Goal: Task Accomplishment & Management: Use online tool/utility

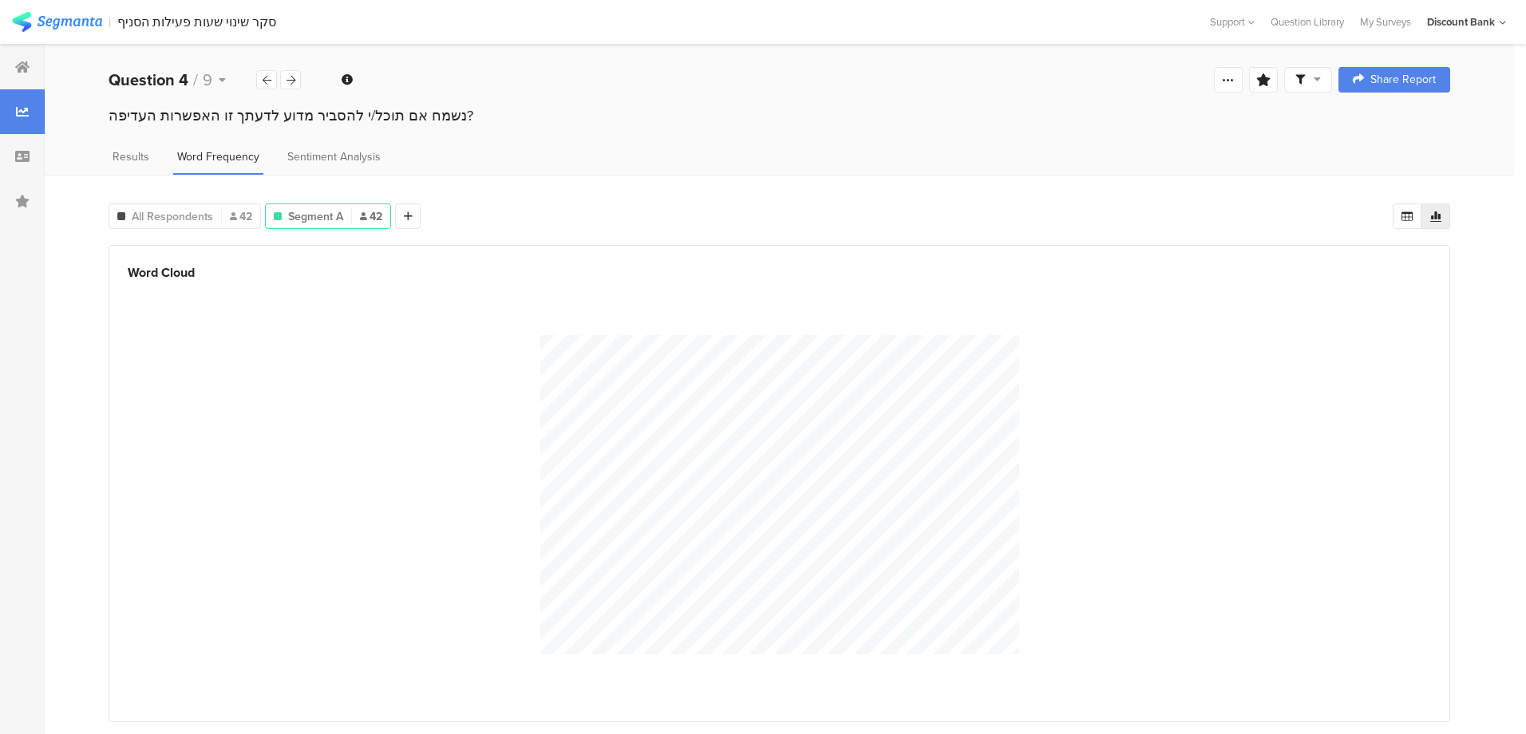
click at [24, 61] on icon at bounding box center [22, 67] width 14 height 13
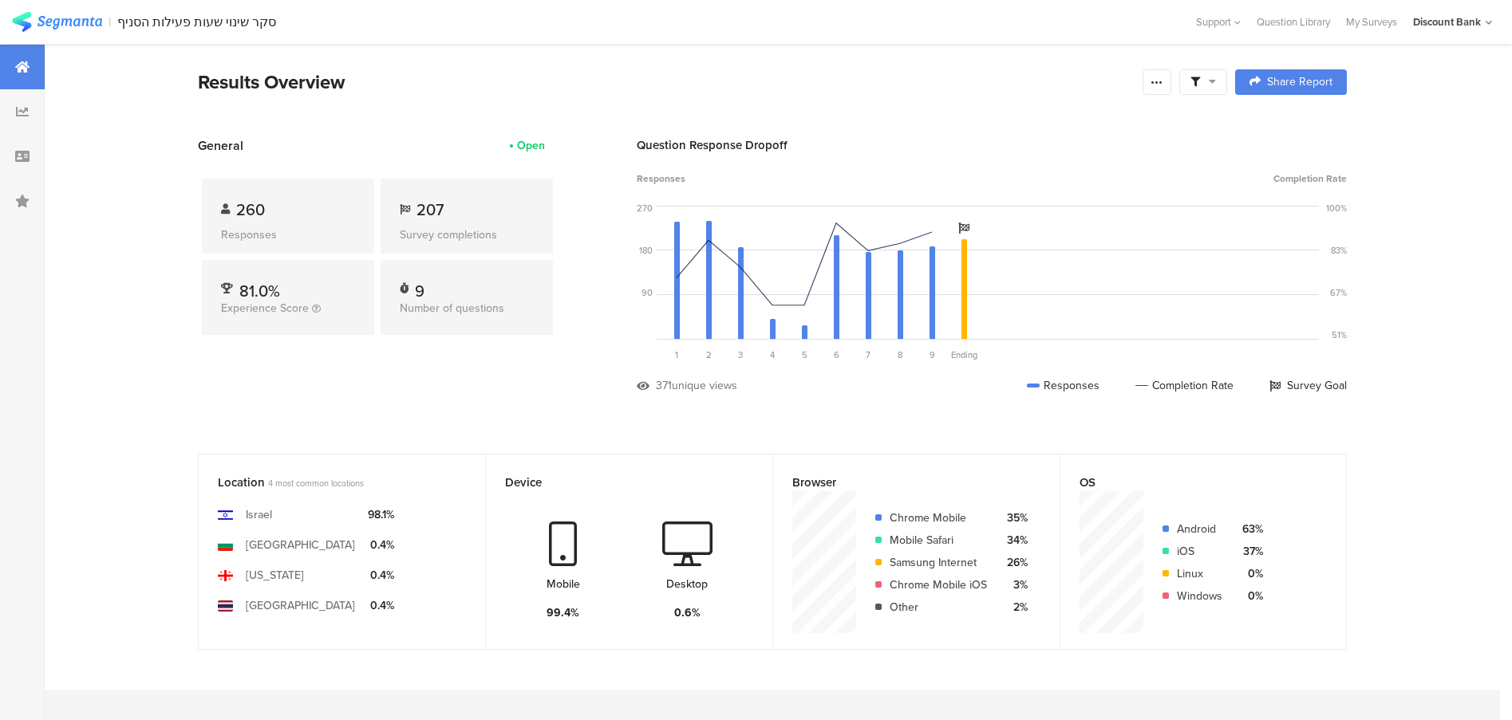
scroll to position [1357, 2]
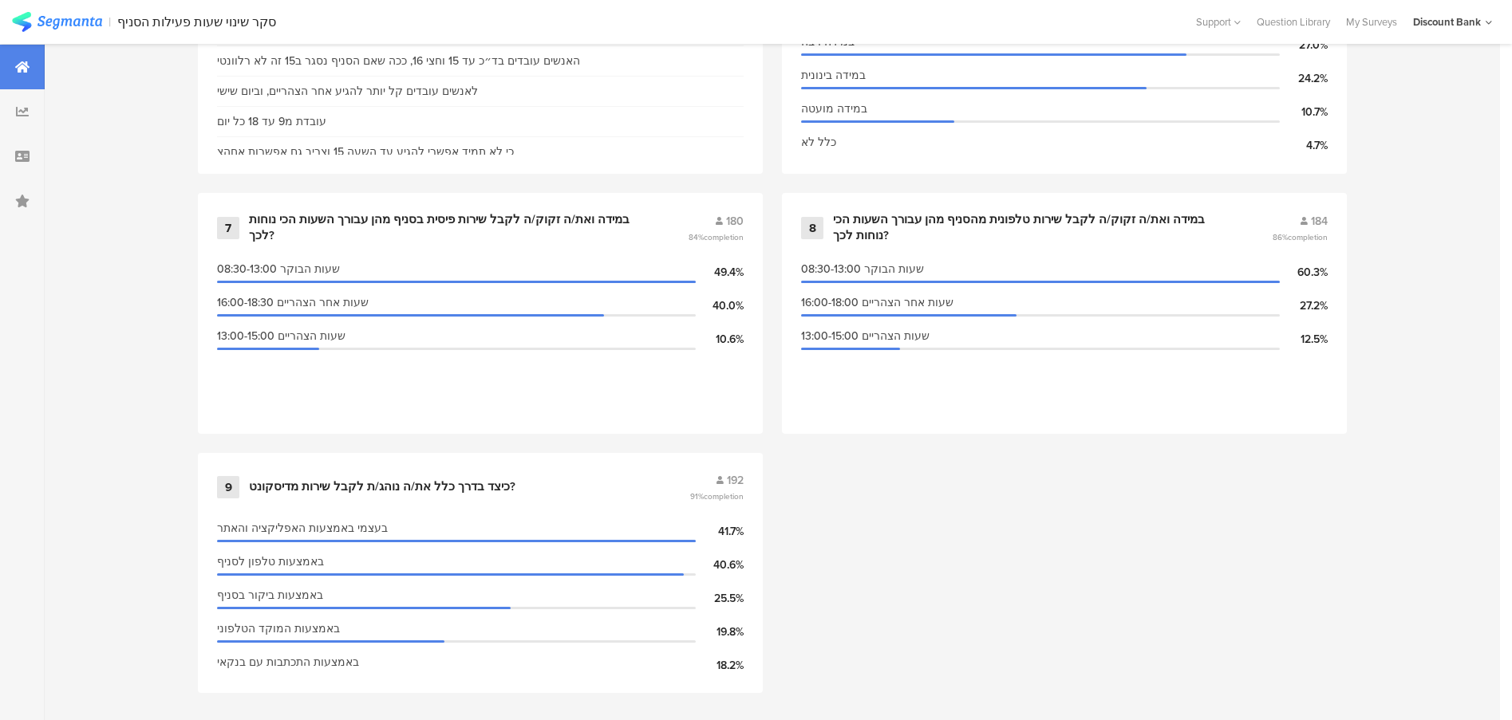
click at [1356, 30] on section "| סקר שינוי שעות פעילות הסניף Help Center Live Chat Support Question Library My…" at bounding box center [756, 22] width 1512 height 44
click at [1359, 24] on div "My Surveys" at bounding box center [1371, 21] width 67 height 15
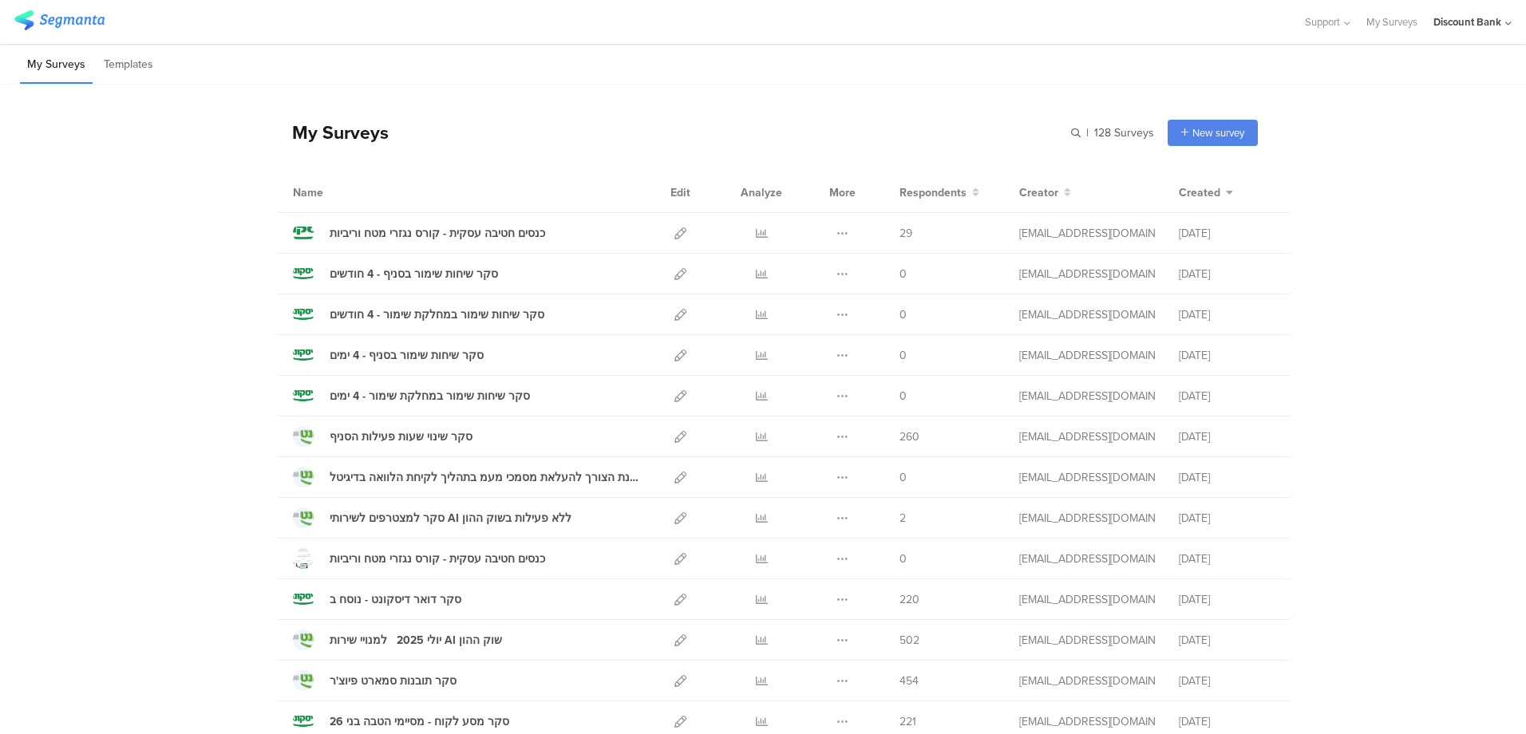
click at [756, 438] on icon at bounding box center [762, 437] width 12 height 12
click at [839, 436] on icon at bounding box center [842, 437] width 12 height 12
click at [807, 480] on button "Duplicate" at bounding box center [811, 477] width 88 height 29
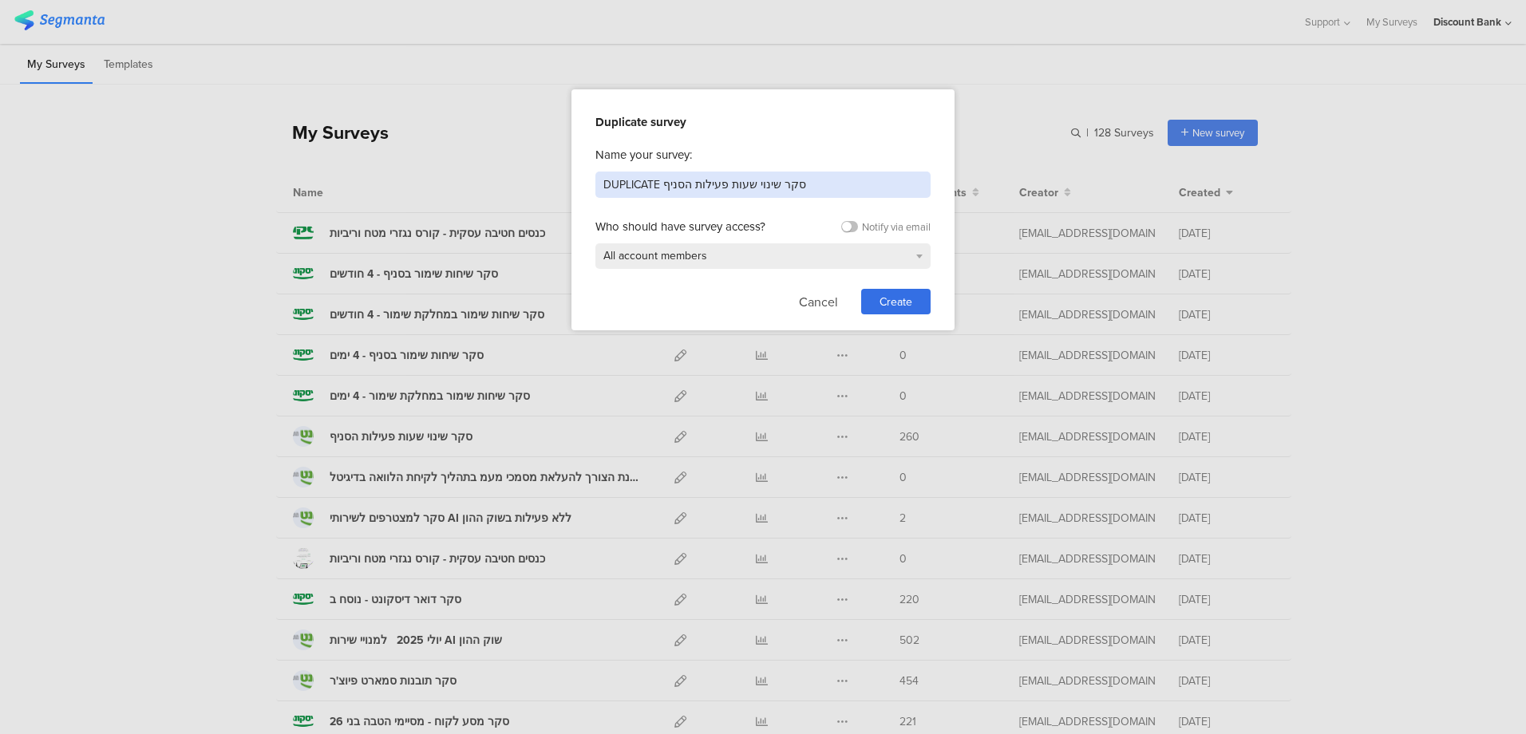
click at [723, 180] on input "DUPLICATE סקר שינוי שעות פעילות הסניף" at bounding box center [762, 185] width 335 height 26
type input "פרילנס או עצמאי"
click at [889, 300] on span "Create" at bounding box center [895, 302] width 33 height 17
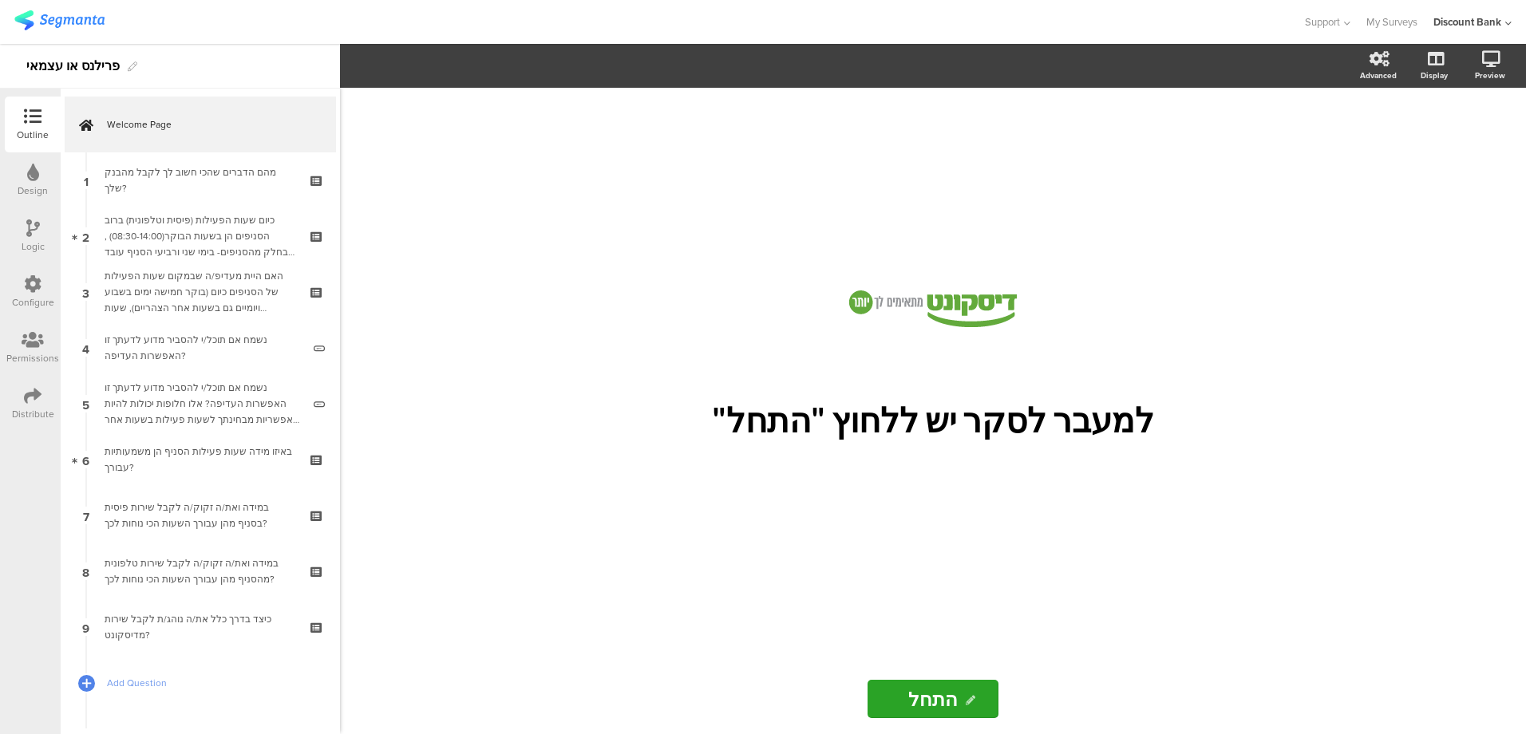
click at [201, 214] on div "כיום שעות הפעילות (פיסית וטלפונית) ברוב הסניפים הן בשעות הבוקר(08:30-14:00) , ב…" at bounding box center [200, 236] width 191 height 48
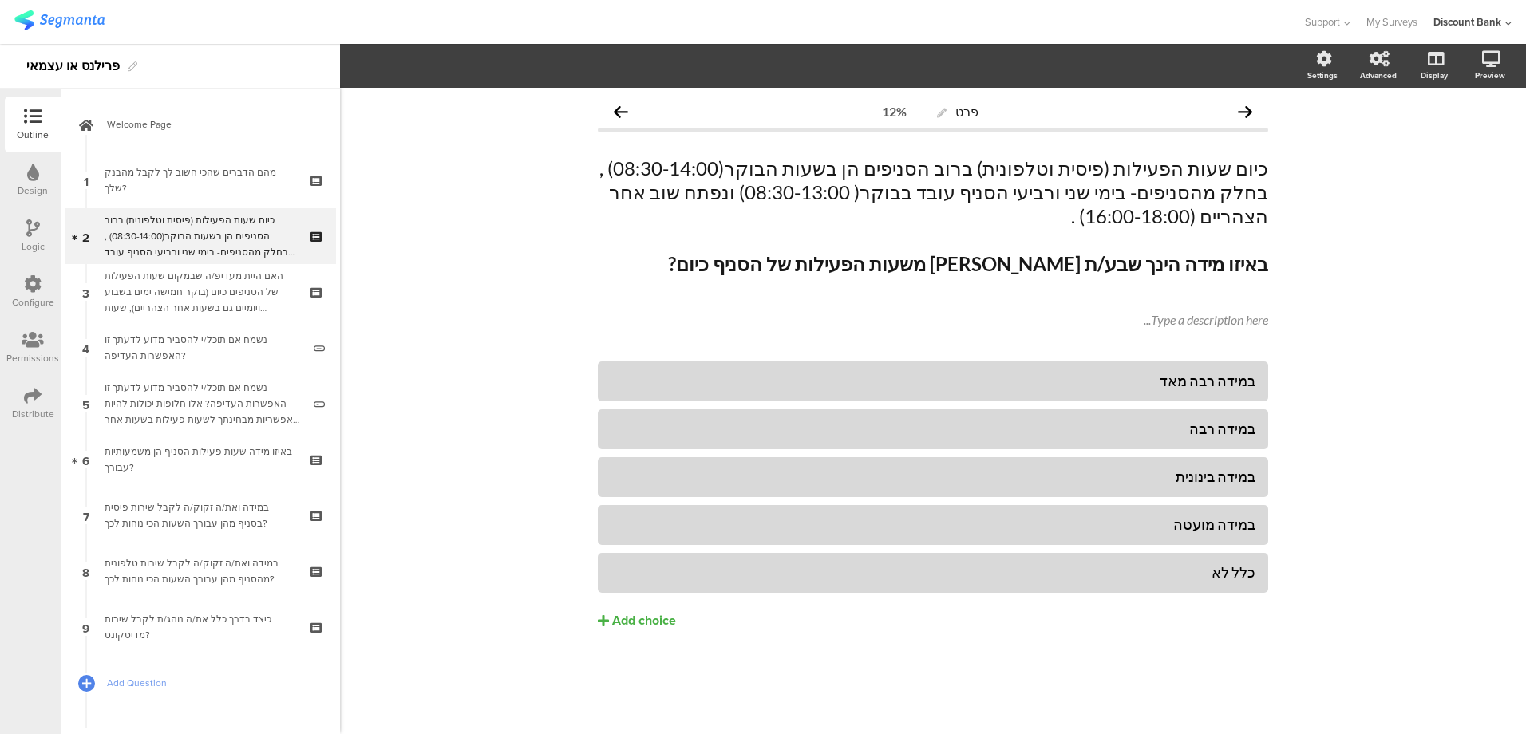
click at [199, 184] on div "מהם הדברים שהכי חשוב לך לקבל מהבנק שלך?" at bounding box center [200, 180] width 191 height 32
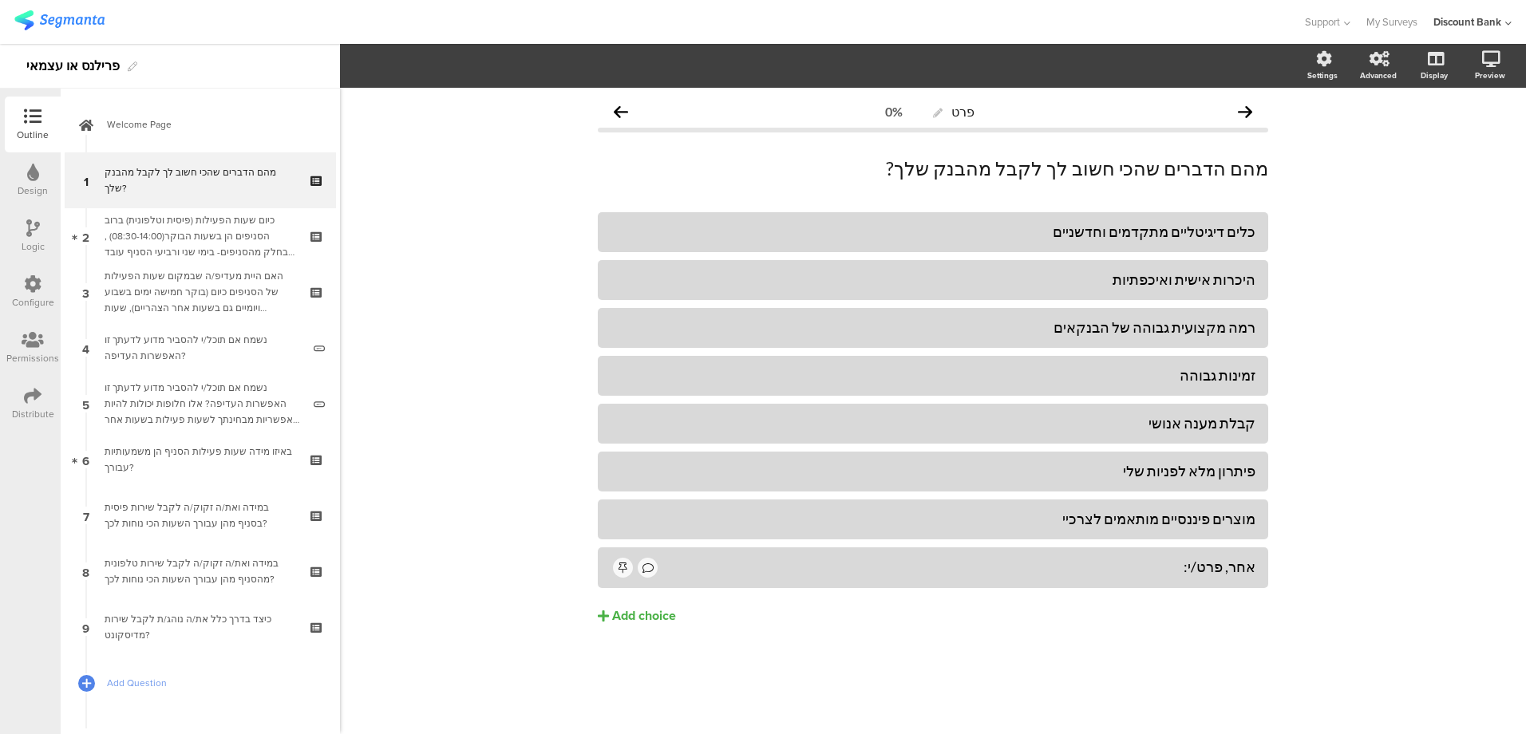
click at [999, 176] on p "מהם הדברים שהכי חשוב לך לקבל מהבנק שלך?" at bounding box center [933, 168] width 670 height 24
click at [999, 172] on p "מהם הדברים שהכי חשוב לך לקבל מהבנק שלך?" at bounding box center [933, 168] width 670 height 24
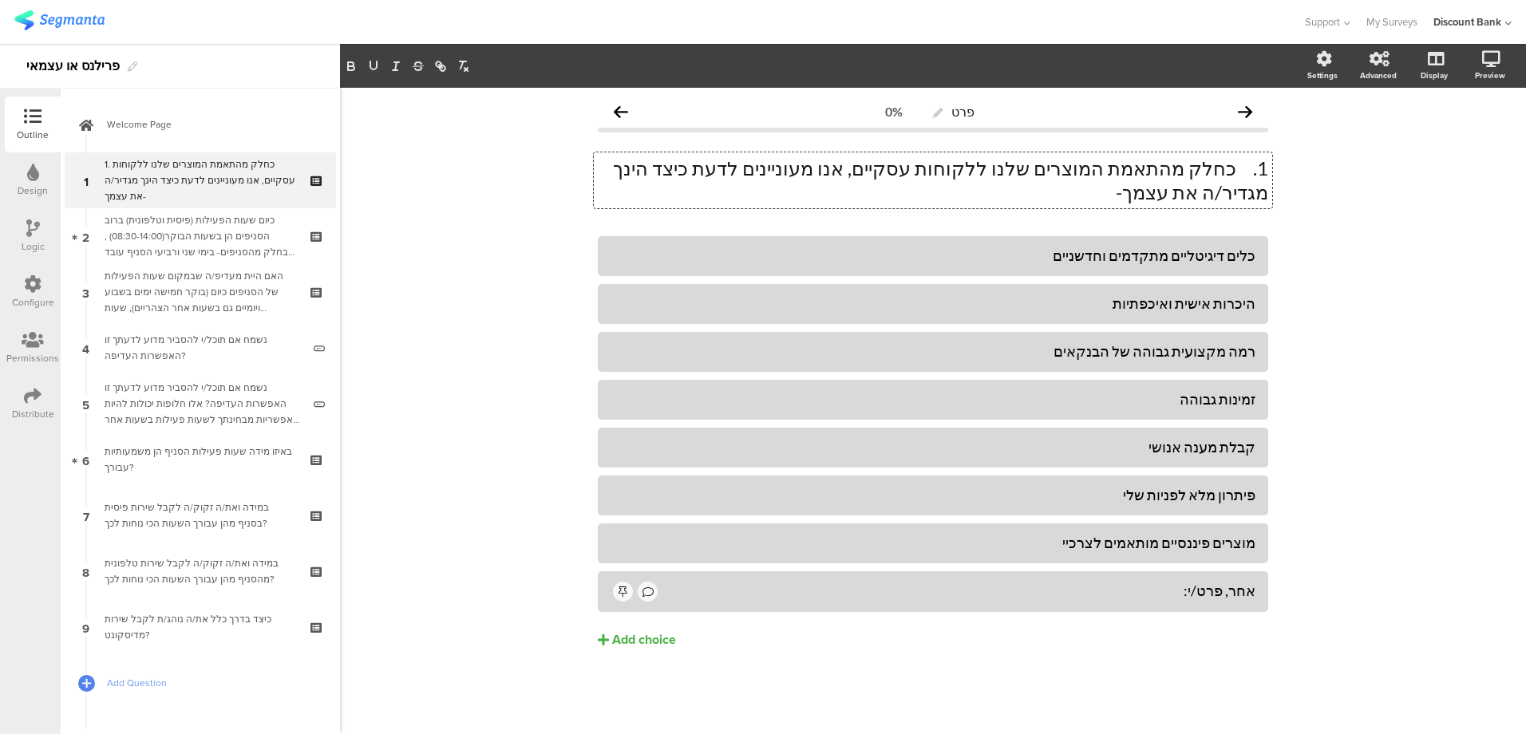
click at [1236, 169] on p "1. כחלק מהתאמת המוצרים שלנו ללקוחות עסקיים, אנו מעוניינים לדעת כיצד הינך מגדיר/…" at bounding box center [933, 180] width 670 height 48
drag, startPoint x: 651, startPoint y: 175, endPoint x: 644, endPoint y: 170, distance: 8.6
click at [648, 170] on p "כחלק מהתאמת המוצרים שלנו ללקוחות עסקיים, אנו מעוניינים לדעת כיצד הינך מגדיר/ה א…" at bounding box center [933, 180] width 670 height 48
click at [1185, 247] on div "כלים דיגיטליים מתקדמים וחדשניים" at bounding box center [932, 256] width 645 height 18
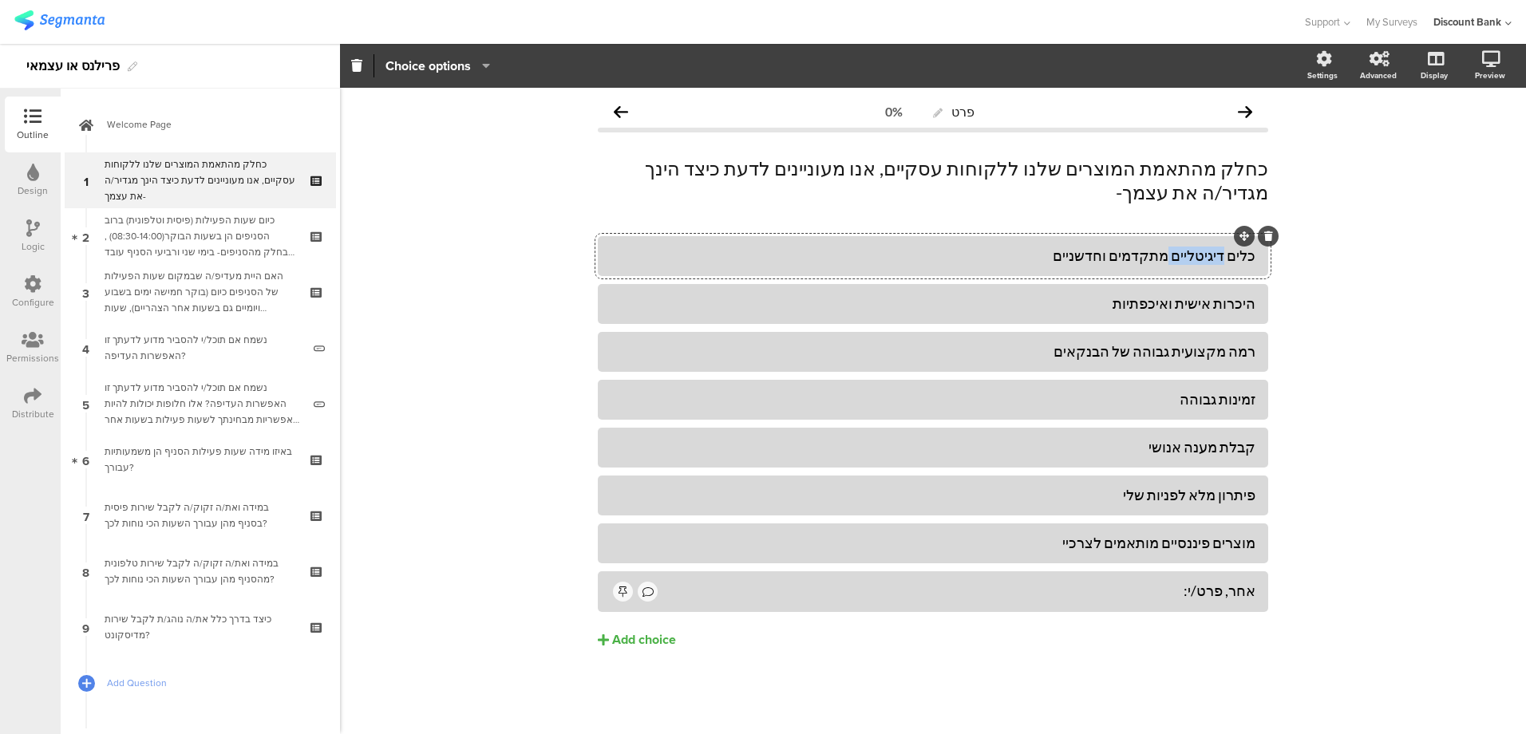
click at [1185, 247] on div "כלים דיגיטליים מתקדמים וחדשניים" at bounding box center [932, 256] width 645 height 18
click at [1182, 290] on div "היכרות אישית ואיכפתיות" at bounding box center [932, 303] width 645 height 26
click at [1180, 294] on div "היכרות אישית ואיכפתיות" at bounding box center [932, 303] width 645 height 18
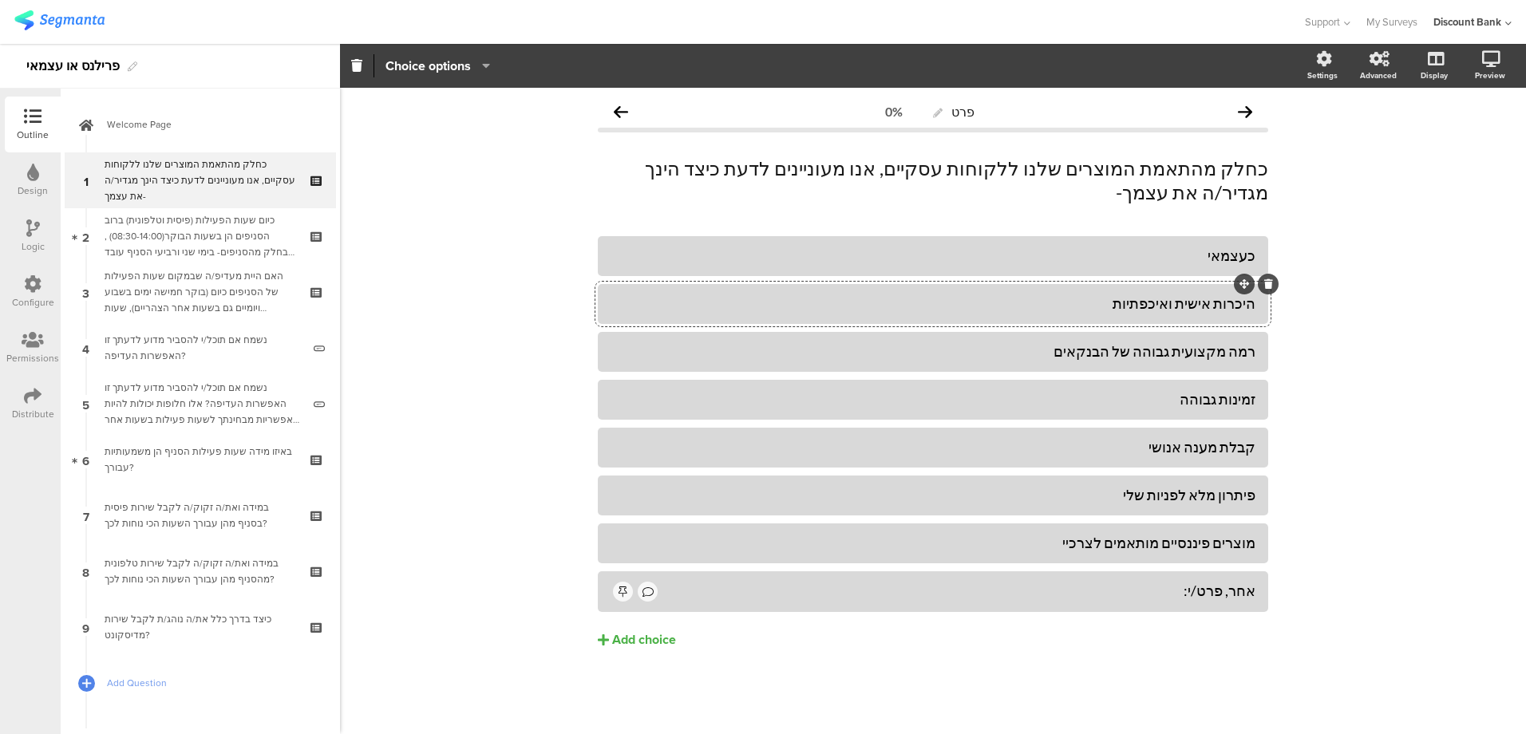
click at [1180, 294] on div "היכרות אישית ואיכפתיות" at bounding box center [932, 303] width 645 height 18
click at [1212, 342] on div "רמה מקצועית גבוהה של הבנקאים" at bounding box center [932, 351] width 645 height 18
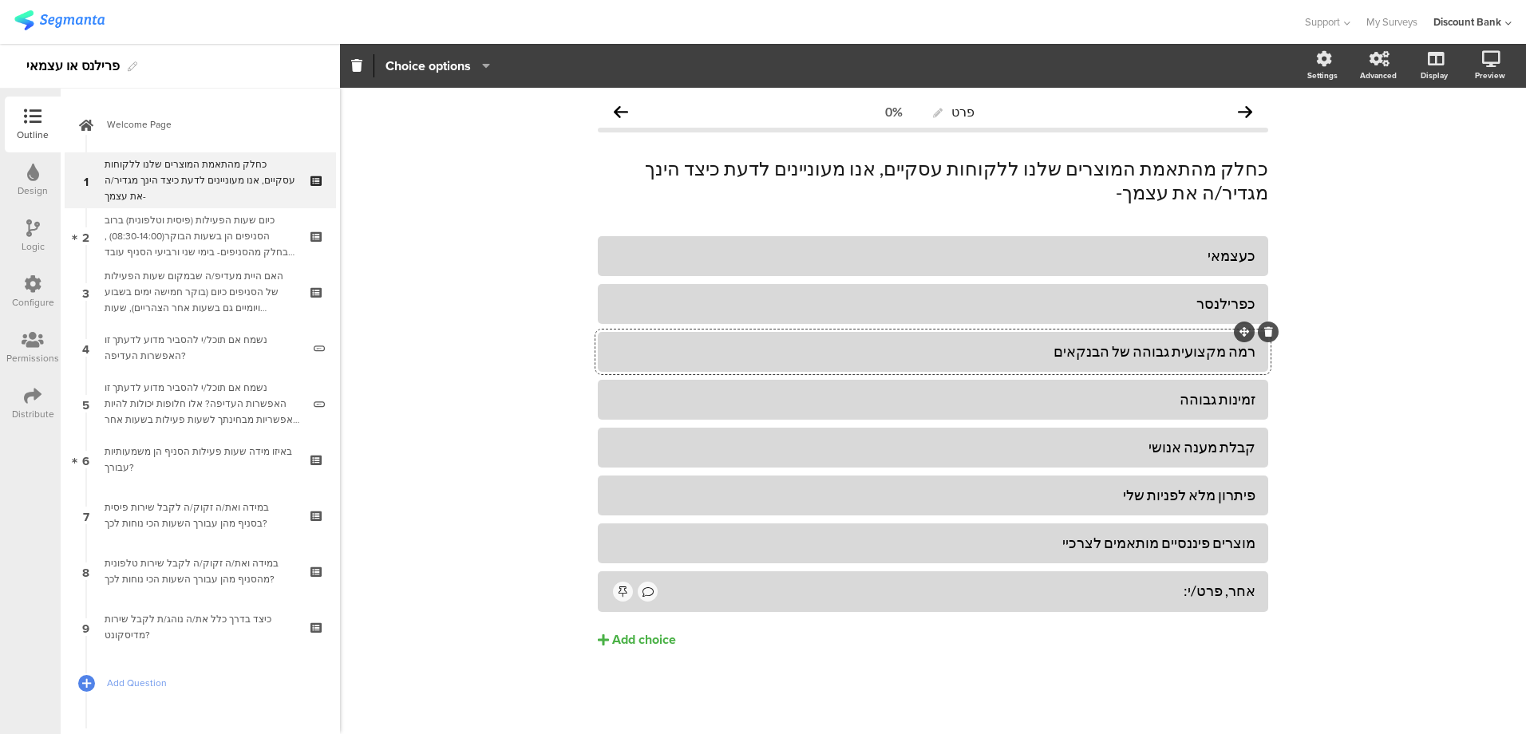
click at [1212, 342] on div "רמה מקצועית גבוהה של הבנקאים" at bounding box center [932, 351] width 645 height 18
click at [0, 0] on icon at bounding box center [0, 0] width 0 height 0
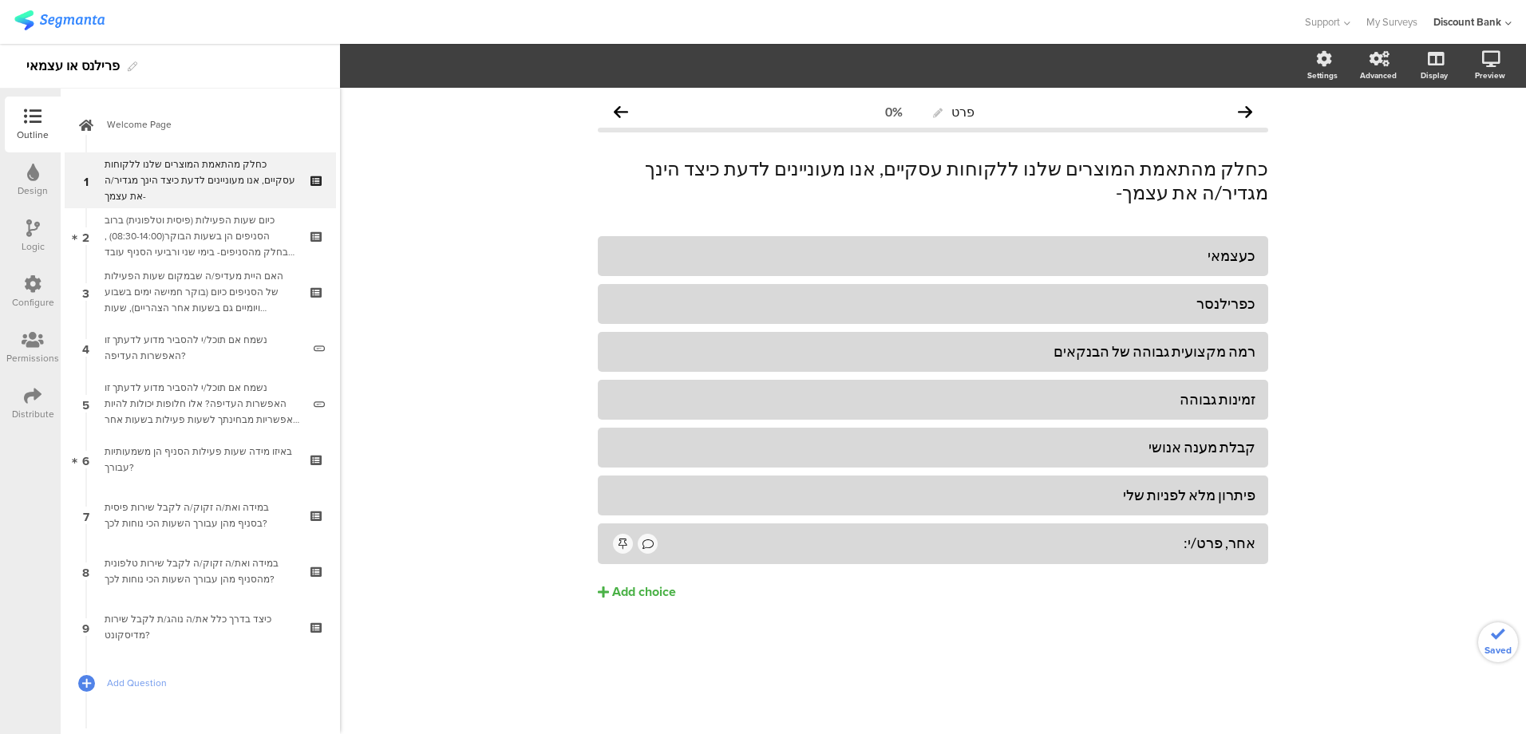
click at [0, 0] on icon at bounding box center [0, 0] width 0 height 0
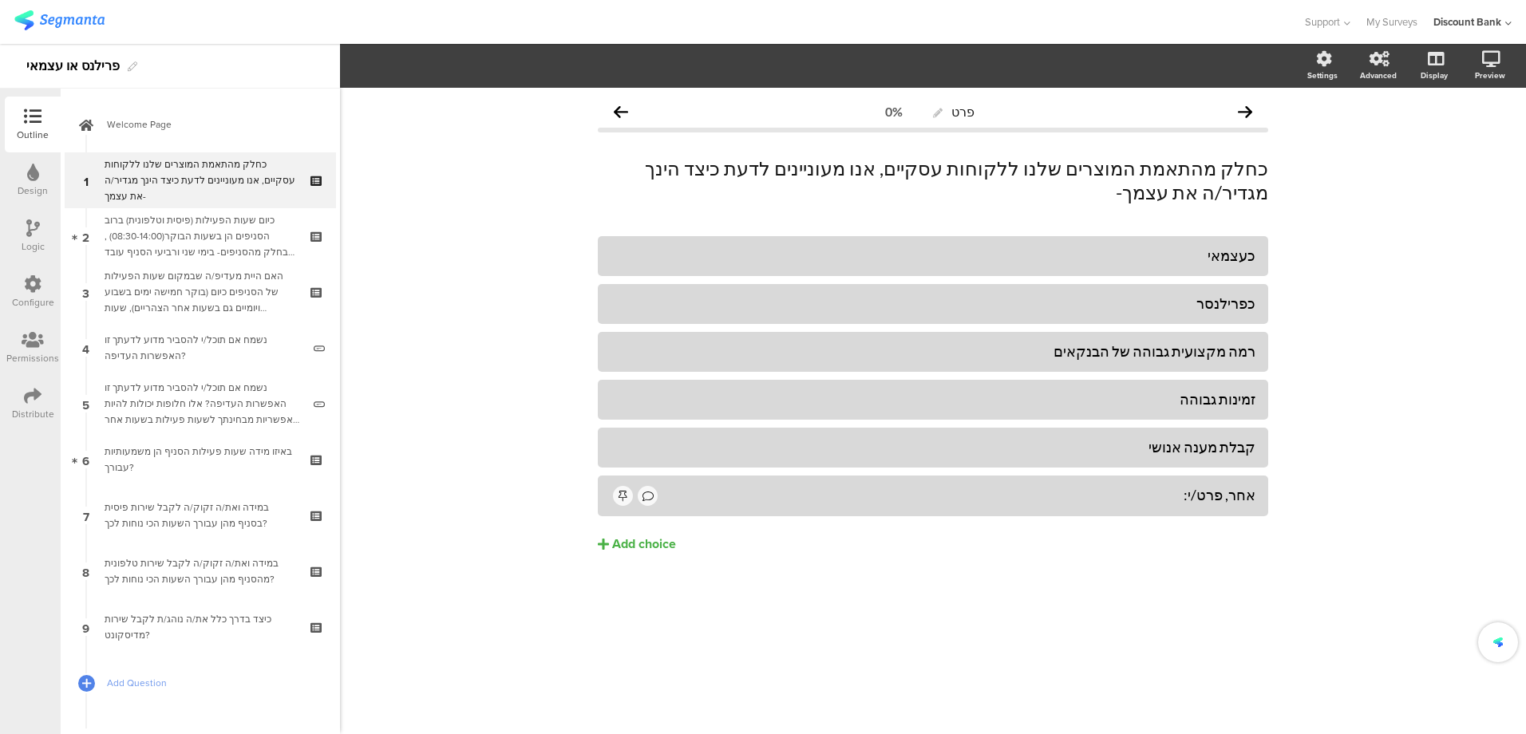
click at [0, 0] on icon at bounding box center [0, 0] width 0 height 0
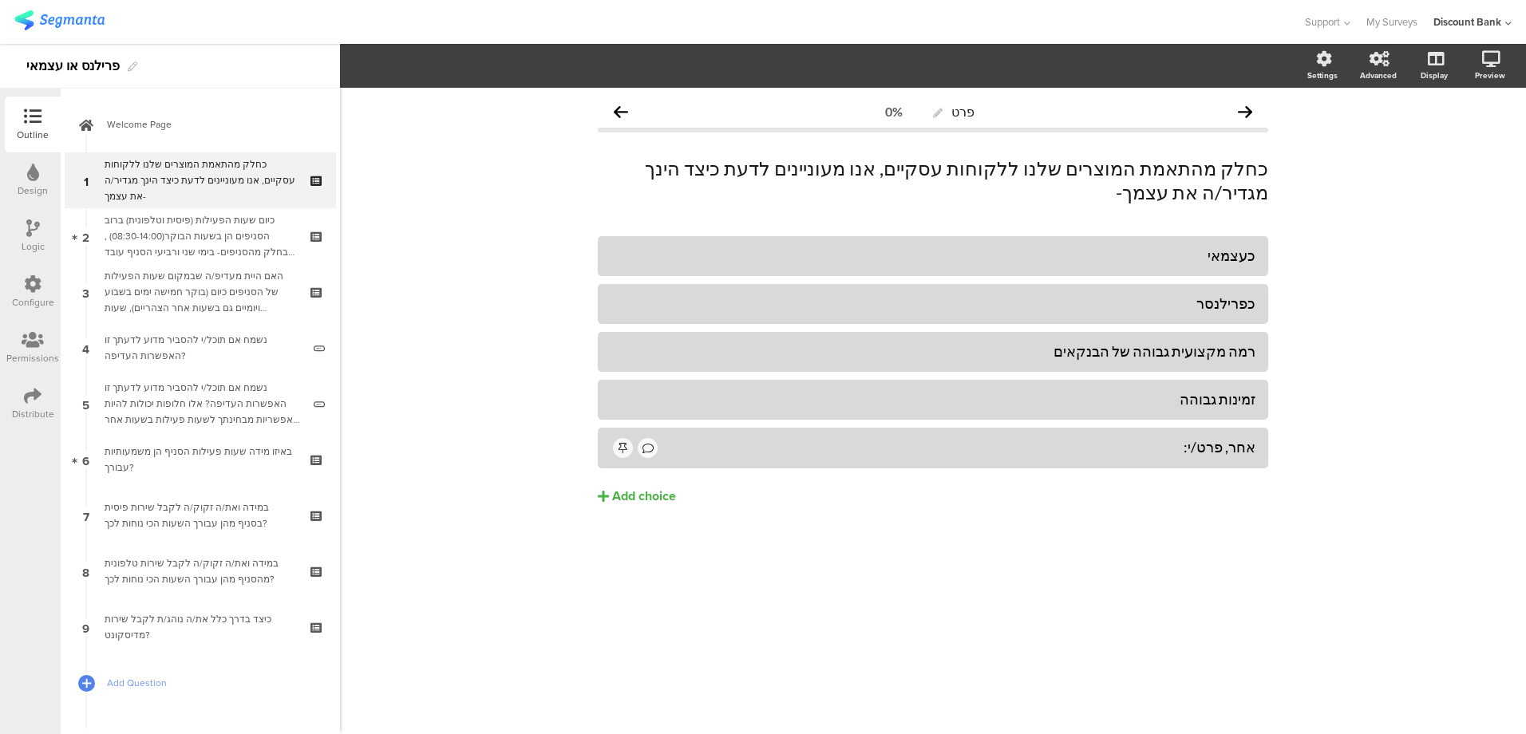
click at [0, 0] on icon at bounding box center [0, 0] width 0 height 0
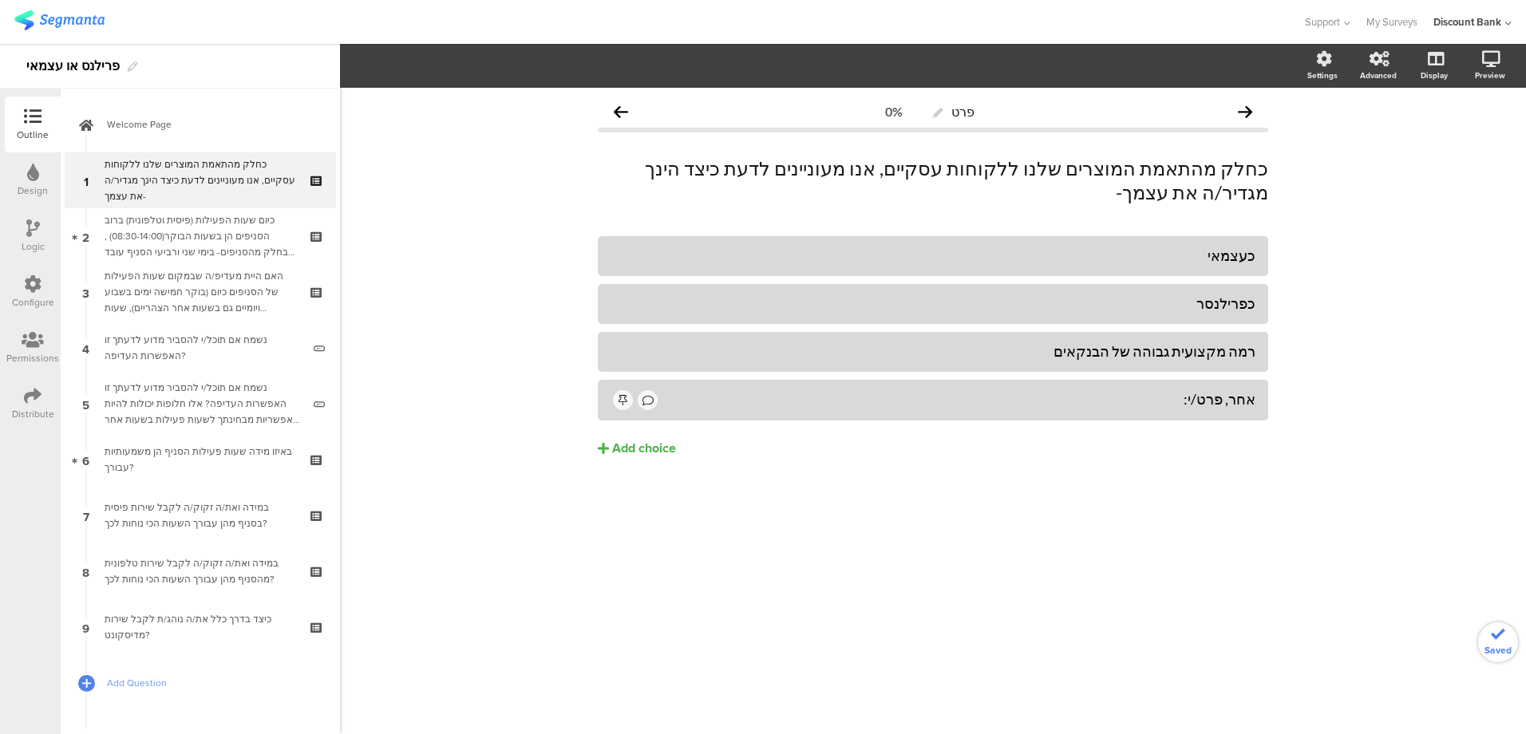
click at [0, 0] on icon at bounding box center [0, 0] width 0 height 0
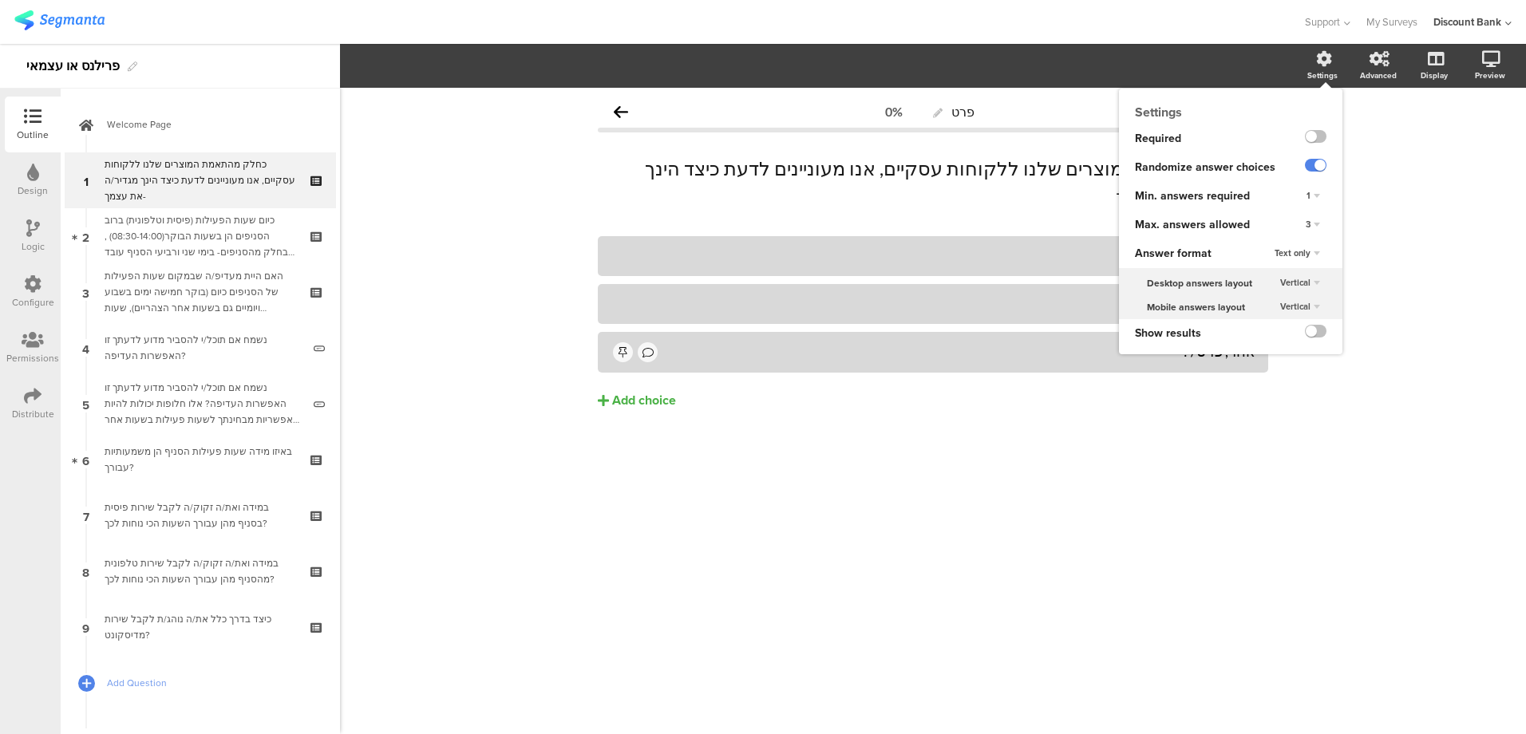
click at [1313, 219] on div "3" at bounding box center [1312, 224] width 27 height 19
click at [1288, 253] on div "1" at bounding box center [1290, 256] width 94 height 17
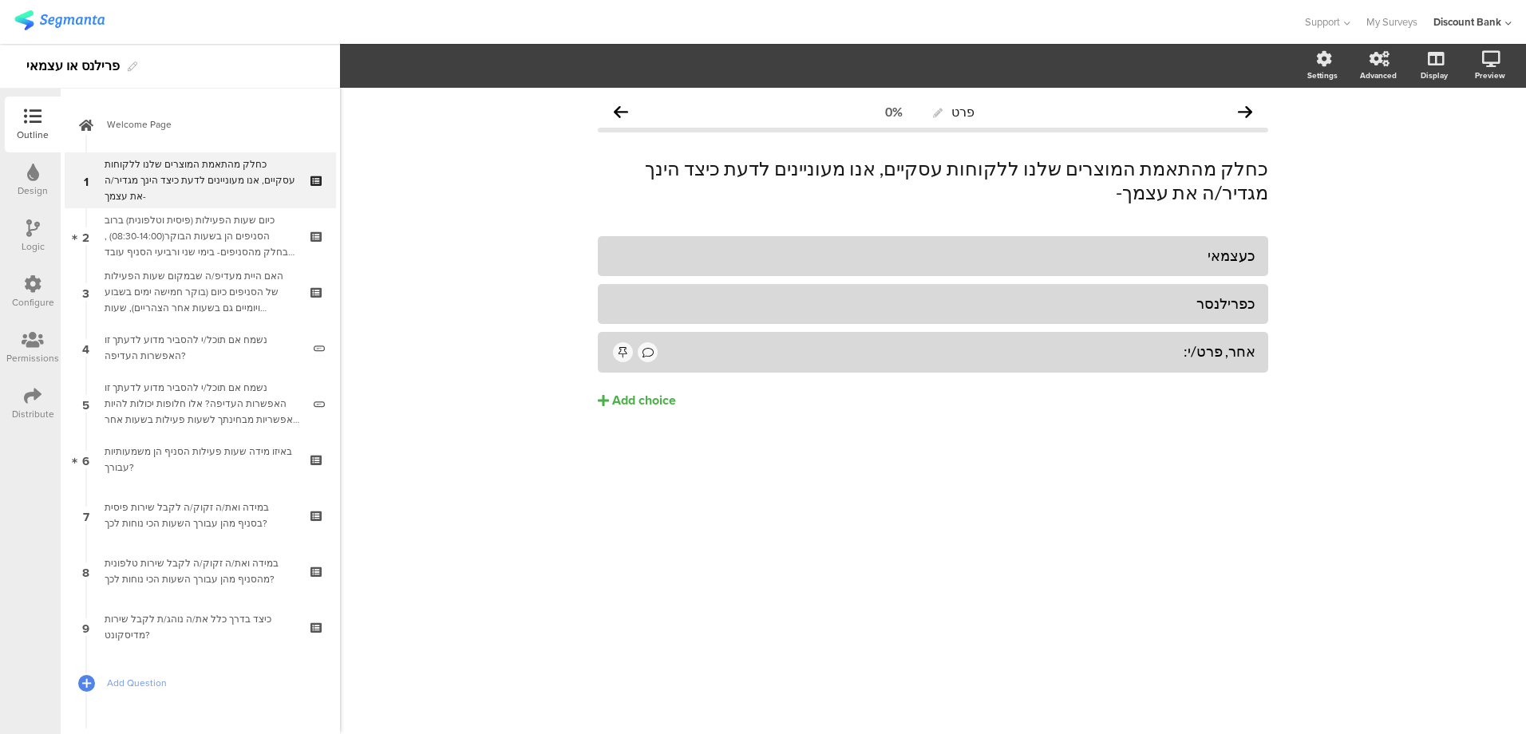
click at [965, 500] on div "פרט 0% כחלק מהתאמת המוצרים שלנו ללקוחות עסקיים, אנו מעוניינים לדעת כיצד הינך מג…" at bounding box center [933, 411] width 1186 height 646
click at [212, 233] on div "כיום שעות הפעילות (פיסית וטלפונית) ברוב הסניפים הן בשעות הבוקר(08:30-14:00) , ב…" at bounding box center [200, 236] width 191 height 48
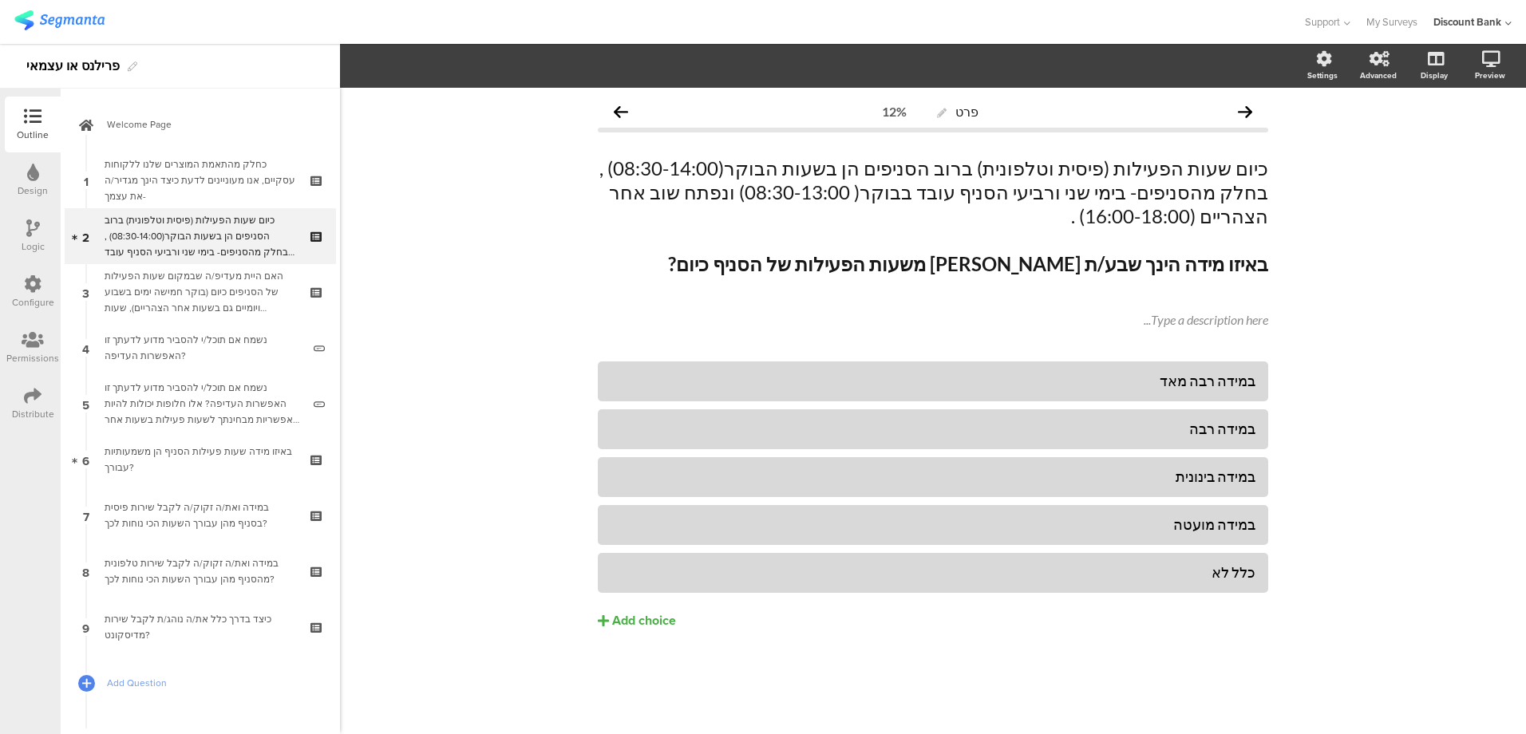
click at [235, 172] on div "כחלק מהתאמת המוצרים שלנו ללקוחות עסקיים, אנו מעוניינים לדעת כיצד הינך מגדיר/ה א…" at bounding box center [200, 180] width 191 height 48
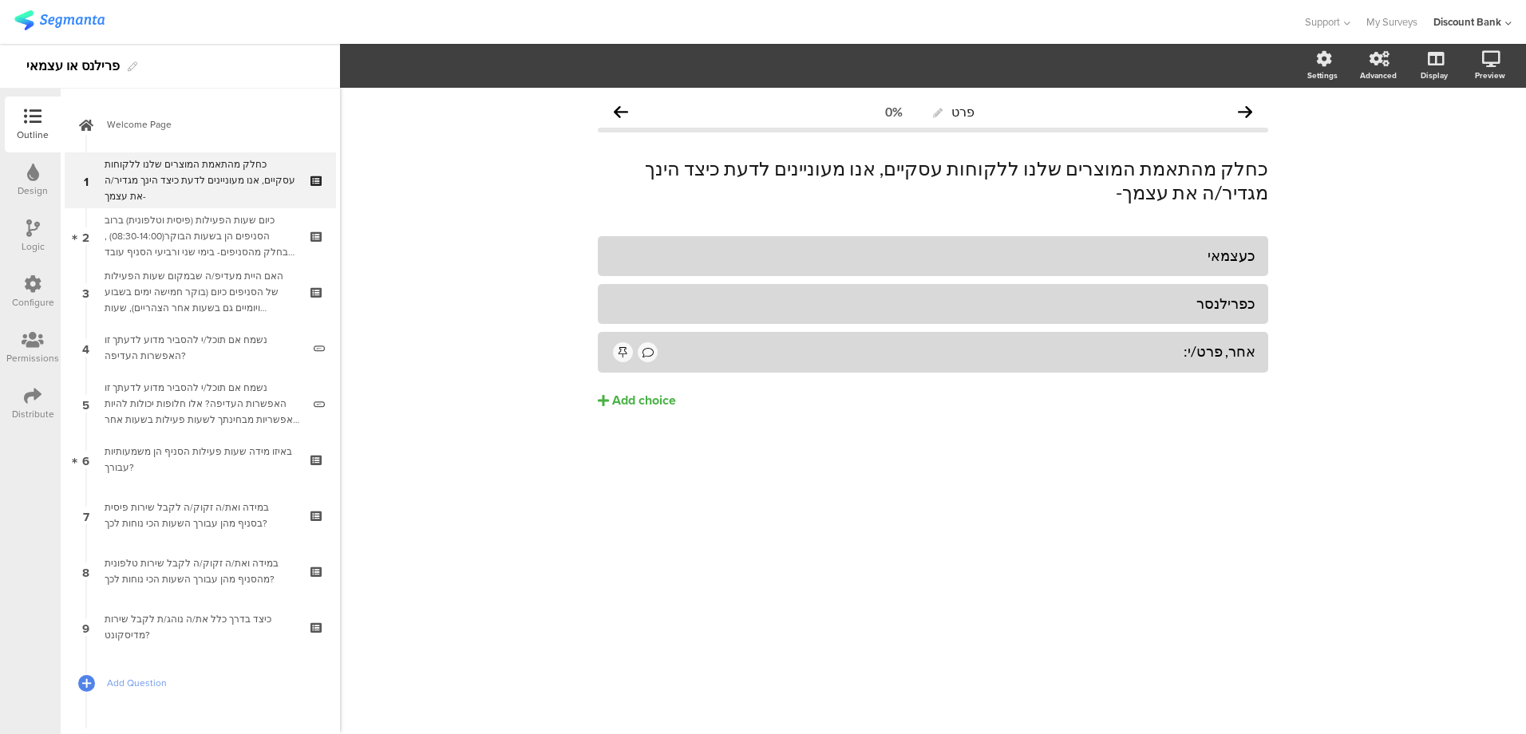
click at [311, 166] on icon at bounding box center [318, 167] width 14 height 10
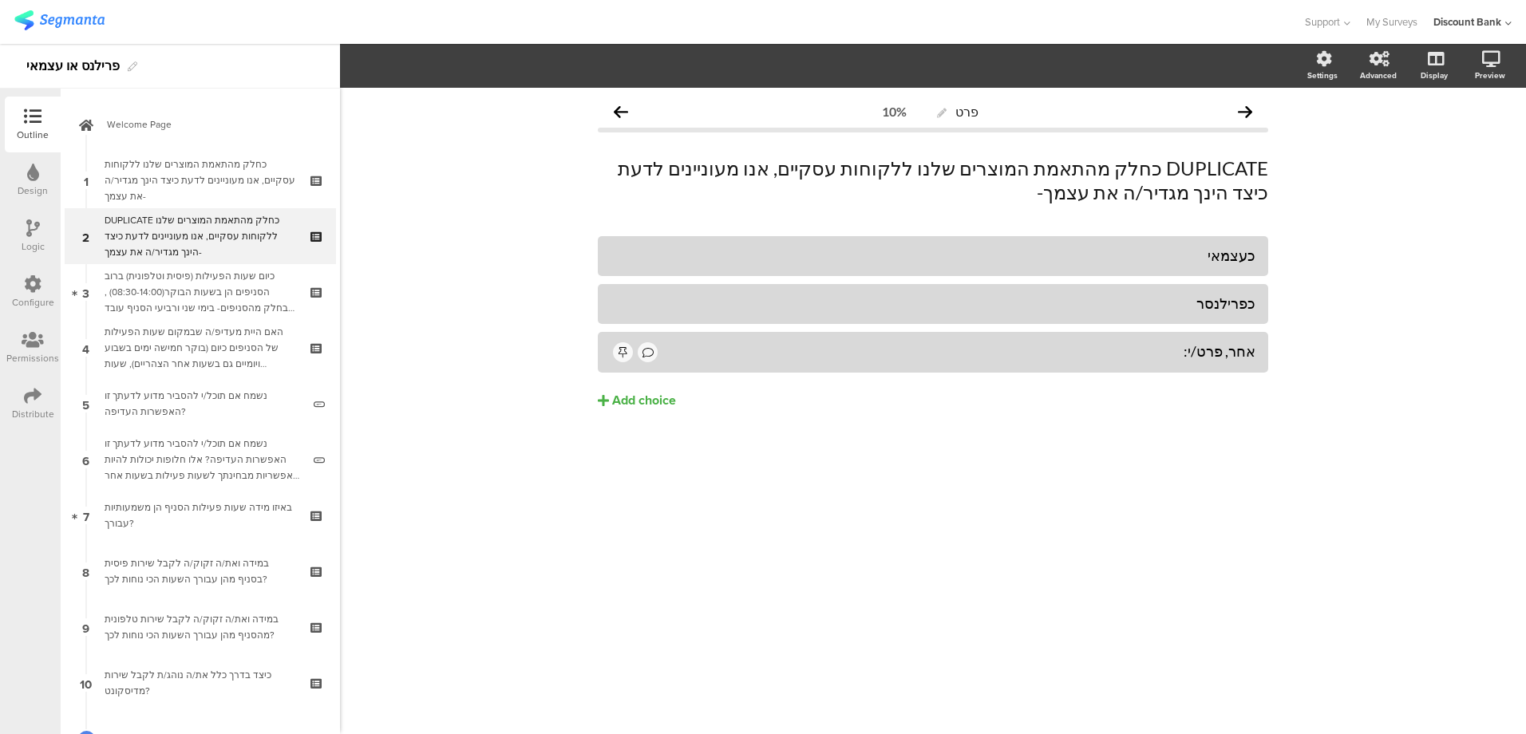
click at [215, 229] on div "DUPLICATE כחלק מהתאמת המוצרים שלנו ללקוחות עסקיים, אנו מעוניינים לדעת כיצד הינך…" at bounding box center [200, 236] width 191 height 48
click at [1198, 184] on p "DUPLICATE כחלק מהתאמת המוצרים שלנו ללקוחות עסקיים, אנו מעוניינים לדעת כיצד הינך…" at bounding box center [933, 180] width 670 height 48
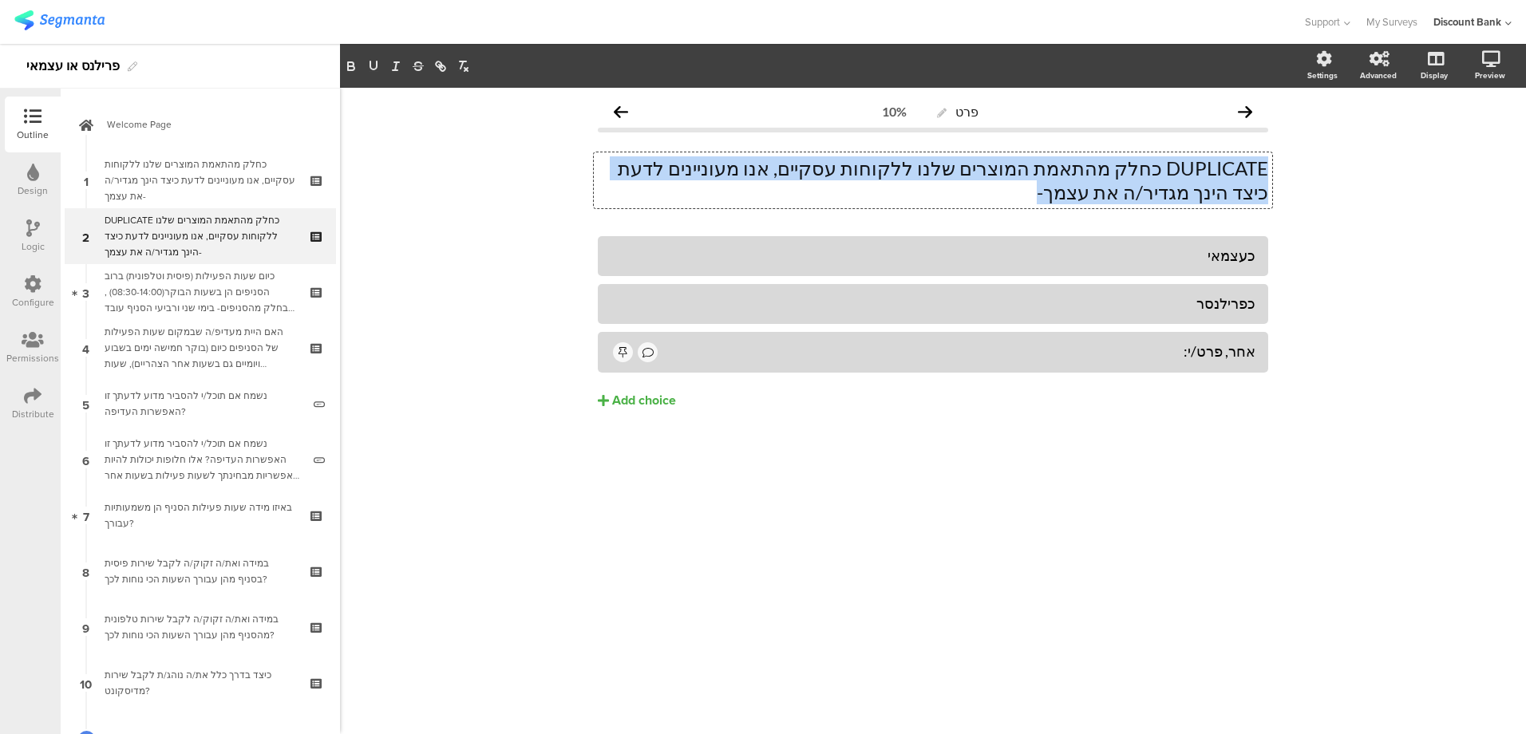
drag, startPoint x: 1194, startPoint y: 200, endPoint x: 1268, endPoint y: 165, distance: 81.4
click at [1268, 165] on div "DUPLICATE כחלק מהתאמת המוצרים שלנו ללקוחות עסקיים, אנו מעוניינים לדעת כיצד הינך…" at bounding box center [933, 180] width 678 height 56
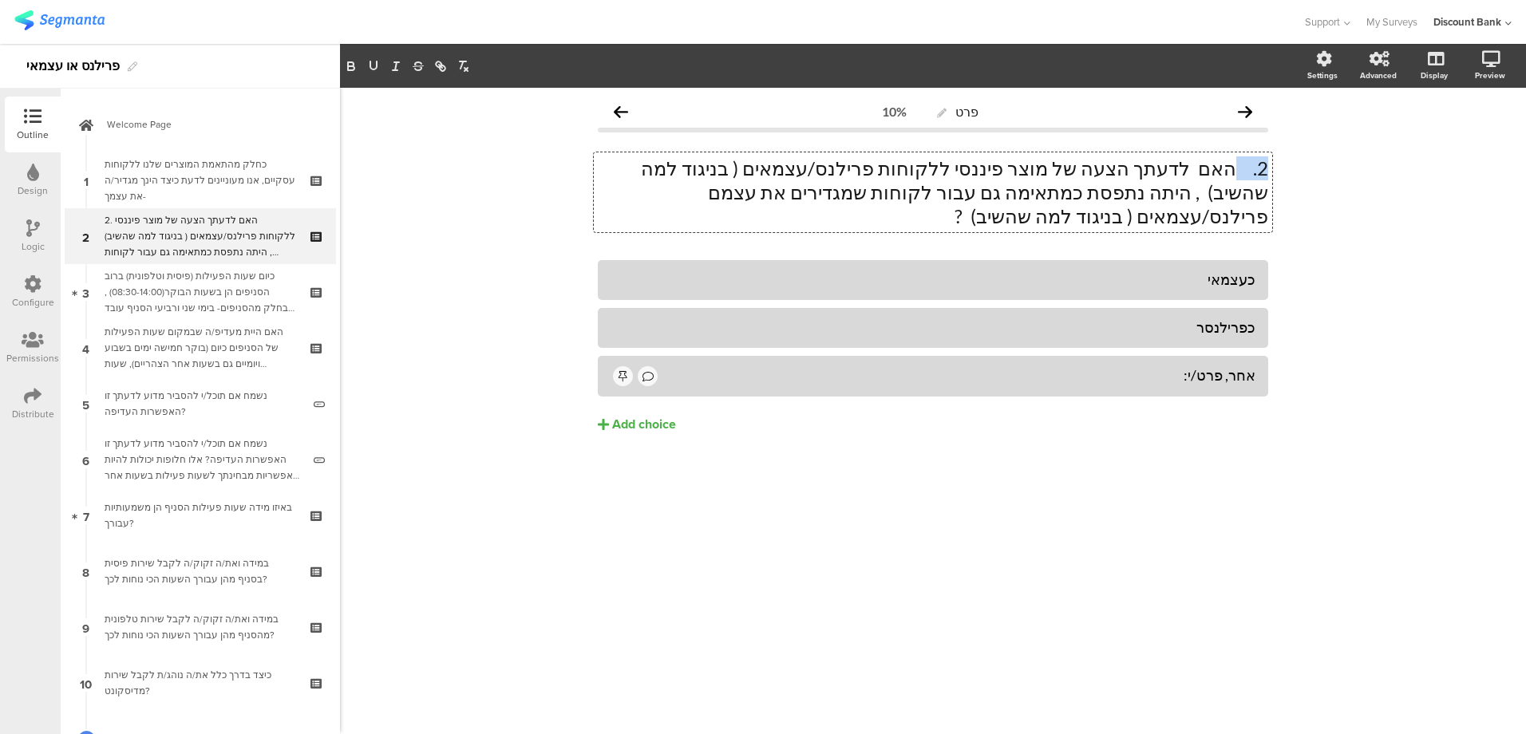
drag, startPoint x: 1237, startPoint y: 168, endPoint x: 1288, endPoint y: 164, distance: 51.2
click at [1288, 164] on div "פרט 10% 2. האם לדעתך הצעה של מוצר פיננסי ללקוחות פרילנס/עצמאים ( בניגוד למה שהש…" at bounding box center [933, 411] width 1186 height 646
click at [1231, 164] on p "האם לדעתך הצעה של מוצר פיננסי ללקוחות פרילנס/עצמאים ( בניגוד למה שהשיב) , היתה …" at bounding box center [933, 192] width 670 height 72
click at [942, 171] on p "האם לדעתך הצעה של מוצר פיננסי ללקוחות פרילנס/עצמאים ( בניגוד למה שהשיב) , היתה …" at bounding box center [933, 192] width 670 height 72
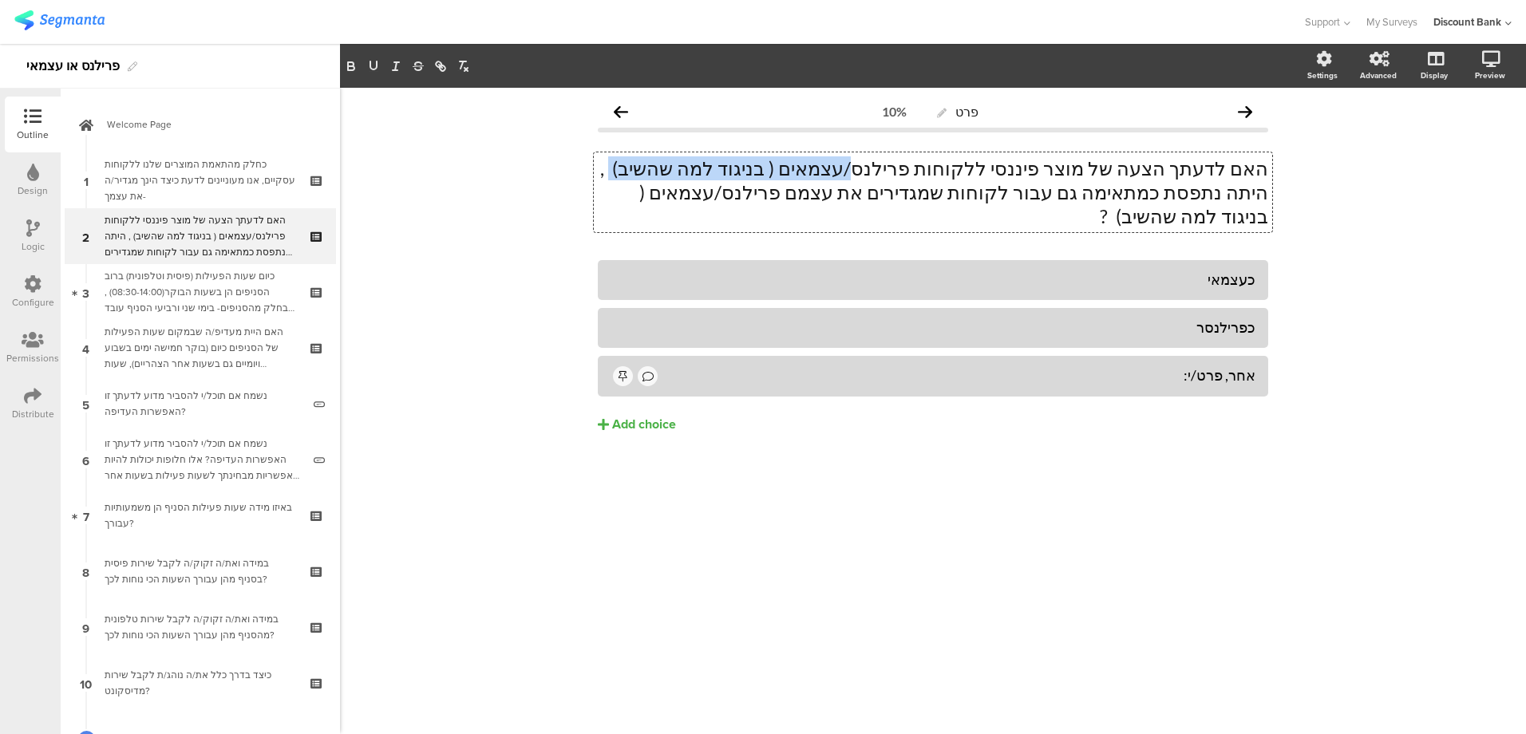
drag, startPoint x: 940, startPoint y: 171, endPoint x: 741, endPoint y: 169, distance: 198.7
click at [744, 169] on p "האם לדעתך הצעה של מוצר פיננסי ללקוחות פרילנס/עצמאים ( בניגוד למה שהשיב) , היתה …" at bounding box center [933, 192] width 670 height 72
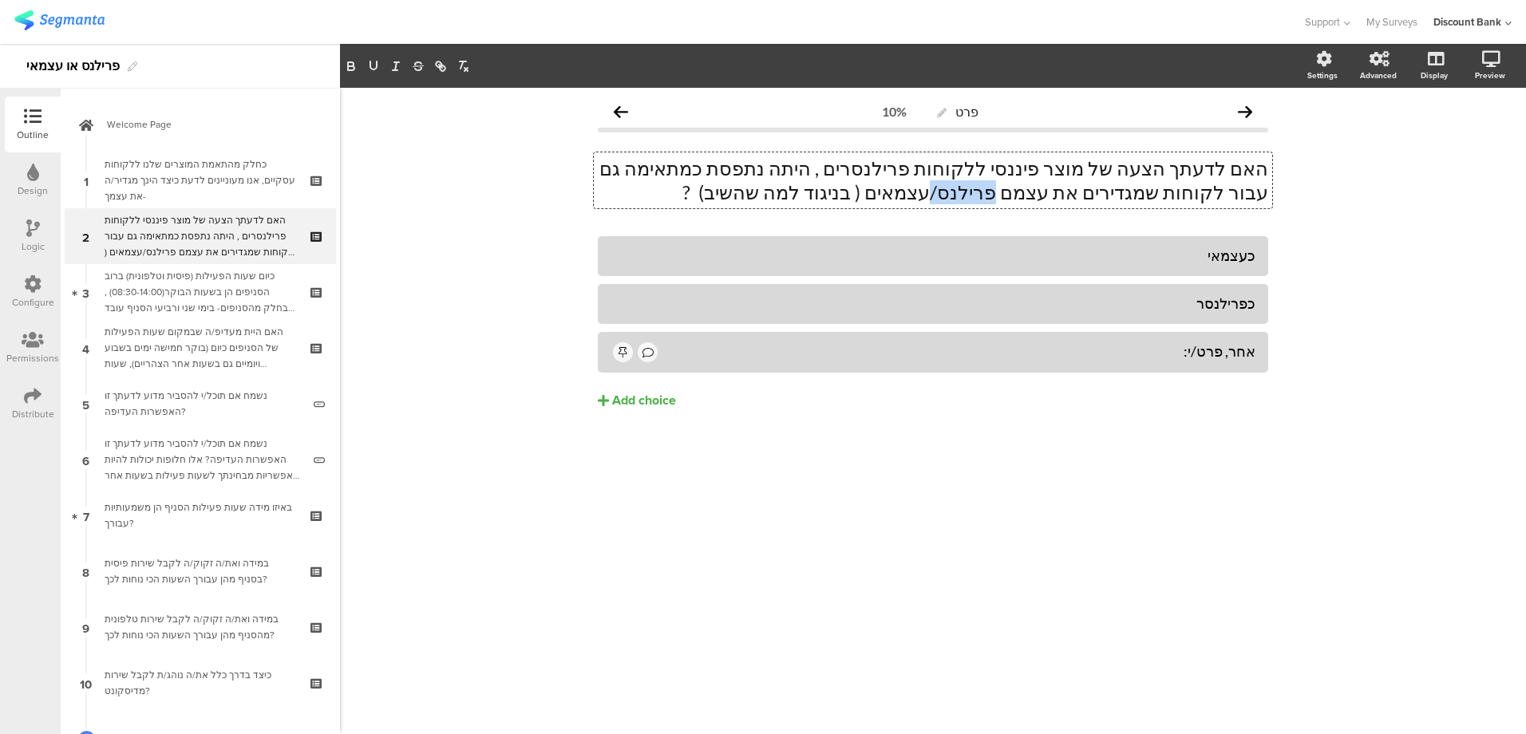
drag, startPoint x: 1135, startPoint y: 191, endPoint x: 1082, endPoint y: 195, distance: 52.8
click at [1085, 196] on p "האם לדעתך הצעה של מוצר פיננסי ללקוחות פרילנסרים , היתה נתפסת כמתאימה גם עבור לק…" at bounding box center [933, 180] width 670 height 48
click at [1092, 188] on p "האם לדעתך הצעה של מוצר פיננסי ללקוחות פרילנסרים , היתה נתפסת כמתאימה גם עבור לק…" at bounding box center [933, 180] width 670 height 48
drag, startPoint x: 1072, startPoint y: 193, endPoint x: 934, endPoint y: 191, distance: 138.9
click at [936, 191] on p "האם לדעתך הצעה של מוצר פיננסי ללקוחות פרילנסרים , היתה נתפסת כמתאימה גם עבור לק…" at bounding box center [933, 180] width 670 height 48
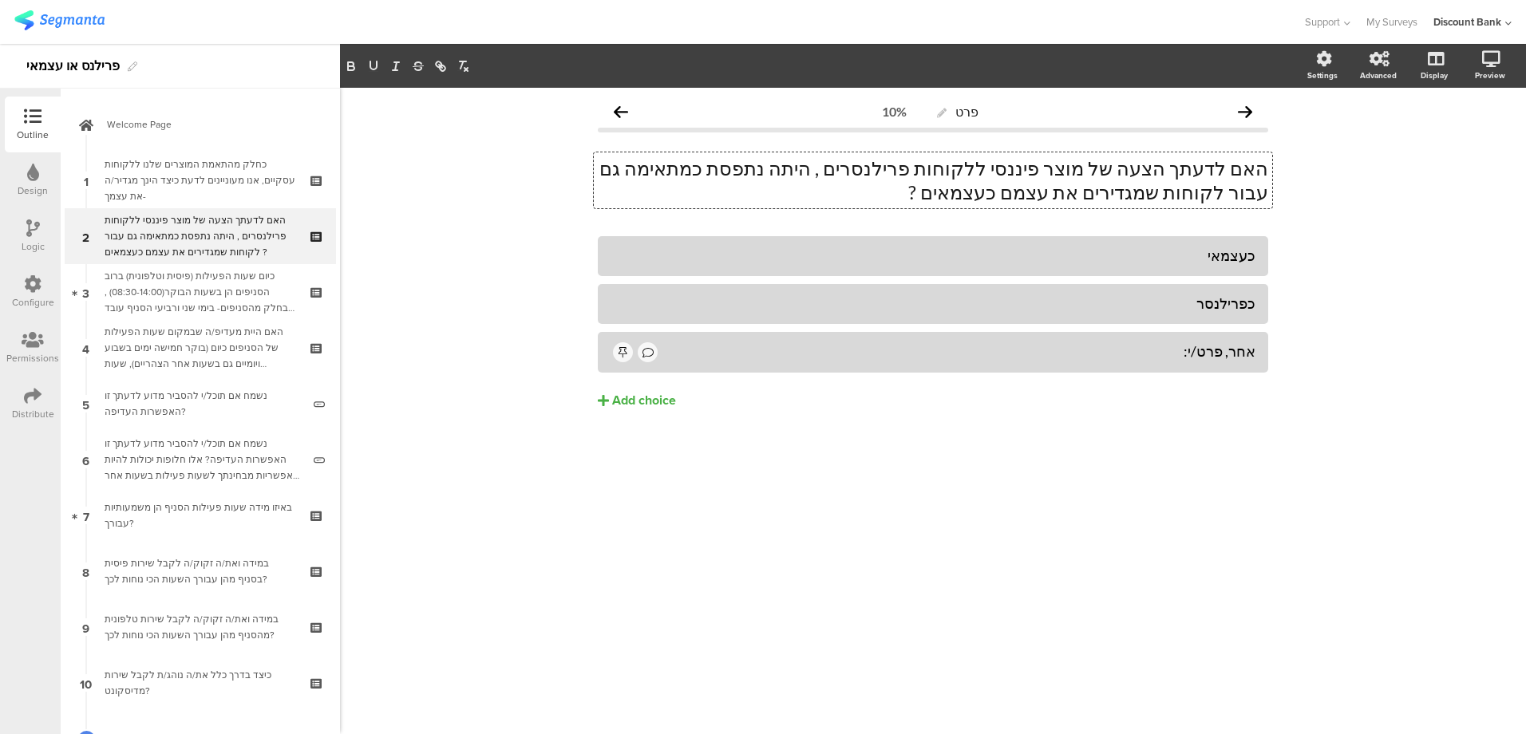
click at [1229, 255] on div "כעצמאי" at bounding box center [932, 256] width 645 height 18
paste div
click at [1233, 258] on div "• כן, זה דיי ברור שזה מתאים גם לעצמאים/[PERSON_NAME]" at bounding box center [932, 256] width 645 height 18
drag, startPoint x: 1021, startPoint y: 251, endPoint x: 1064, endPoint y: 251, distance: 43.1
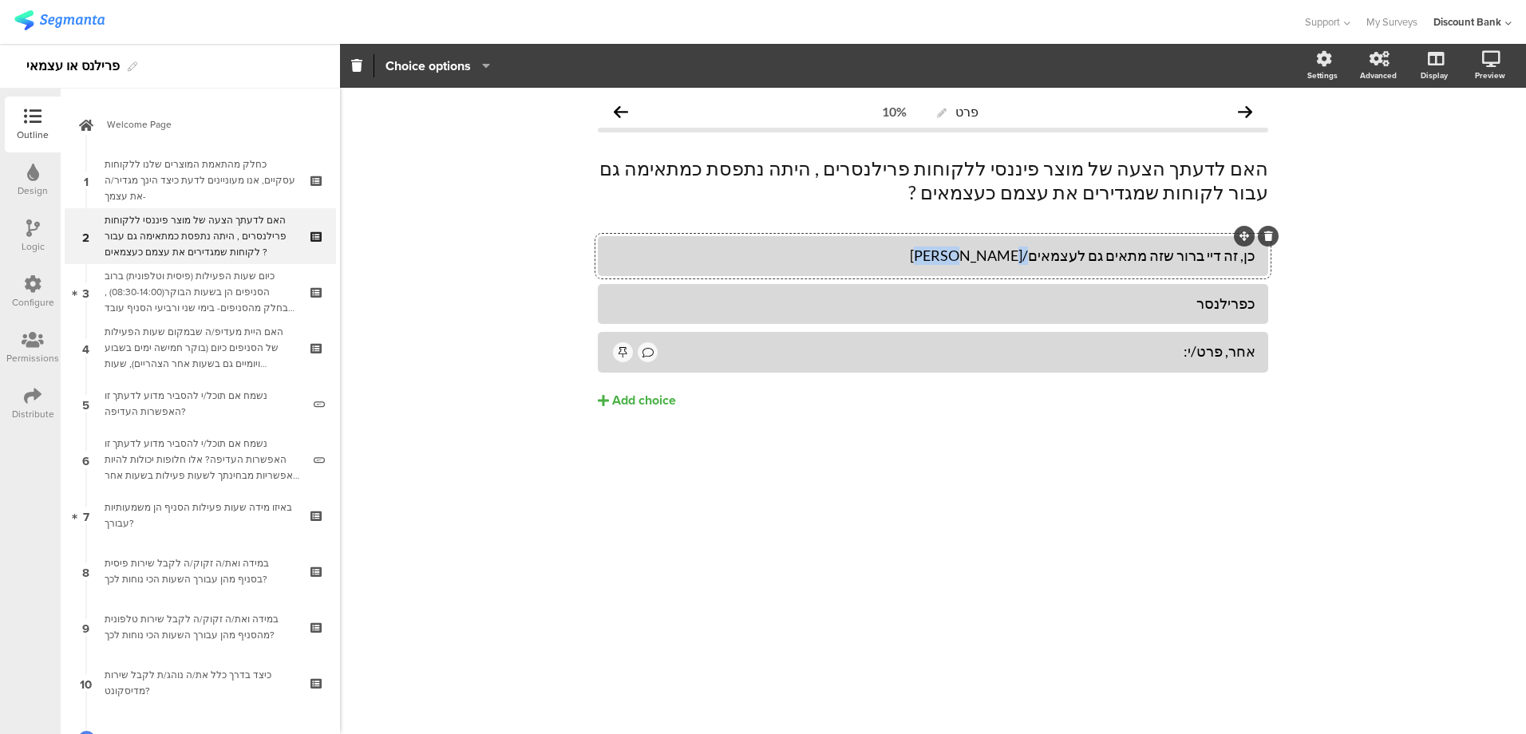
click at [1064, 252] on div "כן, זה דיי ברור שזה מתאים גם לעצמאים/[PERSON_NAME]" at bounding box center [932, 256] width 645 height 18
click at [1070, 255] on div "כן, זה דיי ברור שזה מתאים גם לעצמאים" at bounding box center [932, 256] width 645 height 18
click at [1090, 191] on p "האם לדעתך הצעה של מוצר פיננסי ללקוחות פרילנסרים , היתה נתפסת כמתאימה גם עבור לק…" at bounding box center [933, 180] width 670 height 48
click at [1076, 256] on div "כן, זה דיי ברור שזה מתאים גם לעצמאיים" at bounding box center [932, 256] width 645 height 18
click at [1120, 305] on div "כפרילנסר" at bounding box center [932, 303] width 645 height 18
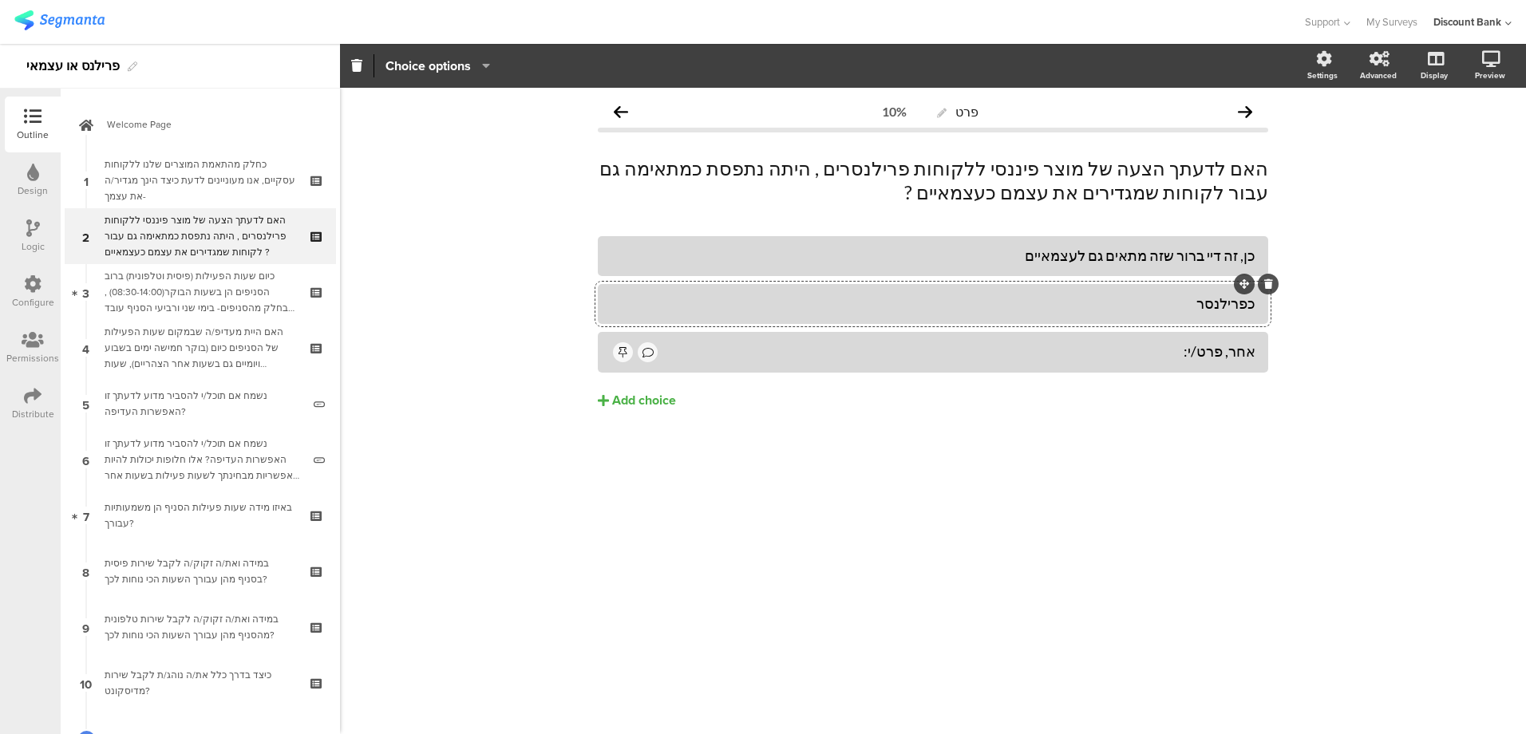
click at [1086, 188] on p "האם לדעתך הצעה של מוצר פיננסי ללקוחות פרילנסרים , היתה נתפסת כמתאימה גם עבור לק…" at bounding box center [933, 180] width 670 height 48
click at [1069, 255] on div "כן, זה דיי ברור שזה מתאים גם לעצמאיים" at bounding box center [932, 256] width 645 height 18
click at [1151, 304] on div "כפרילנסר" at bounding box center [932, 303] width 645 height 18
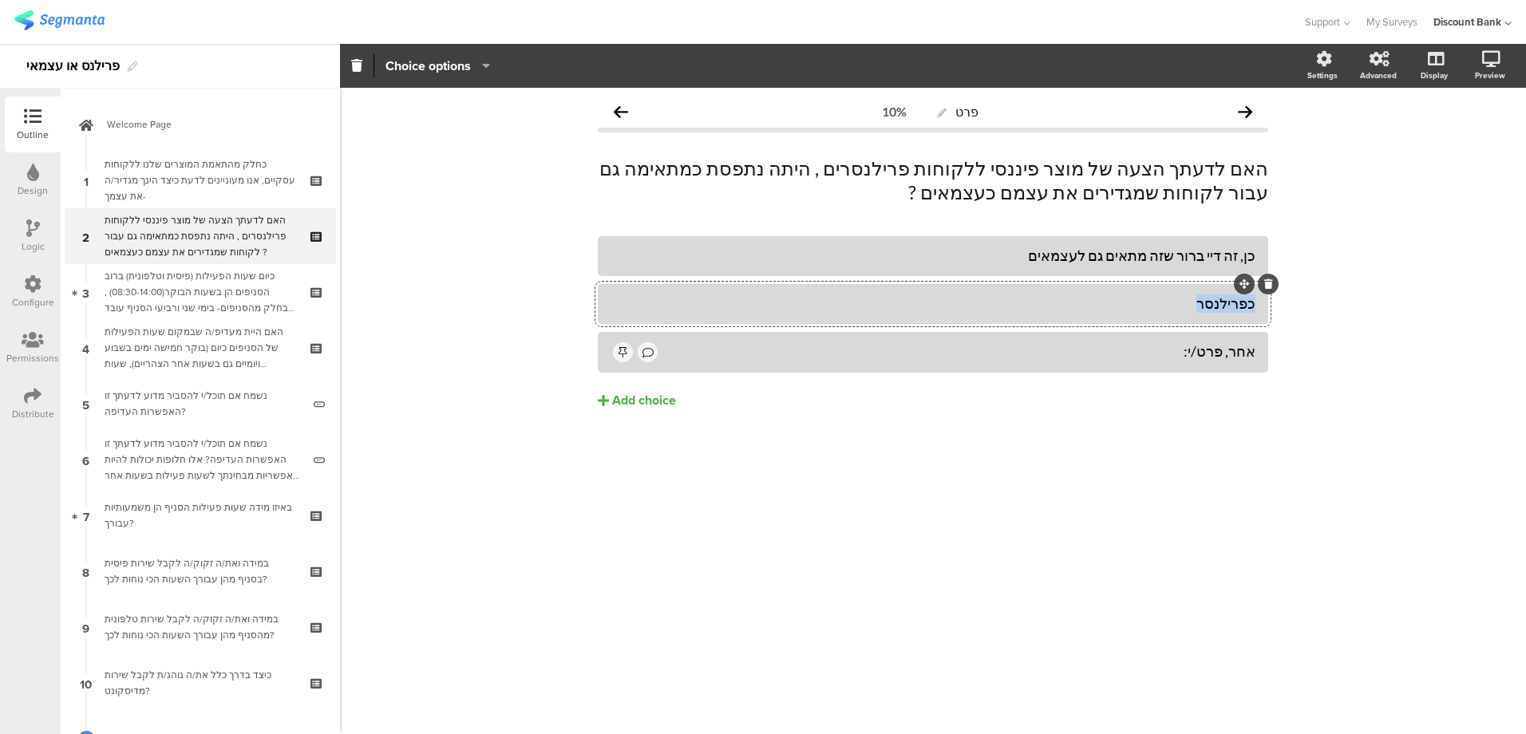
click at [1151, 304] on div "כפרילנסר" at bounding box center [932, 303] width 645 height 18
paste div
drag, startPoint x: 1189, startPoint y: 301, endPoint x: 1321, endPoint y: 297, distance: 131.7
click at [1321, 298] on div "פרט 10% האם לדעתך הצעה של מוצר פיננסי ללקוחות פרילנסרים , היתה נתפסת כמתאימה גם…" at bounding box center [933, 411] width 1186 height 646
drag, startPoint x: 1017, startPoint y: 300, endPoint x: 951, endPoint y: 304, distance: 65.5
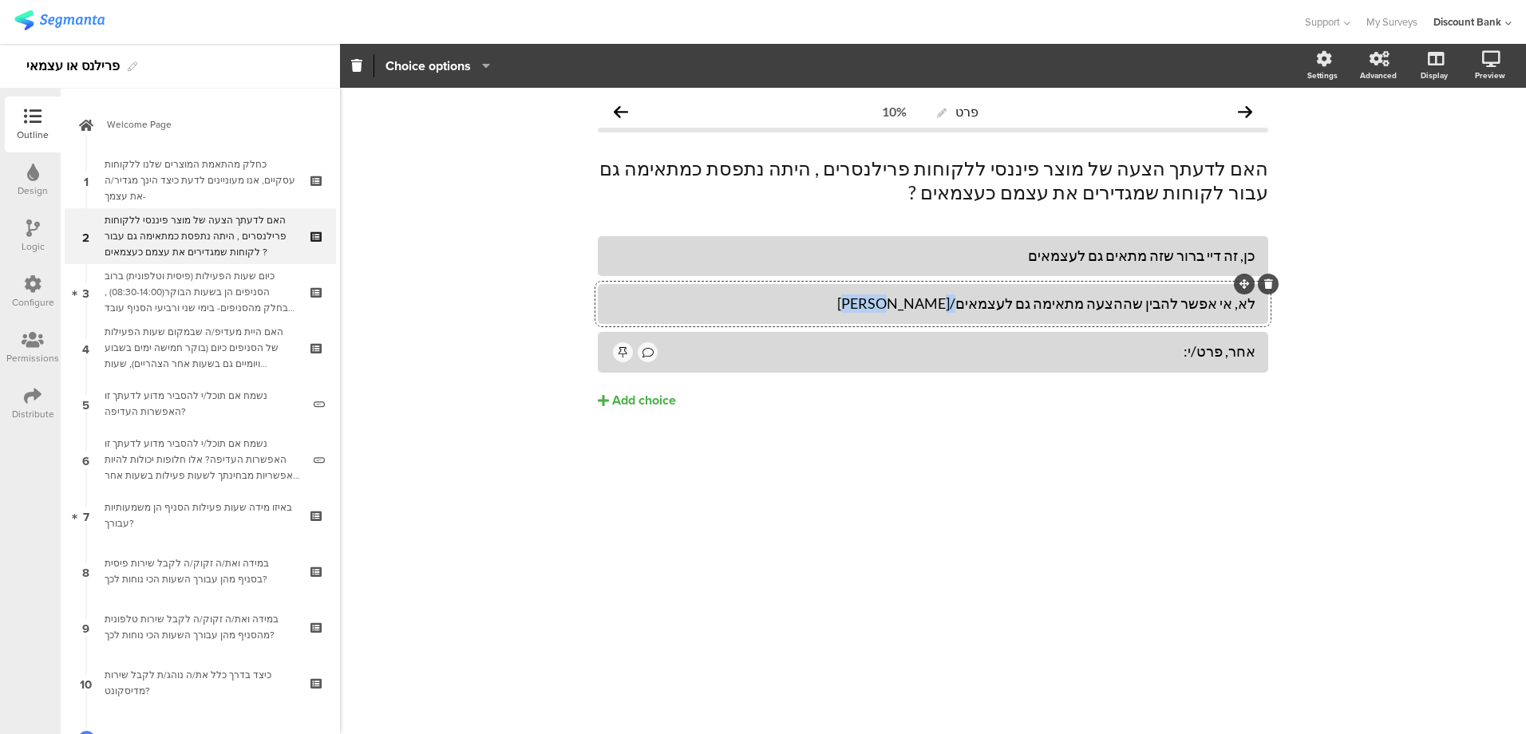
click at [951, 305] on div "לא, אי אפשר להבין שההצעה מתאימה גם לעצמאים/[PERSON_NAME]" at bounding box center [932, 303] width 645 height 18
click at [1171, 354] on div "אחר, פרט/י:" at bounding box center [957, 351] width 595 height 18
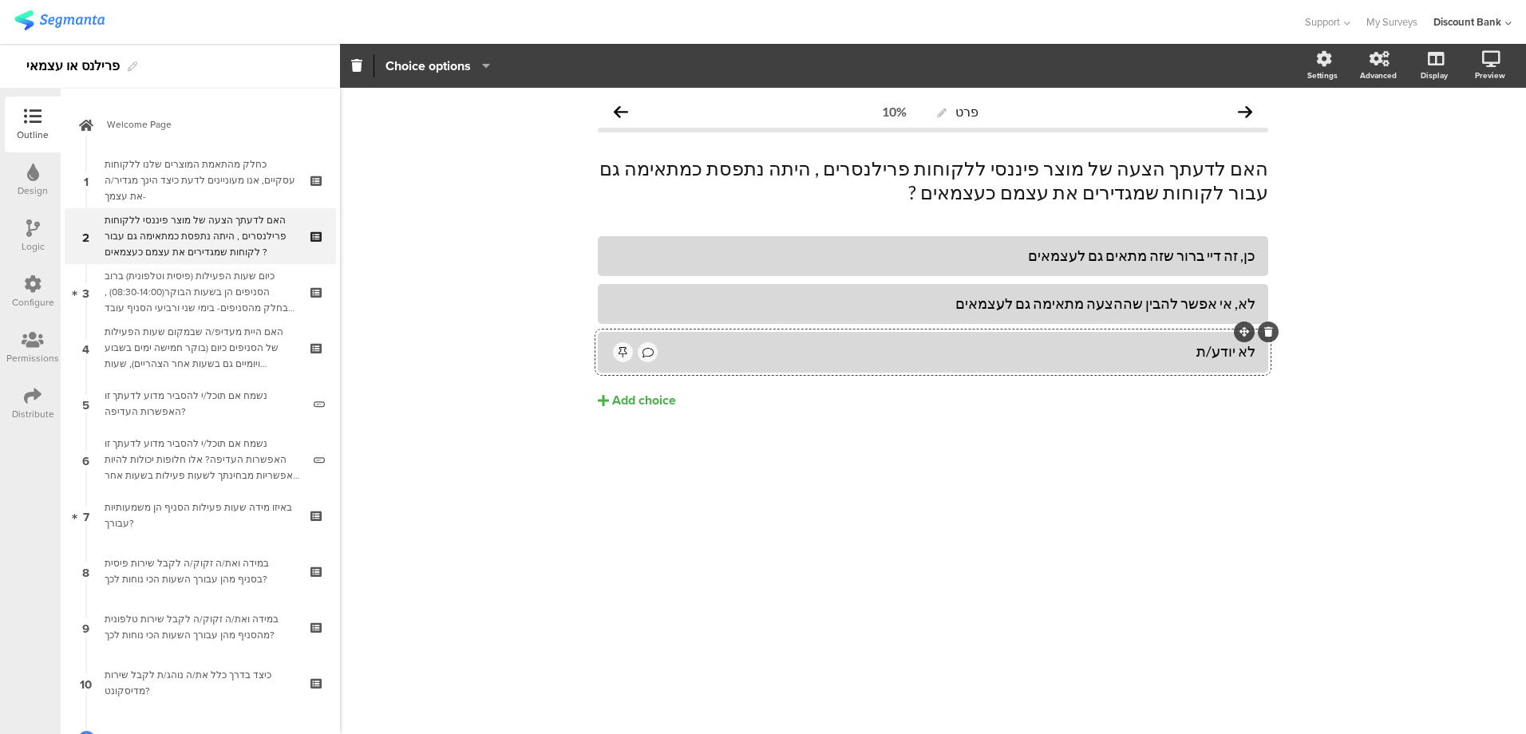
click at [646, 354] on icon at bounding box center [647, 352] width 11 height 11
click at [781, 359] on div "לא יודע/ת" at bounding box center [957, 351] width 595 height 18
click at [470, 69] on span "Choice options" at bounding box center [427, 66] width 85 height 18
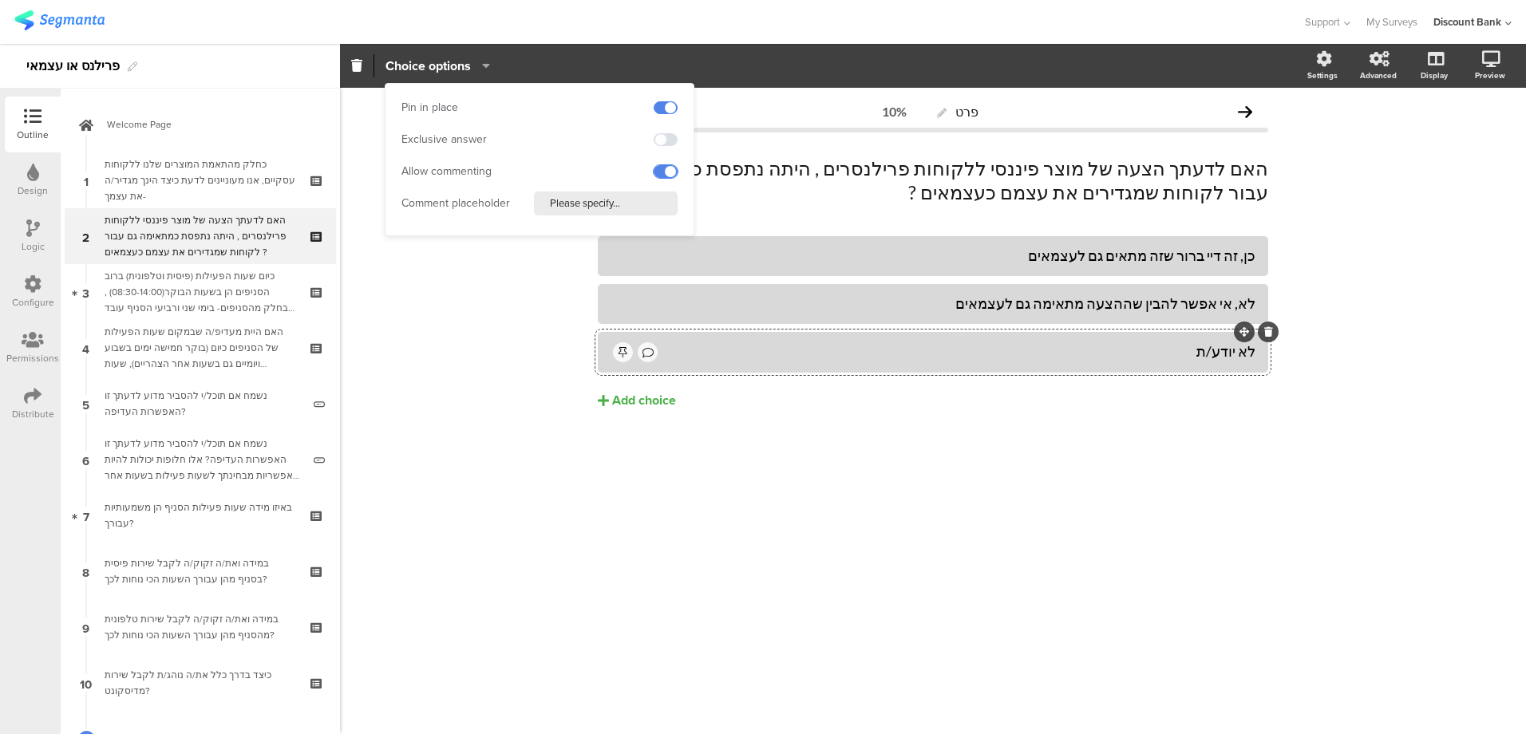
click at [654, 169] on span at bounding box center [665, 171] width 24 height 13
click at [685, 543] on div "פרט 10% האם לדעתך הצעה של מוצר פיננסי ללקוחות פרילנסרים , היתה נתפסת כמתאימה גם…" at bounding box center [933, 411] width 1186 height 646
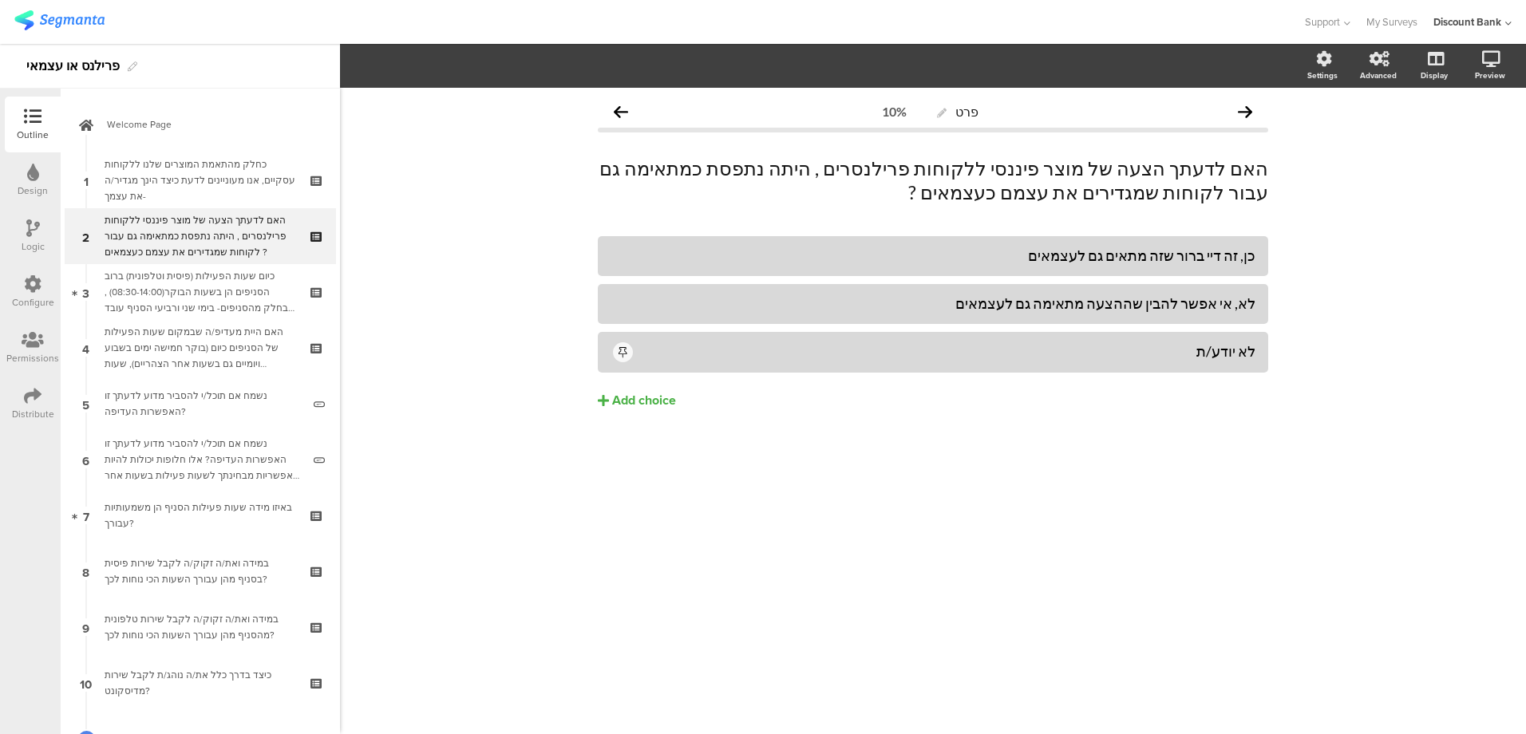
click at [217, 228] on div "האם לדעתך הצעה של מוצר פיננסי ללקוחות פרילנסרים , היתה נתפסת כמתאימה גם עבור לק…" at bounding box center [200, 236] width 191 height 48
click at [311, 224] on icon at bounding box center [318, 223] width 14 height 10
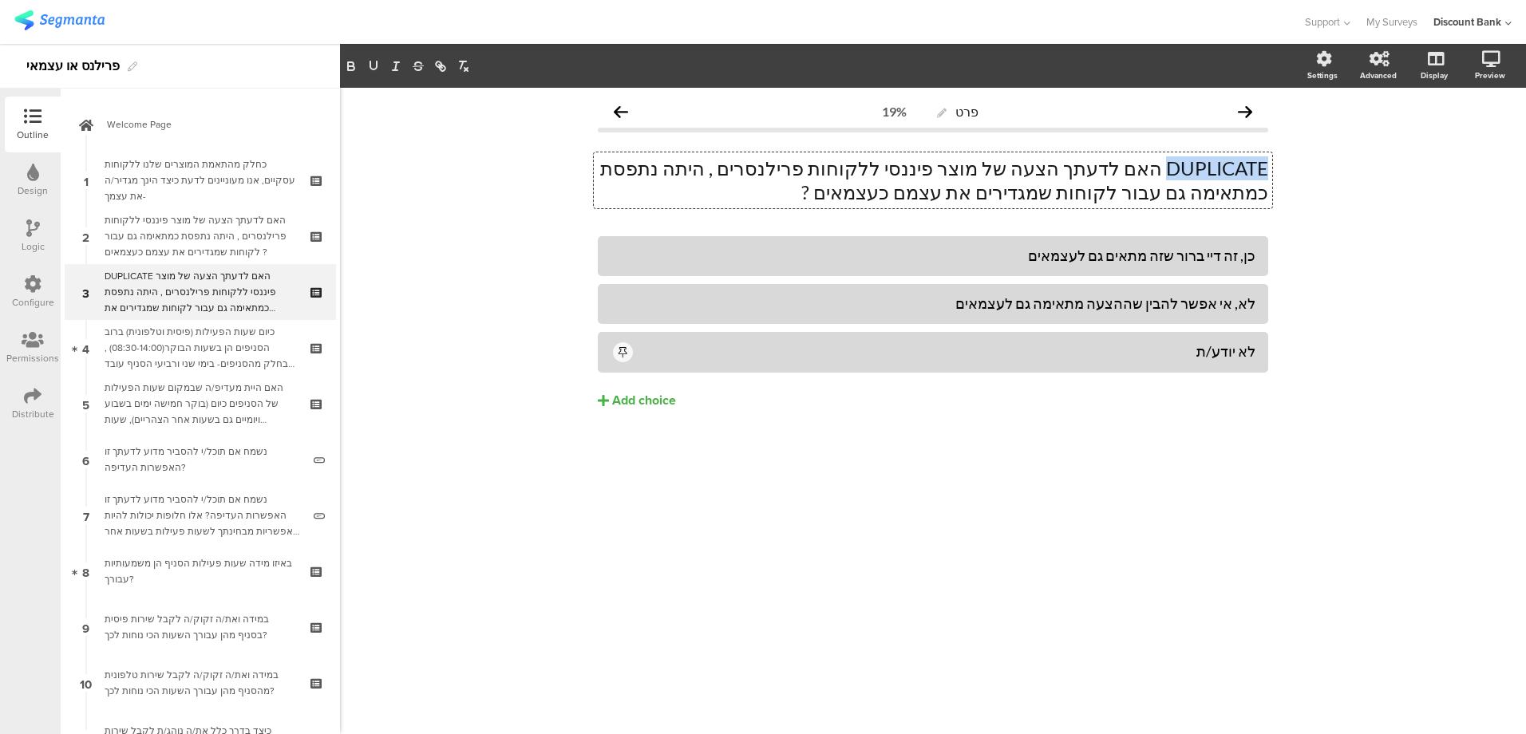
drag, startPoint x: 1166, startPoint y: 165, endPoint x: 1355, endPoint y: 172, distance: 189.2
click at [1355, 172] on div "פרט 19% DUPLICATE האם לדעתך הצעה של מוצר פיננסי ללקוחות פרילנסרים , היתה נתפסת …" at bounding box center [933, 411] width 1186 height 646
click at [944, 174] on p "האם לדעתך הצעה של מוצר פיננסי ללקוחות פרילנסרים , היתה נתפסת כמתאימה גם עבור לק…" at bounding box center [933, 180] width 670 height 48
click at [1182, 191] on p "האם לדעתך הצעה של מוצר פיננסי ללקוחות עצמאים, היתה נתפסת כמתאימה גם עבור לקוחות…" at bounding box center [933, 180] width 670 height 48
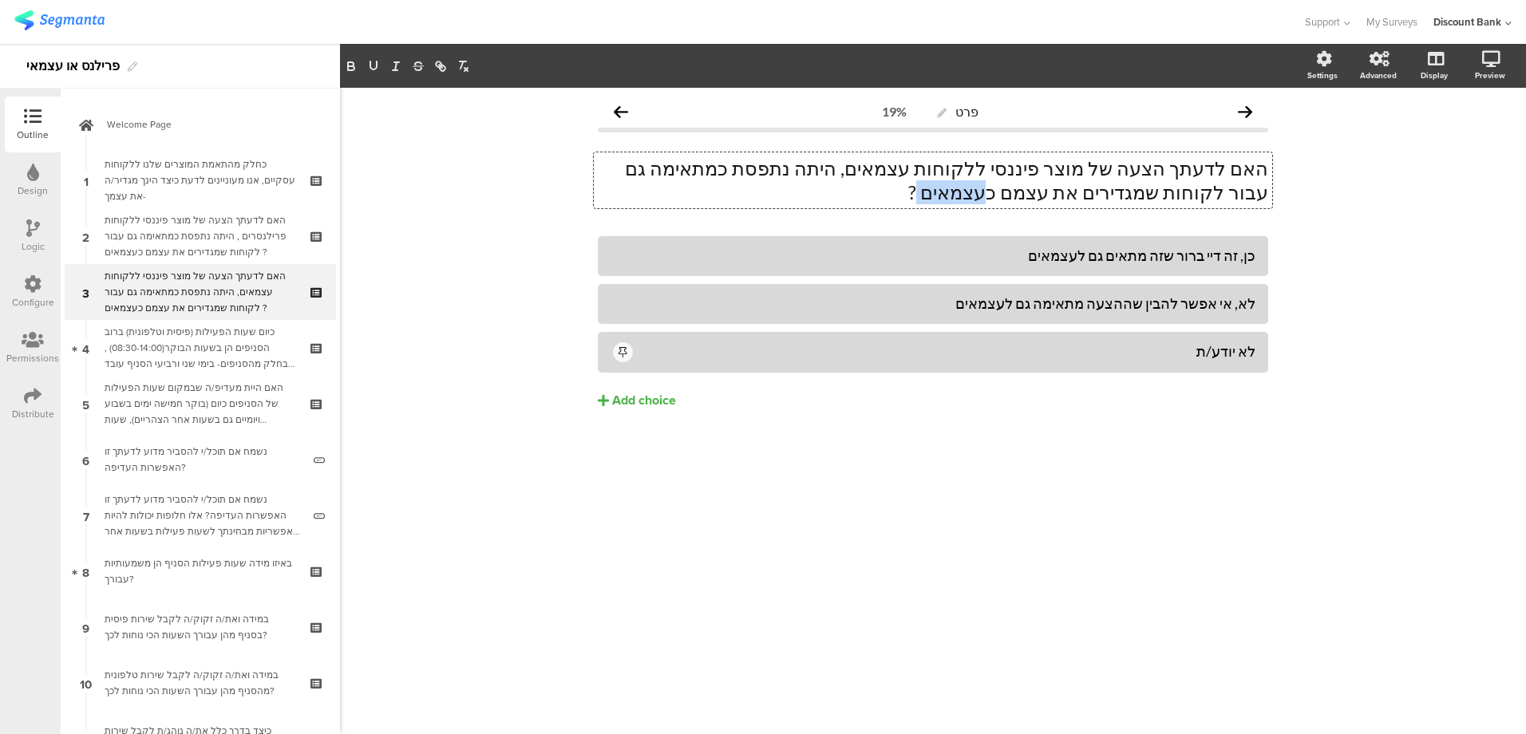
click at [1182, 191] on p "האם לדעתך הצעה של מוצר פיננסי ללקוחות עצמאים, היתה נתפסת כמתאימה גם עבור לקוחות…" at bounding box center [933, 180] width 670 height 48
click at [1080, 257] on div "כן, זה דיי ברור שזה מתאים גם לעצמאים" at bounding box center [932, 256] width 645 height 18
click at [1035, 298] on div "לא, אי אפשר להבין שההצעה מתאימה גם לעצמאים" at bounding box center [932, 303] width 645 height 18
click at [1035, 300] on div "לא, אי אפשר להבין שההצעה מתאימה גם לעצמאים" at bounding box center [932, 303] width 645 height 18
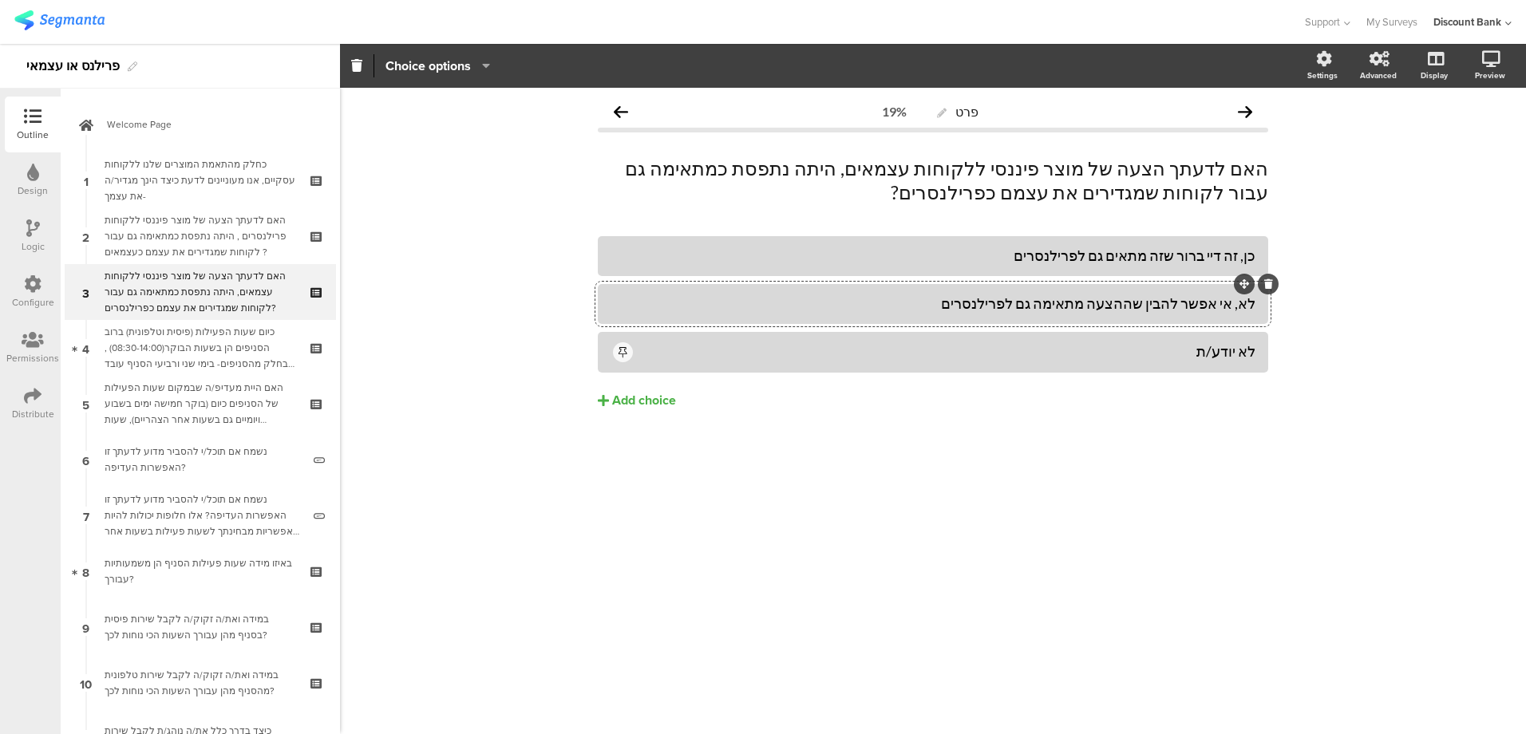
click at [1001, 425] on div "כן, זה דיי ברור שזה מתאים גם לפרילנסרים לא, אי אפשר להבין שההצעה מתאימה גם לפרי…" at bounding box center [933, 356] width 670 height 240
click at [228, 344] on div "כיום שעות הפעילות (פיסית וטלפונית) ברוב הסניפים הן בשעות הבוקר(08:30-14:00) , ב…" at bounding box center [200, 348] width 191 height 48
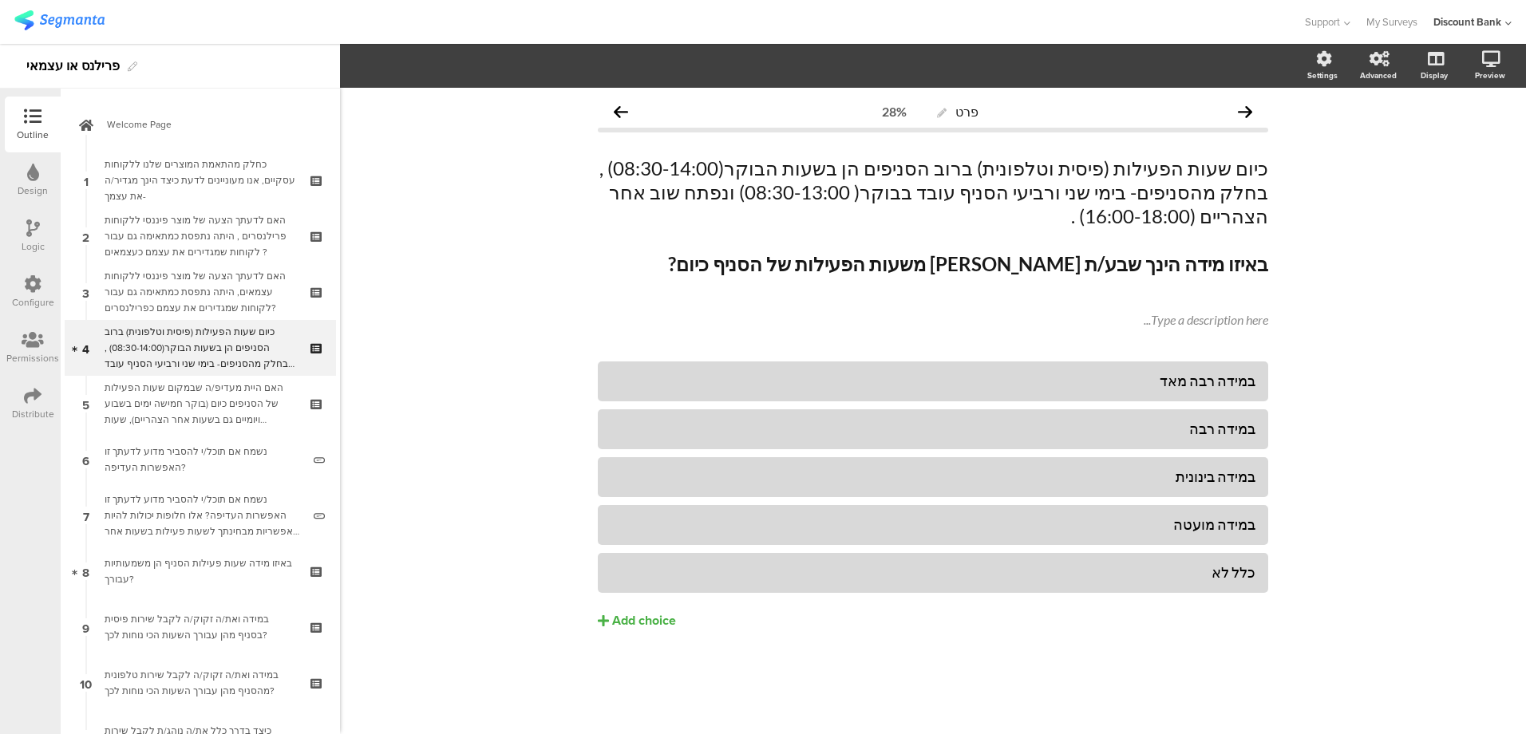
click at [311, 356] on icon at bounding box center [318, 358] width 14 height 15
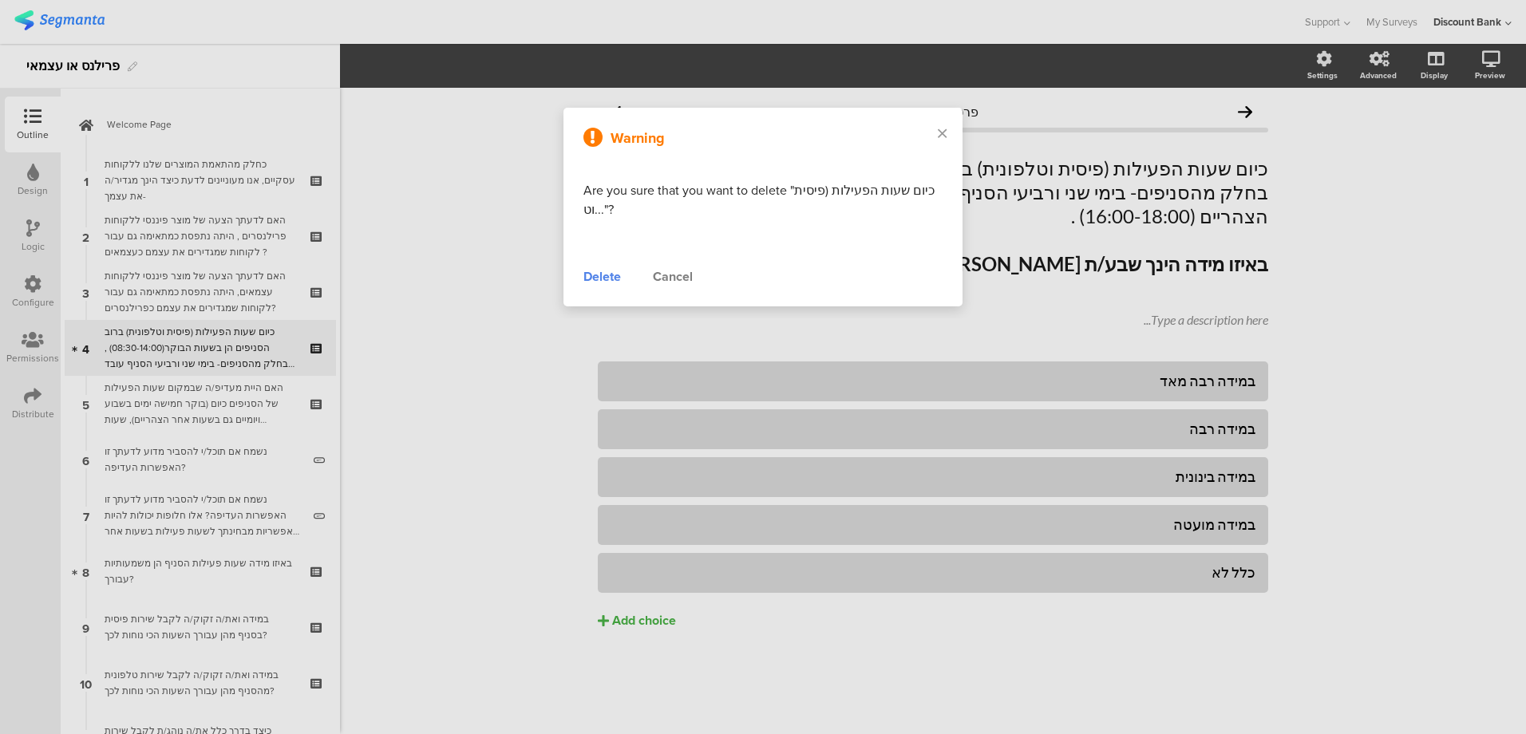
click at [607, 278] on div "Delete" at bounding box center [602, 276] width 38 height 19
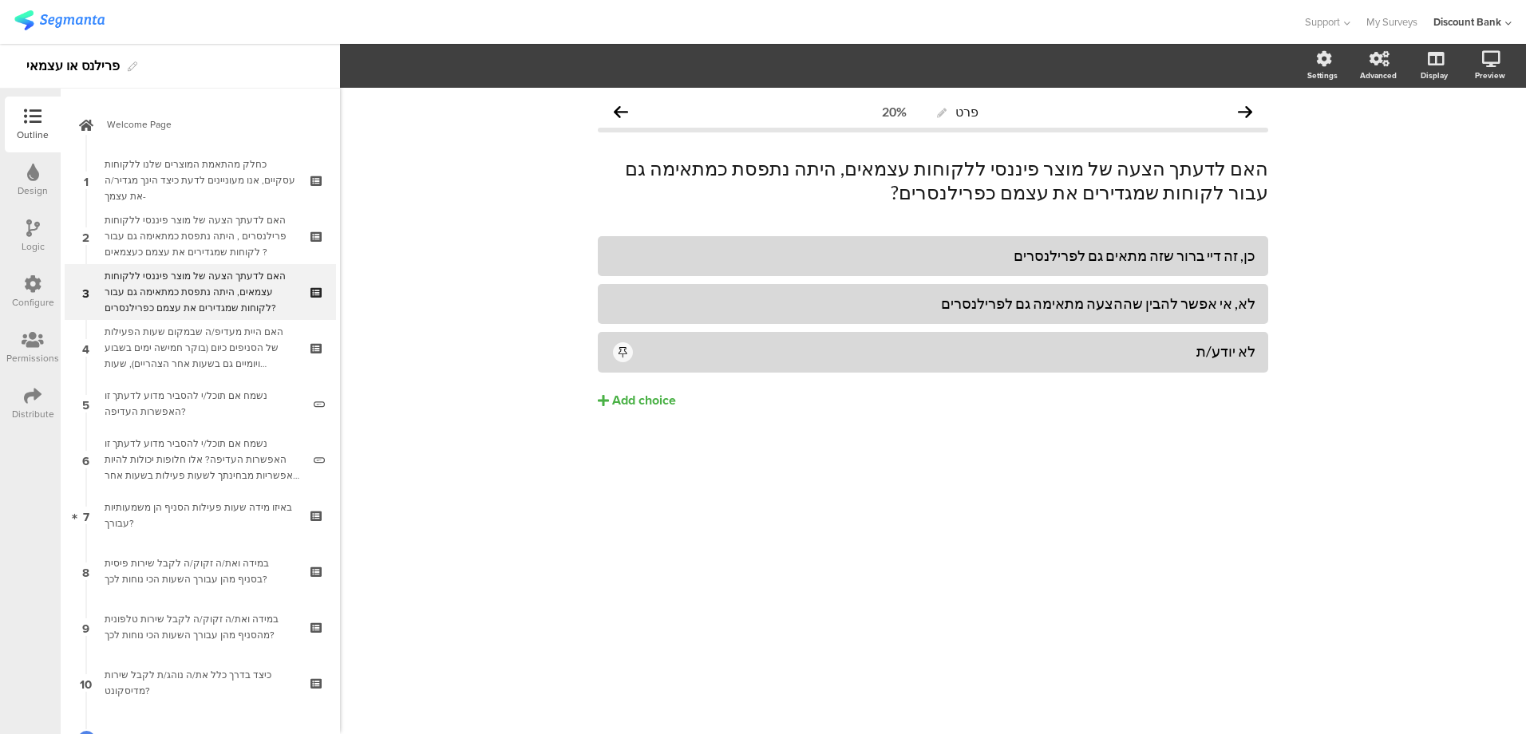
scroll to position [124, 0]
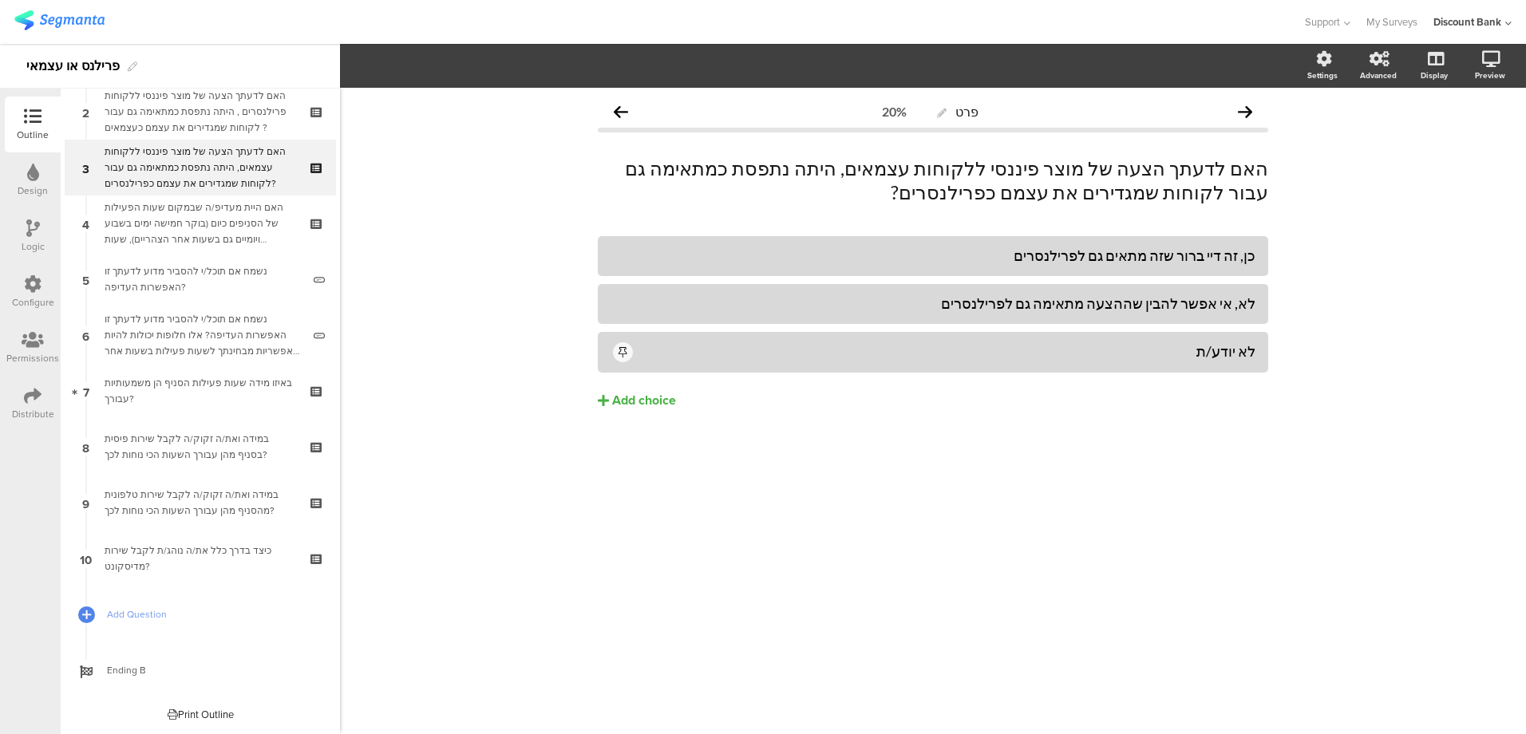
click at [223, 552] on div "כיצד בדרך כלל את/ה נוהג/ת לקבל שירות מדיסקונט?" at bounding box center [200, 559] width 191 height 32
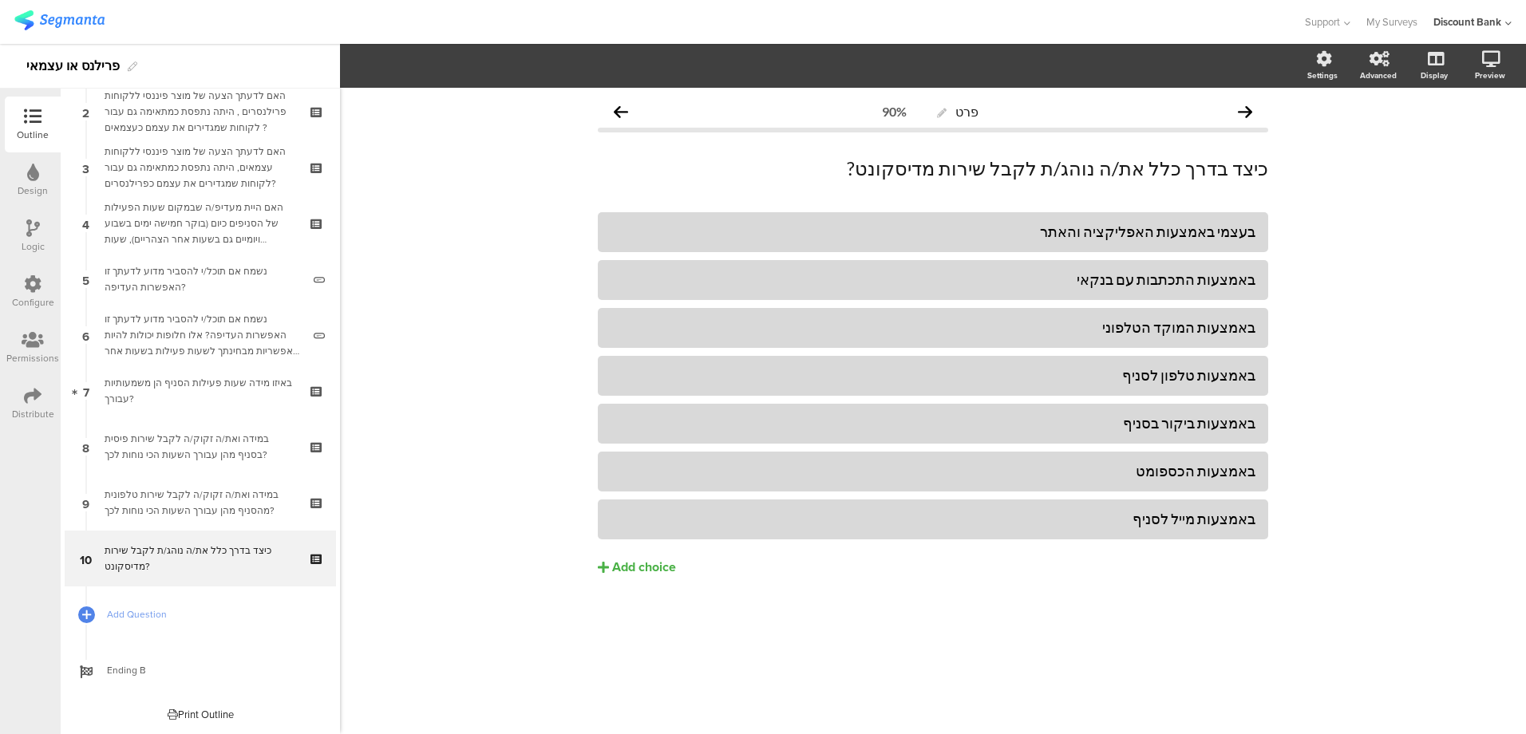
click at [255, 485] on link "9 במידה ואת/ה זקוק/ה לקבל שירות טלפונית מהסניף מהן עבורך השעות הכי נוחות לכך?" at bounding box center [200, 503] width 271 height 56
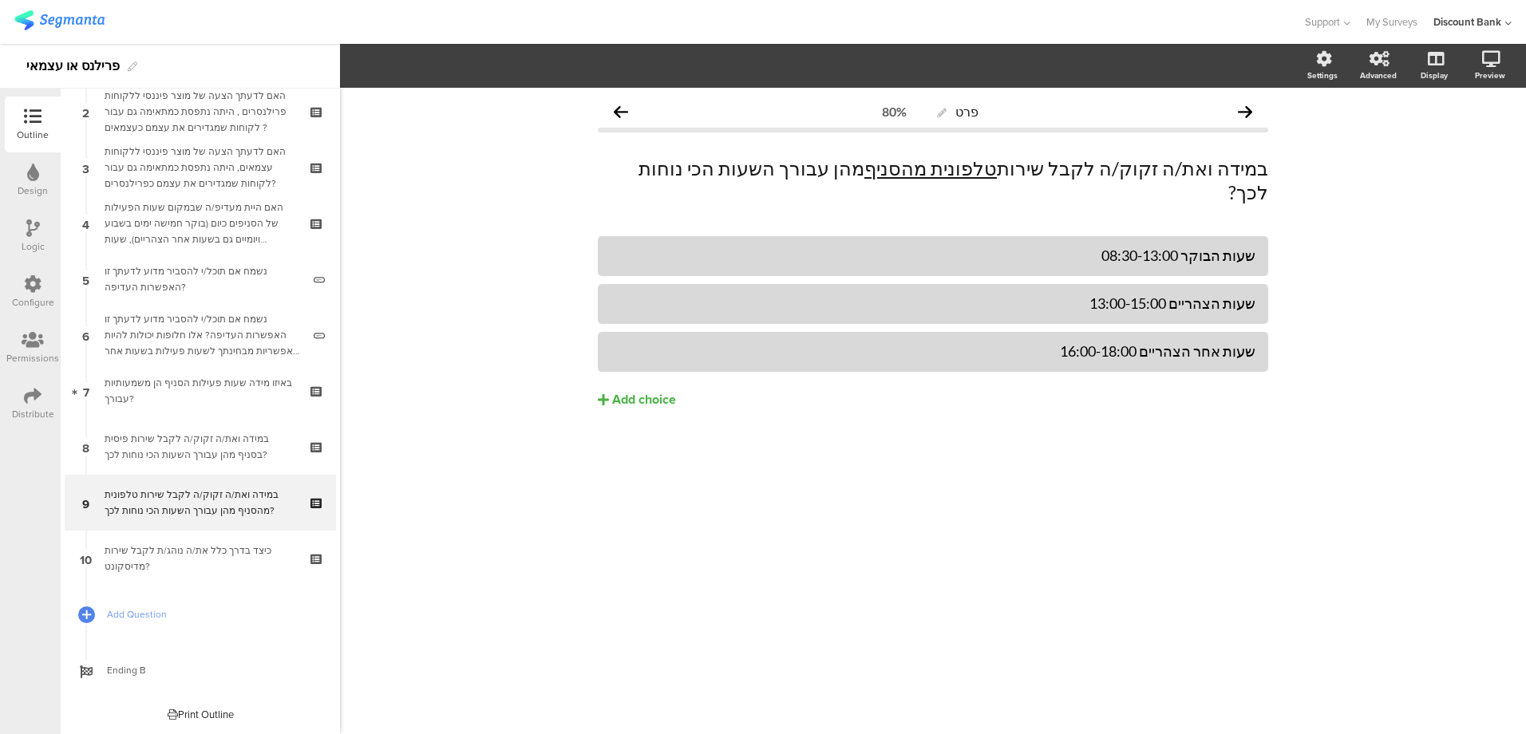
click at [311, 512] on icon at bounding box center [318, 513] width 14 height 15
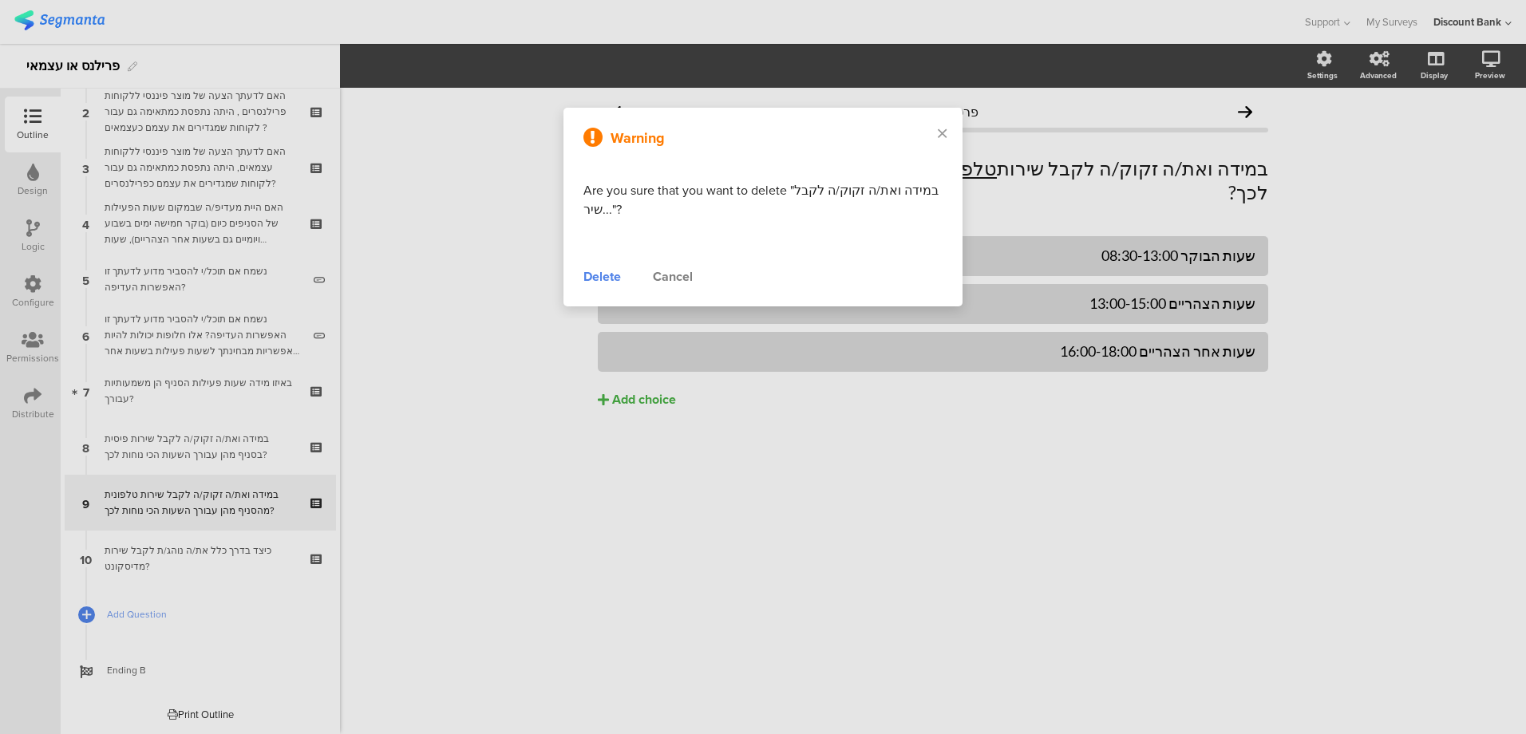
click at [598, 274] on div "Delete" at bounding box center [602, 276] width 38 height 19
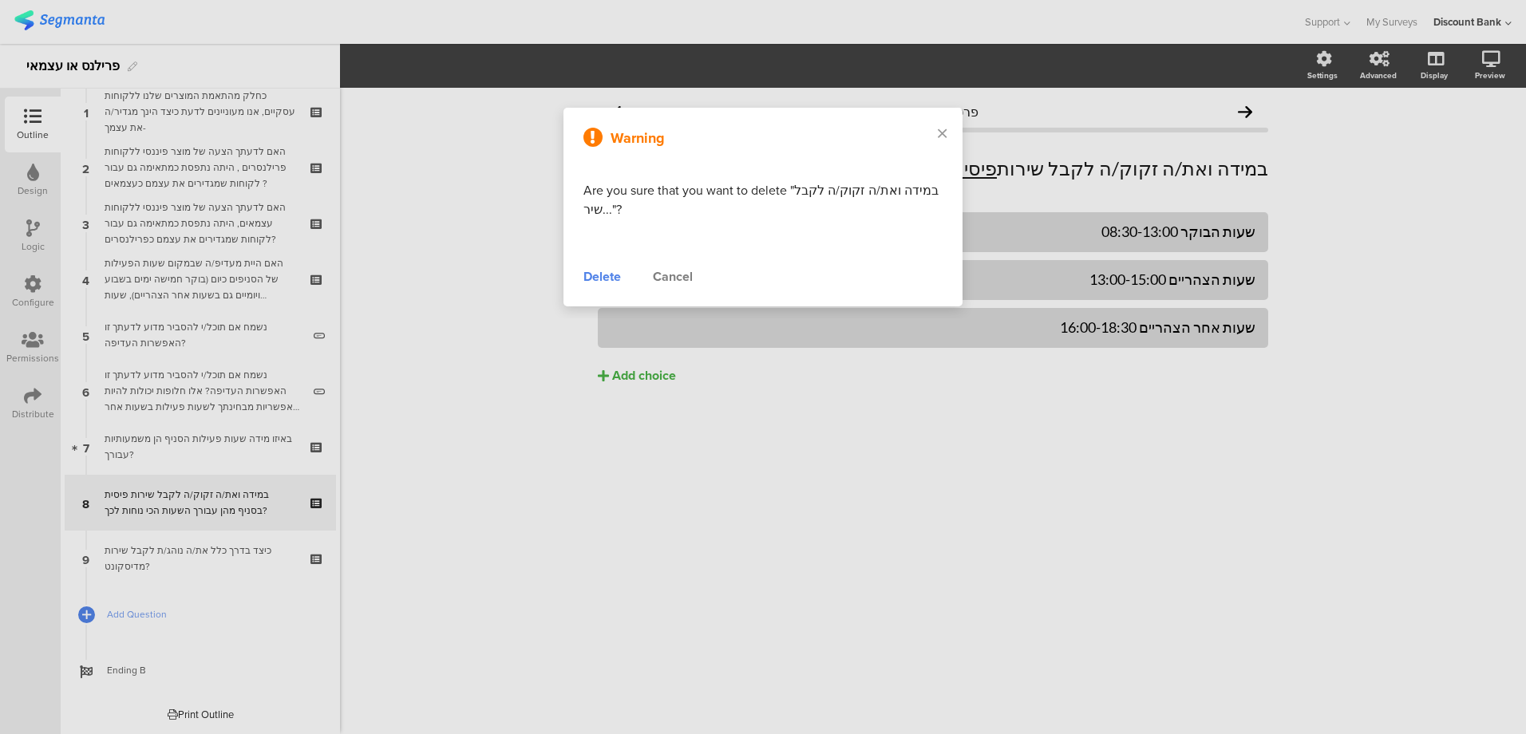
scroll to position [69, 0]
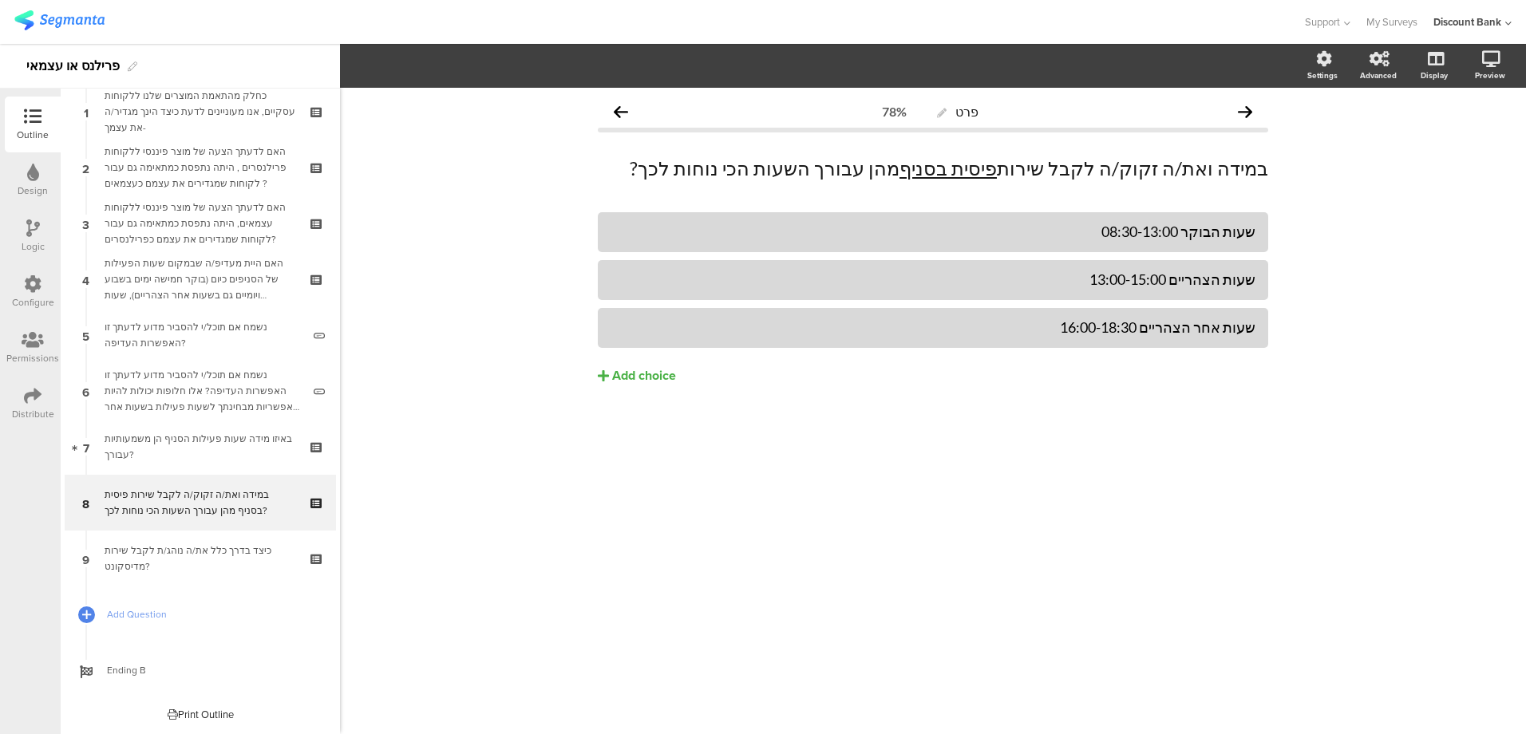
click at [230, 448] on div "באיזו מידה שעות פעילות הסניף הן משמעותיות עבורך?" at bounding box center [200, 447] width 191 height 32
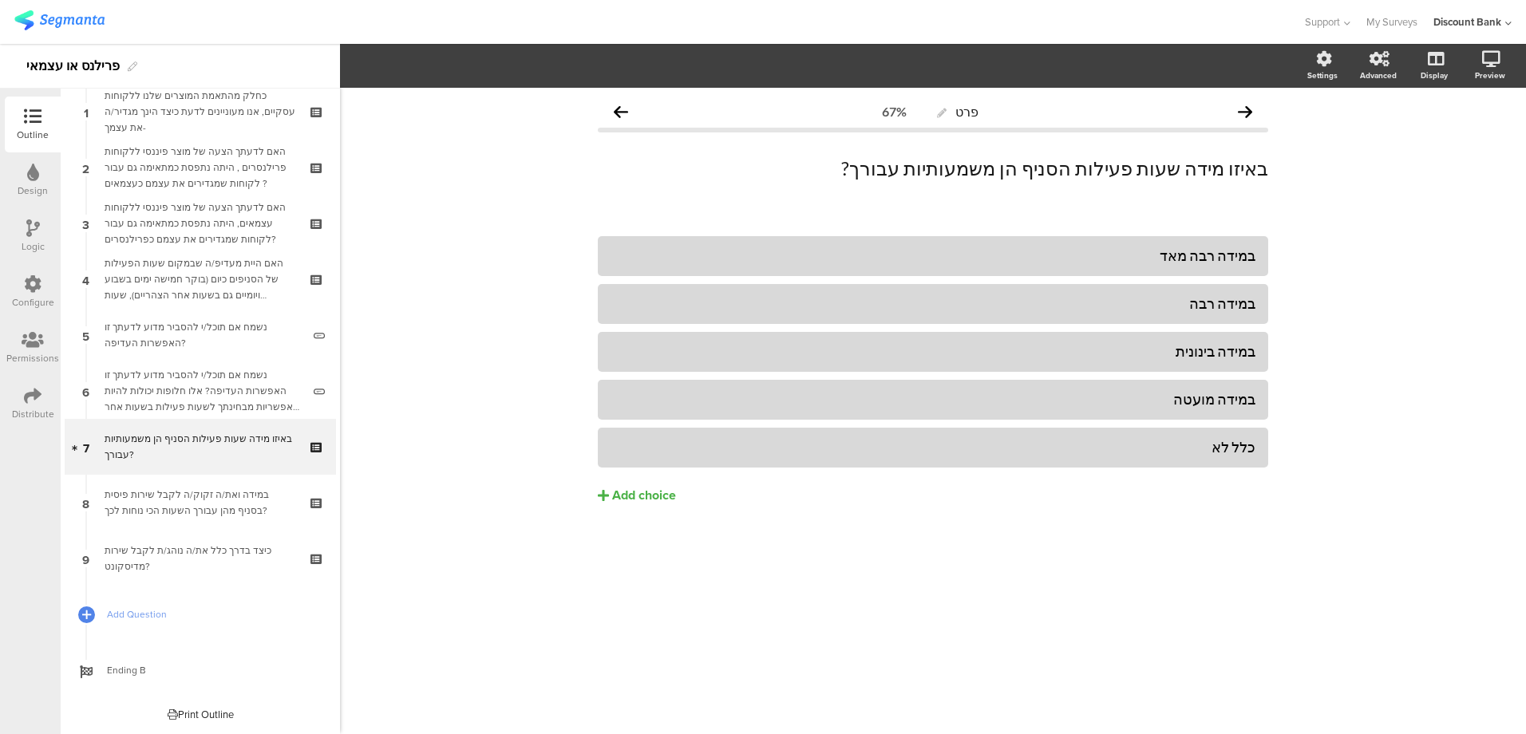
click at [311, 515] on icon at bounding box center [318, 513] width 14 height 15
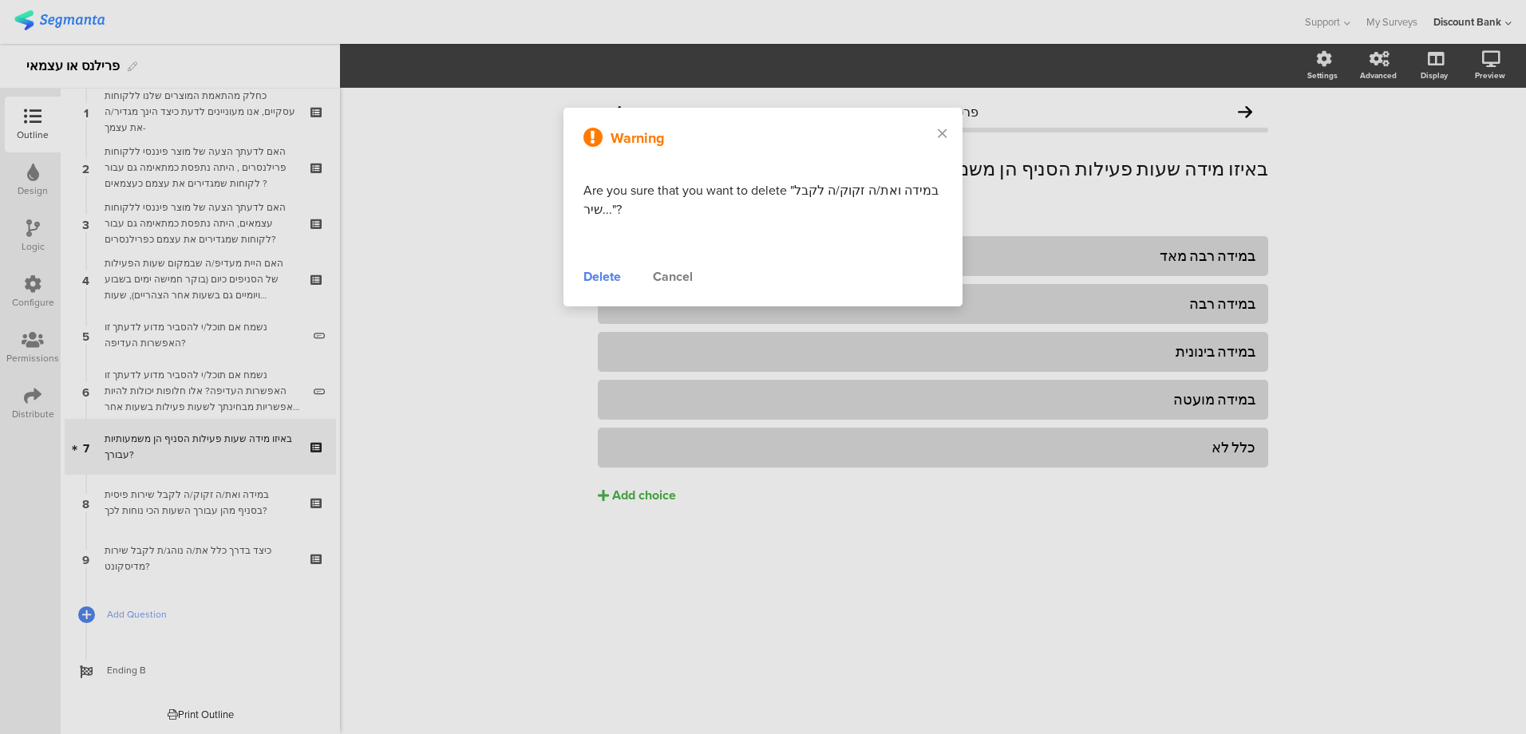
click at [605, 280] on div "Delete" at bounding box center [602, 276] width 38 height 19
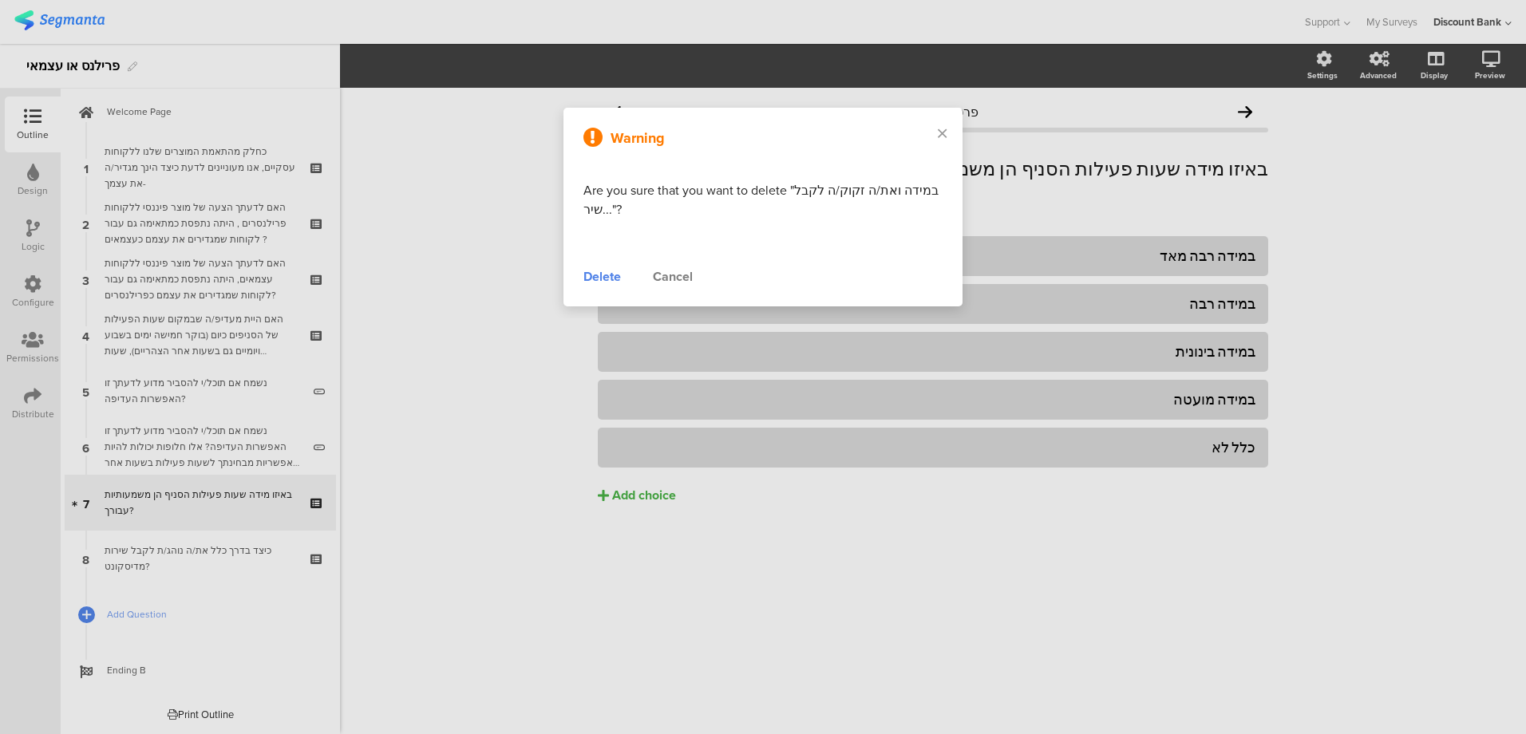
scroll to position [13, 0]
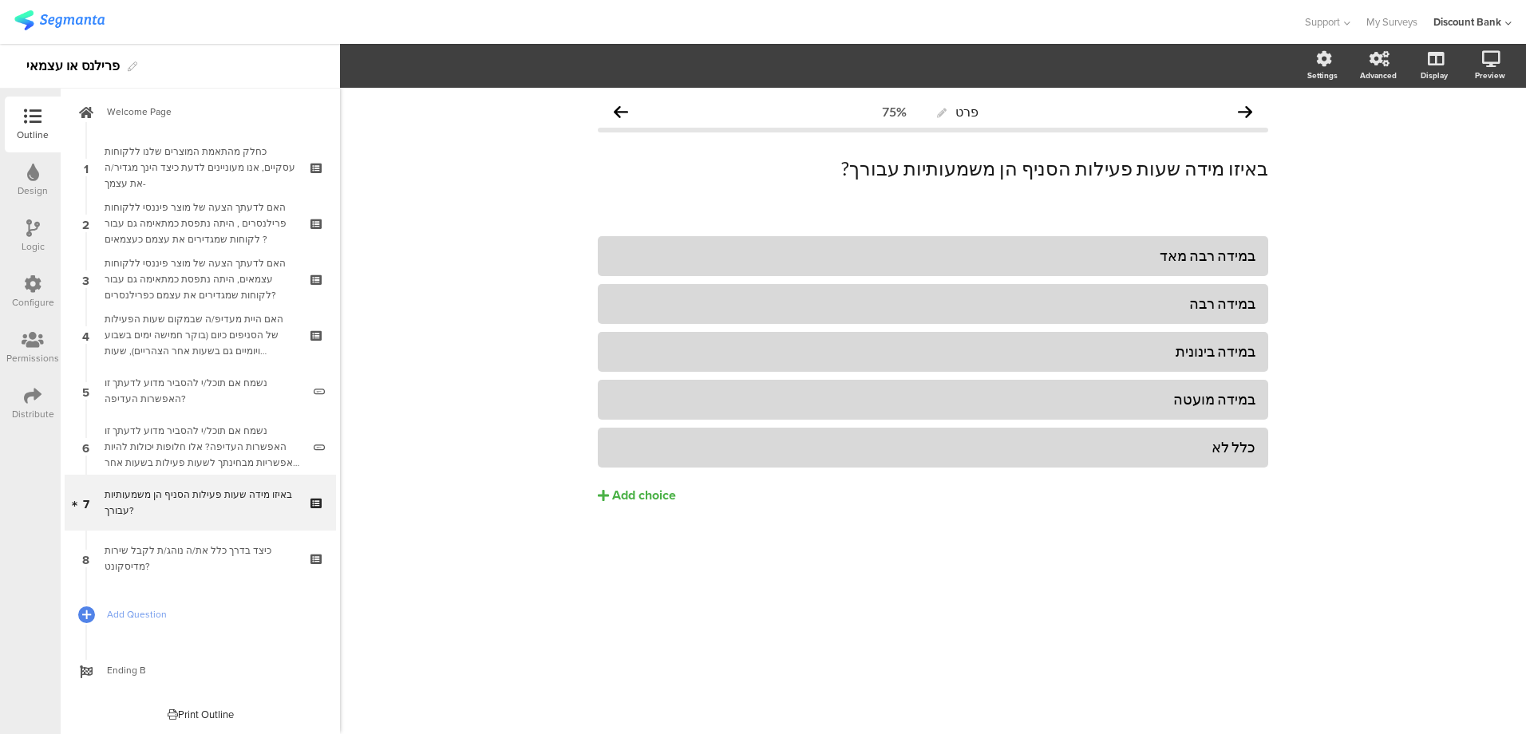
click at [235, 495] on div "באיזו מידה שעות פעילות הסניף הן משמעותיות עבורך?" at bounding box center [200, 503] width 191 height 32
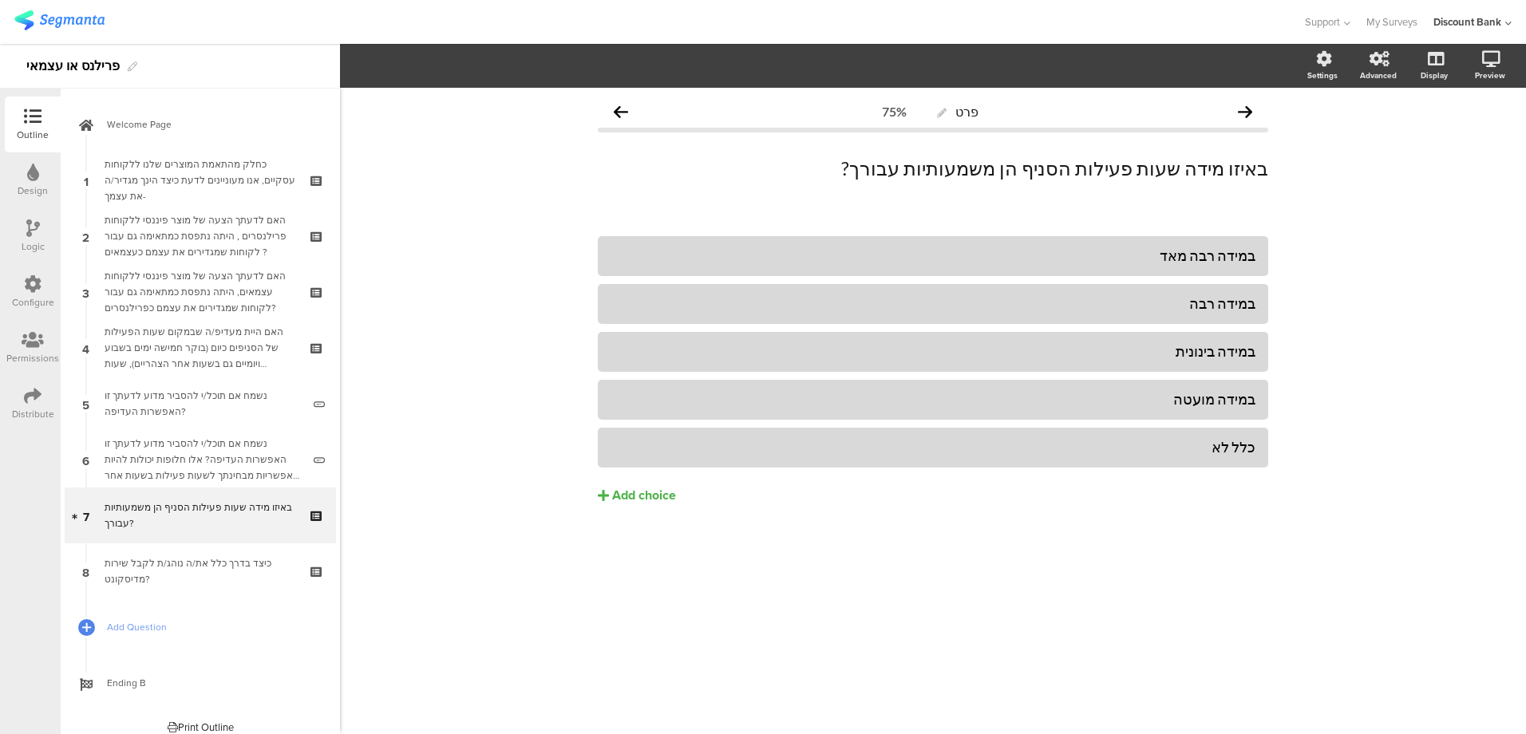
click at [238, 511] on div "באיזו מידה שעות פעילות הסניף הן משמעותיות עבורך?" at bounding box center [200, 515] width 191 height 32
click at [311, 528] on icon at bounding box center [318, 526] width 14 height 15
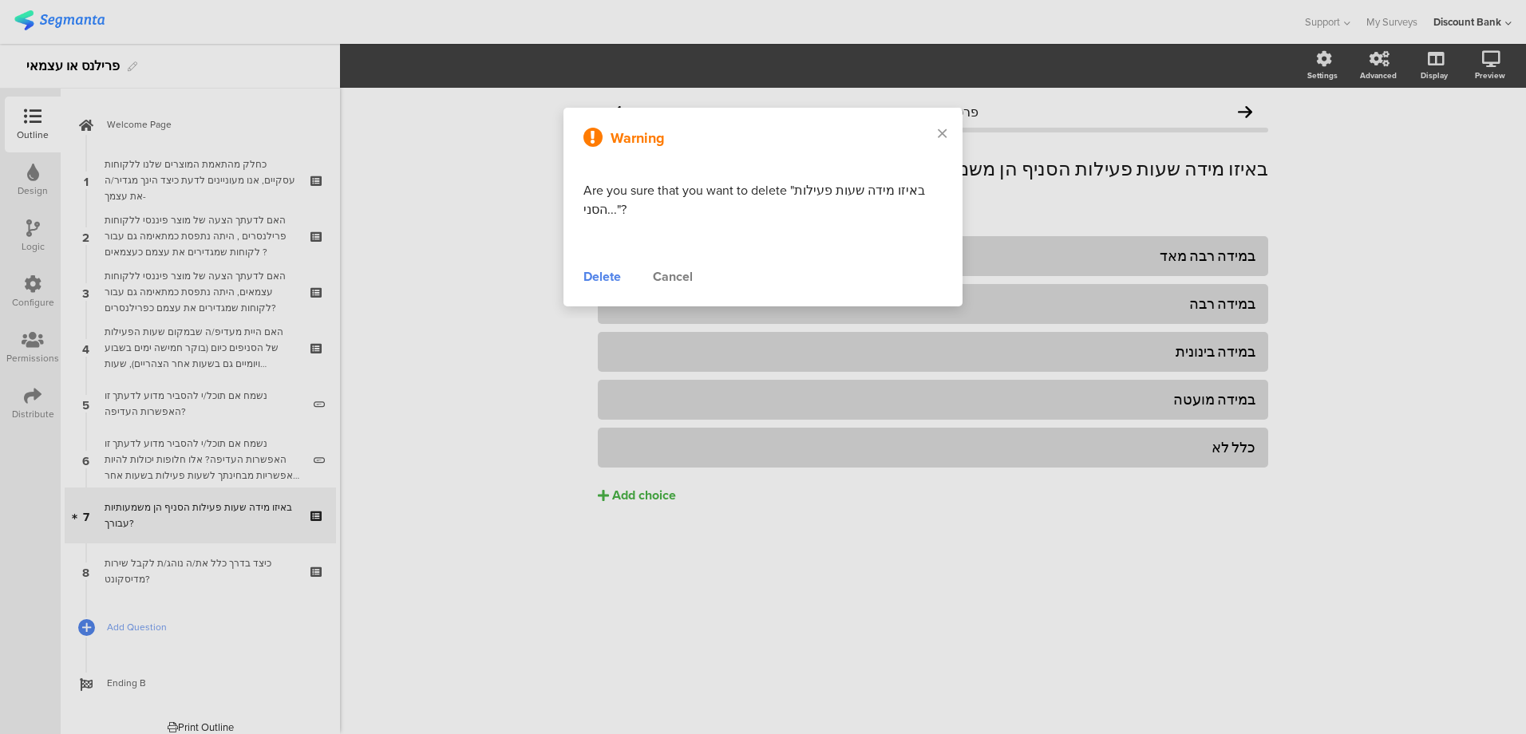
click at [610, 279] on div "Delete" at bounding box center [602, 276] width 38 height 19
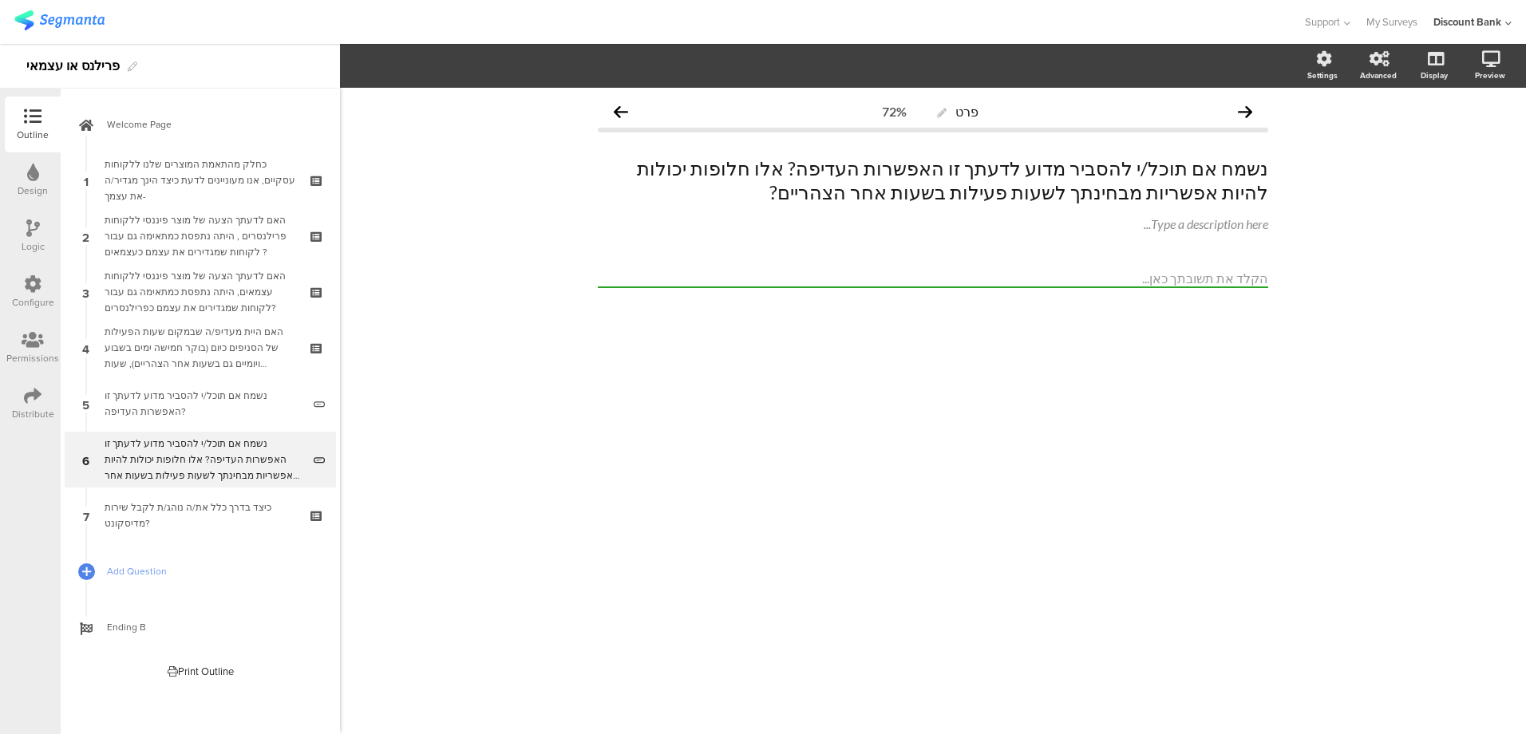
click at [271, 452] on div "נשמח אם תוכל/י להסביר מדוע לדעתך זו האפשרות העדיפה? אלו חלופות יכולות להיות אפש…" at bounding box center [203, 460] width 197 height 48
click at [313, 471] on icon at bounding box center [318, 470] width 14 height 15
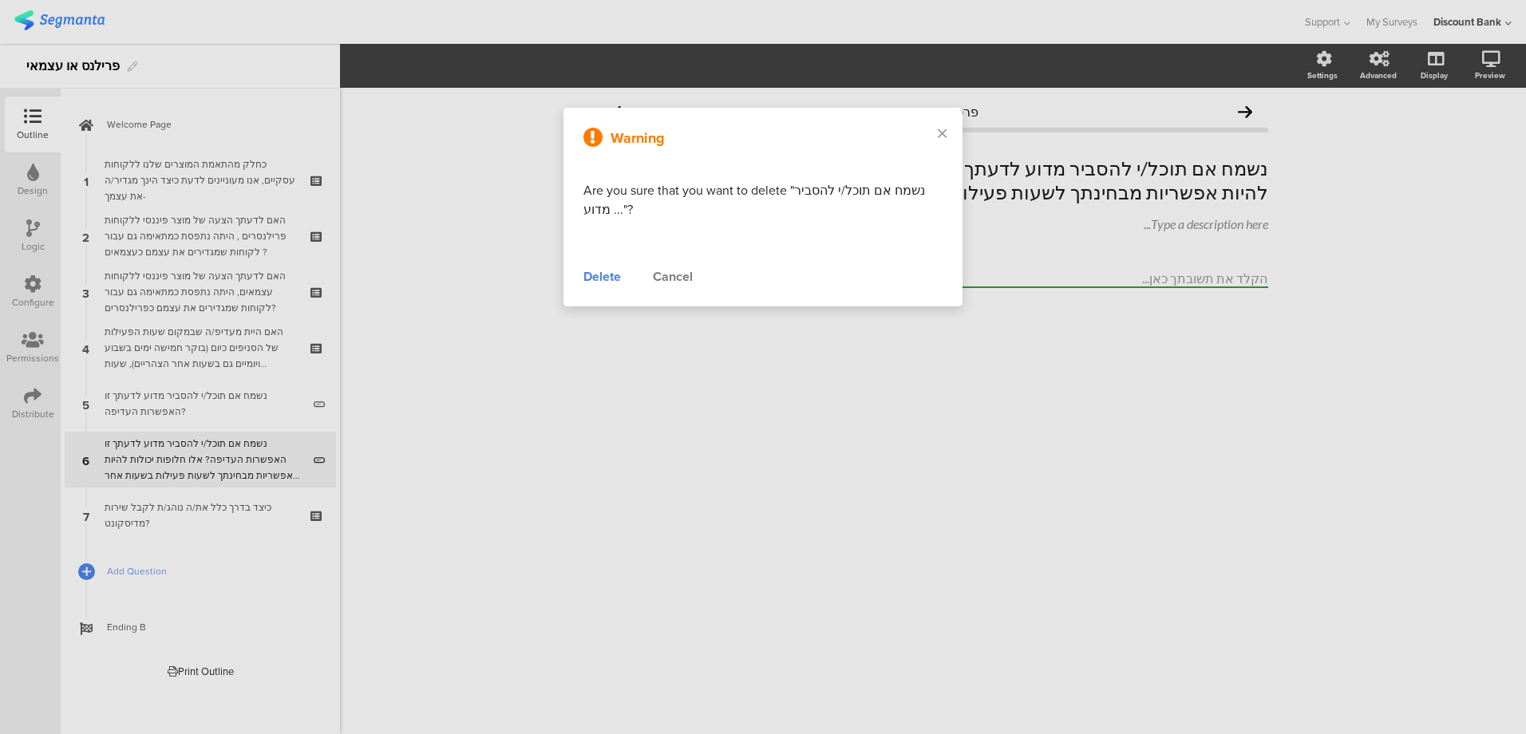
click at [596, 284] on div "Delete" at bounding box center [602, 276] width 38 height 19
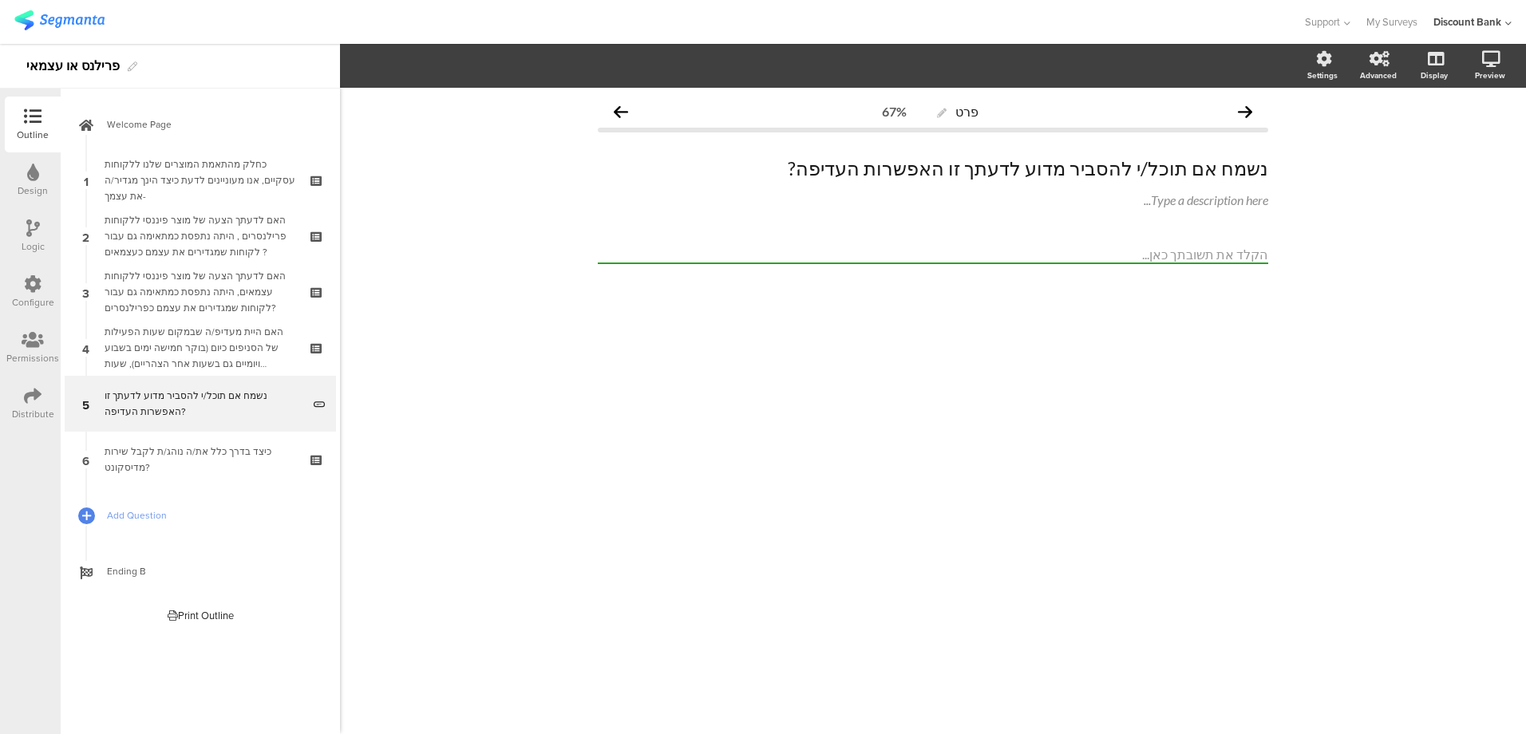
click at [180, 407] on div "נשמח אם תוכל/י להסביר מדוע לדעתך זו האפשרות העדיפה?" at bounding box center [203, 404] width 197 height 32
click at [316, 413] on icon at bounding box center [318, 414] width 14 height 15
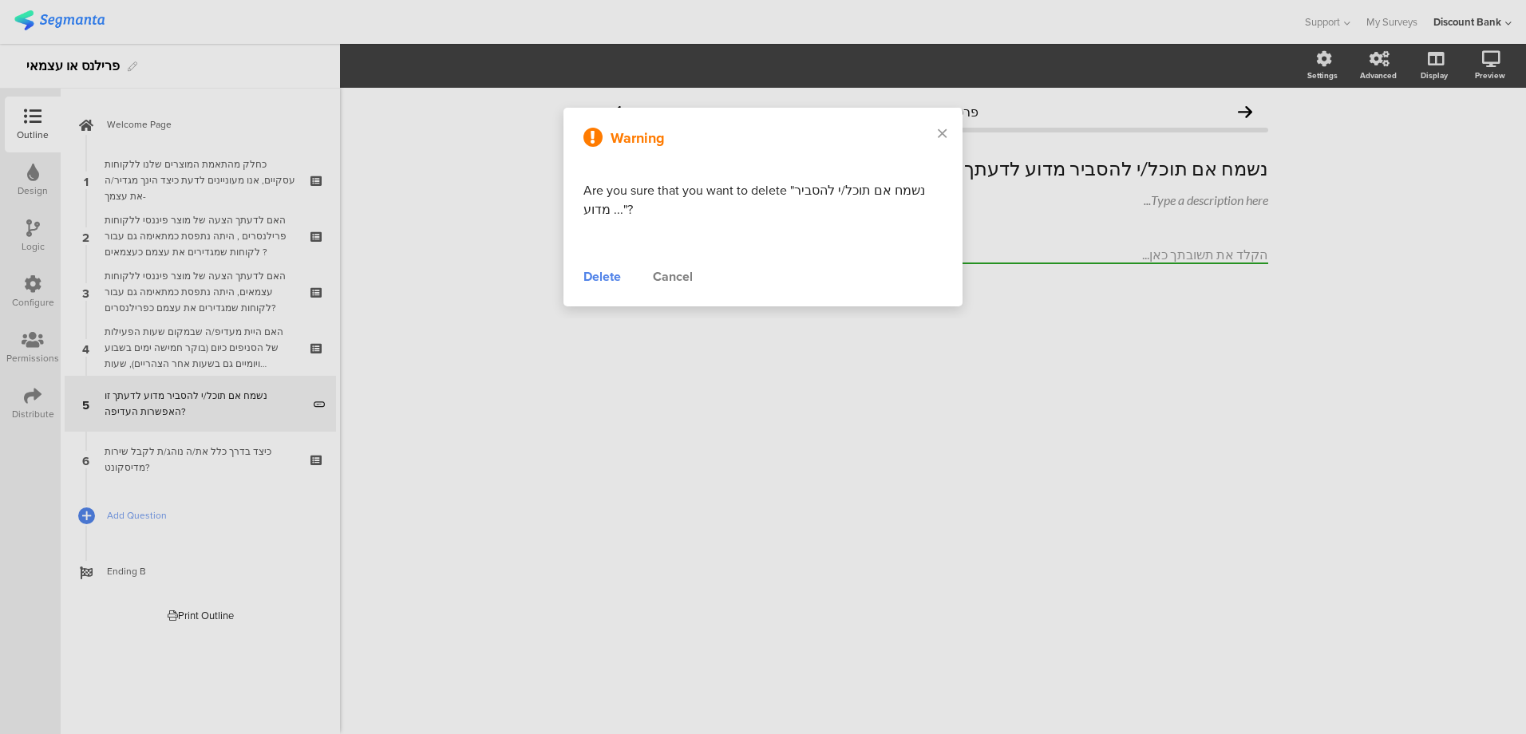
click at [594, 278] on div "Delete" at bounding box center [602, 276] width 38 height 19
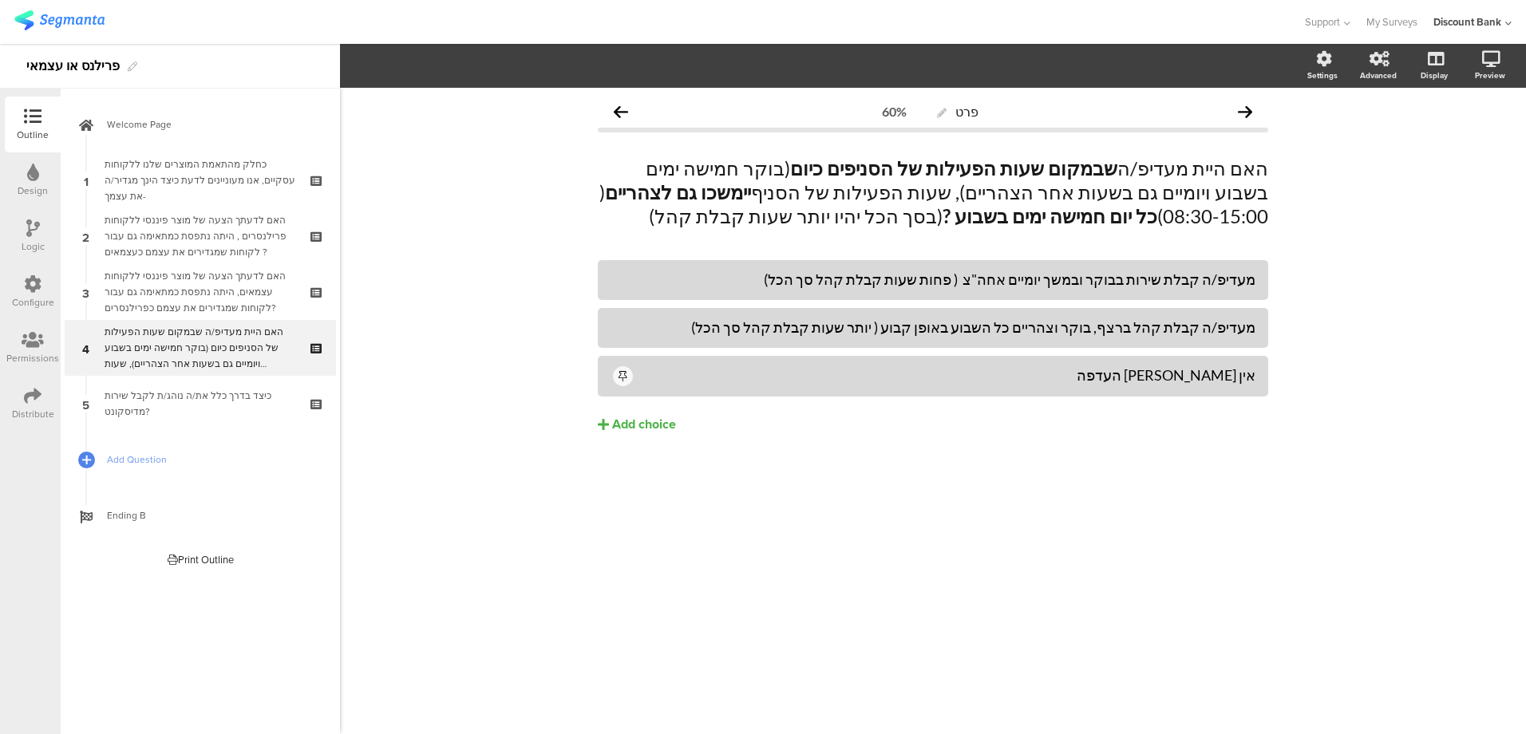
click at [226, 347] on div "האם היית מעדיפ/ה שבמקום שעות הפעילות של הסניפים כיום (בוקר חמישה ימים בשבוע ויו…" at bounding box center [200, 348] width 191 height 48
click at [314, 361] on icon at bounding box center [318, 358] width 14 height 15
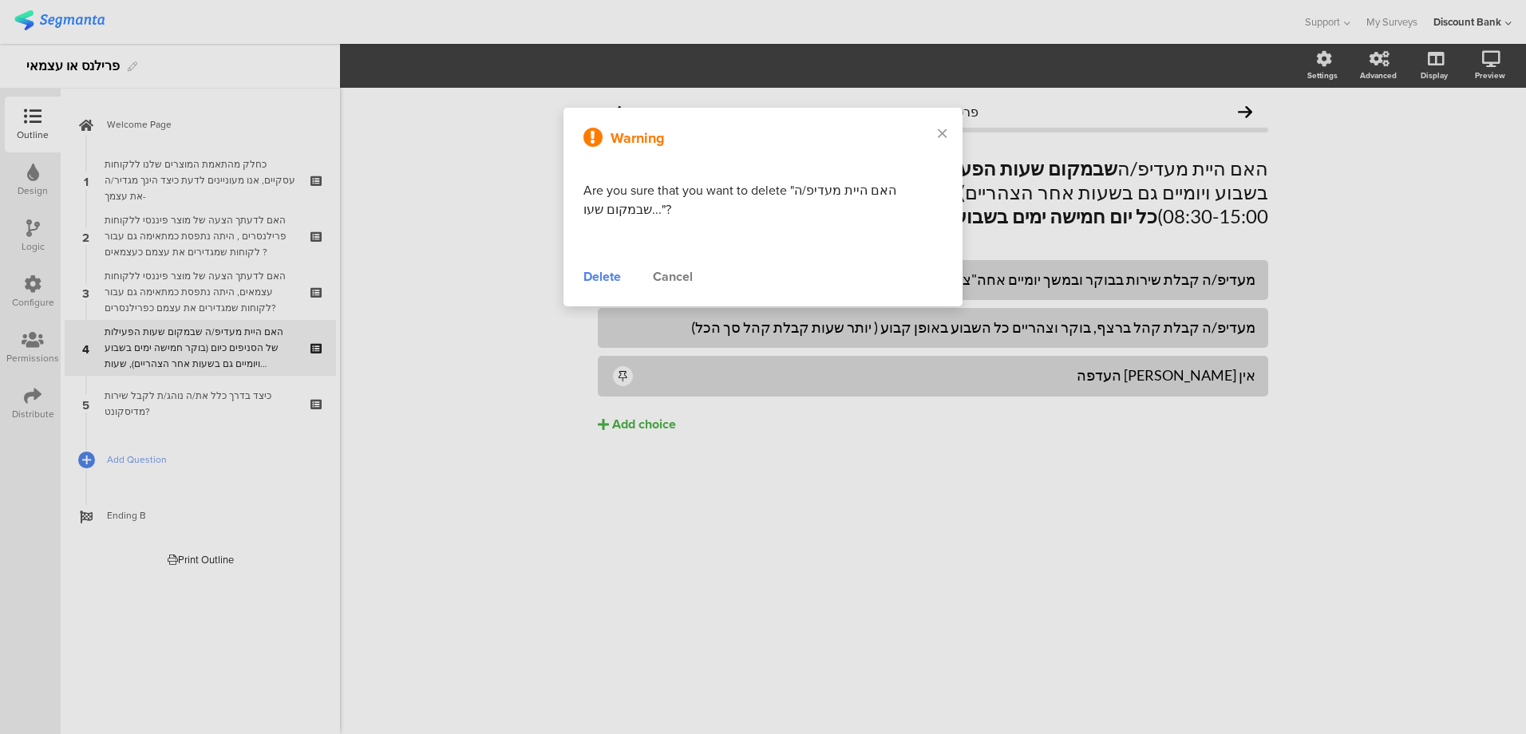
click at [602, 280] on div "Delete" at bounding box center [602, 276] width 38 height 19
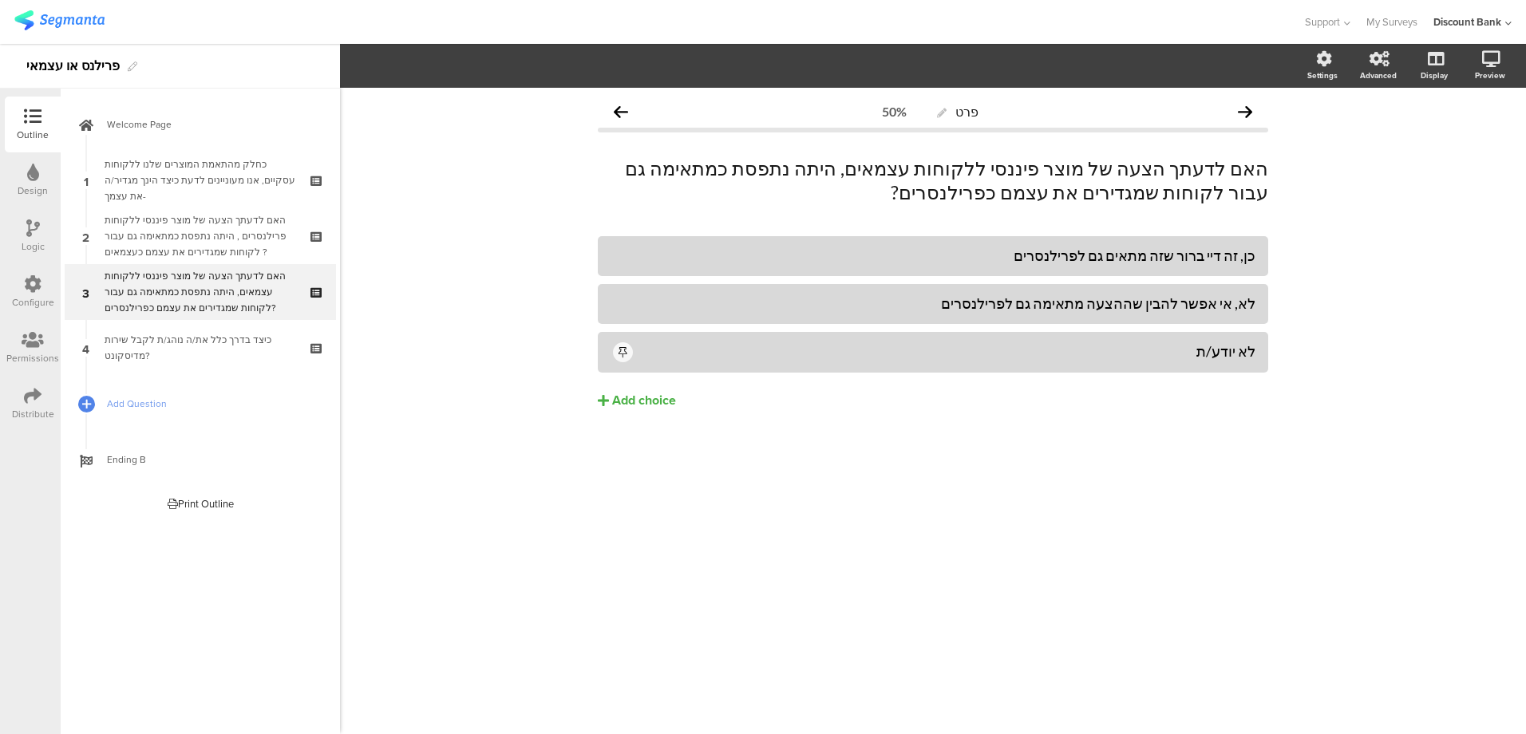
click at [180, 294] on div "האם לדעתך הצעה של מוצר פיננסי ללקוחות עצמאים, היתה נתפסת כמתאימה גם עבור לקוחות…" at bounding box center [200, 292] width 191 height 48
click at [198, 237] on div "האם לדעתך הצעה של מוצר פיננסי ללקוחות פרילנסרים , היתה נתפסת כמתאימה גם עבור לק…" at bounding box center [200, 236] width 191 height 48
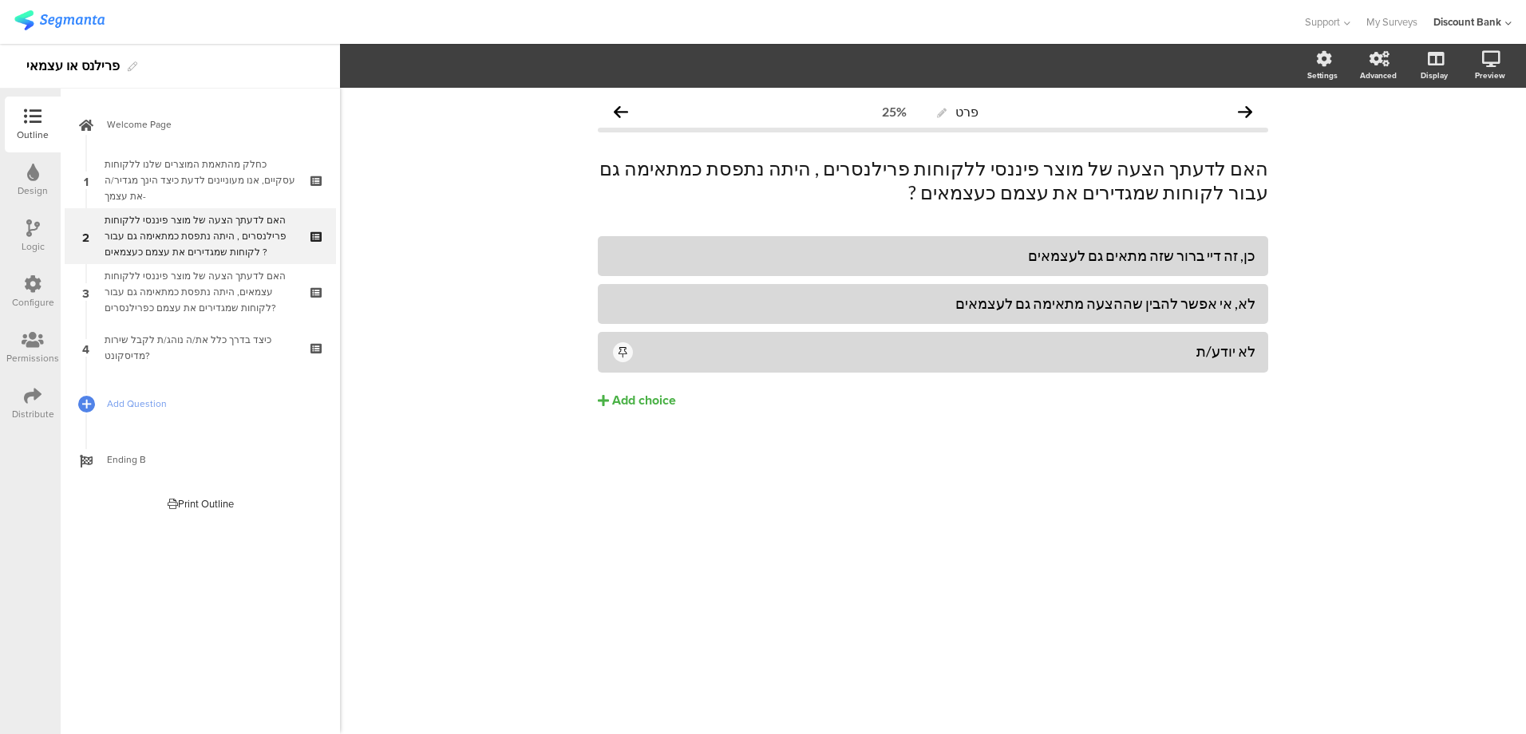
click at [201, 348] on div "כיצד בדרך כלל את/ה נוהג/ת לקבל שירות מדיסקונט?" at bounding box center [200, 348] width 191 height 32
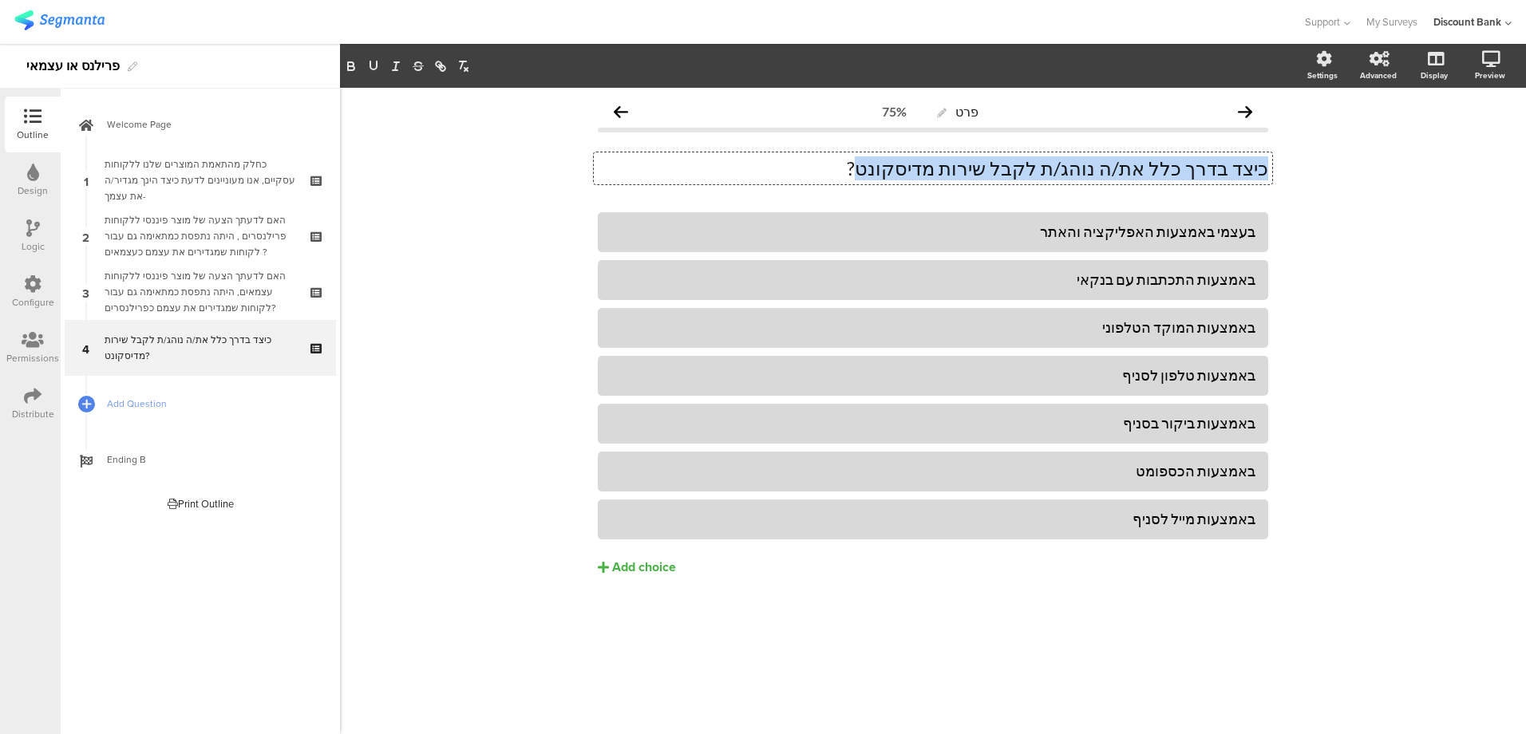
drag, startPoint x: 941, startPoint y: 172, endPoint x: 1289, endPoint y: 140, distance: 350.1
click at [1285, 160] on div "פרט 75% כיצד בדרך כלל את/ה נוהג/ת לקבל שירות מדיסקונט? כיצד בדרך כלל את/ה נוהג/…" at bounding box center [933, 411] width 1186 height 646
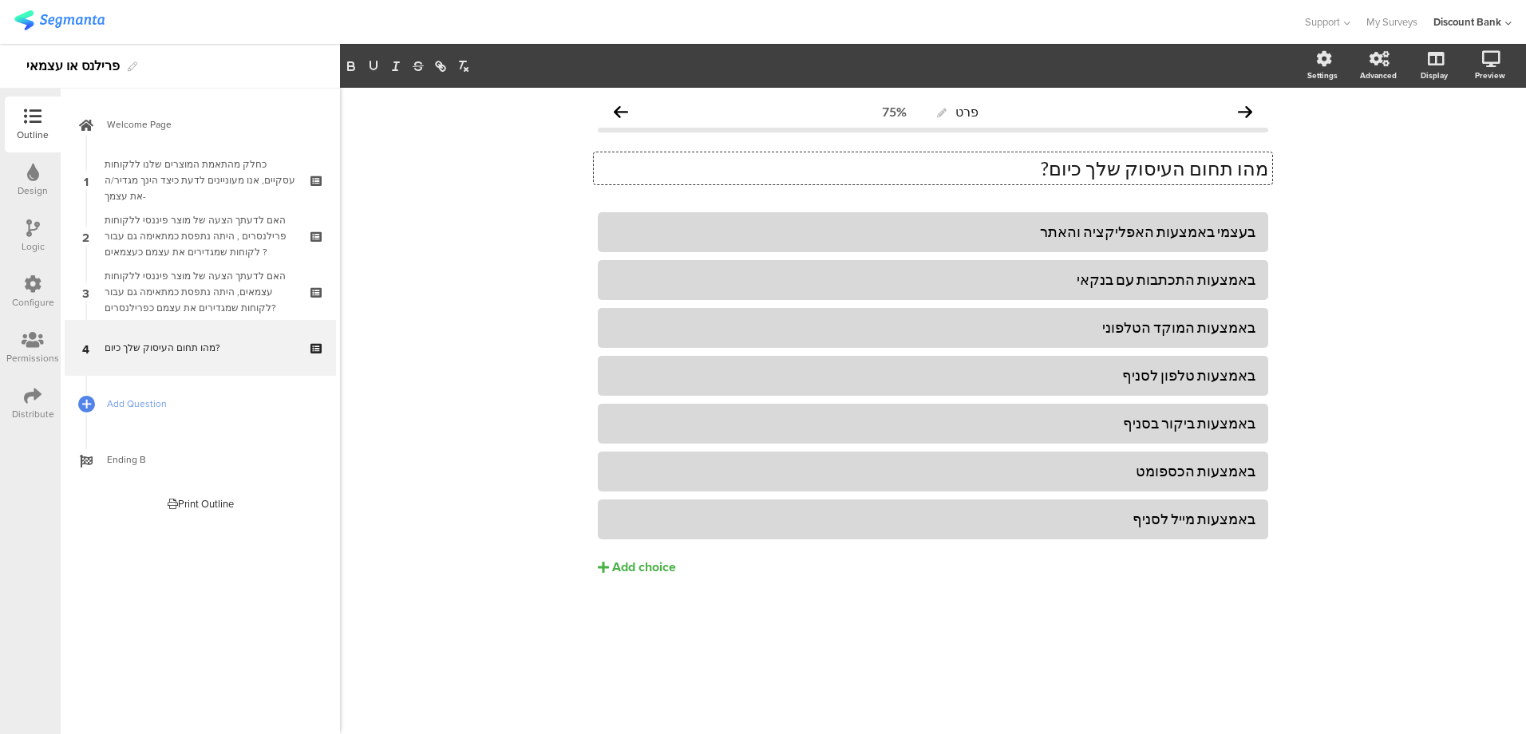
click at [1151, 237] on div "בעצמי באמצעות האפליקציה והאתר" at bounding box center [932, 232] width 645 height 18
drag, startPoint x: 1151, startPoint y: 237, endPoint x: 1525, endPoint y: 437, distance: 423.7
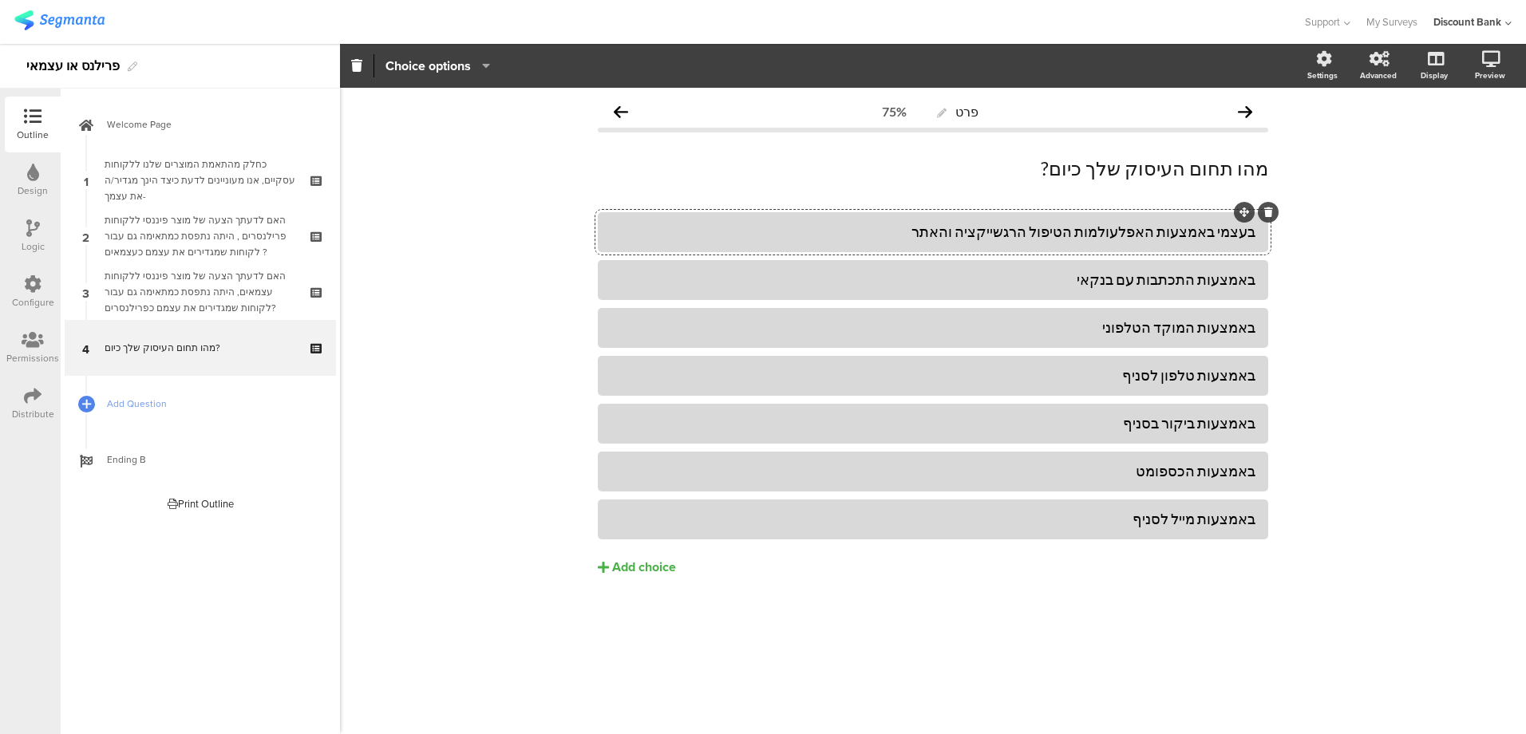
click at [1525, 437] on div "פרט 75% מהו תחום העיסוק שלך כיום? מהו תחום העיסוק שלך כיום? בעצמי באמצעות האפלע…" at bounding box center [933, 411] width 1186 height 646
click at [1076, 231] on div "ולעולמות הטיפול הרגשייקציה והאתר" at bounding box center [932, 232] width 645 height 18
click at [1096, 278] on div "באמצעות התכתבות עם בנקאי" at bounding box center [932, 279] width 645 height 18
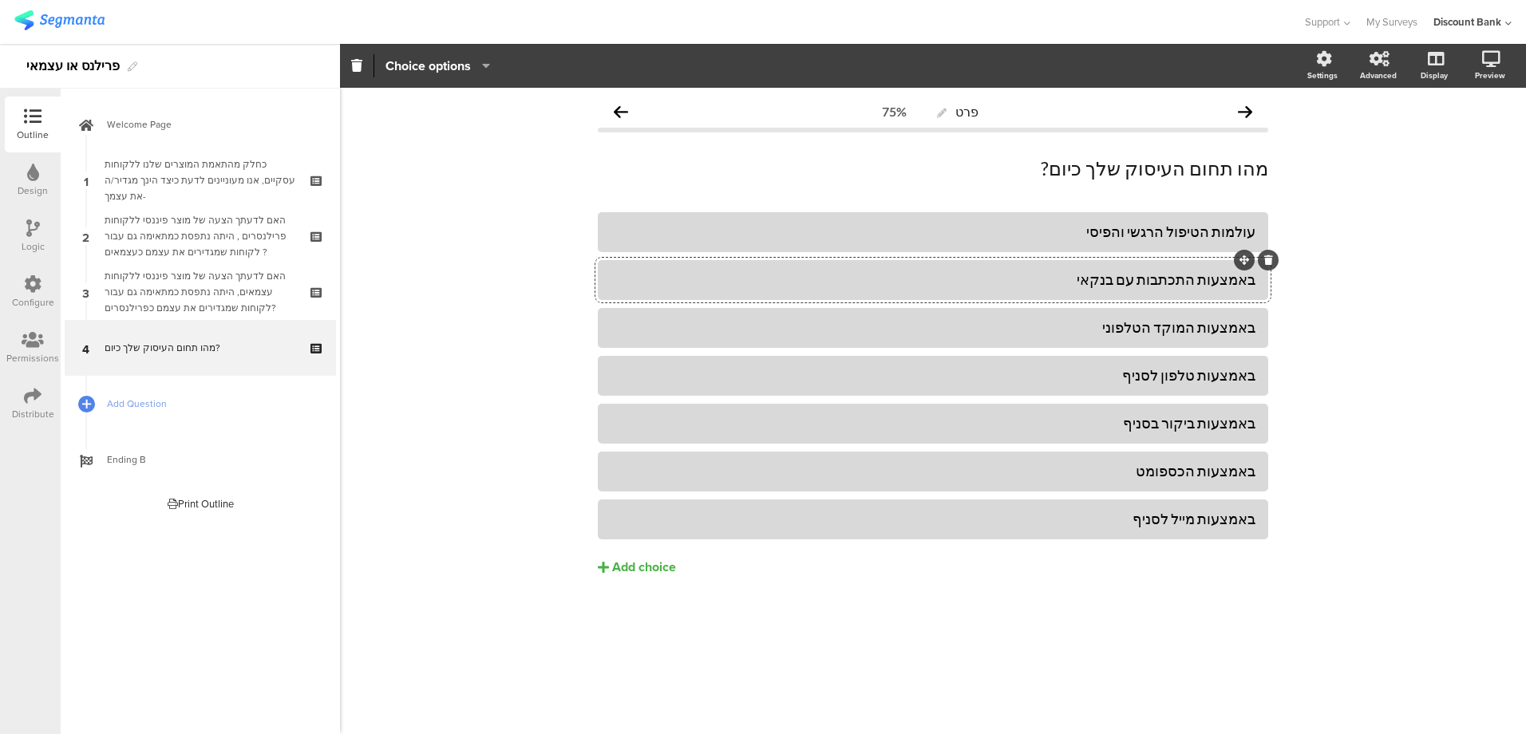
click at [1096, 278] on div "באמצעות התכתבות עם בנקאי" at bounding box center [932, 279] width 645 height 18
click at [1182, 327] on div "באמצעות המוקד הטלפוני" at bounding box center [932, 327] width 645 height 18
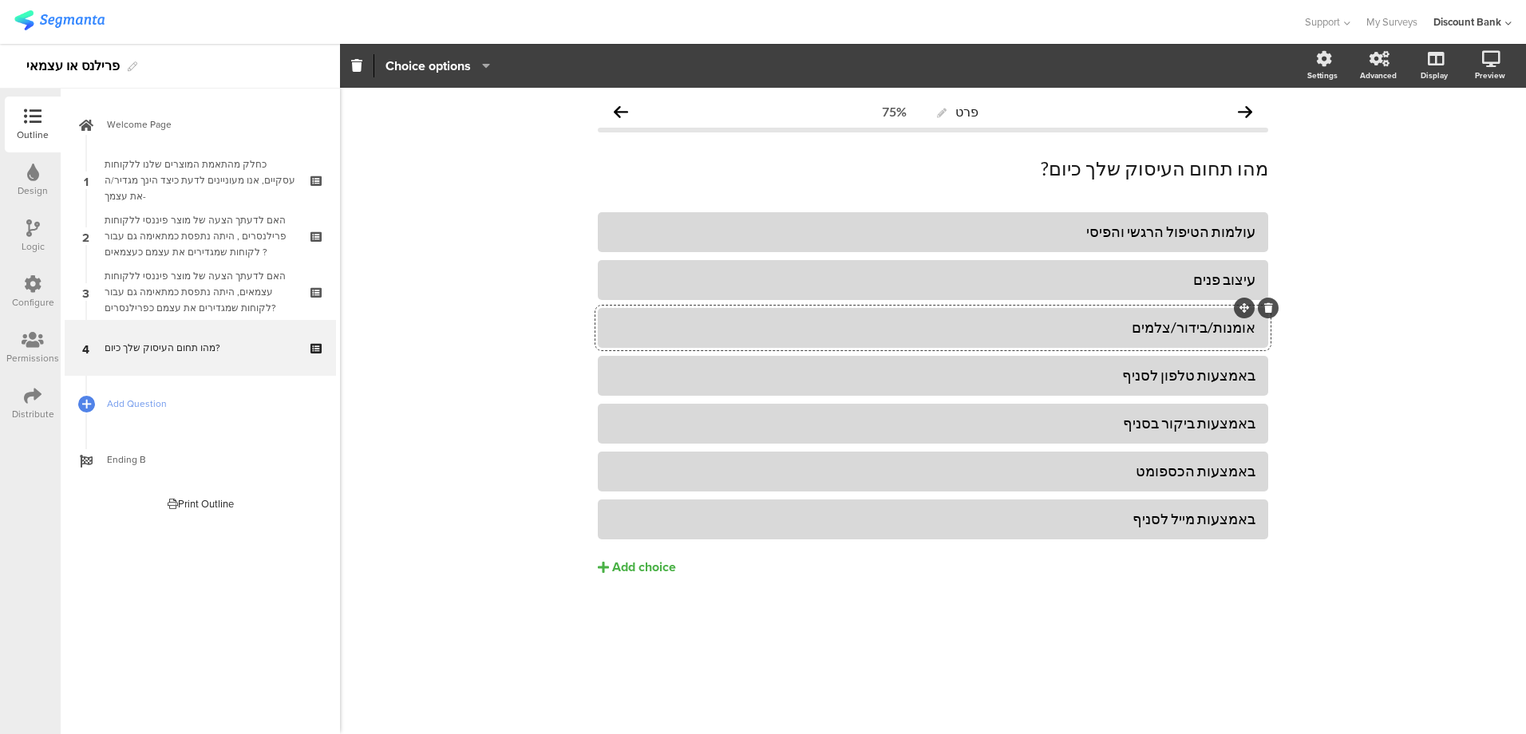
click at [1175, 375] on div "באמצעות טלפון לסניף" at bounding box center [932, 375] width 645 height 18
click at [1174, 329] on div "אומנות/בידור/צלמים" at bounding box center [932, 327] width 645 height 18
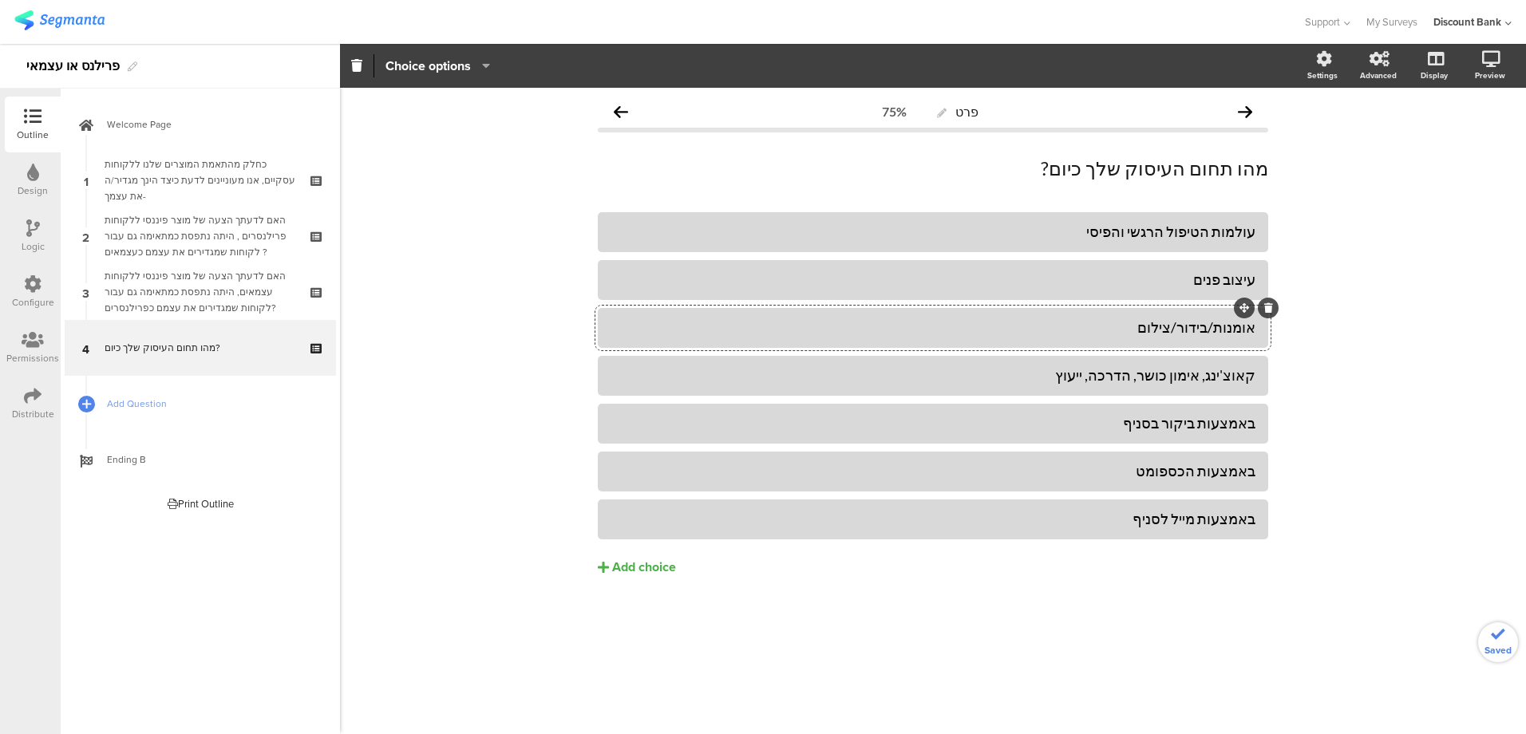
click at [1218, 426] on div "באמצעות ביקור בסניף" at bounding box center [932, 423] width 645 height 18
click at [1227, 479] on div "באמצעות הכספומט" at bounding box center [932, 471] width 645 height 18
click at [1225, 476] on div "באמצעות הכספומט" at bounding box center [932, 471] width 645 height 18
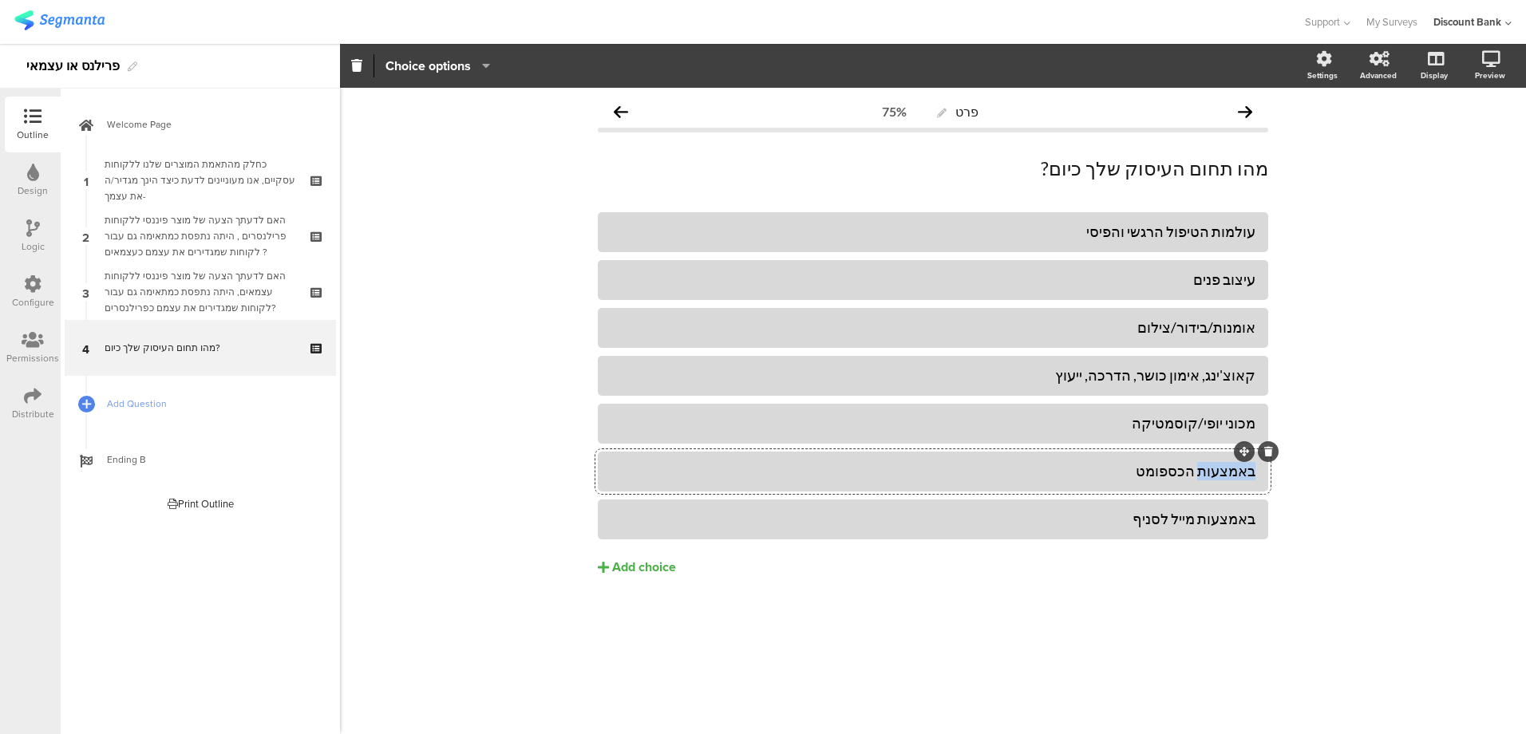
click at [1225, 476] on div "באמצעות הכספומט" at bounding box center [932, 471] width 645 height 18
click at [1213, 523] on div "באמצעות מייל לסניף" at bounding box center [932, 519] width 645 height 18
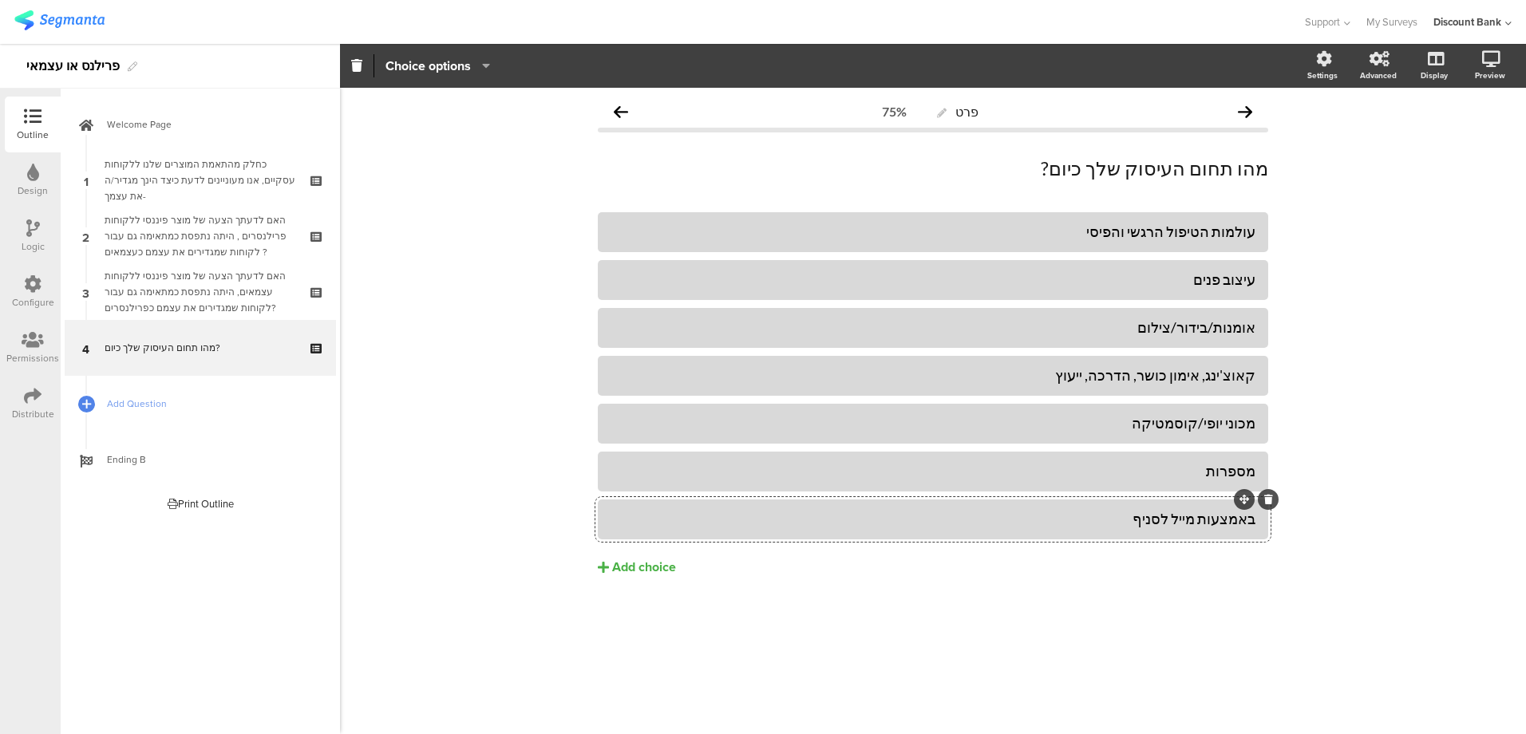
click at [1213, 523] on div "באמצעות מייל לסניף" at bounding box center [932, 519] width 645 height 18
click at [618, 566] on div "Add choice" at bounding box center [644, 567] width 64 height 17
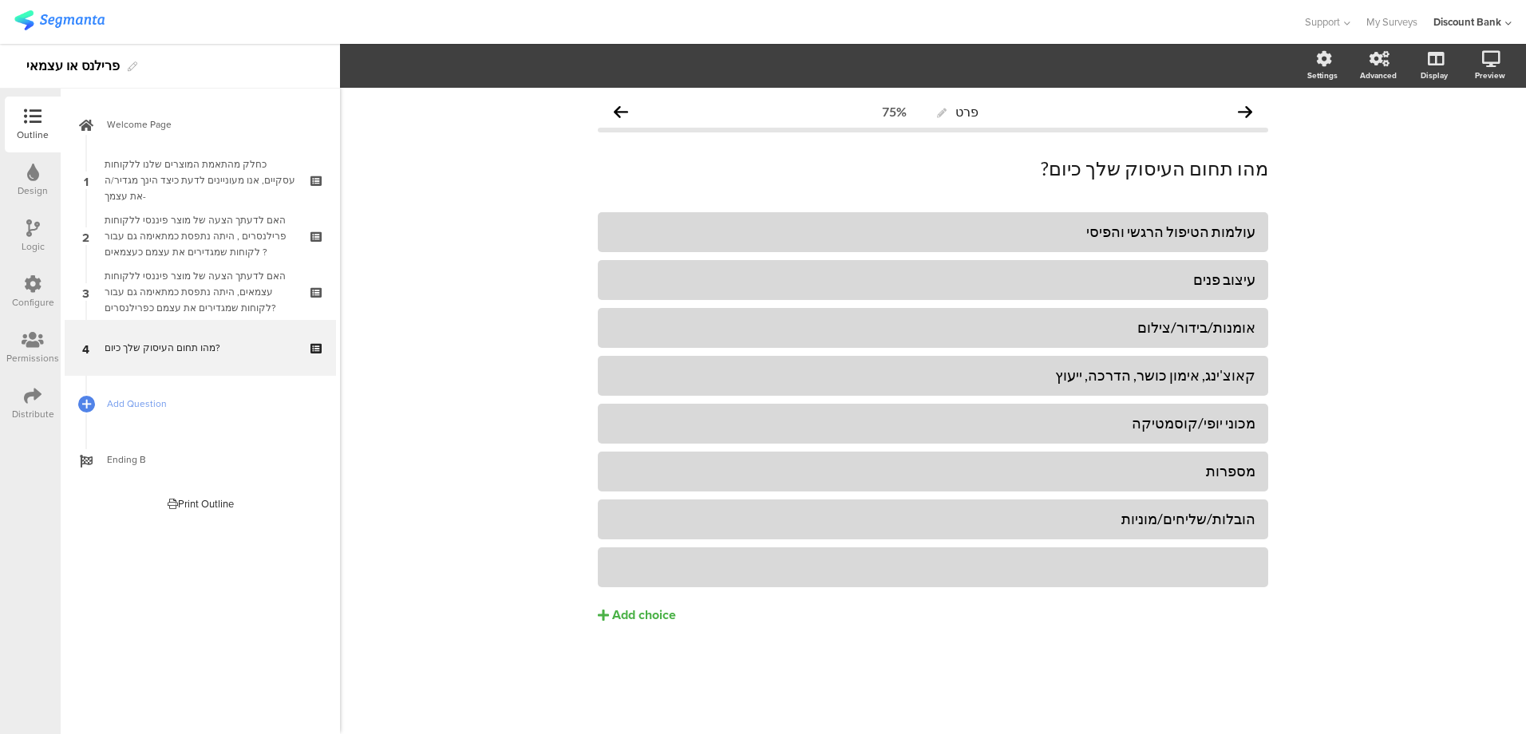
click at [1111, 577] on div at bounding box center [932, 567] width 645 height 26
click at [649, 610] on div "Add choice" at bounding box center [644, 615] width 64 height 17
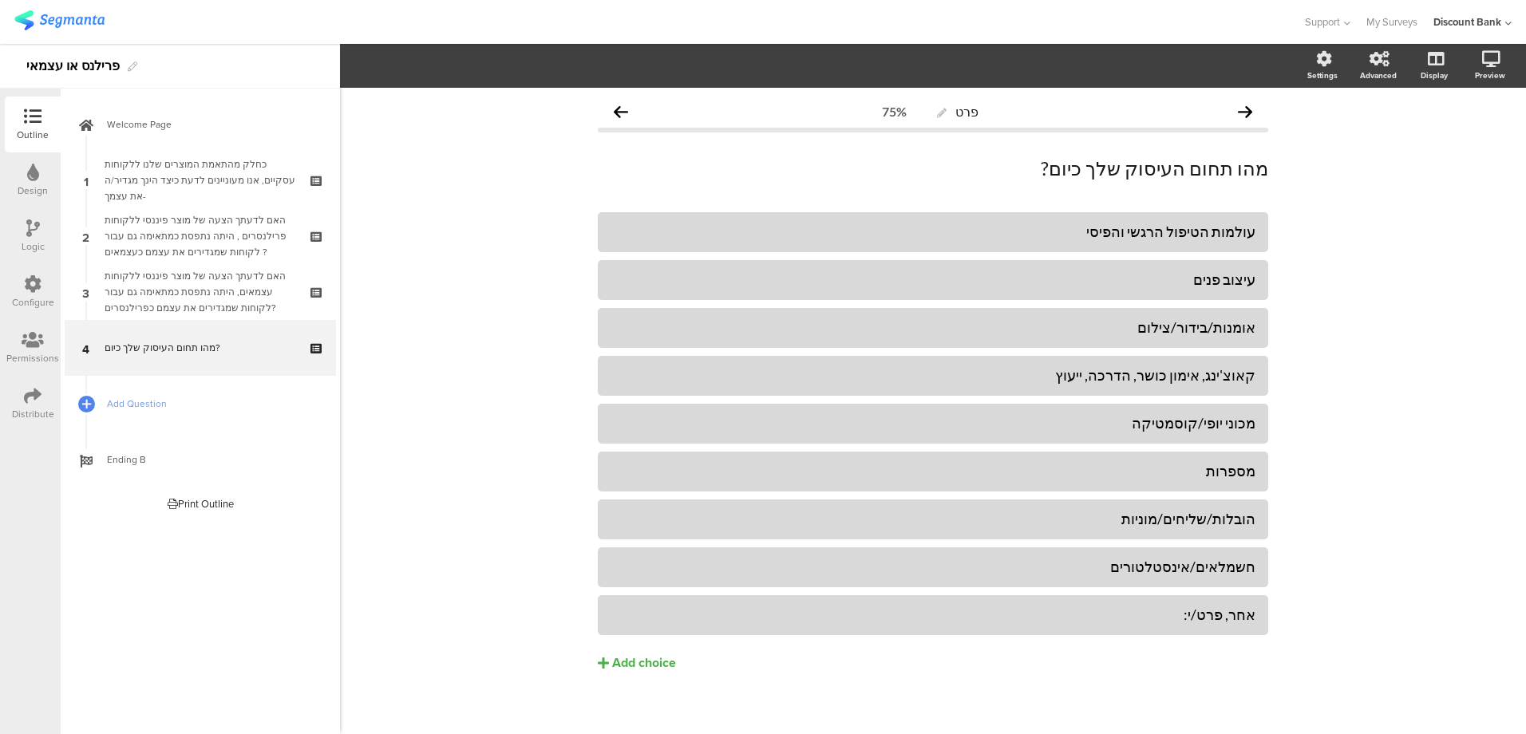
click at [1060, 673] on button "Add choice" at bounding box center [933, 663] width 670 height 40
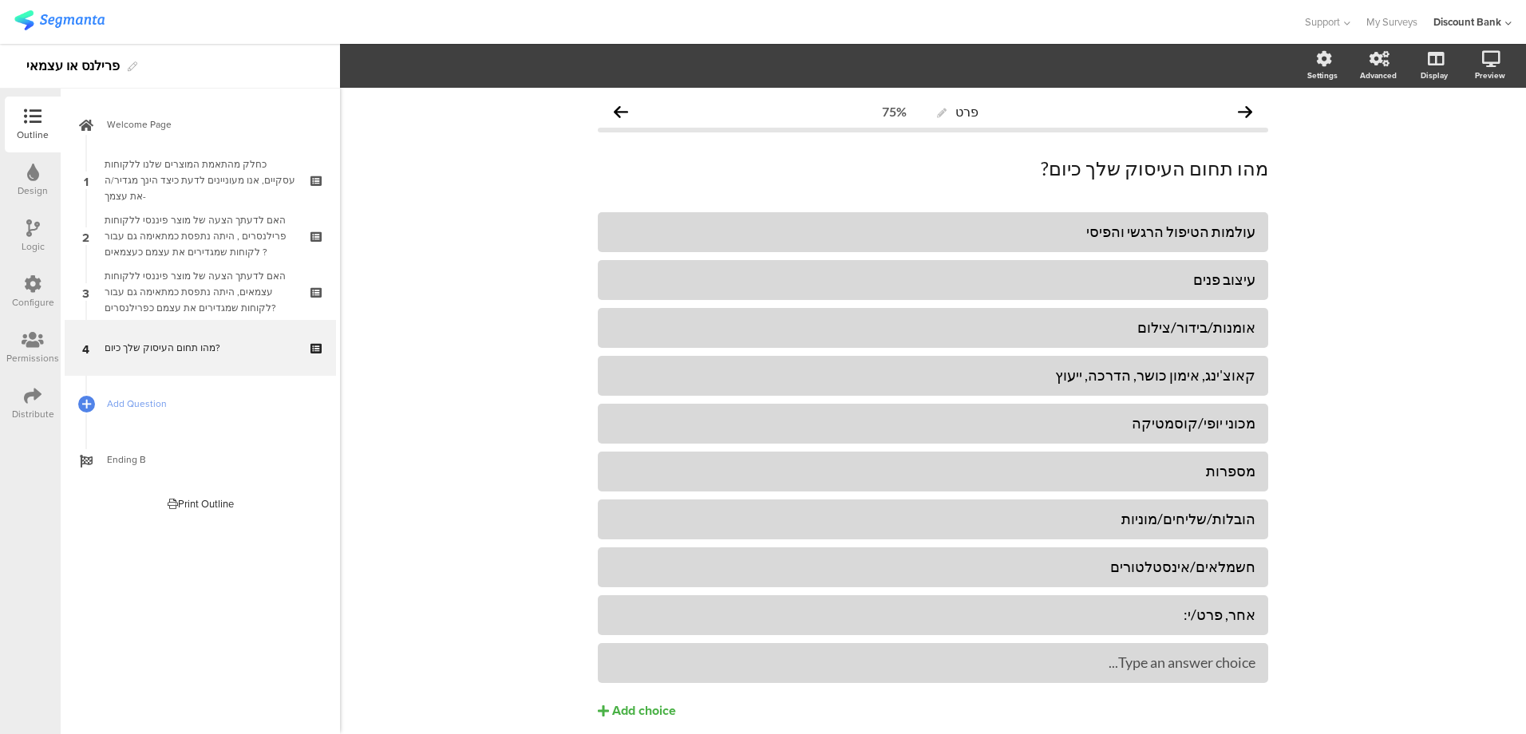
click at [0, 0] on icon at bounding box center [0, 0] width 0 height 0
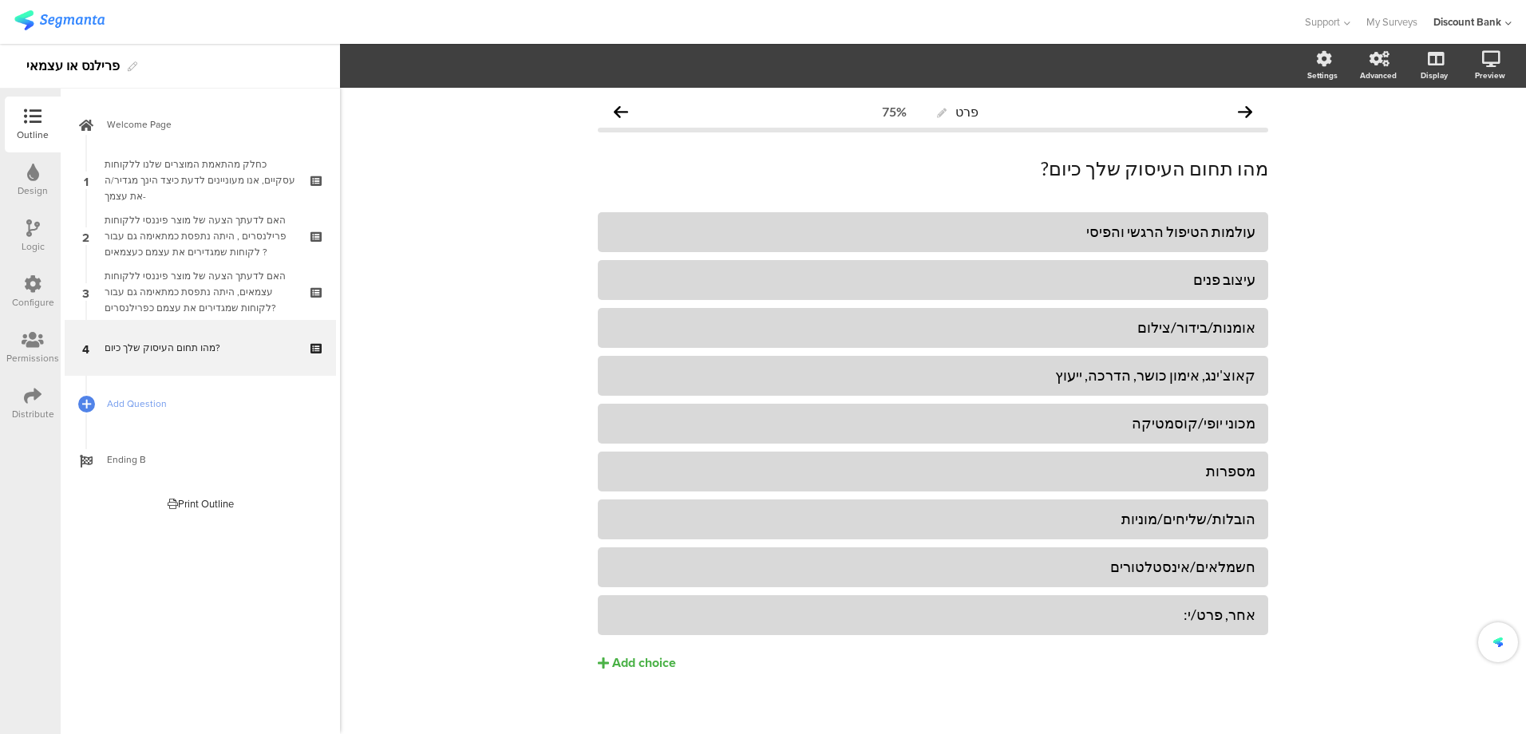
click at [841, 606] on div "אחר, פרט/י:" at bounding box center [932, 615] width 645 height 18
click at [436, 56] on button "Choice options" at bounding box center [438, 66] width 106 height 34
click at [528, 108] on span at bounding box center [525, 107] width 24 height 13
click at [527, 172] on span at bounding box center [525, 171] width 24 height 13
click at [457, 348] on div "פרט 75% מהו תחום העיסוק שלך כיום? מהו תחום העיסוק שלך כיום? עולמות הטיפול הרגשי…" at bounding box center [933, 418] width 1186 height 660
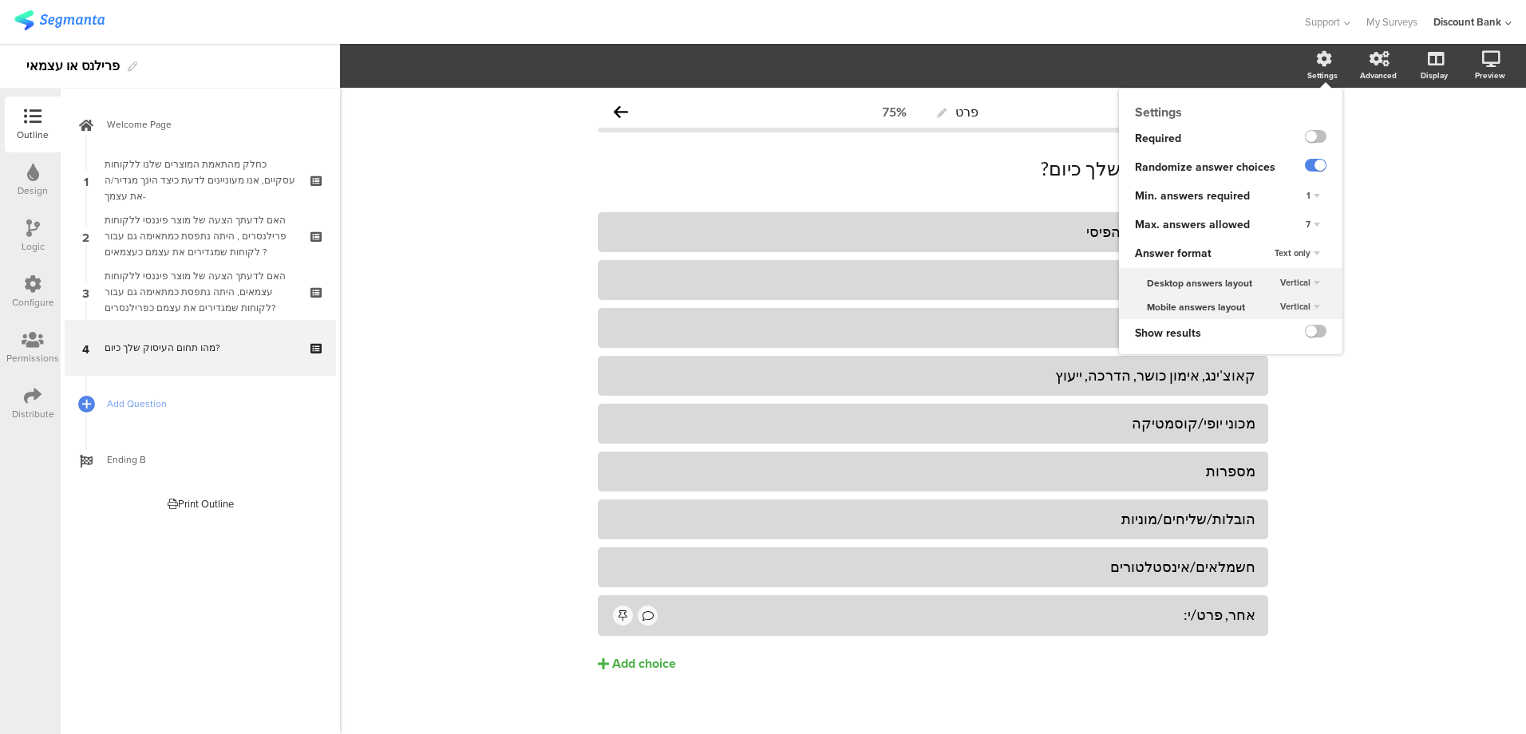
click at [1300, 227] on div "7" at bounding box center [1312, 224] width 27 height 19
click at [1246, 251] on div "1" at bounding box center [1290, 256] width 94 height 17
click at [1305, 167] on label at bounding box center [1316, 165] width 22 height 13
click at [0, 0] on input "checkbox" at bounding box center [0, 0] width 0 height 0
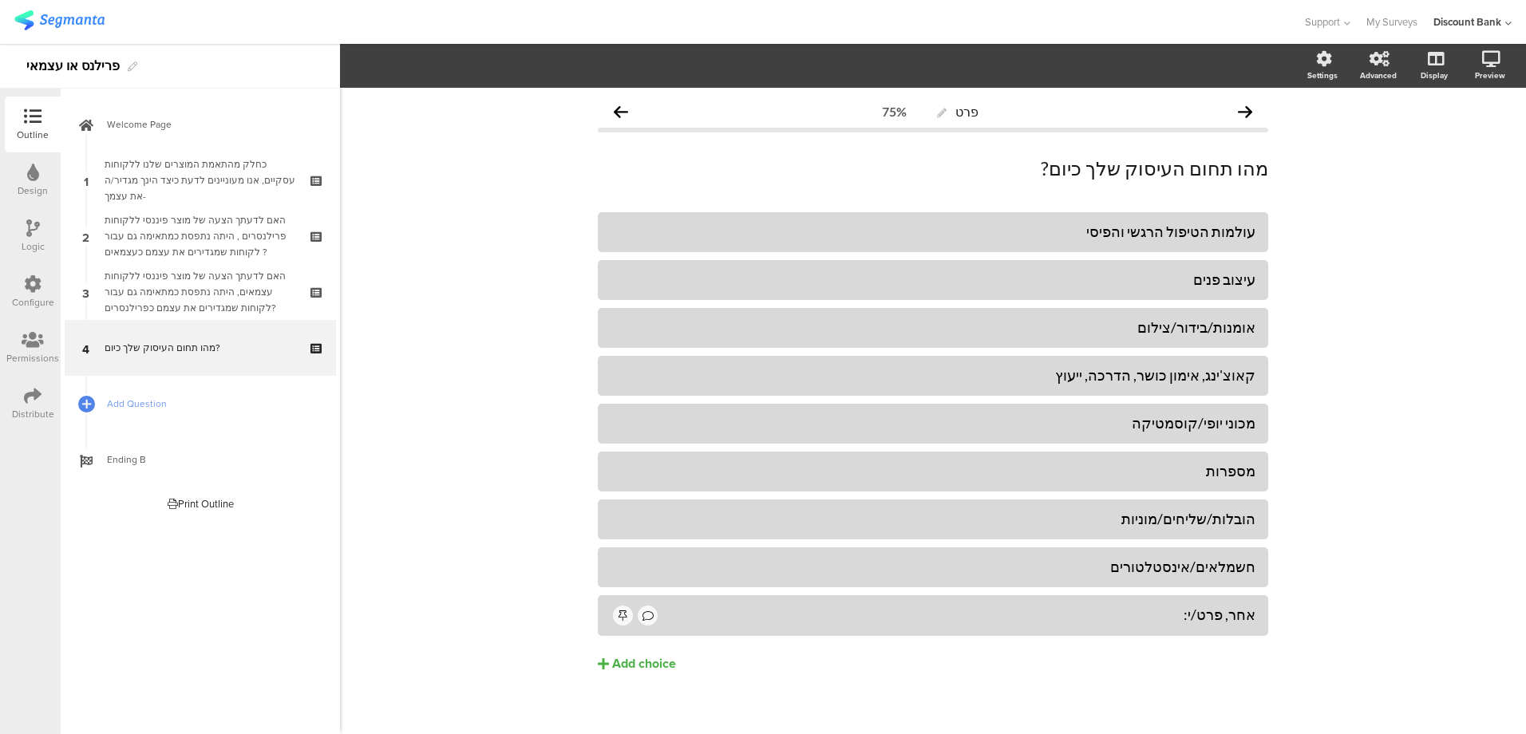
click at [43, 235] on div "Logic" at bounding box center [33, 236] width 56 height 56
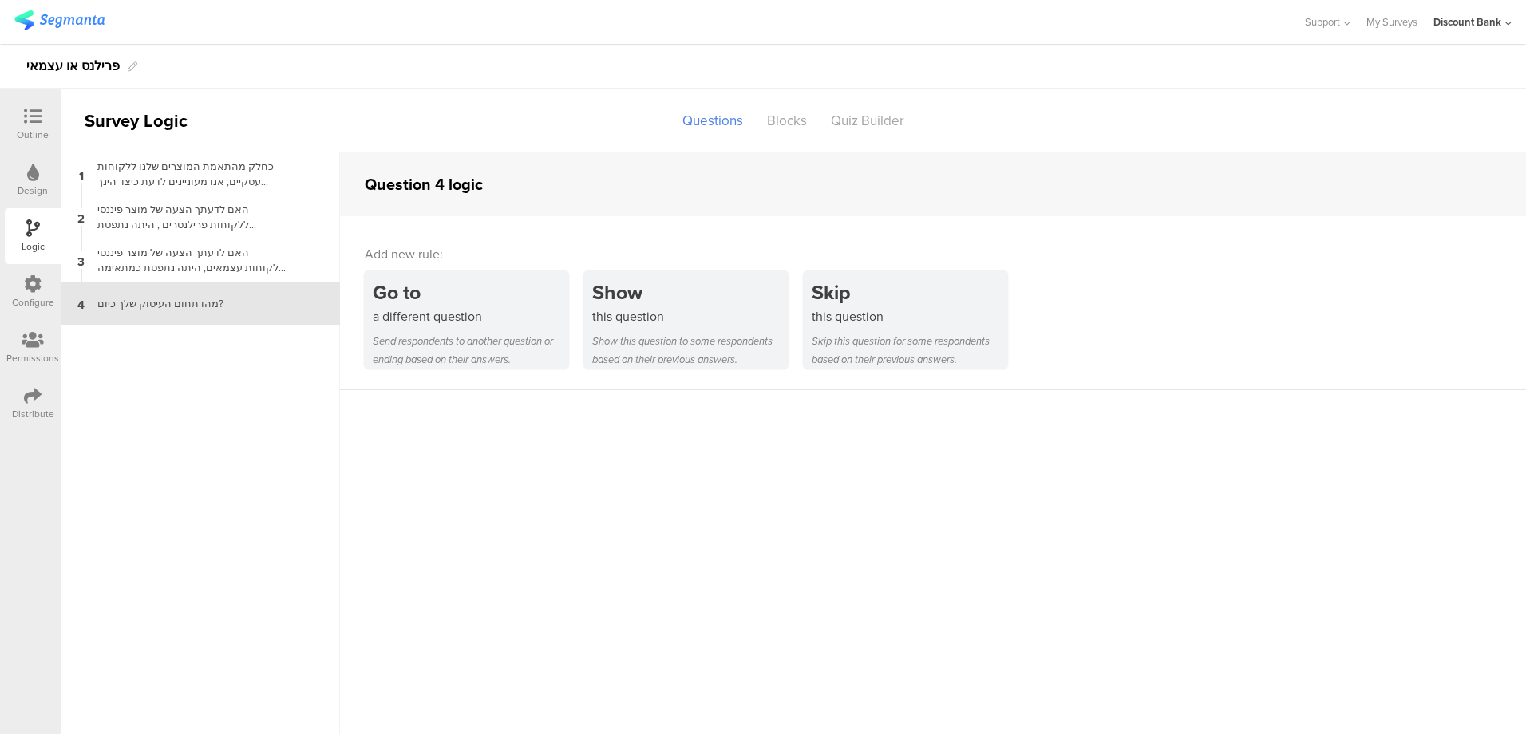
click at [248, 213] on div "האם לדעתך הצעה של מוצר פיננסי ללקוחות פרילנסרים , היתה נתפסת כמתאימה גם עבור לק…" at bounding box center [187, 217] width 199 height 30
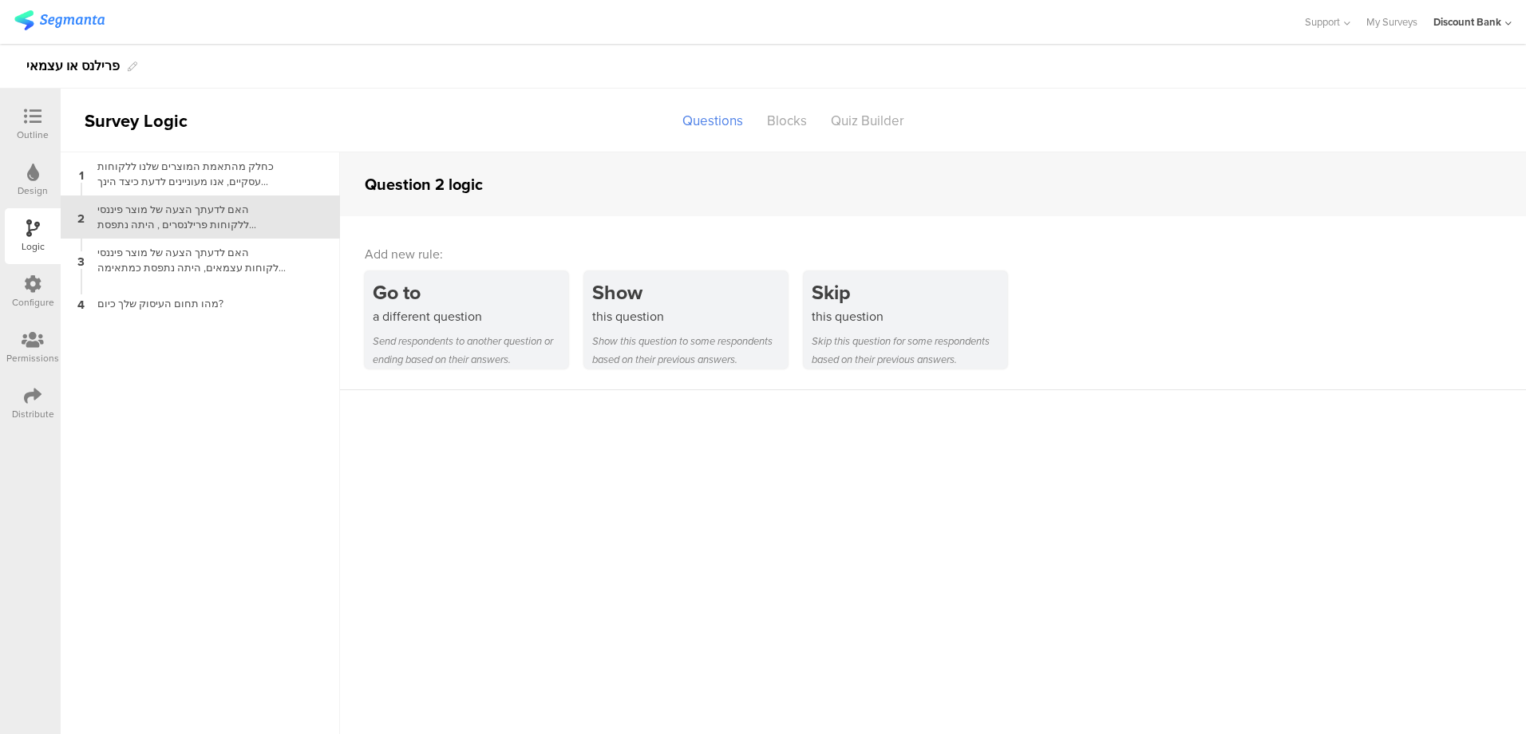
click at [648, 314] on div "this question" at bounding box center [689, 316] width 195 height 18
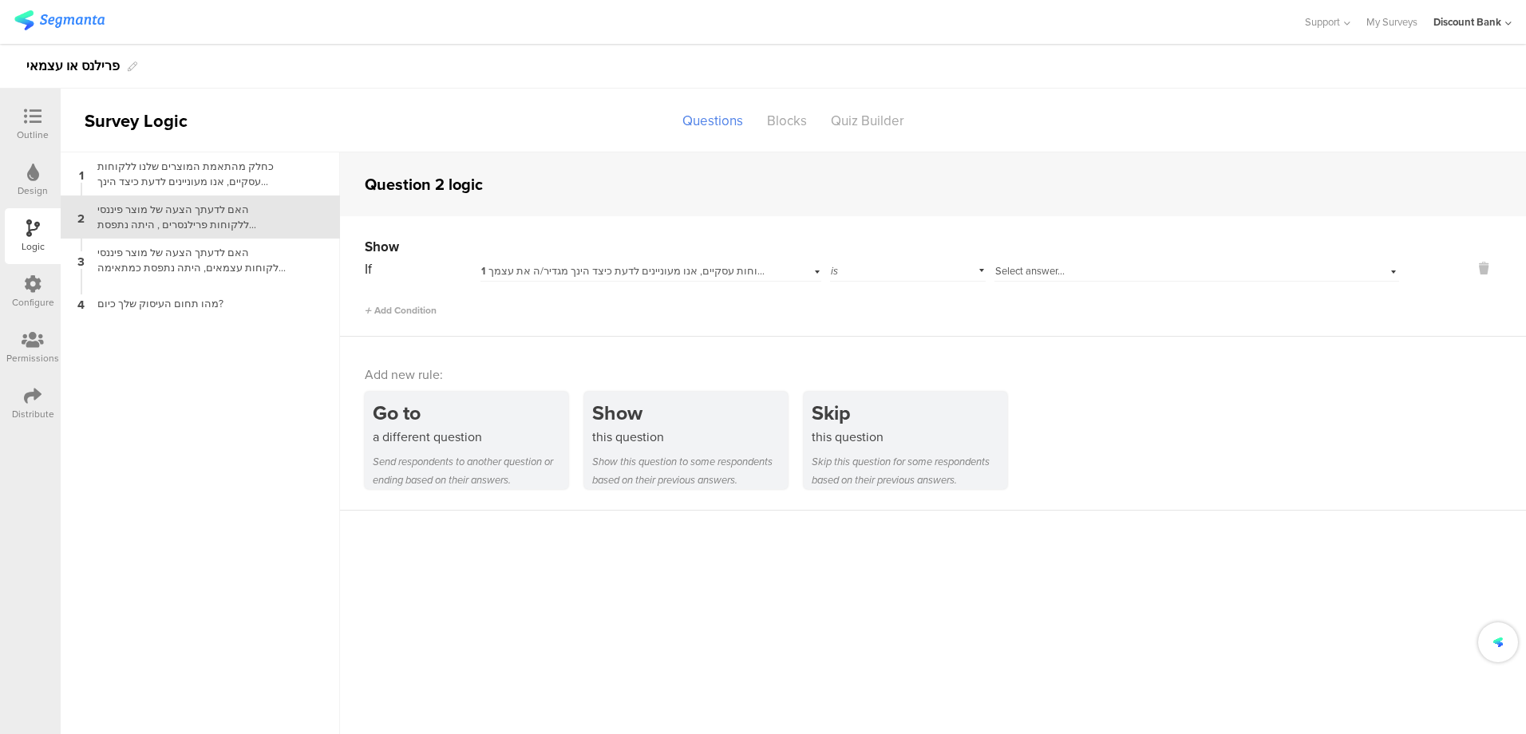
click at [667, 276] on span "1 כחלק מהתאמת המוצרים שלנו ללקוחות עסקיים, אנו מעוניינים לדעת כיצד הינך מגדיר/ה…" at bounding box center [698, 270] width 435 height 15
click at [661, 281] on div "If 1 כחלק מהתאמת המוצרים שלנו ללקוחות עסקיים, אנו מעוניינים לדעת כיצד הינך מגדי…" at bounding box center [882, 287] width 1034 height 61
click at [661, 274] on span "1 כחלק מהתאמת המוצרים שלנו ללקוחות עסקיים, אנו מעוניינים לדעת כיצד הינך מגדיר/ה…" at bounding box center [698, 270] width 435 height 15
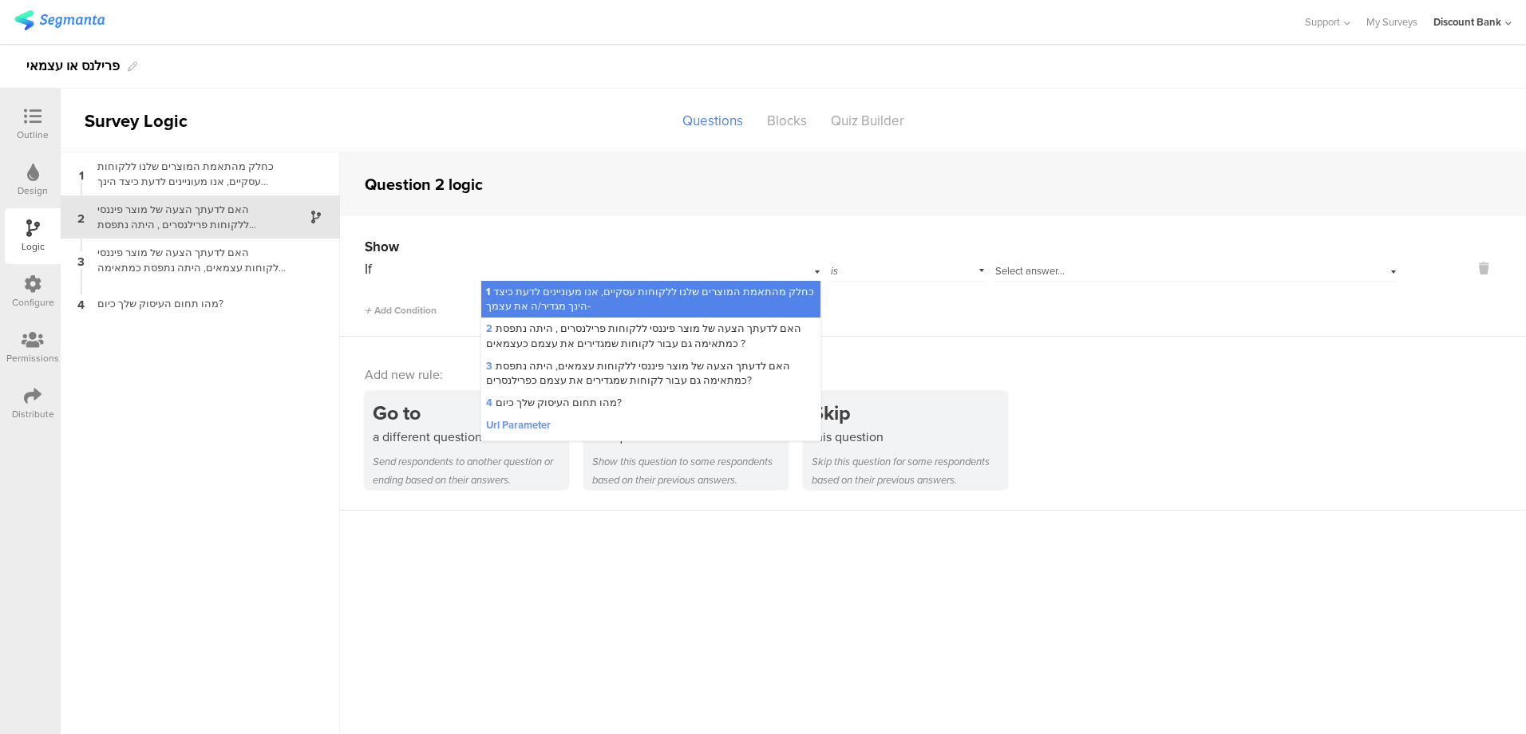
click at [651, 334] on span "2 האם לדעתך הצעה של מוצר פיננסי ללקוחות פרילנסרים , היתה נתפסת כמתאימה גם עבור …" at bounding box center [643, 336] width 315 height 30
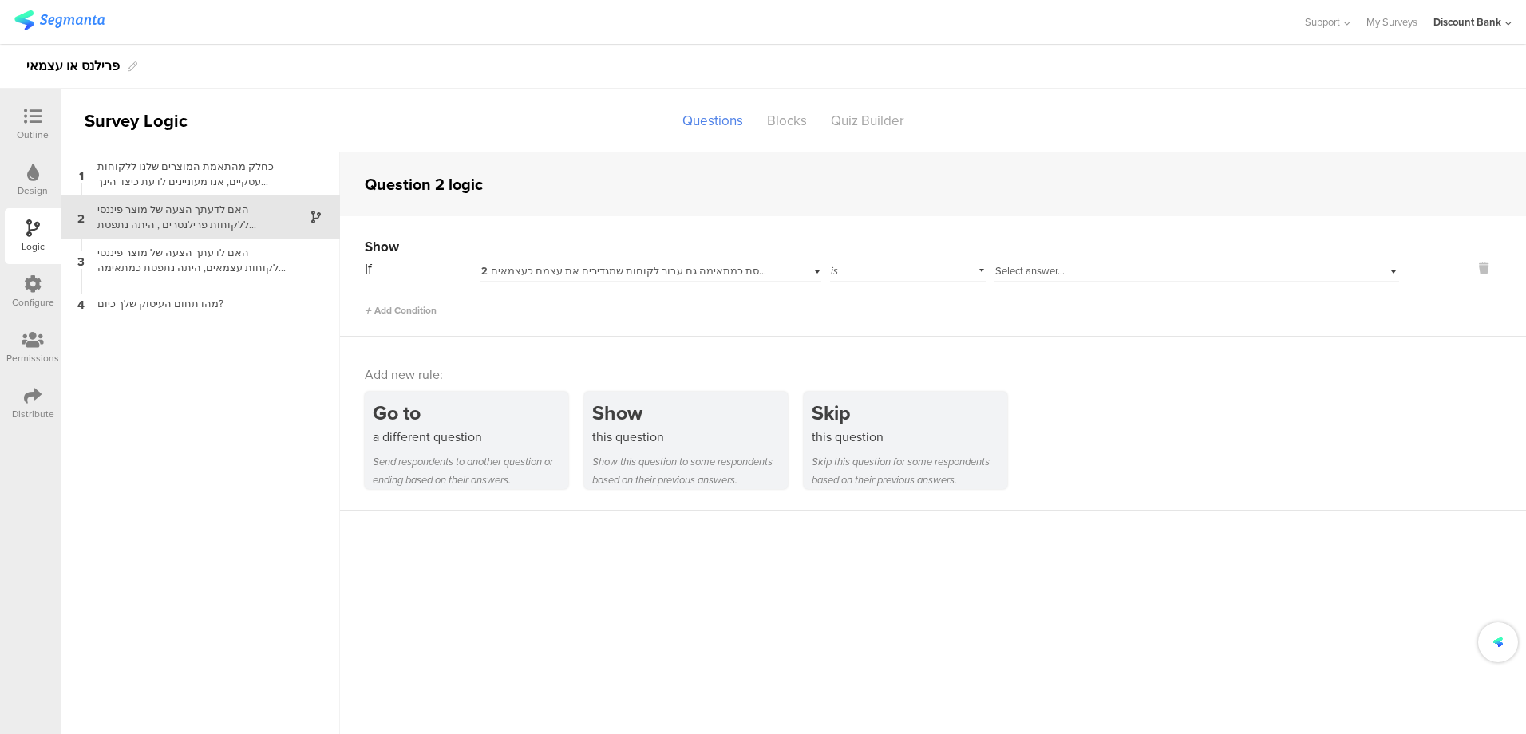
click at [657, 267] on span "2 האם לדעתך הצעה של מוצר פיננסי ללקוחות פרילנסרים , היתה נתפסת כמתאימה גם עבור …" at bounding box center [769, 270] width 577 height 15
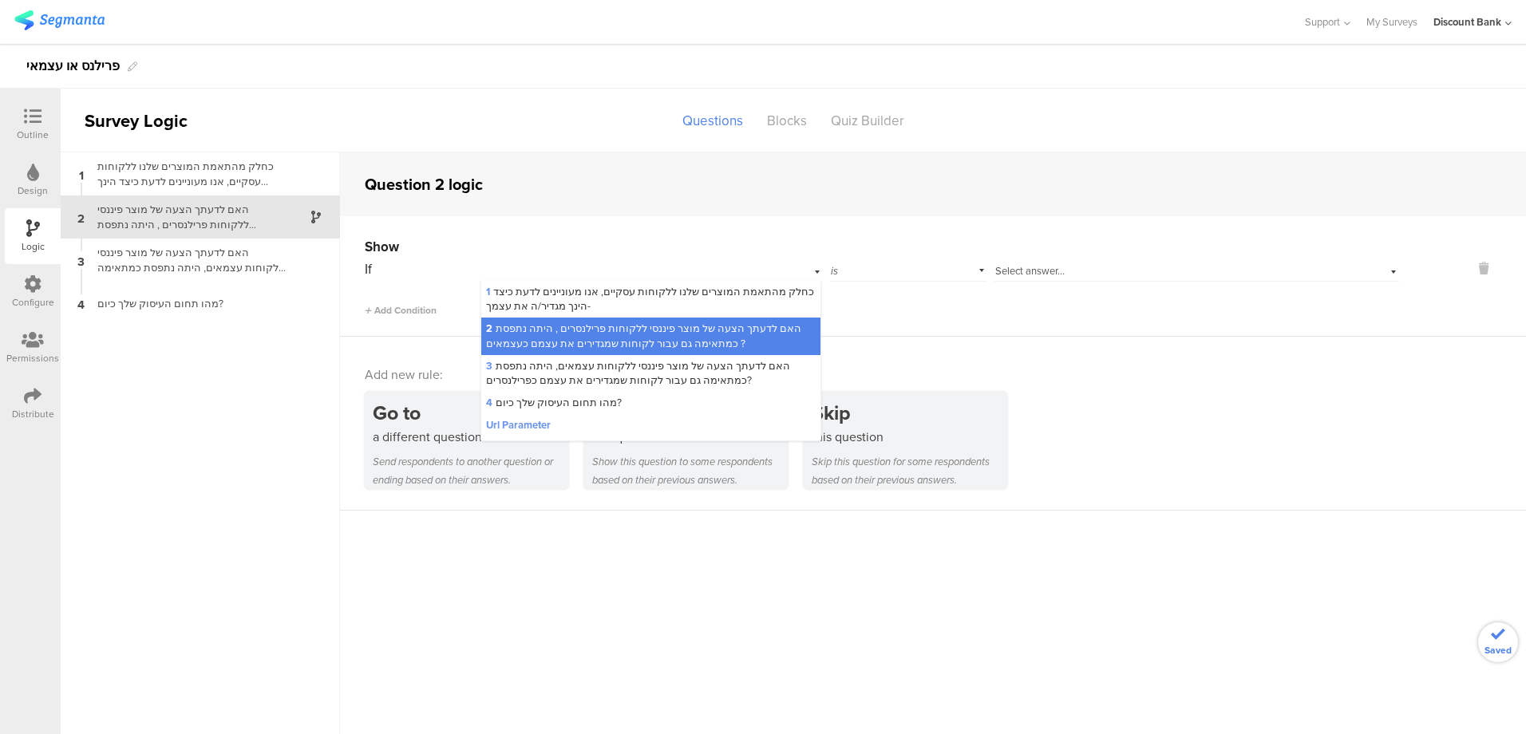
click at [659, 290] on span "1 כחלק מהתאמת המוצרים שלנו ללקוחות עסקיים, אנו מעוניינים לדעת כיצד הינך מגדיר/ה…" at bounding box center [650, 299] width 328 height 30
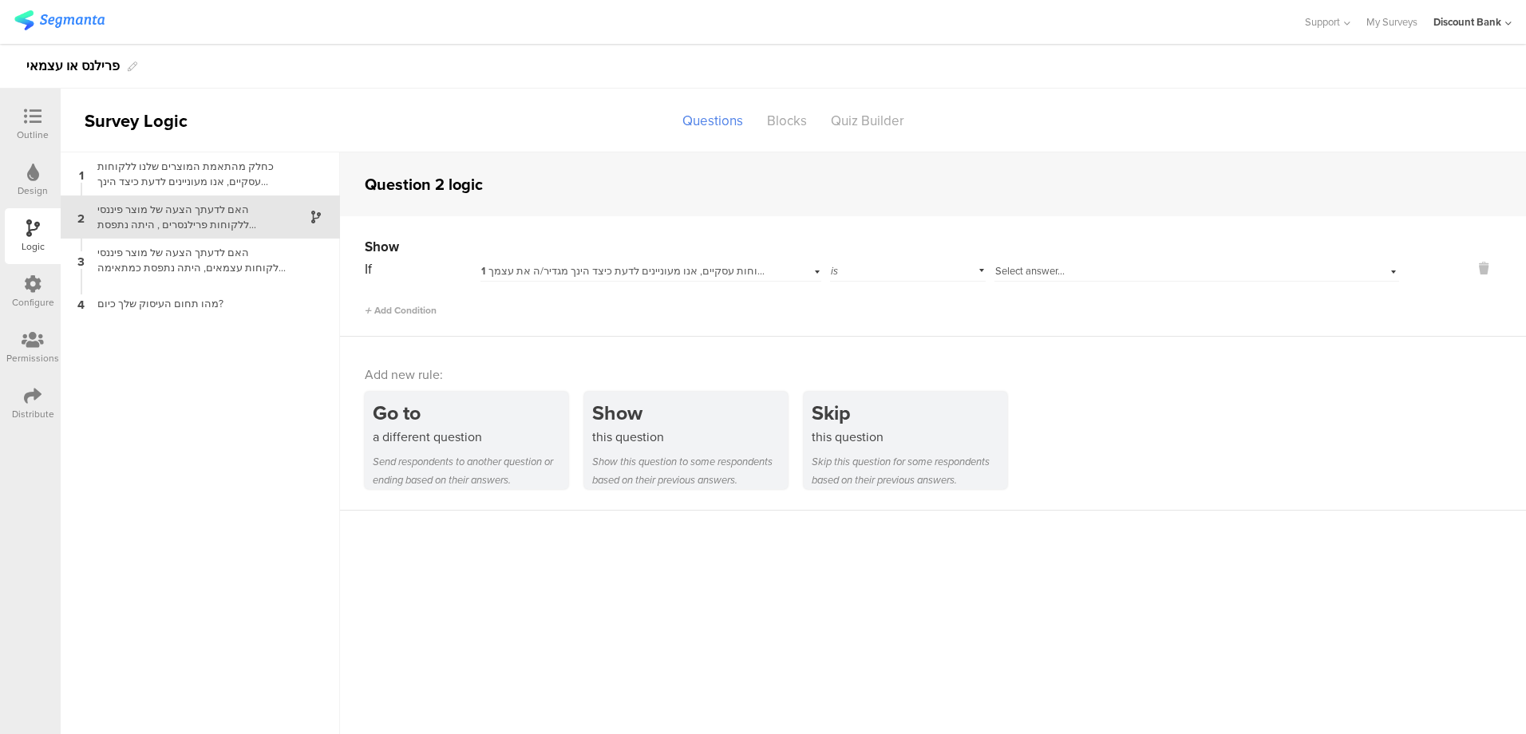
click at [1030, 270] on span "Select answer..." at bounding box center [1029, 270] width 69 height 15
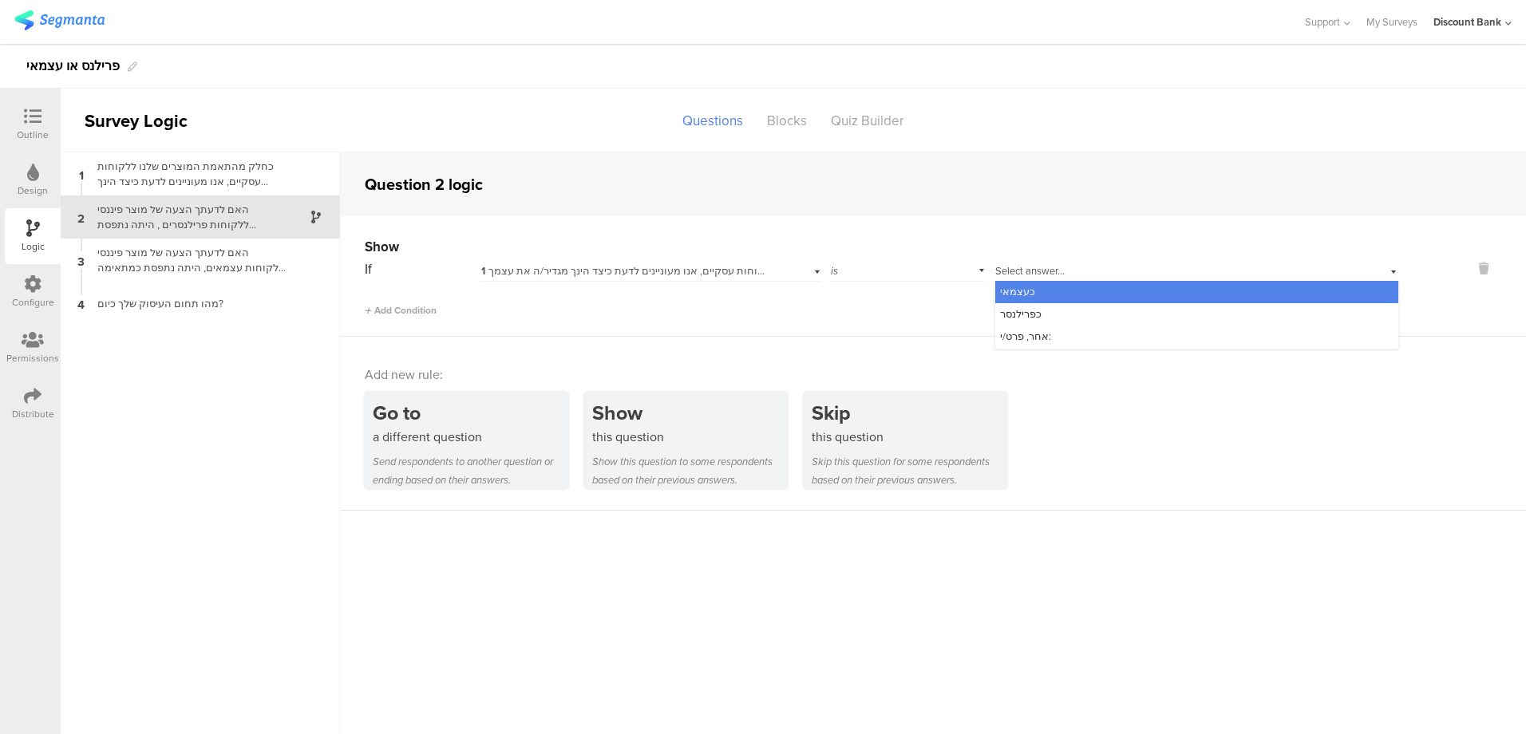
click at [315, 215] on icon at bounding box center [316, 217] width 10 height 13
click at [172, 257] on div "האם לדעתך הצעה של מוצר פיננסי ללקוחות עצמאים, היתה נתפסת כמתאימה גם עבור לקוחות…" at bounding box center [187, 260] width 199 height 30
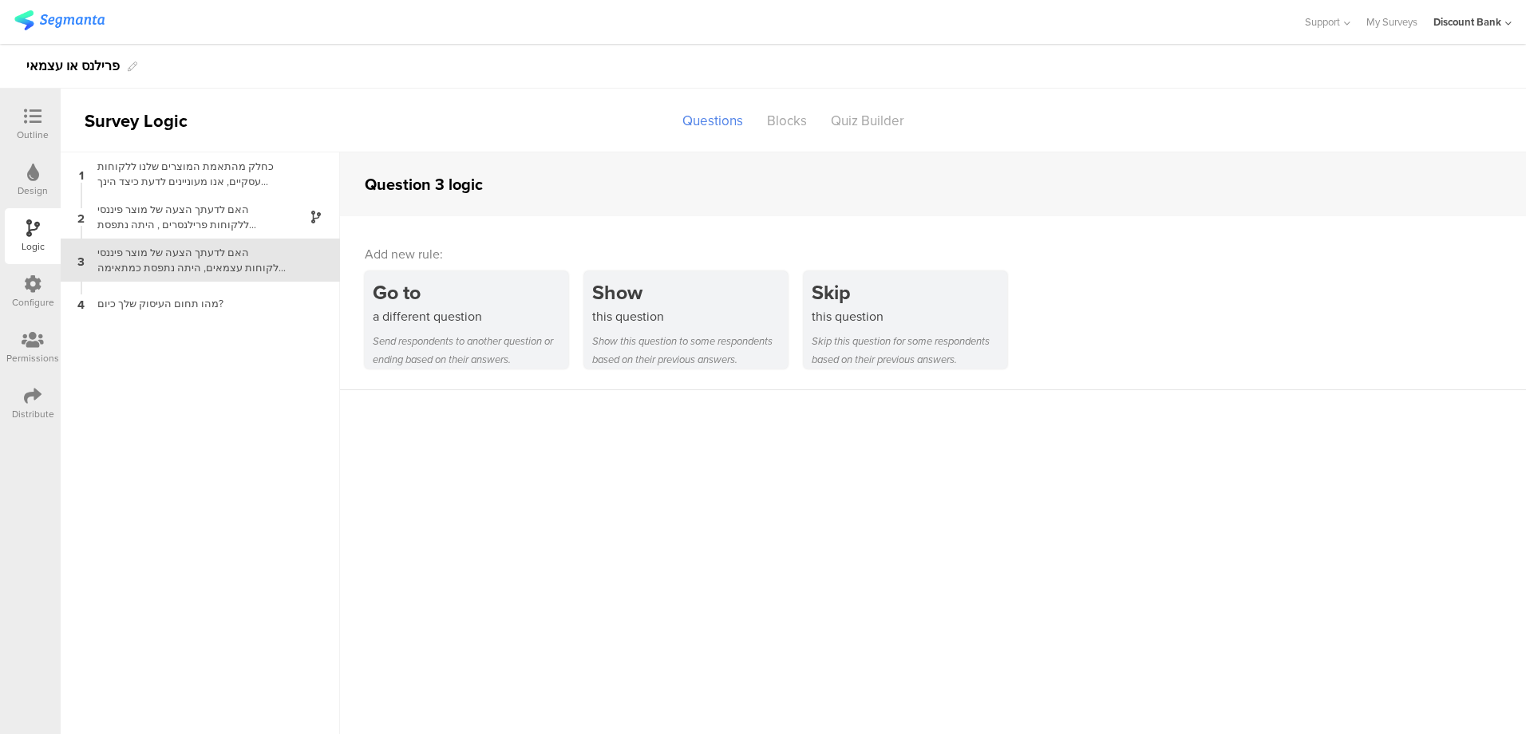
click at [33, 120] on icon at bounding box center [33, 117] width 18 height 18
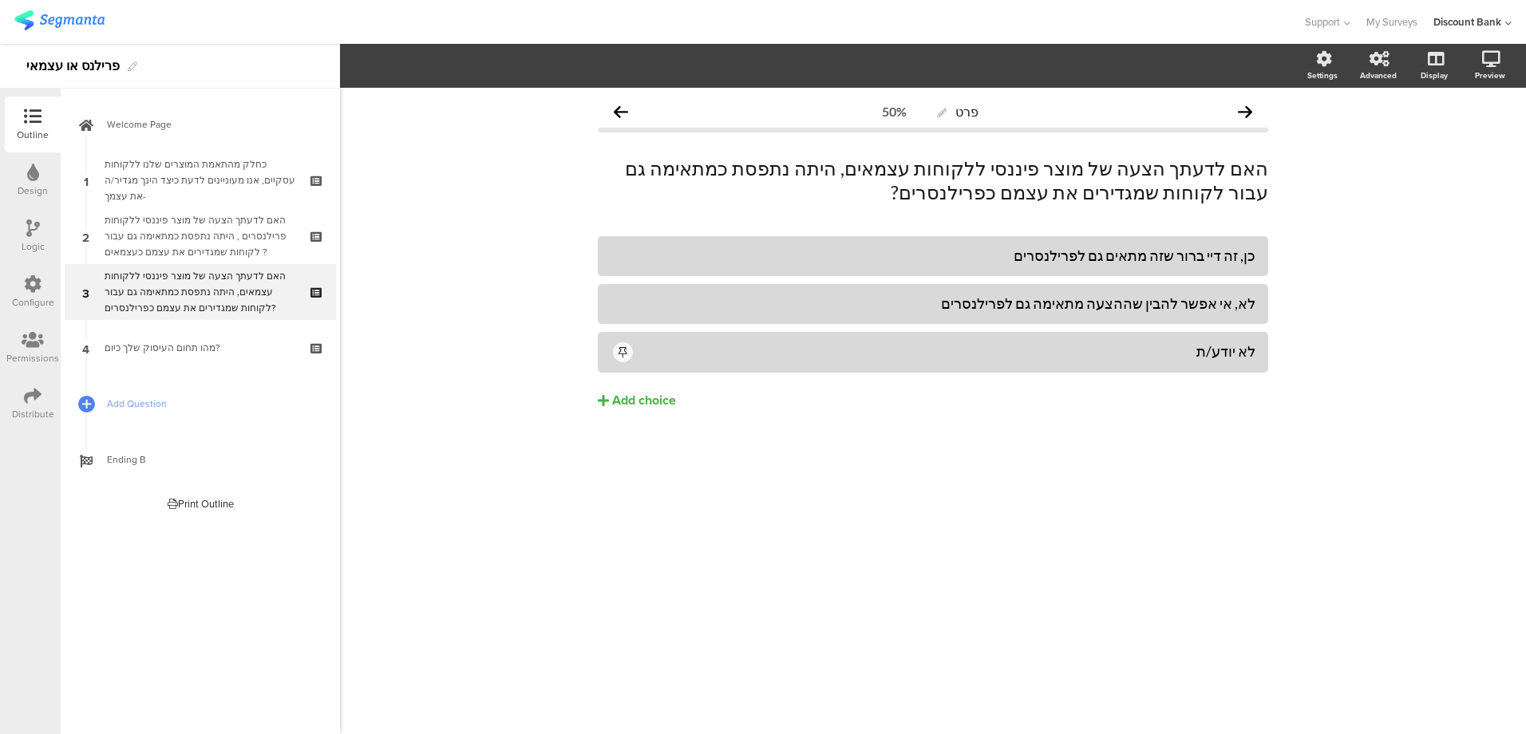
click at [184, 178] on div "כחלק מהתאמת המוצרים שלנו ללקוחות עסקיים, אנו מעוניינים לדעת כיצד הינך מגדיר/ה א…" at bounding box center [200, 180] width 191 height 48
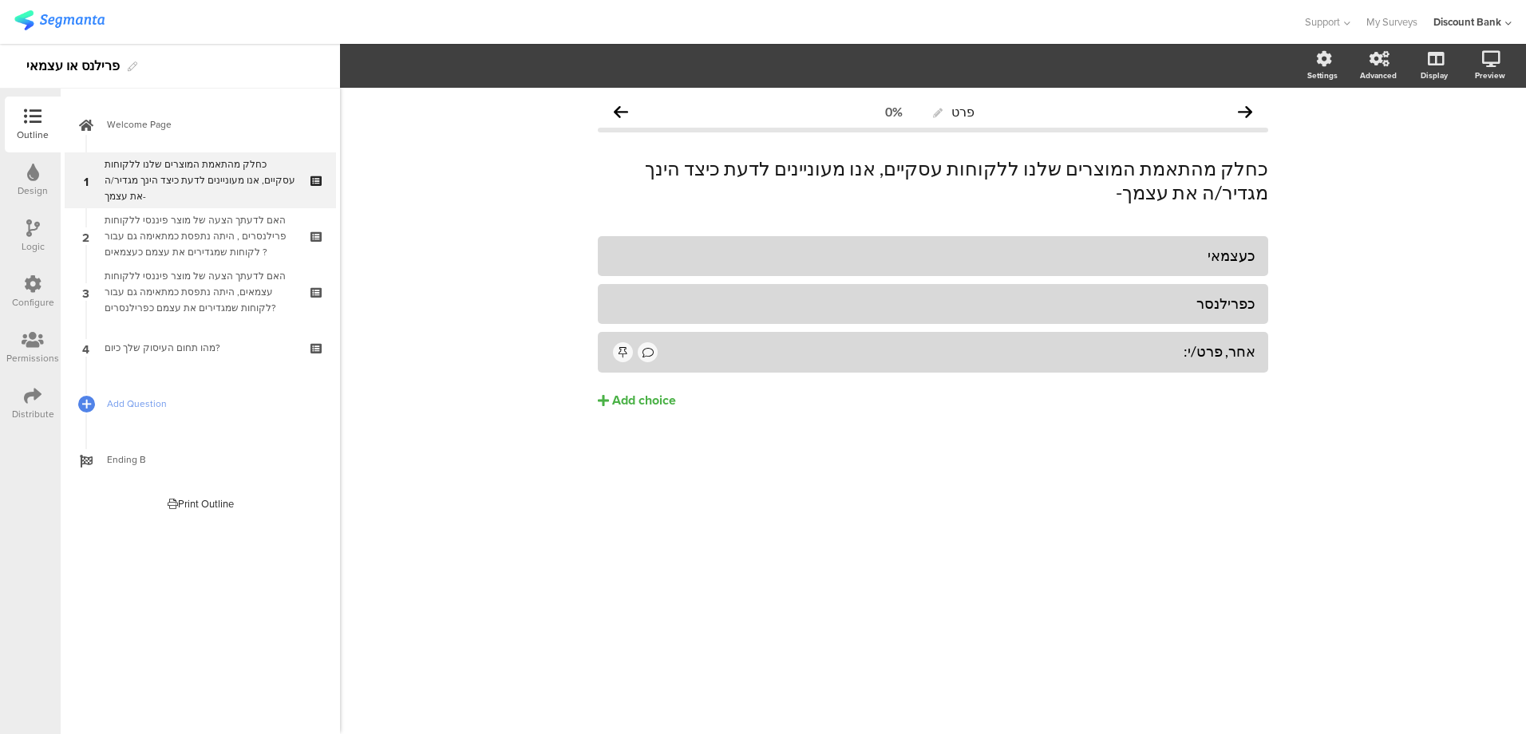
click at [229, 232] on div "האם לדעתך הצעה של מוצר פיננסי ללקוחות פרילנסרים , היתה נתפסת כמתאימה גם עבור לק…" at bounding box center [200, 236] width 191 height 48
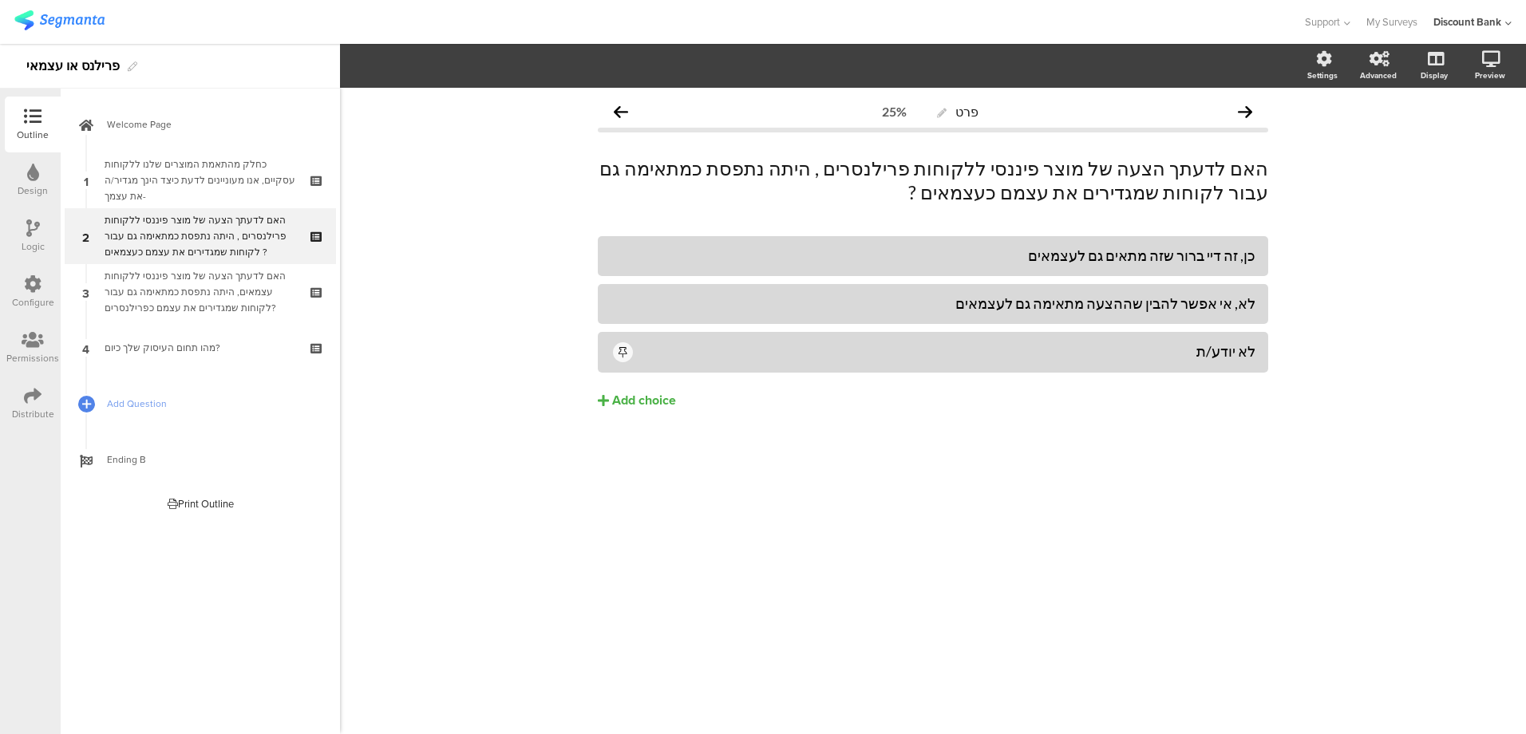
click at [228, 274] on div "האם לדעתך הצעה של מוצר פיננסי ללקוחות עצמאים, היתה נתפסת כמתאימה גם עבור לקוחות…" at bounding box center [200, 292] width 191 height 48
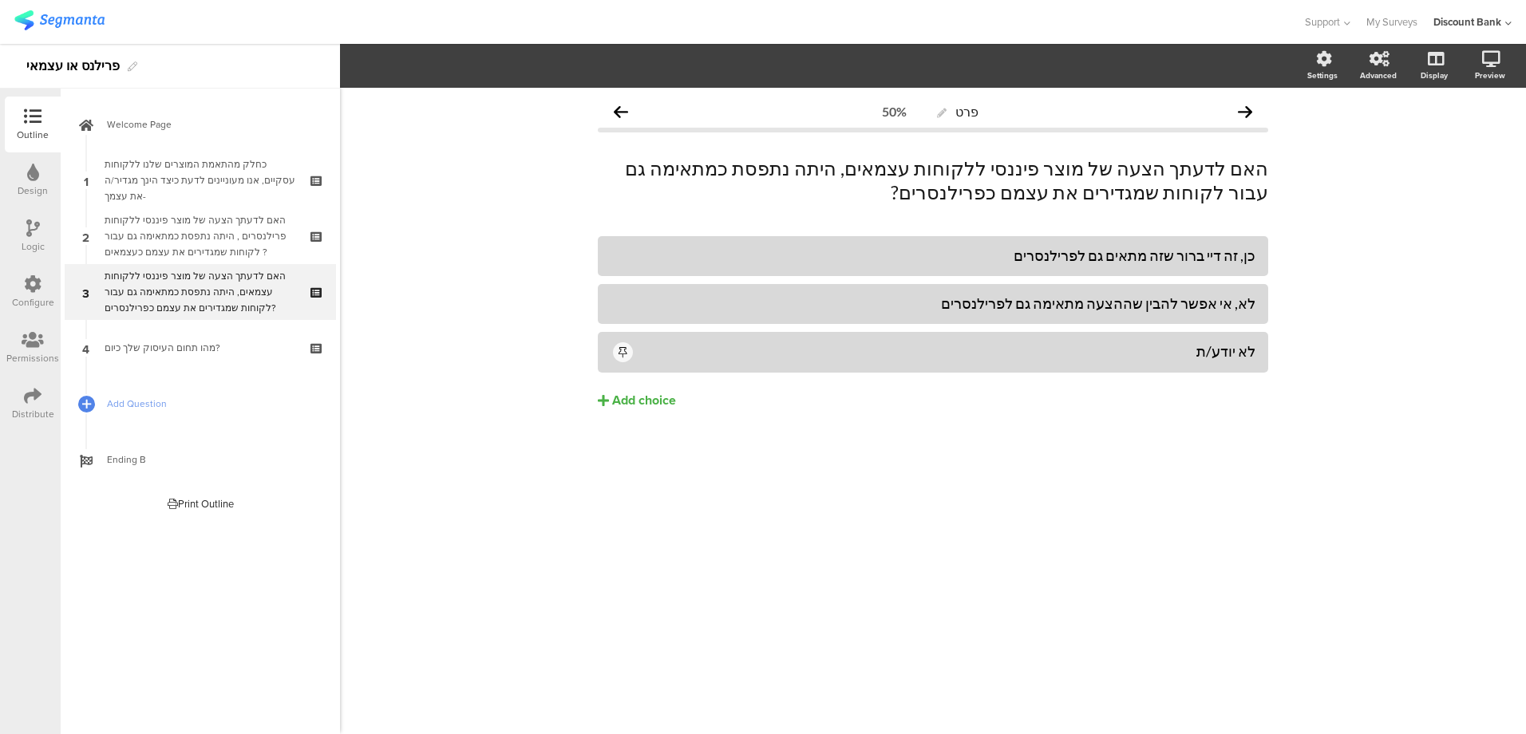
click at [214, 345] on div "מהו תחום העיסוק שלך כיום?" at bounding box center [200, 348] width 191 height 16
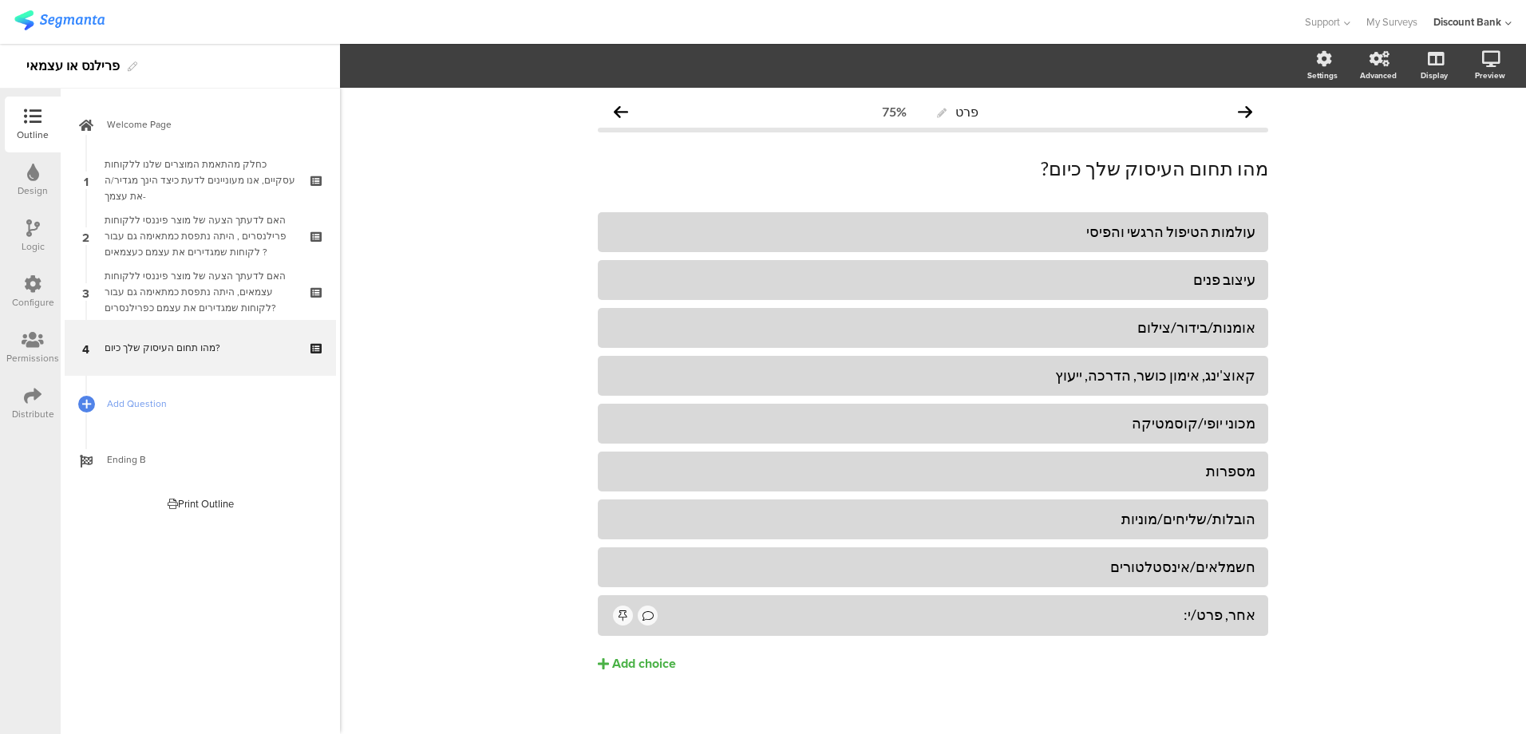
click at [38, 232] on icon at bounding box center [33, 228] width 14 height 18
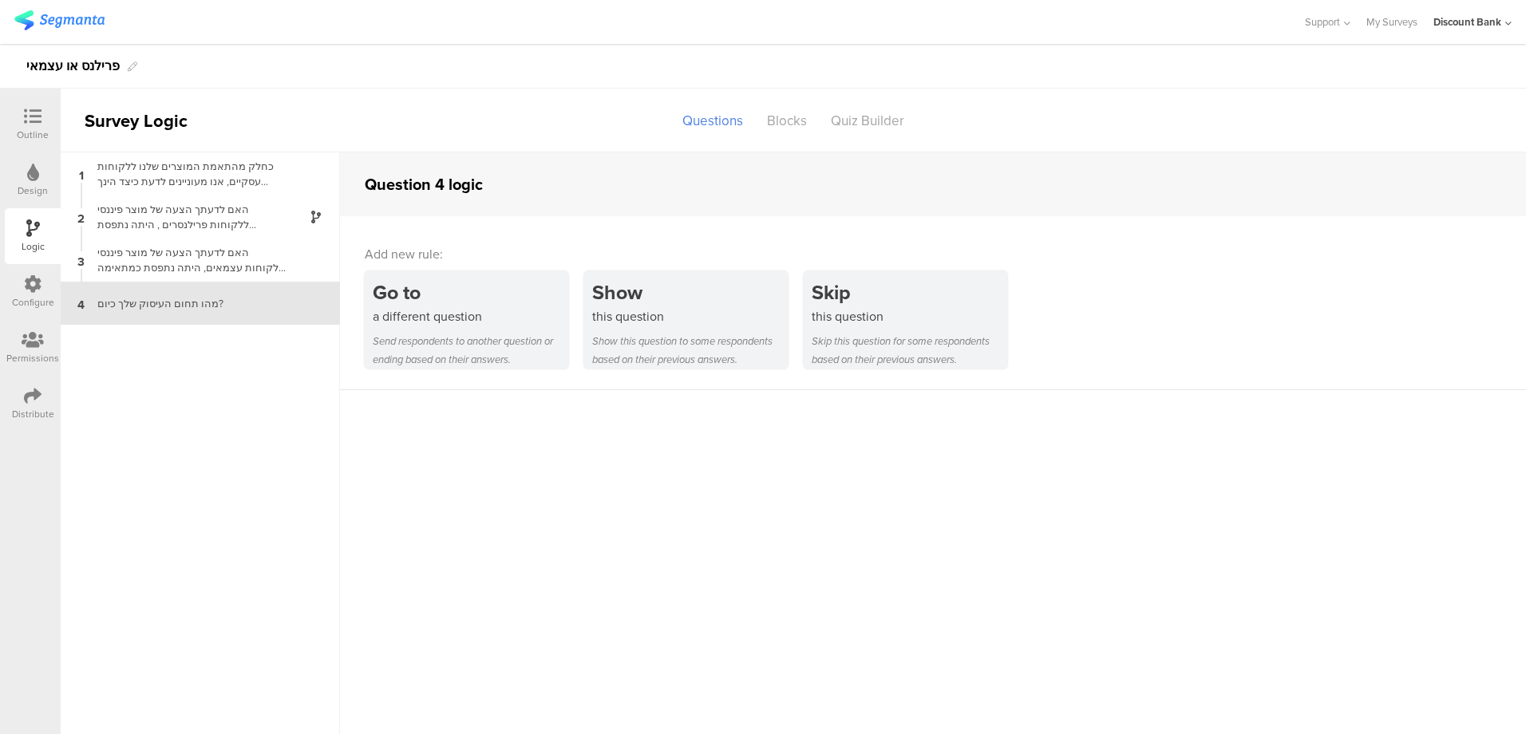
click at [286, 216] on div "האם לדעתך הצעה של מוצר פיננסי ללקוחות פרילנסרים , היתה נתפסת כמתאימה גם עבור לק…" at bounding box center [187, 217] width 199 height 30
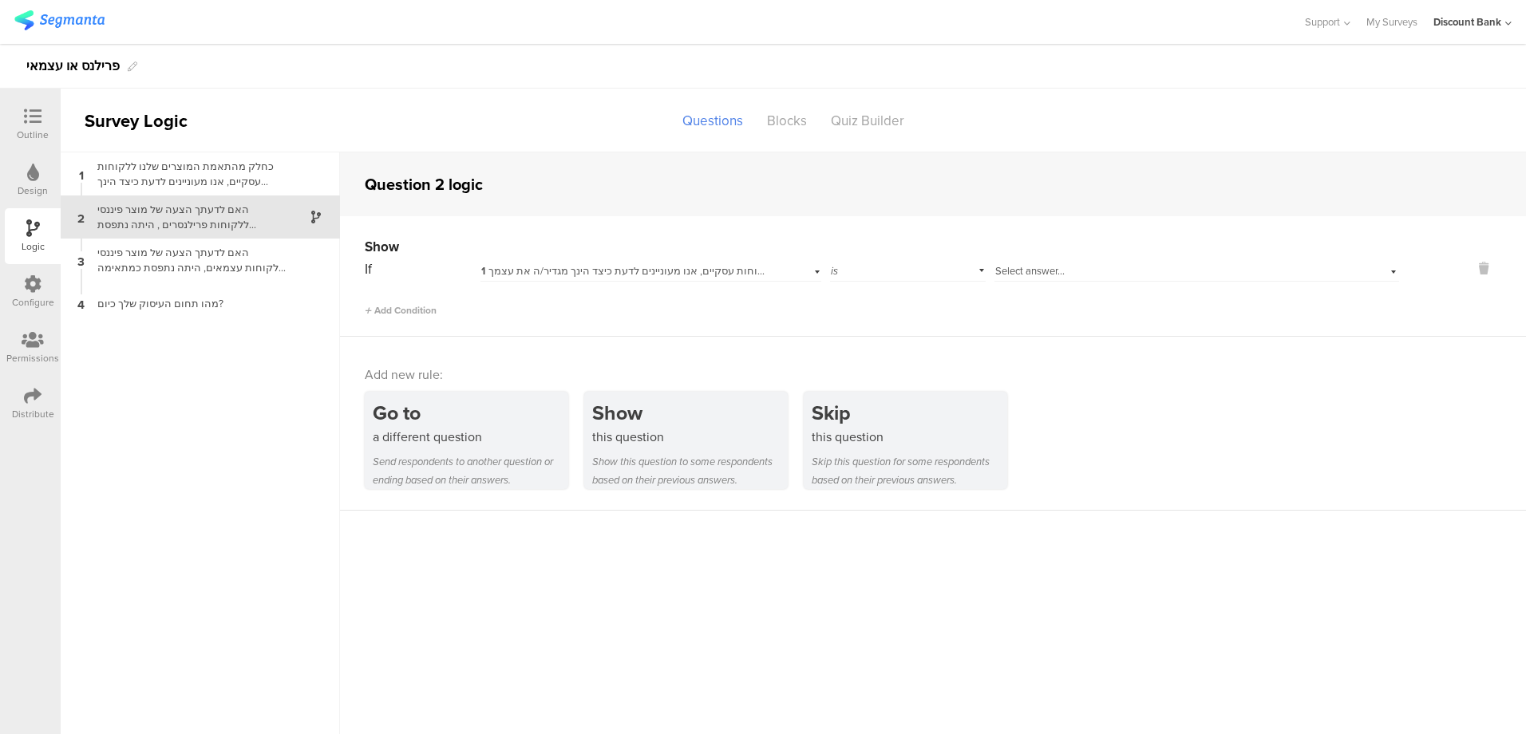
click at [1469, 268] on icon at bounding box center [1483, 268] width 38 height 18
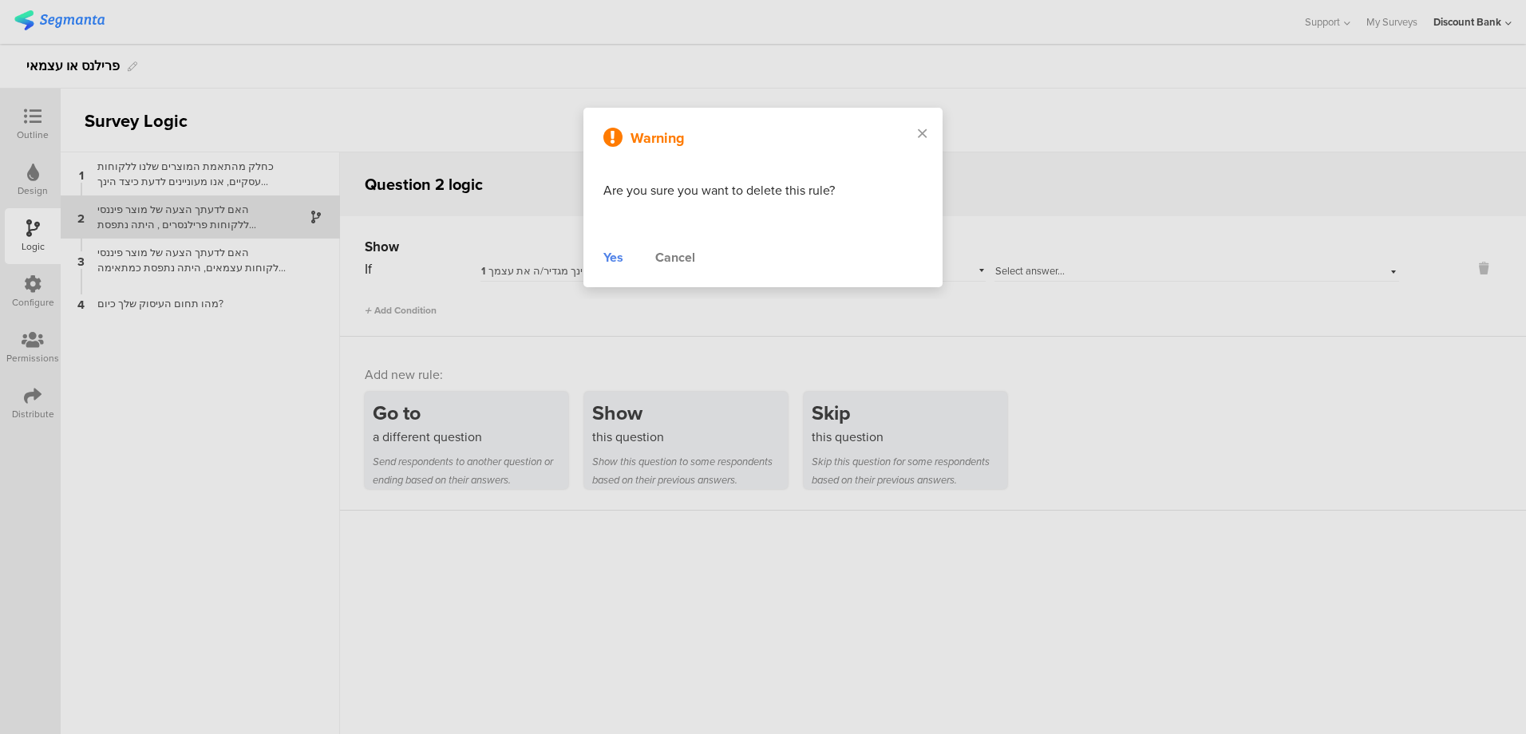
click at [613, 254] on div "Yes" at bounding box center [613, 257] width 20 height 19
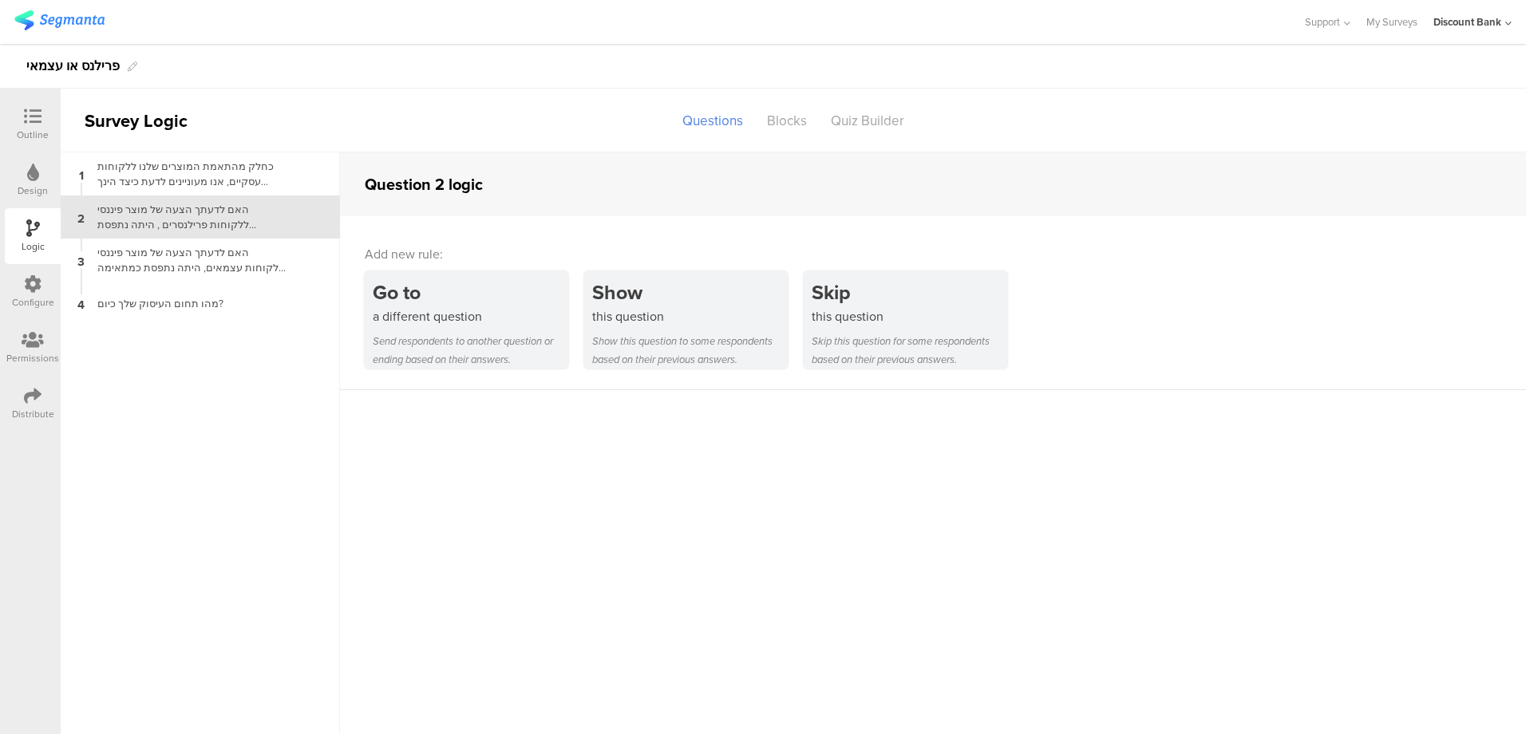
click at [169, 174] on div "כחלק מהתאמת המוצרים שלנו ללקוחות עסקיים, אנו מעוניינים לדעת כיצד הינך מגדיר/ה א…" at bounding box center [187, 174] width 199 height 30
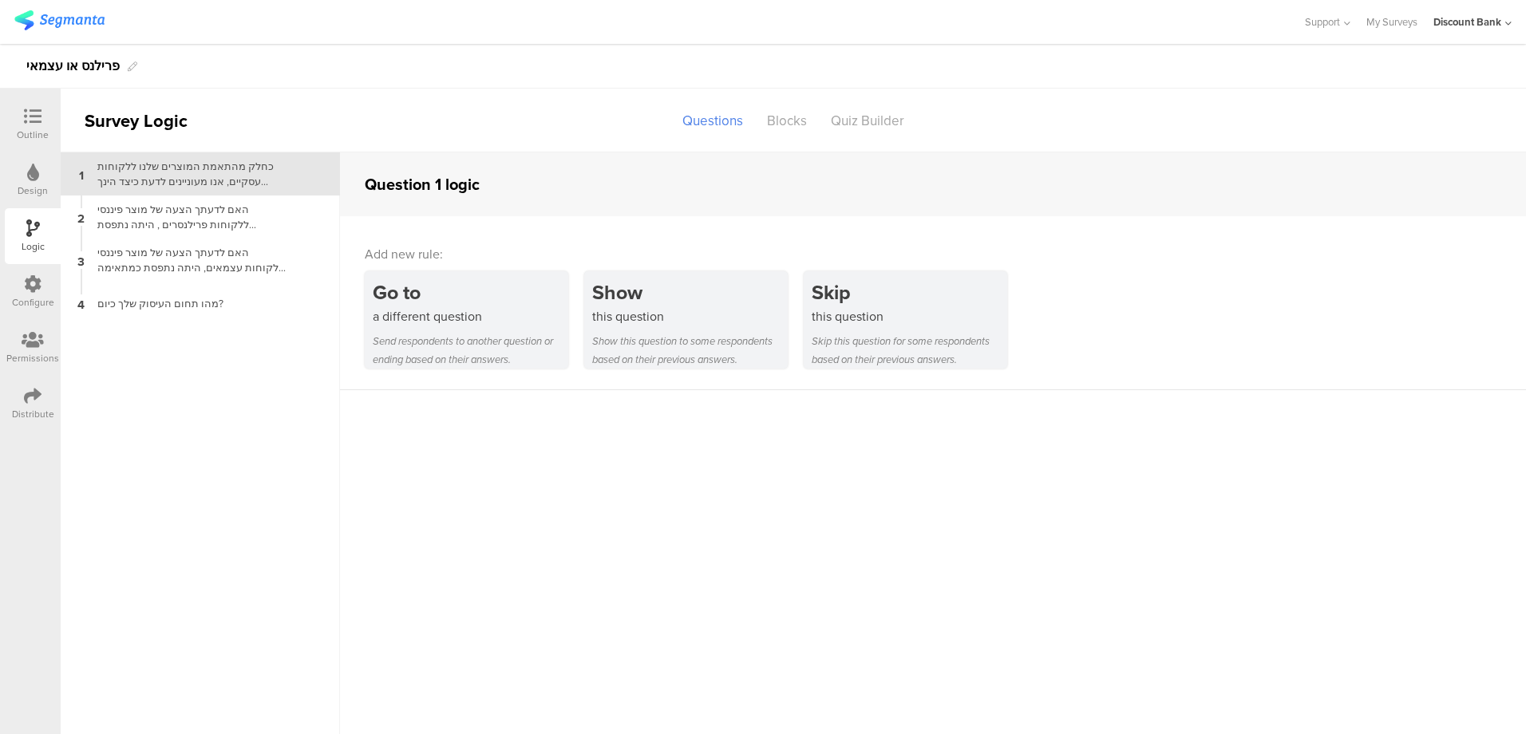
click at [175, 215] on div "האם לדעתך הצעה של מוצר פיננסי ללקוחות פרילנסרים , היתה נתפסת כמתאימה גם עבור לק…" at bounding box center [187, 217] width 199 height 30
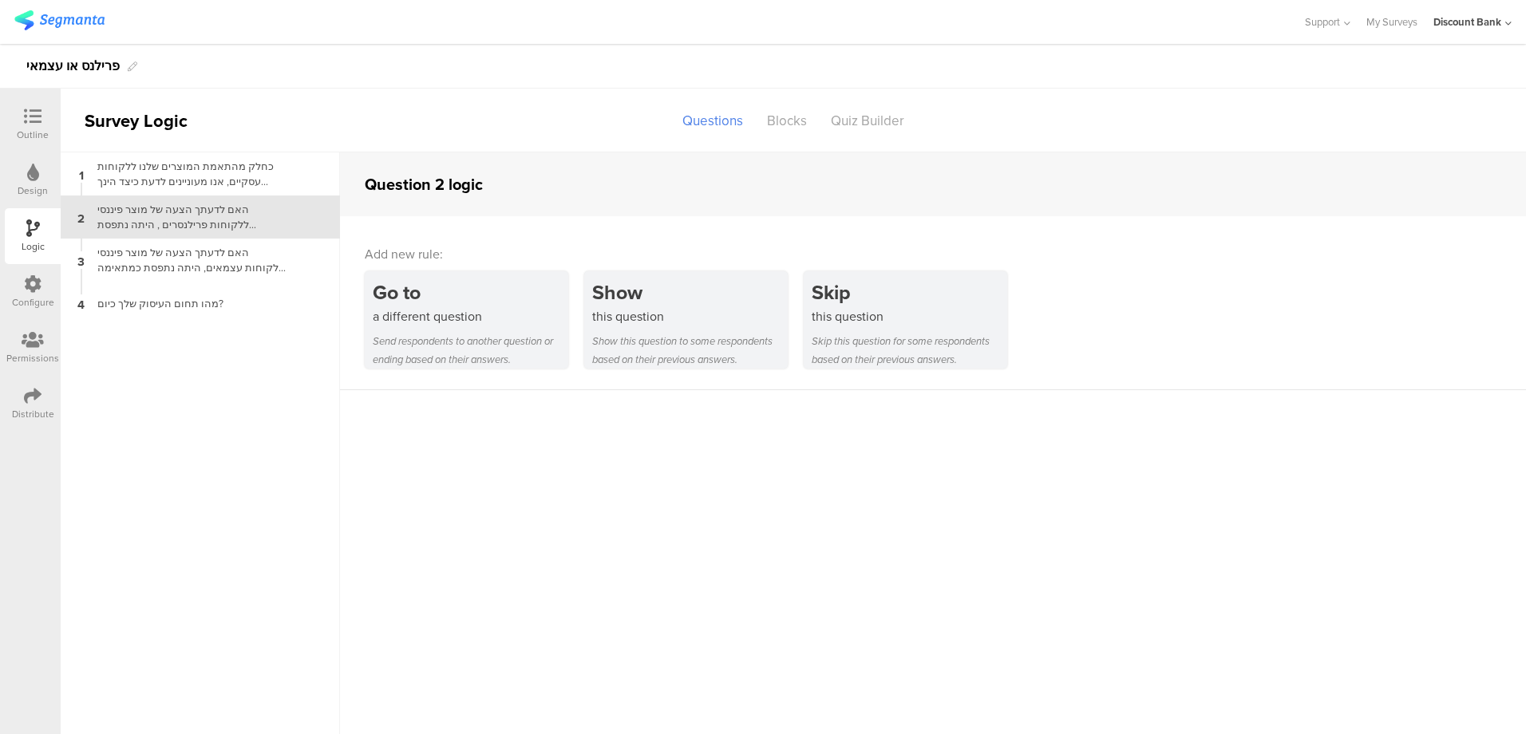
click at [172, 256] on div "האם לדעתך הצעה של מוצר פיננסי ללקוחות עצמאים, היתה נתפסת כמתאימה גם עבור לקוחות…" at bounding box center [187, 260] width 199 height 30
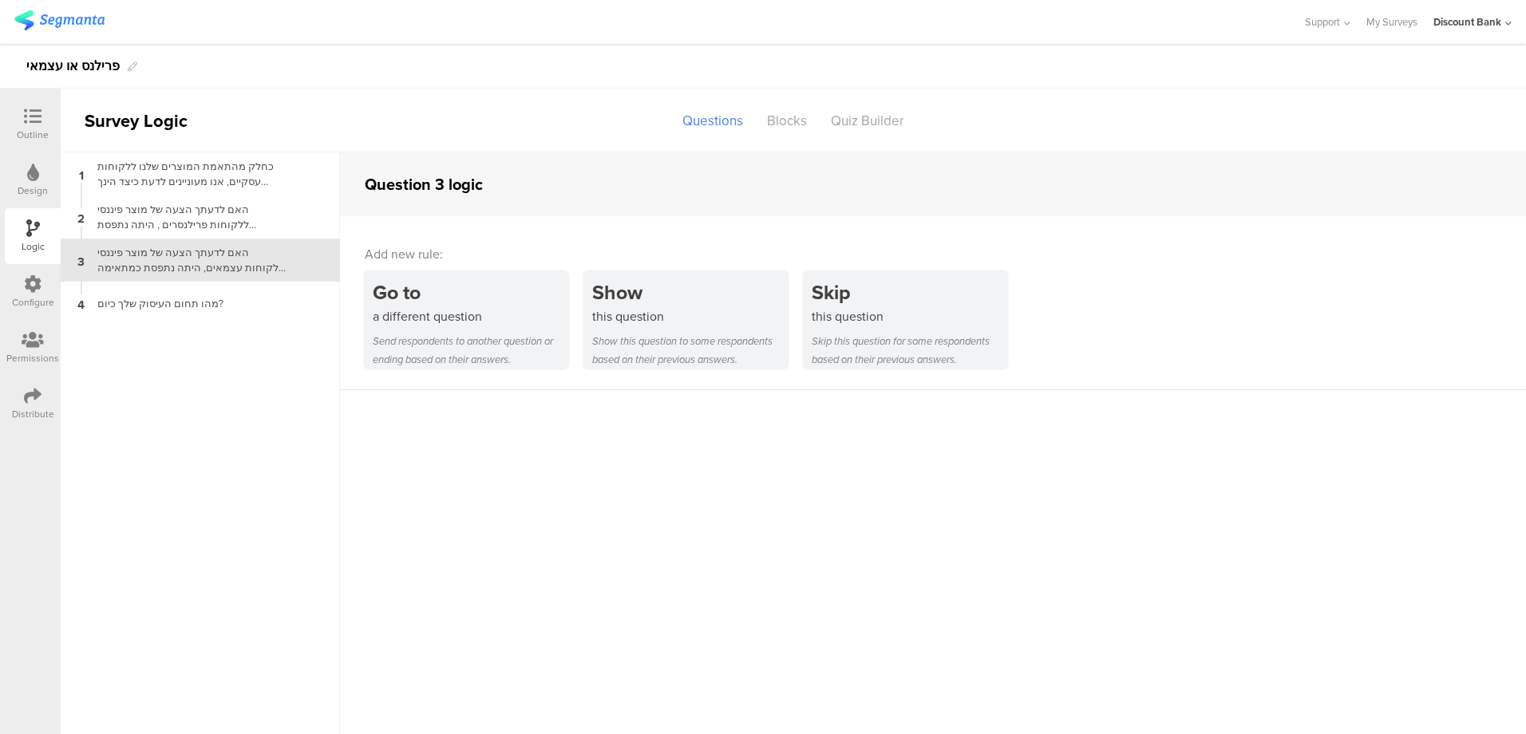
click at [166, 299] on div "מהו תחום העיסוק שלך כיום?" at bounding box center [187, 303] width 199 height 15
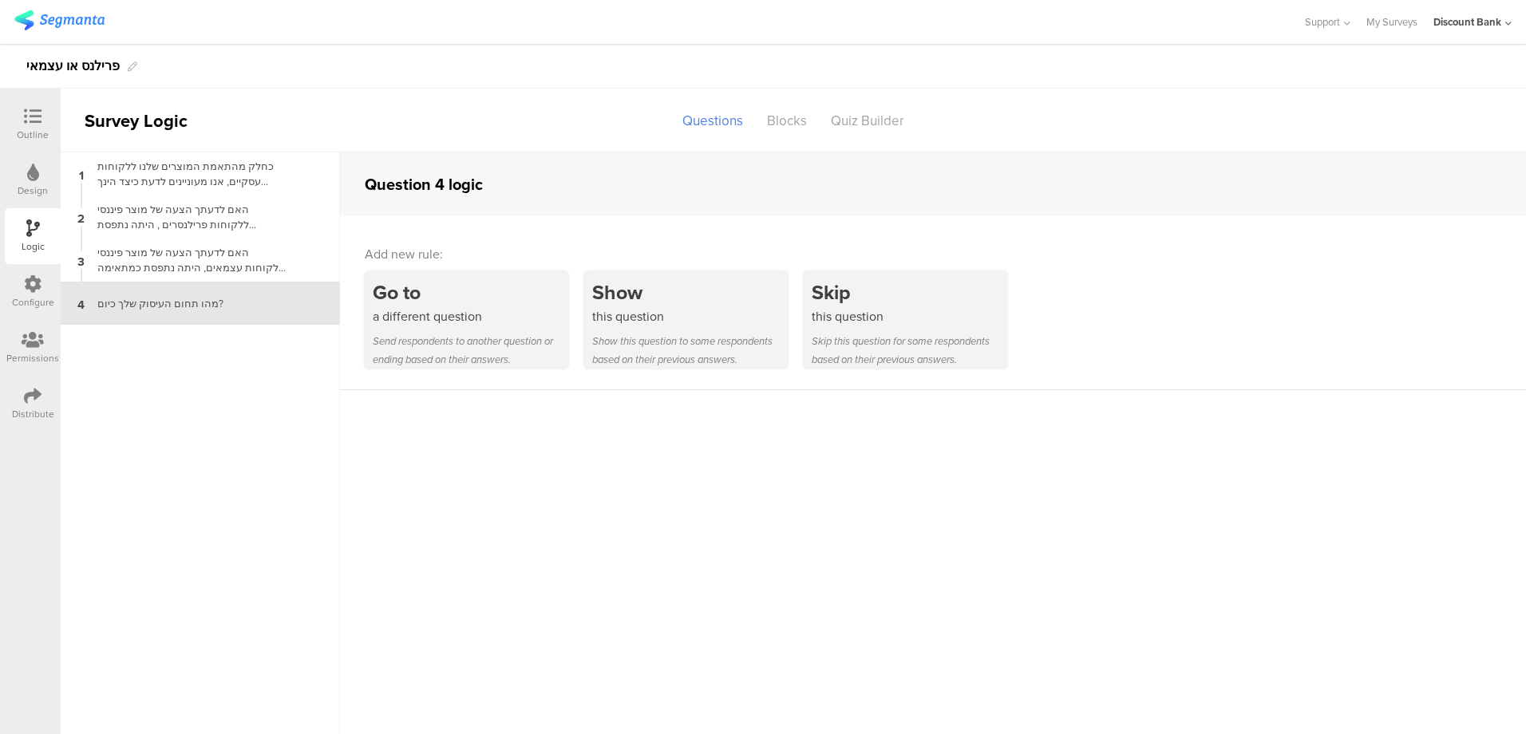
click at [128, 162] on div "כחלק מהתאמת המוצרים שלנו ללקוחות עסקיים, אנו מעוניינים לדעת כיצד הינך מגדיר/ה א…" at bounding box center [187, 174] width 199 height 30
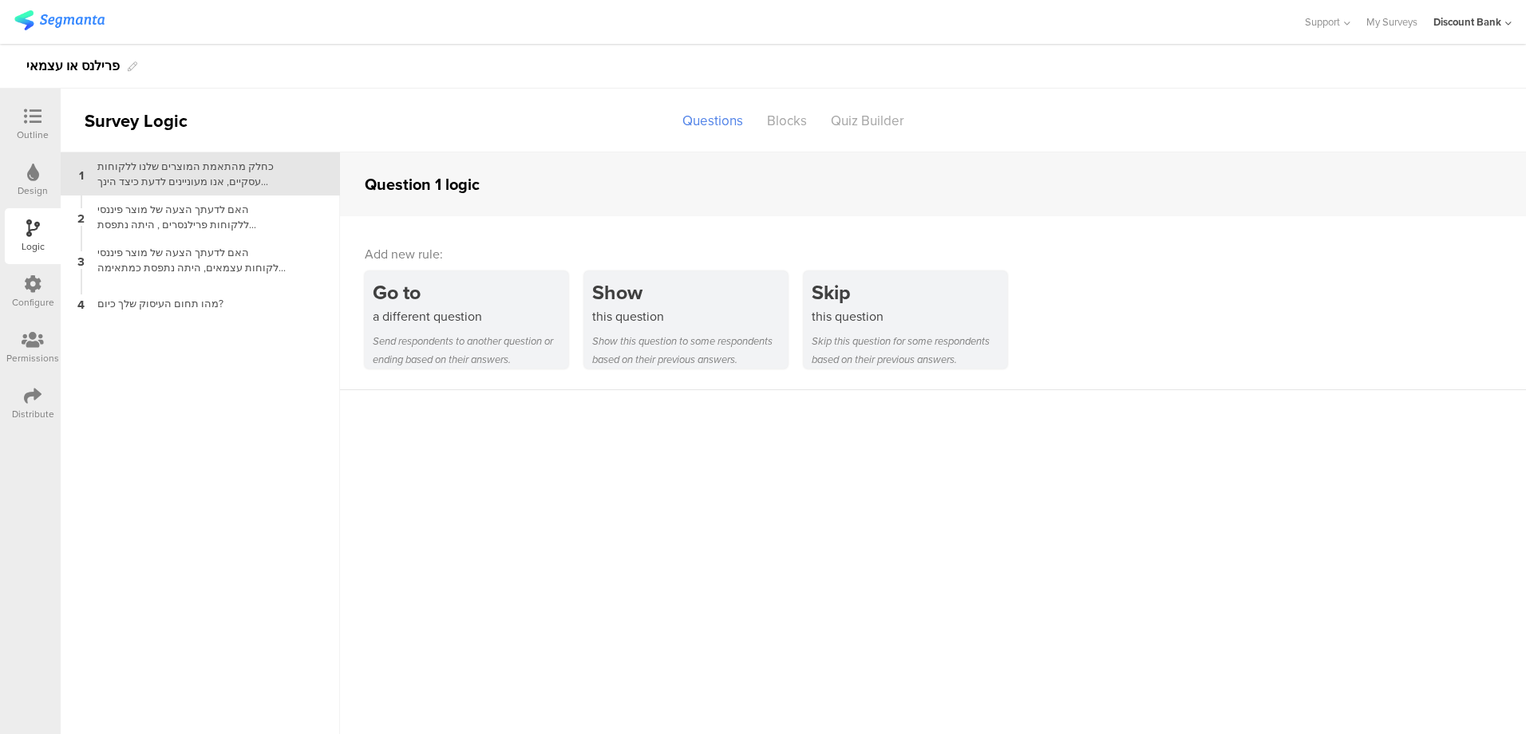
click at [42, 123] on div at bounding box center [33, 118] width 32 height 20
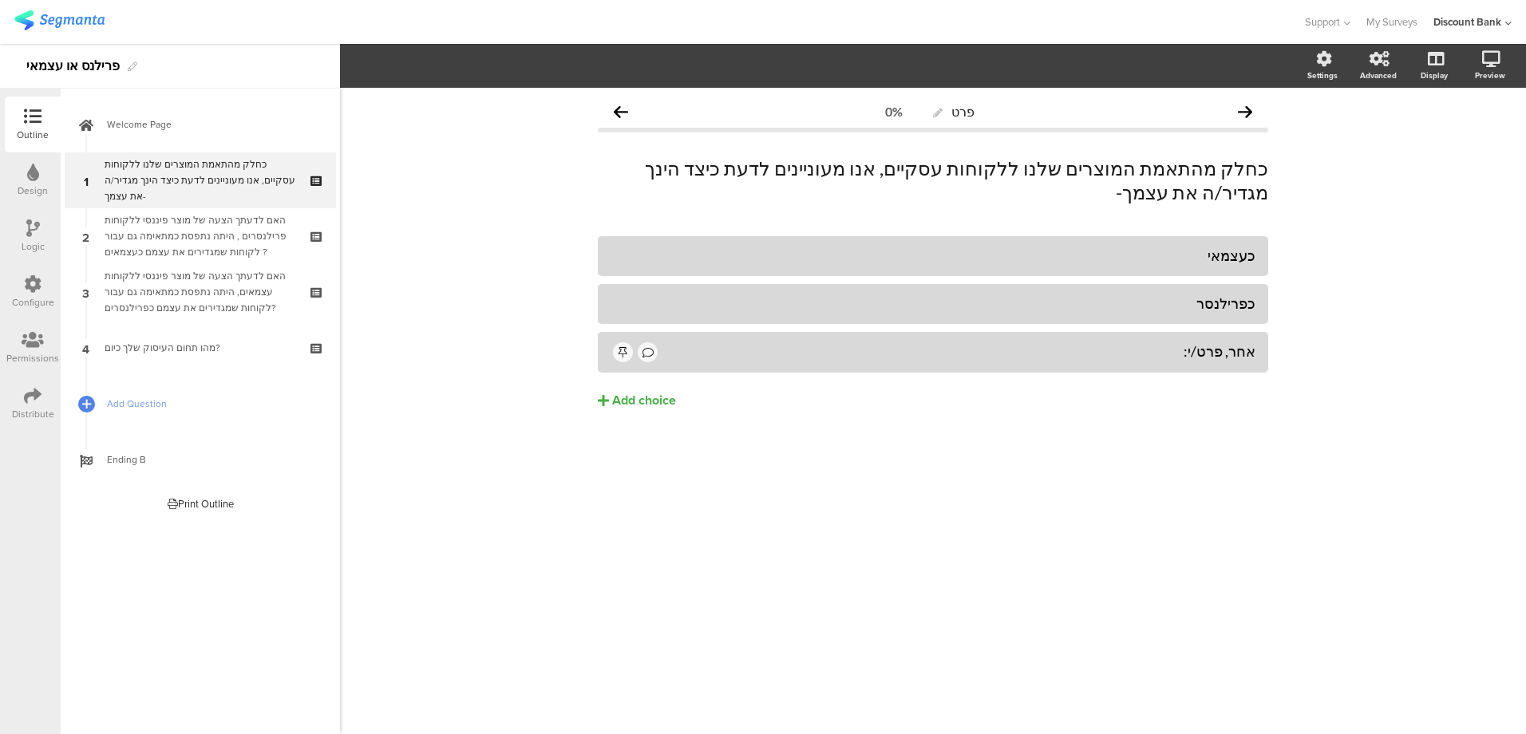
click at [166, 227] on div "האם לדעתך הצעה של מוצר פיננסי ללקוחות פרילנסרים , היתה נתפסת כמתאימה גם עבור לק…" at bounding box center [200, 236] width 191 height 48
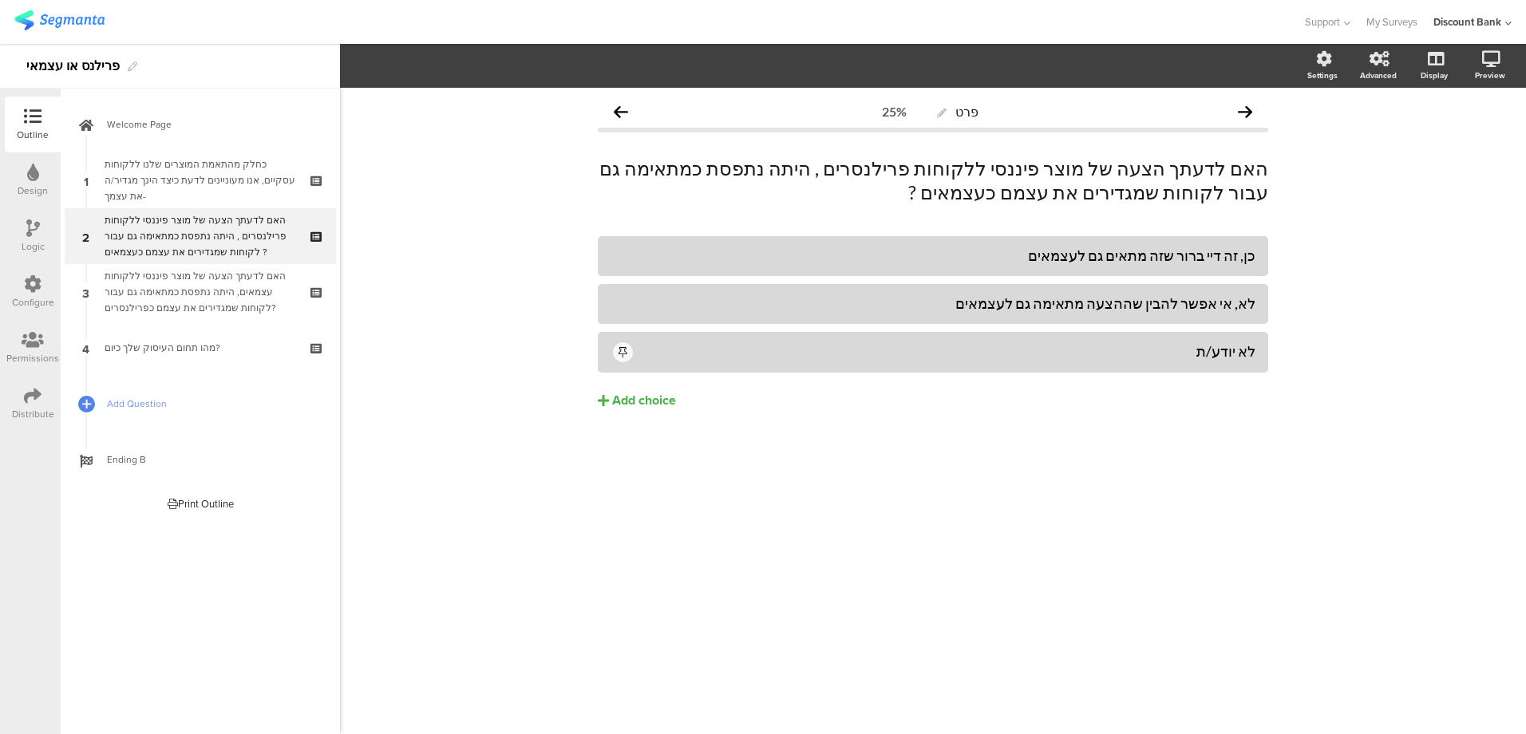
click at [221, 169] on div "כחלק מהתאמת המוצרים שלנו ללקוחות עסקיים, אנו מעוניינים לדעת כיצד הינך מגדיר/ה א…" at bounding box center [200, 180] width 191 height 48
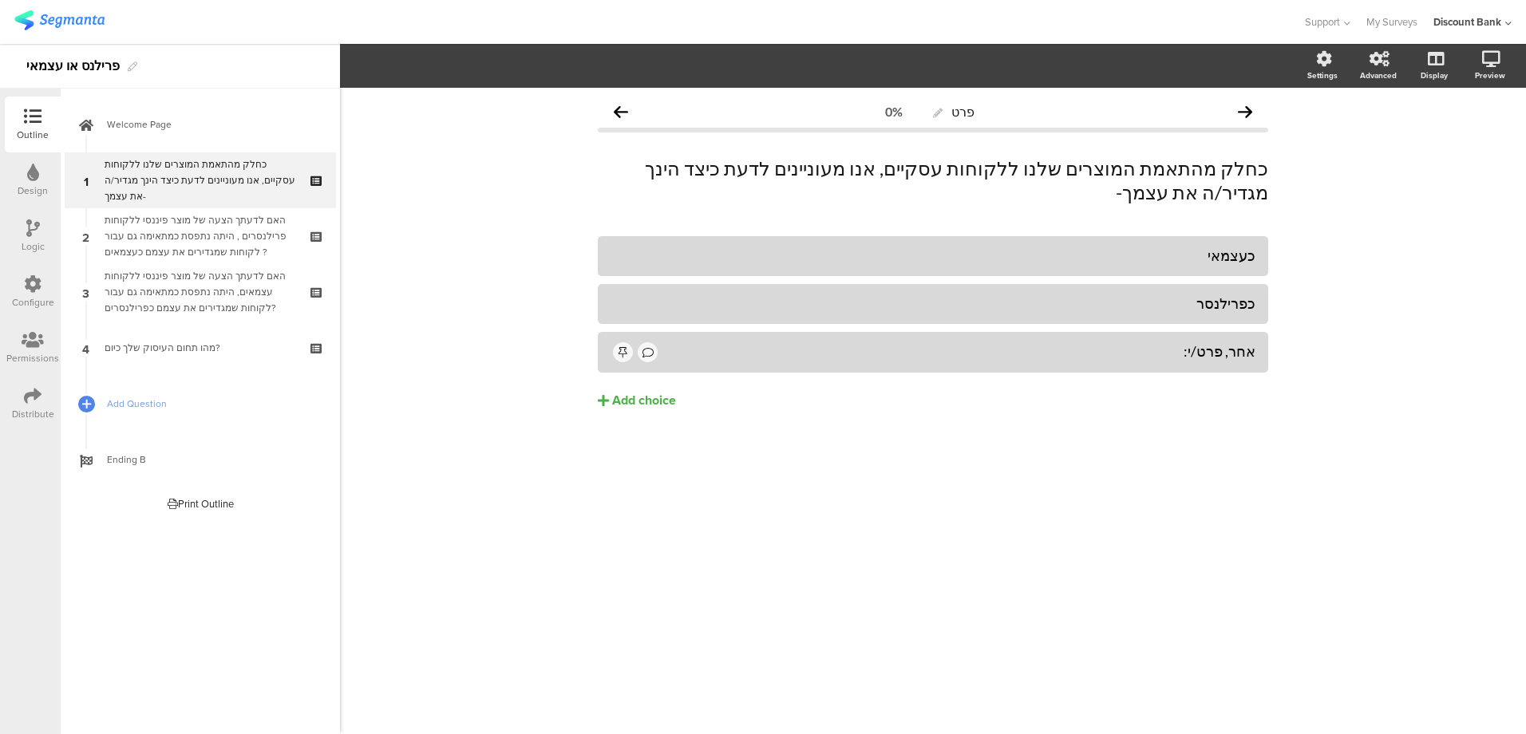
click at [196, 247] on div "האם לדעתך הצעה של מוצר פיננסי ללקוחות פרילנסרים , היתה נתפסת כמתאימה גם עבור לק…" at bounding box center [200, 236] width 191 height 48
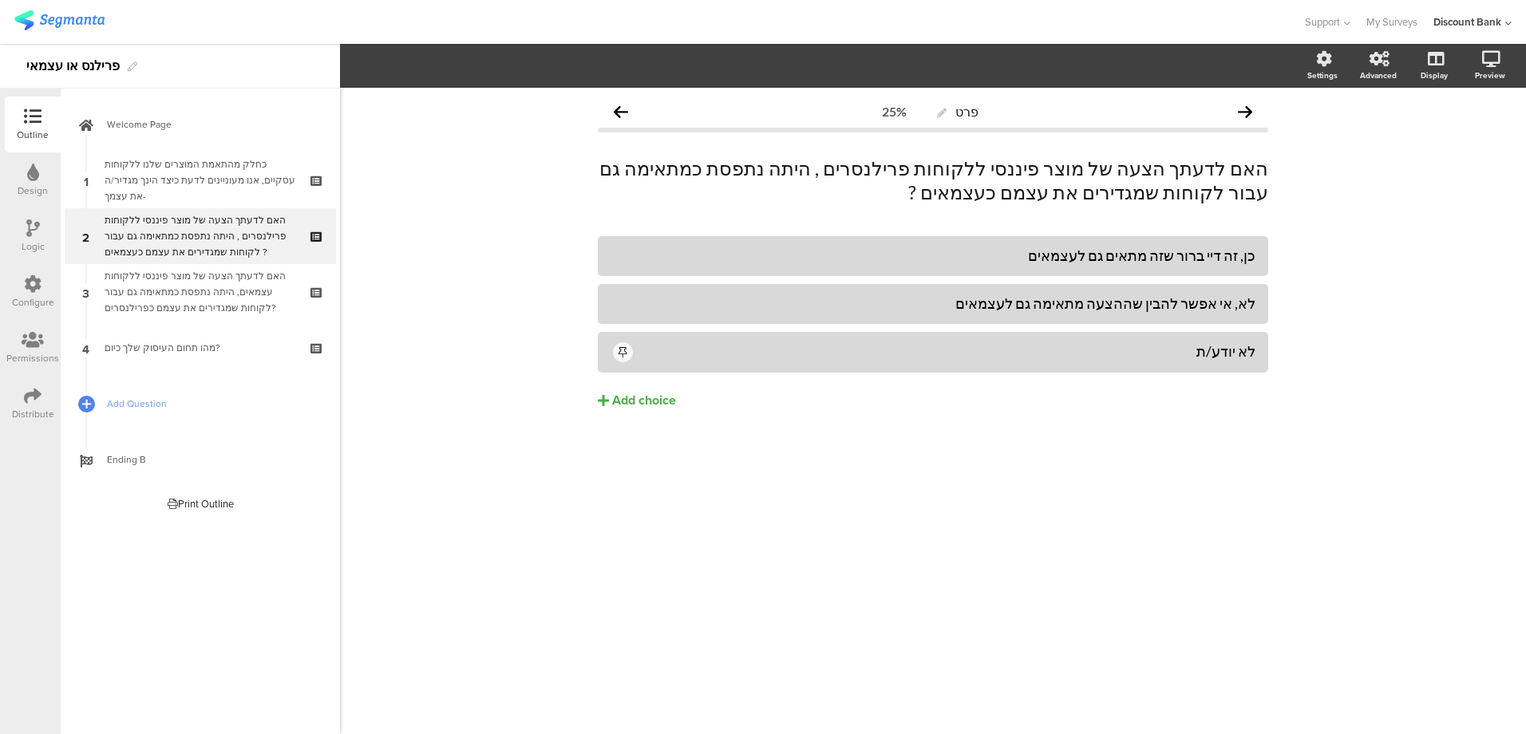
click at [143, 280] on div "האם לדעתך הצעה של מוצר פיננסי ללקוחות עצמאים, היתה נתפסת כמתאימה גם עבור לקוחות…" at bounding box center [200, 292] width 191 height 48
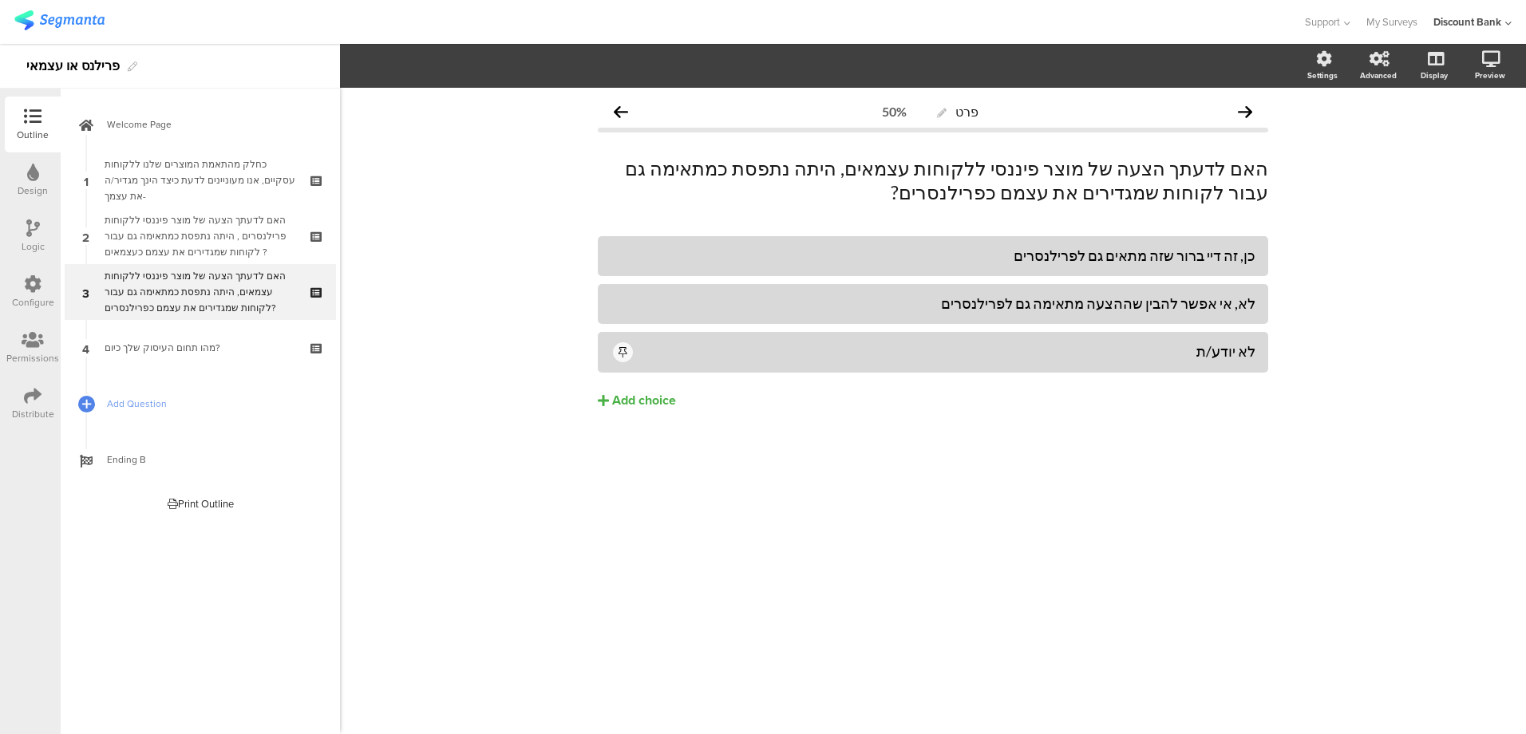
click at [914, 424] on div "כן, זה דיי ברור שזה מתאים גם לפרילנסרים לא, אי אפשר להבין שההצעה מתאימה גם לפרי…" at bounding box center [933, 356] width 670 height 240
click at [128, 338] on link "4 מהו תחום העיסוק שלך כיום?" at bounding box center [200, 348] width 271 height 56
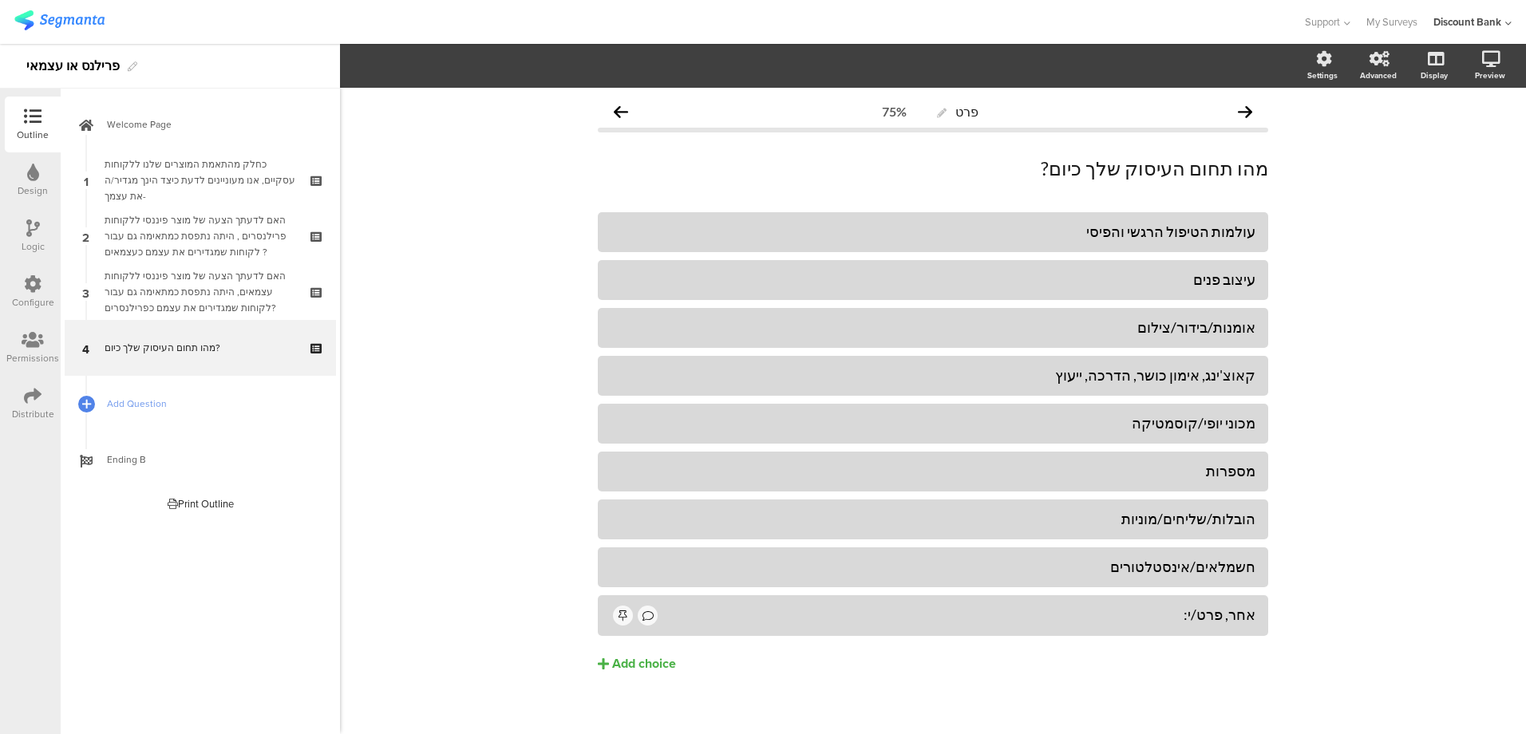
click at [1401, 266] on div "פרט 75% מהו תחום העיסוק שלך כיום? מהו תחום העיסוק שלך כיום? עולמות הטיפול הרגשי…" at bounding box center [933, 418] width 1186 height 660
click at [26, 402] on icon at bounding box center [33, 396] width 18 height 18
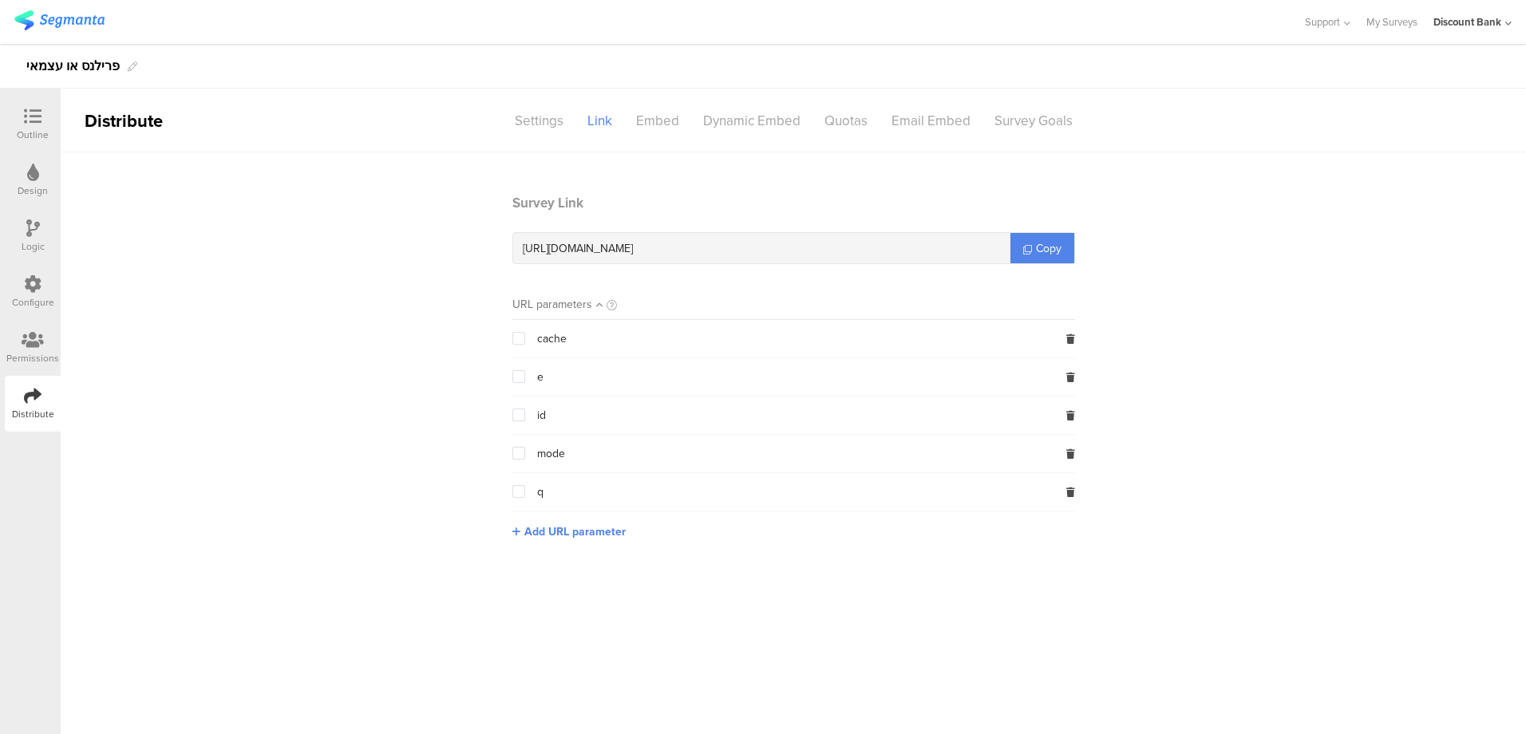
click at [26, 121] on icon at bounding box center [33, 117] width 18 height 18
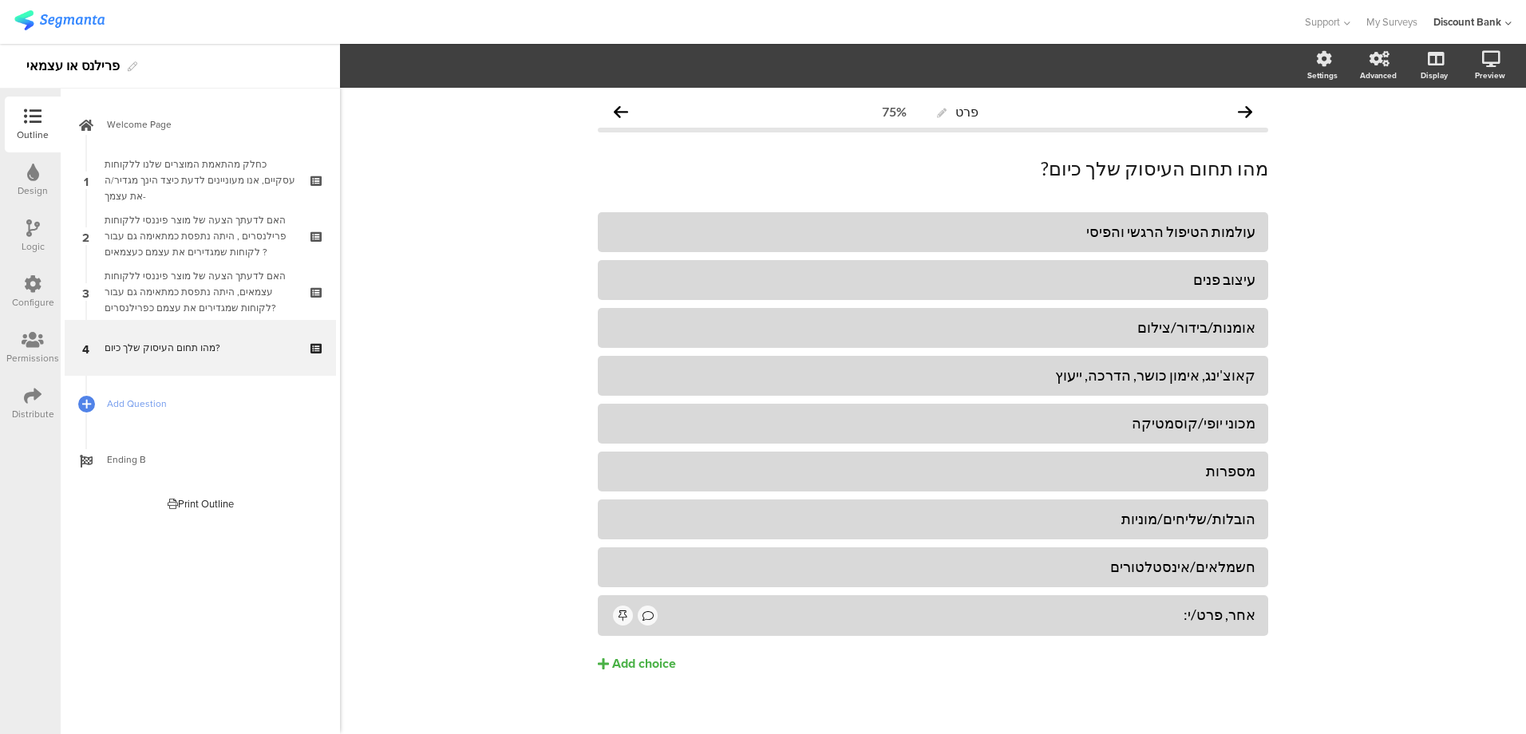
click at [169, 233] on div "האם לדעתך הצעה של מוצר פיננסי ללקוחות פרילנסרים , היתה נתפסת כמתאימה גם עבור לק…" at bounding box center [200, 236] width 191 height 48
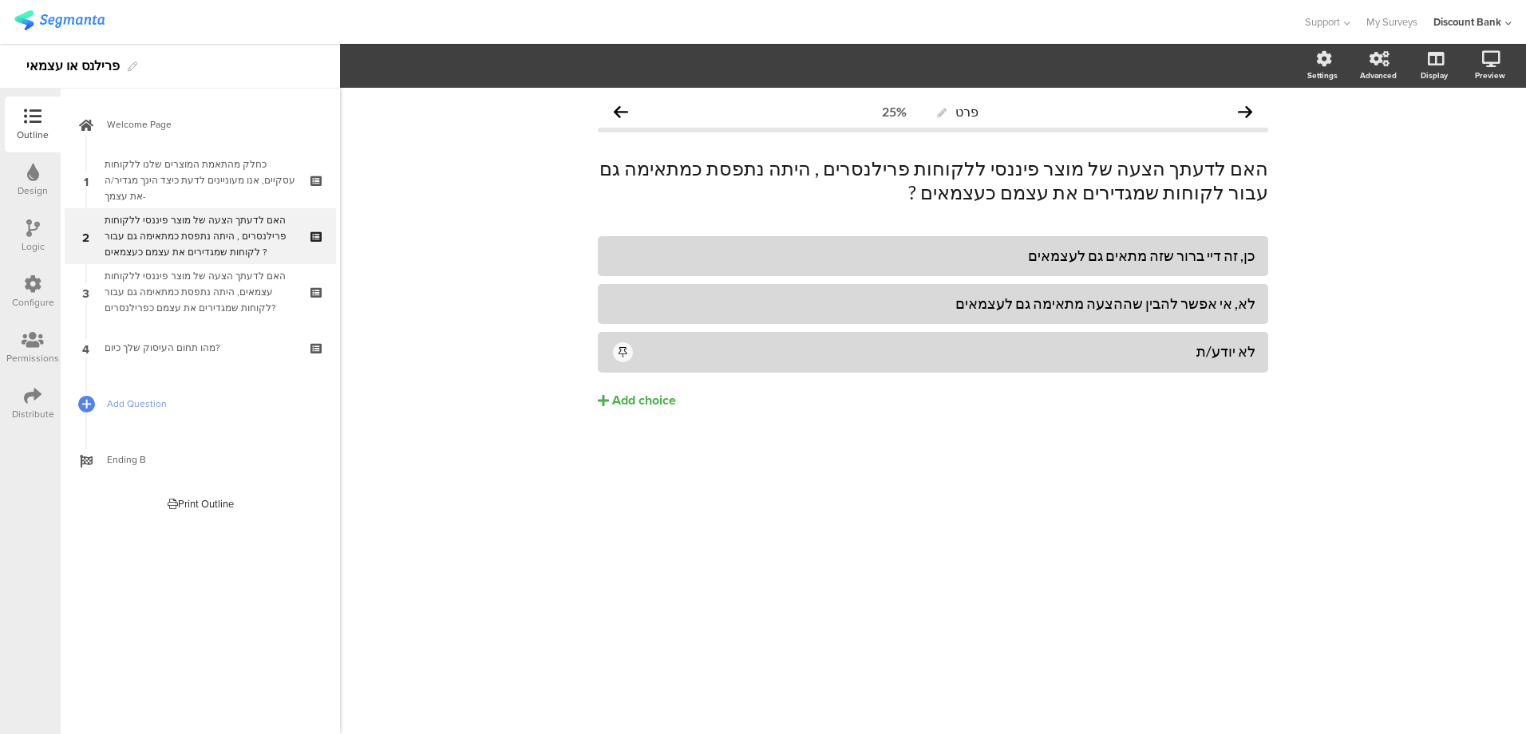
click at [30, 236] on icon at bounding box center [33, 228] width 14 height 18
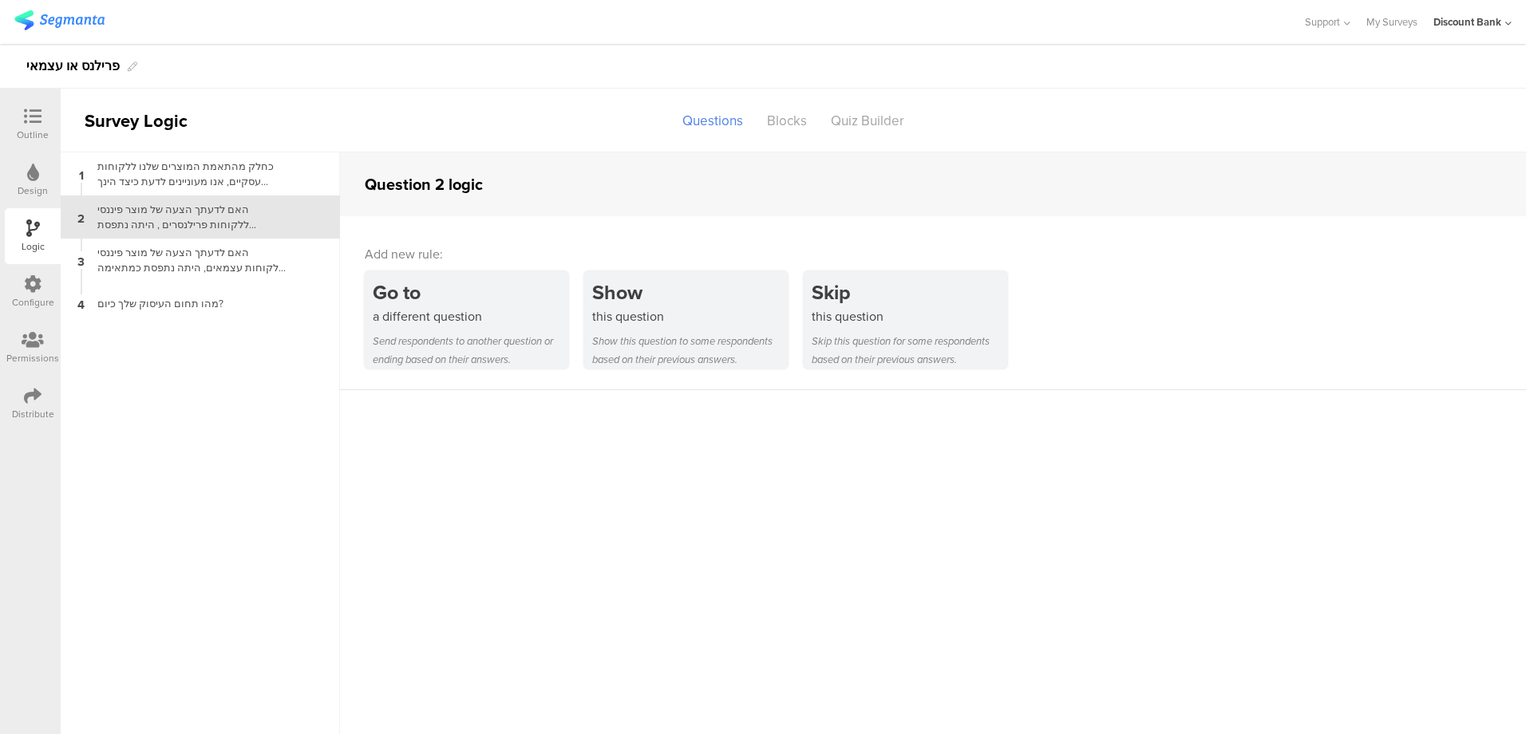
click at [645, 294] on div "Show" at bounding box center [689, 293] width 195 height 30
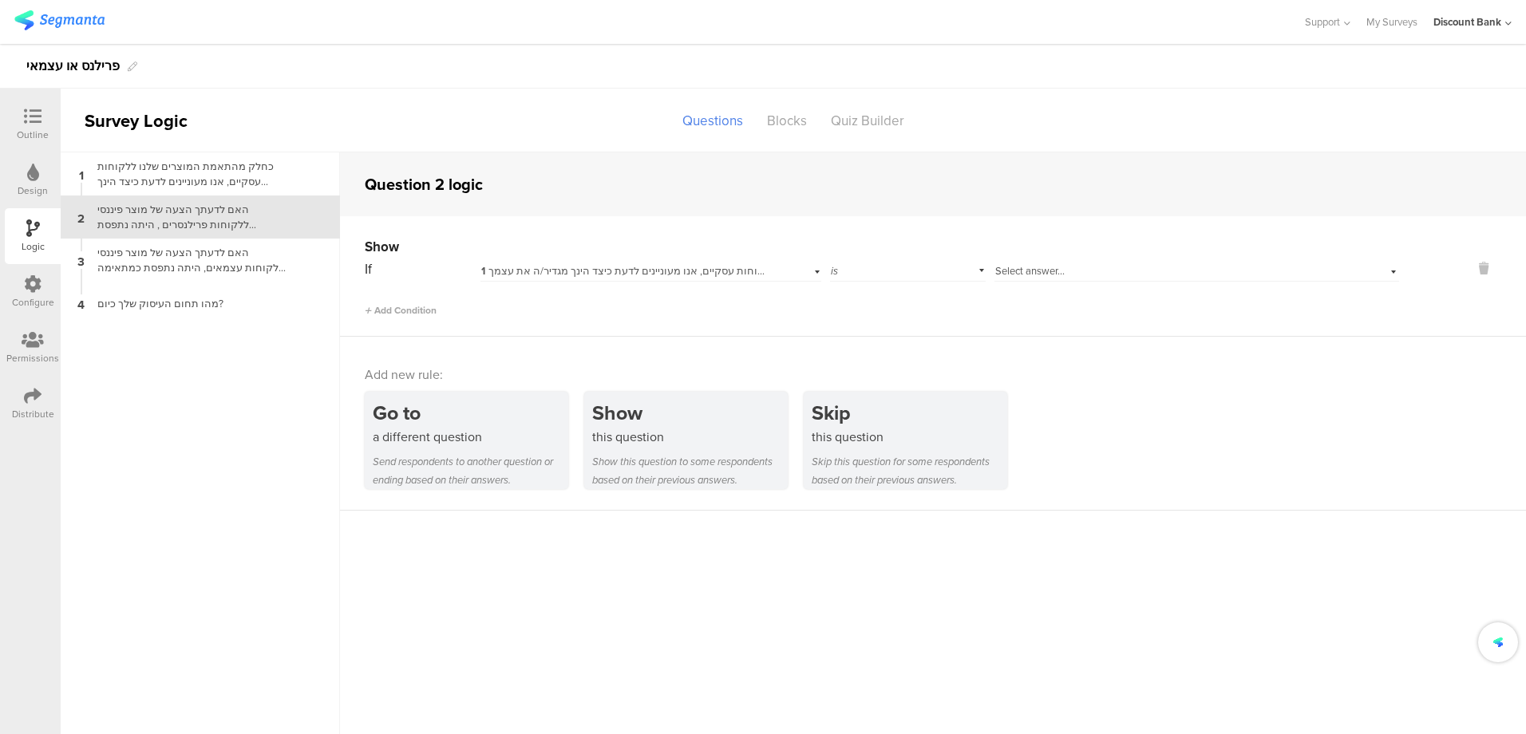
click at [640, 273] on span "1 כחלק מהתאמת המוצרים שלנו ללקוחות עסקיים, אנו מעוניינים לדעת כיצד הינך מגדיר/ה…" at bounding box center [698, 270] width 435 height 15
click at [631, 283] on div "If 1 כחלק מהתאמת המוצרים שלנו ללקוחות עסקיים, אנו מעוניינים לדעת כיצד הינך מגדי…" at bounding box center [882, 287] width 1034 height 61
click at [633, 270] on span "1 כחלק מהתאמת המוצרים שלנו ללקוחות עסקיים, אנו מעוניינים לדעת כיצד הינך מגדיר/ה…" at bounding box center [698, 270] width 435 height 15
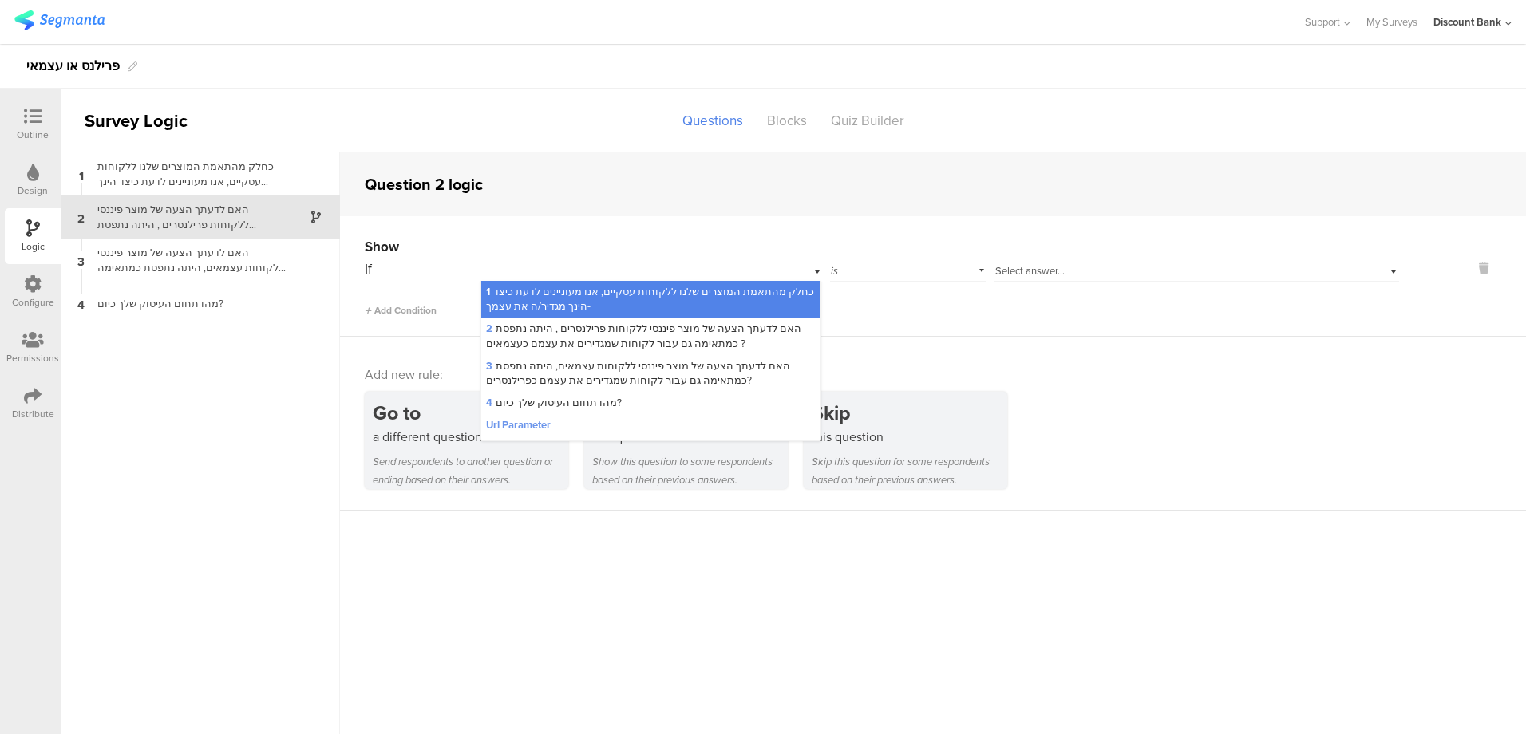
click at [627, 297] on span "1 כחלק מהתאמת המוצרים שלנו ללקוחות עסקיים, אנו מעוניינים לדעת כיצד הינך מגדיר/ה…" at bounding box center [650, 299] width 328 height 30
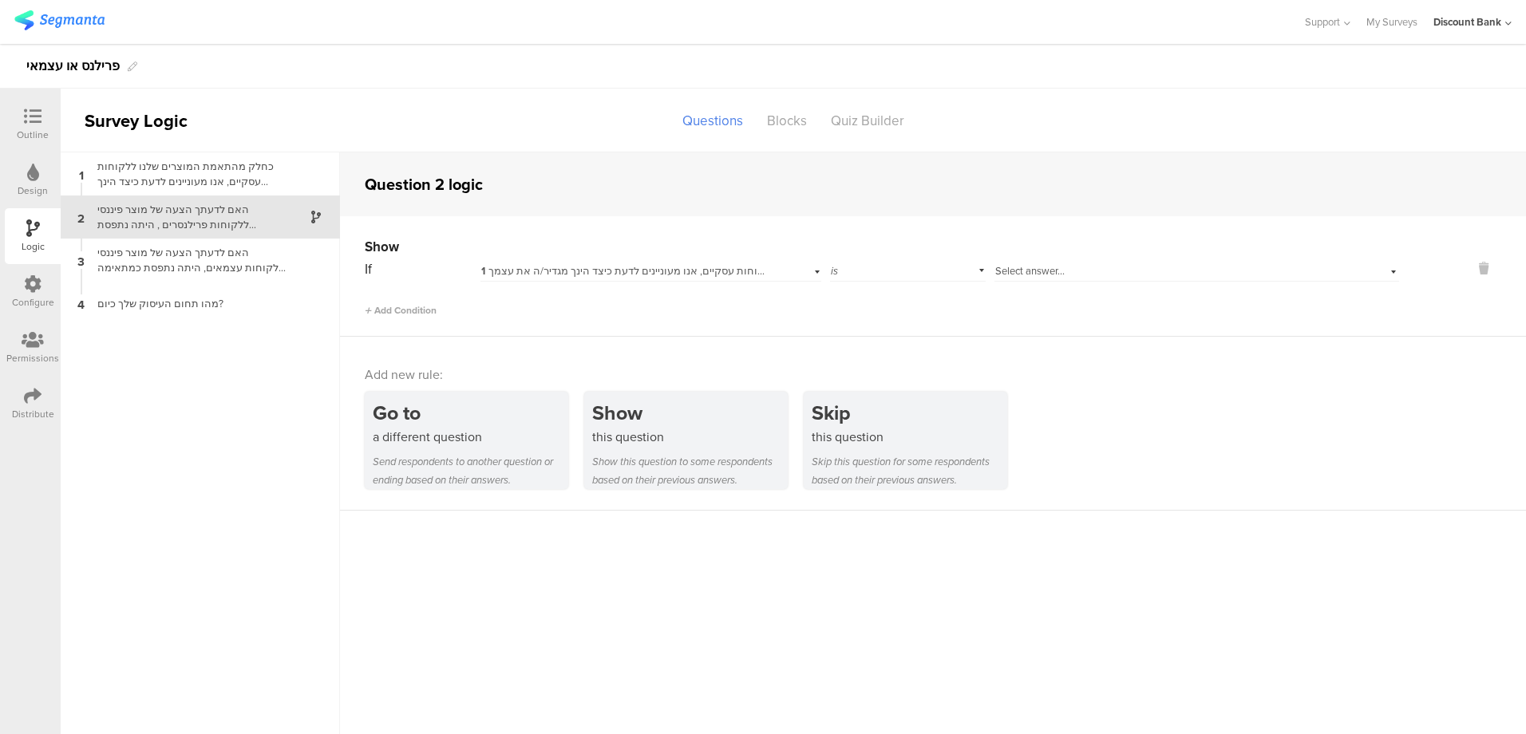
click at [1075, 275] on div "Select answer..." at bounding box center [1167, 271] width 345 height 14
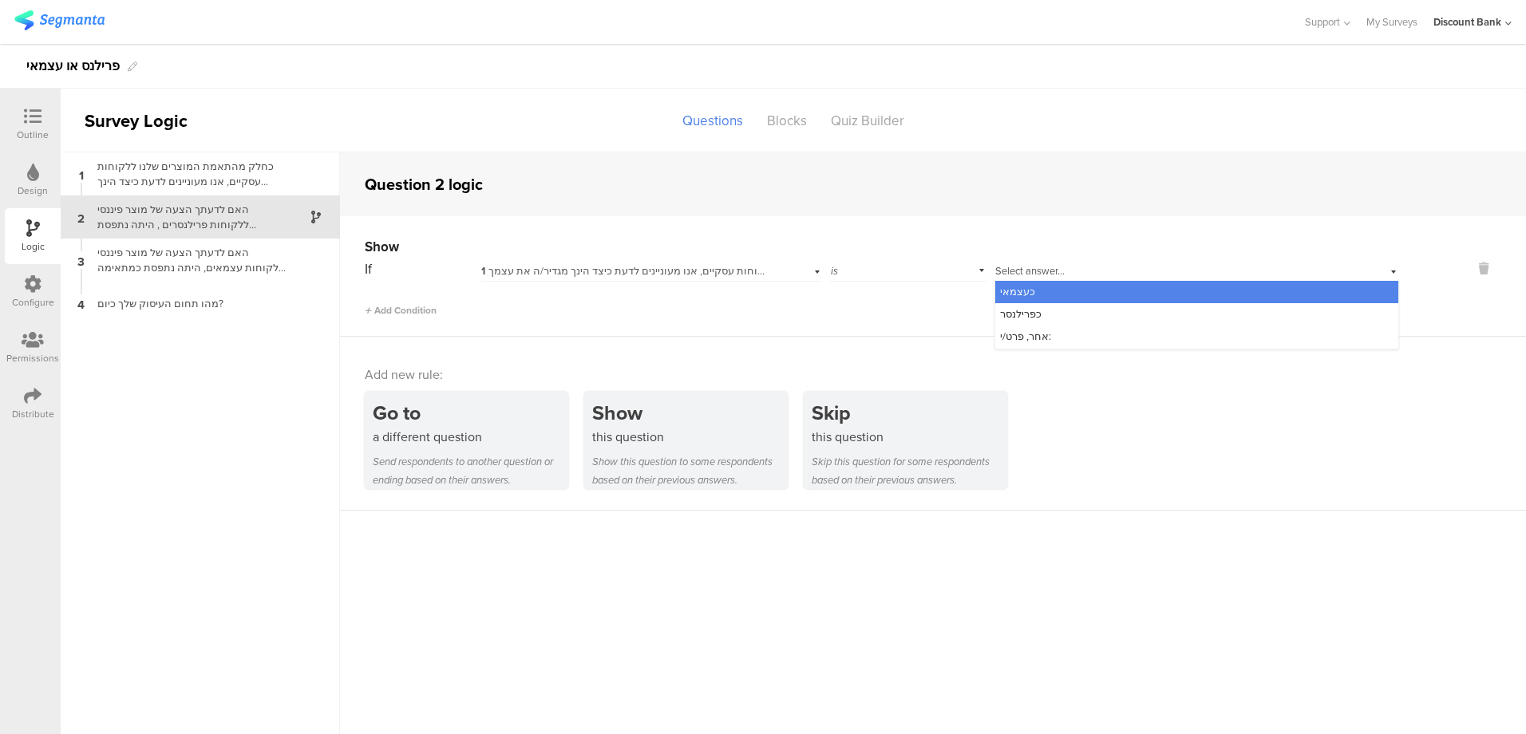
click at [1029, 293] on div "כעצמאי" at bounding box center [1196, 292] width 403 height 22
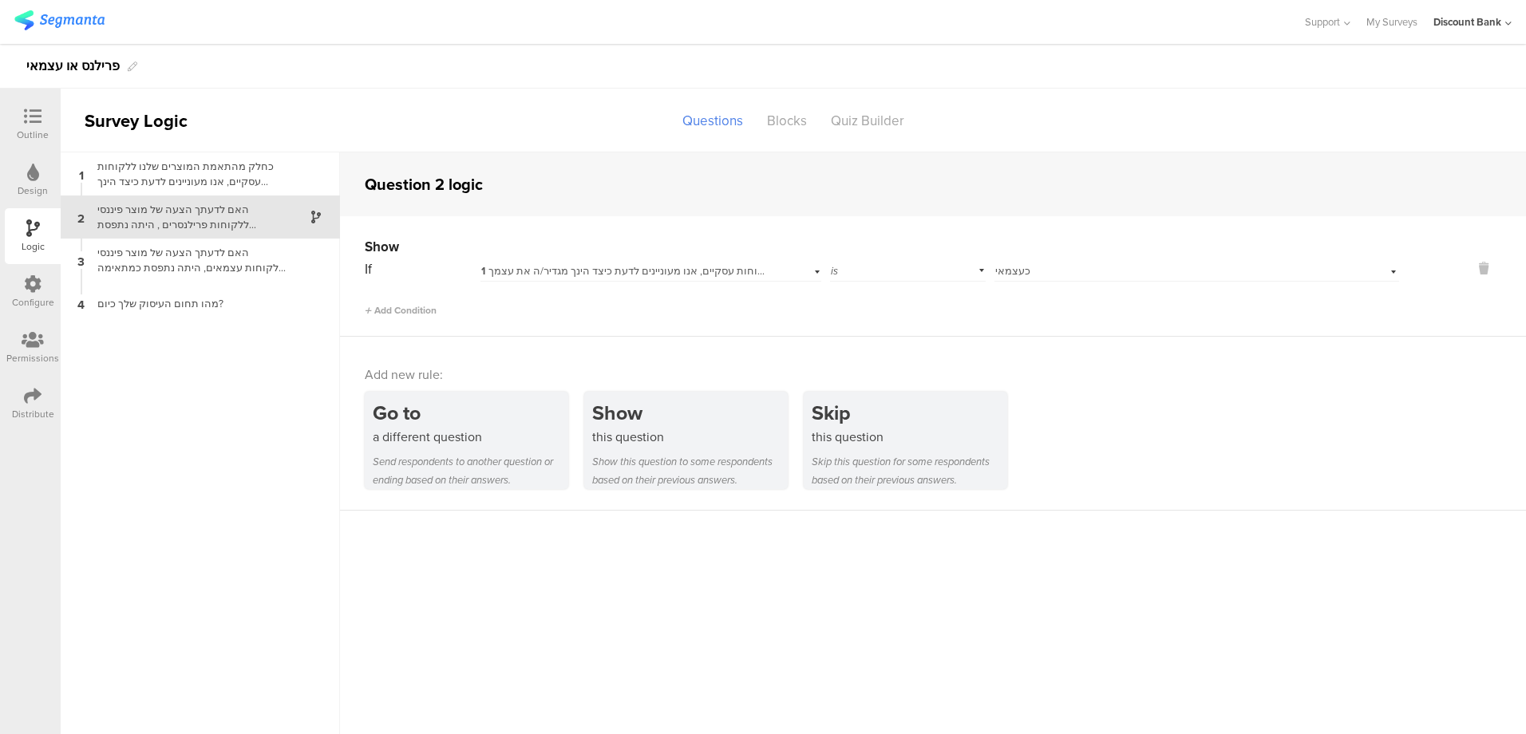
click at [211, 261] on div "האם לדעתך הצעה של מוצר פיננסי ללקוחות עצמאים, היתה נתפסת כמתאימה גם עבור לקוחות…" at bounding box center [187, 260] width 199 height 30
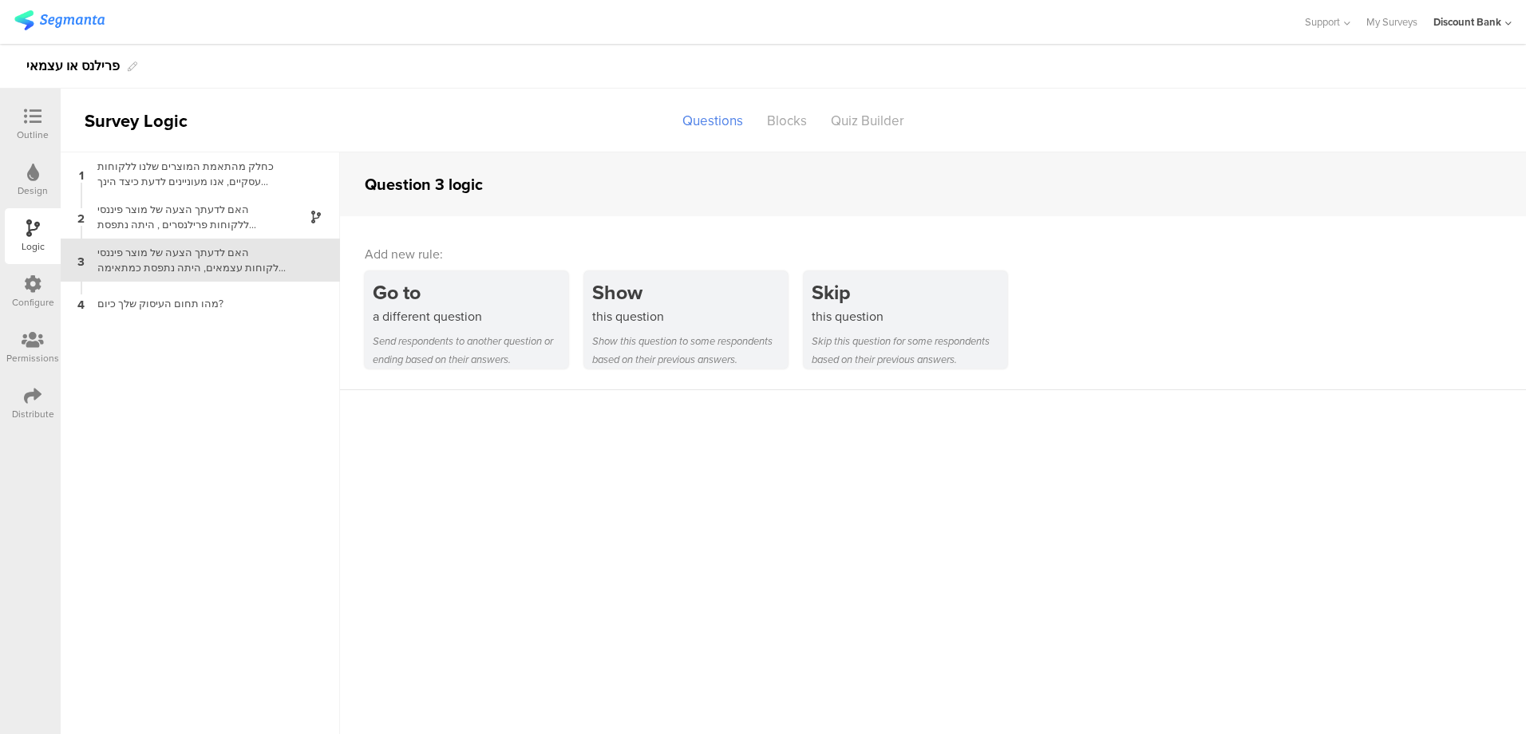
click at [665, 295] on div "Show" at bounding box center [689, 293] width 195 height 30
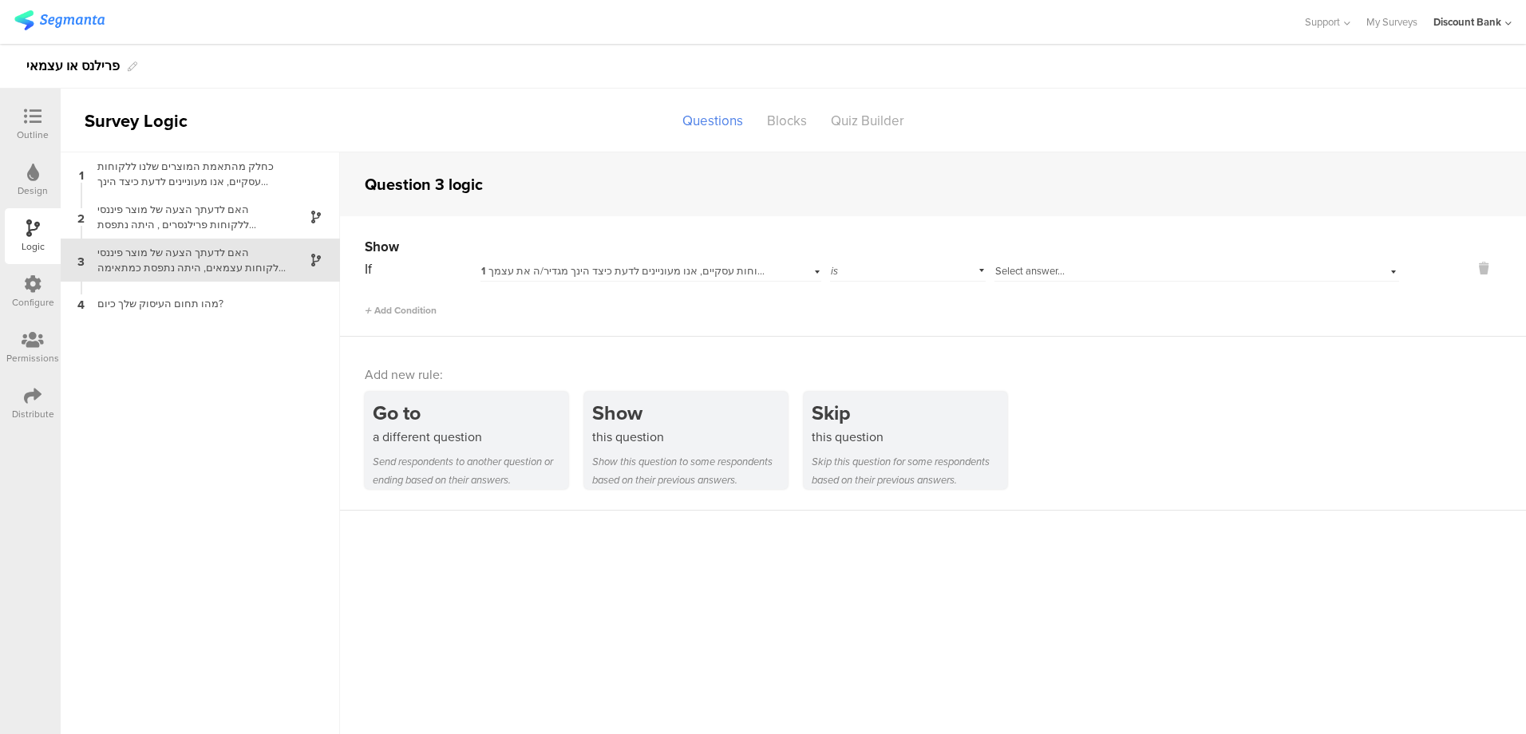
click at [700, 274] on span "1 כחלק מהתאמת המוצרים שלנו ללקוחות עסקיים, אנו מעוניינים לדעת כיצד הינך מגדיר/ה…" at bounding box center [698, 270] width 435 height 15
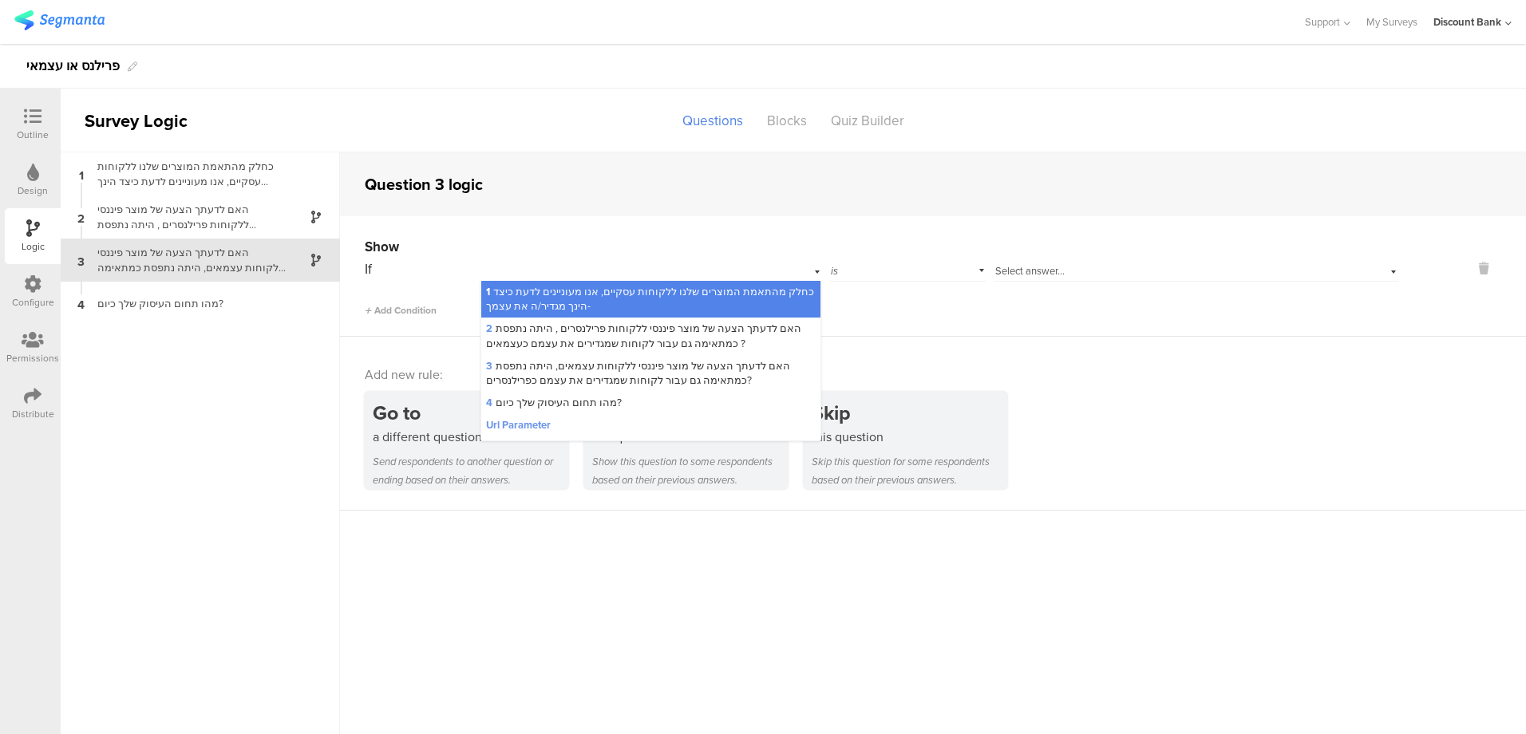
click at [698, 284] on span "1 כחלק מהתאמת המוצרים שלנו ללקוחות עסקיים, אנו מעוניינים לדעת כיצד הינך מגדיר/ה…" at bounding box center [650, 299] width 328 height 30
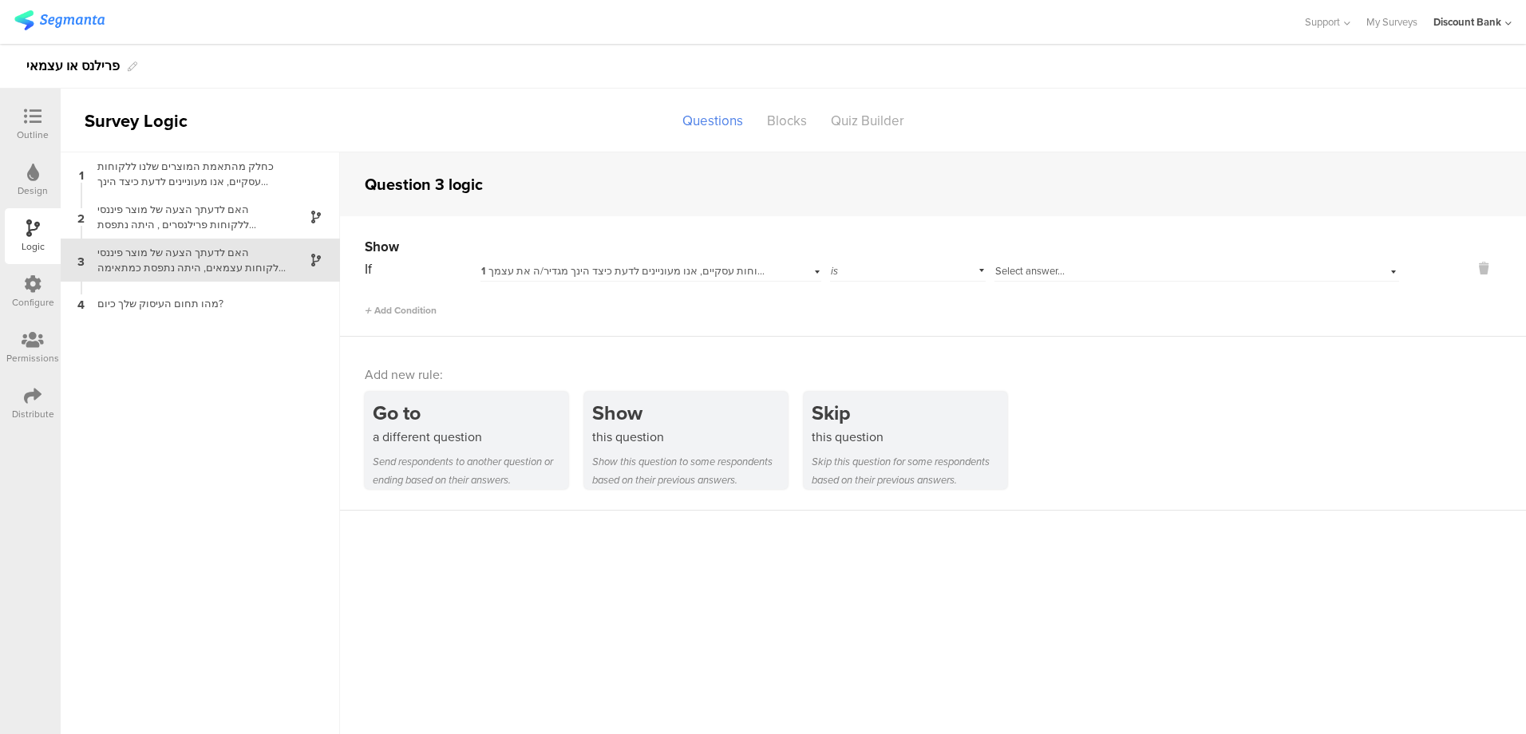
click at [1075, 270] on div "Select answer..." at bounding box center [1167, 271] width 345 height 14
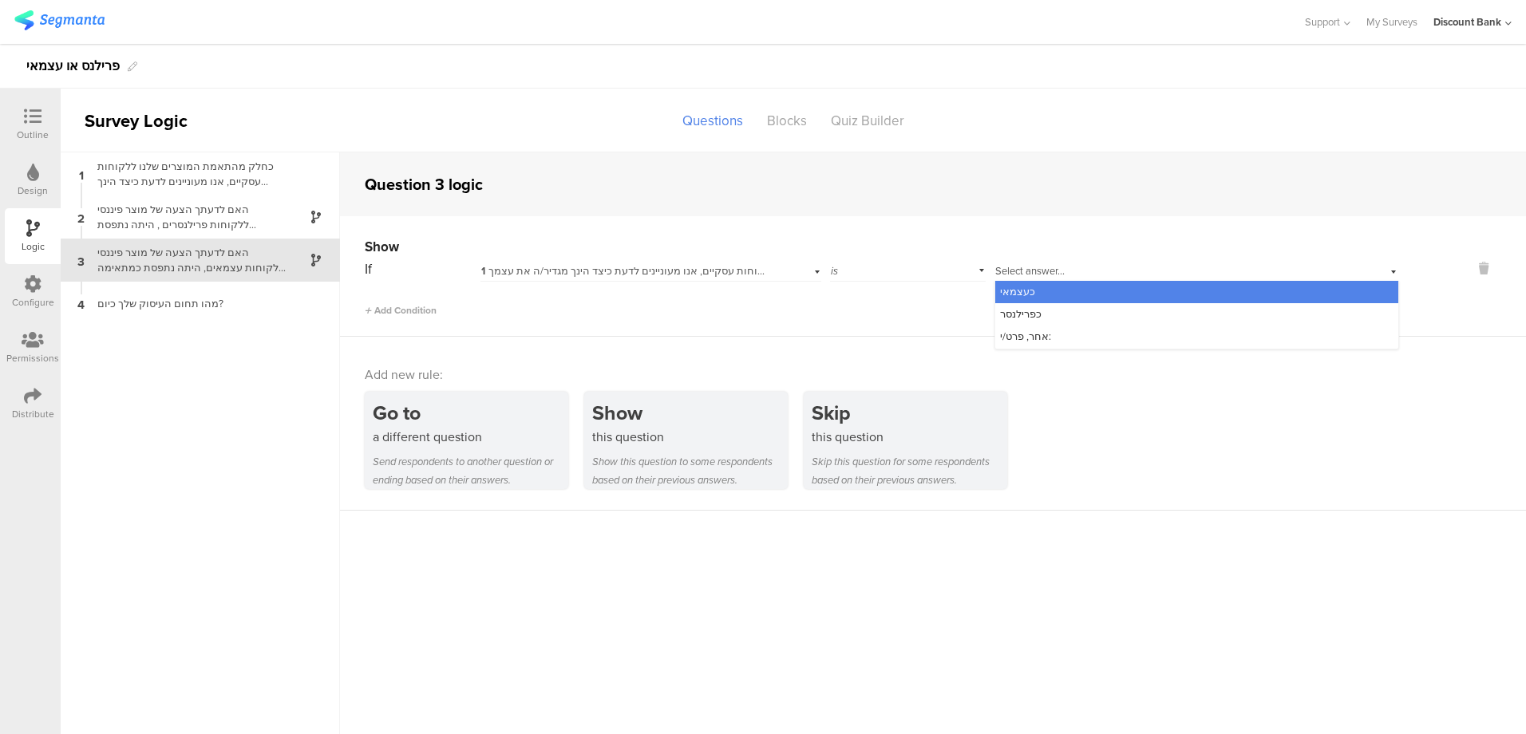
click at [1047, 315] on div "כפרילנסר" at bounding box center [1196, 314] width 403 height 22
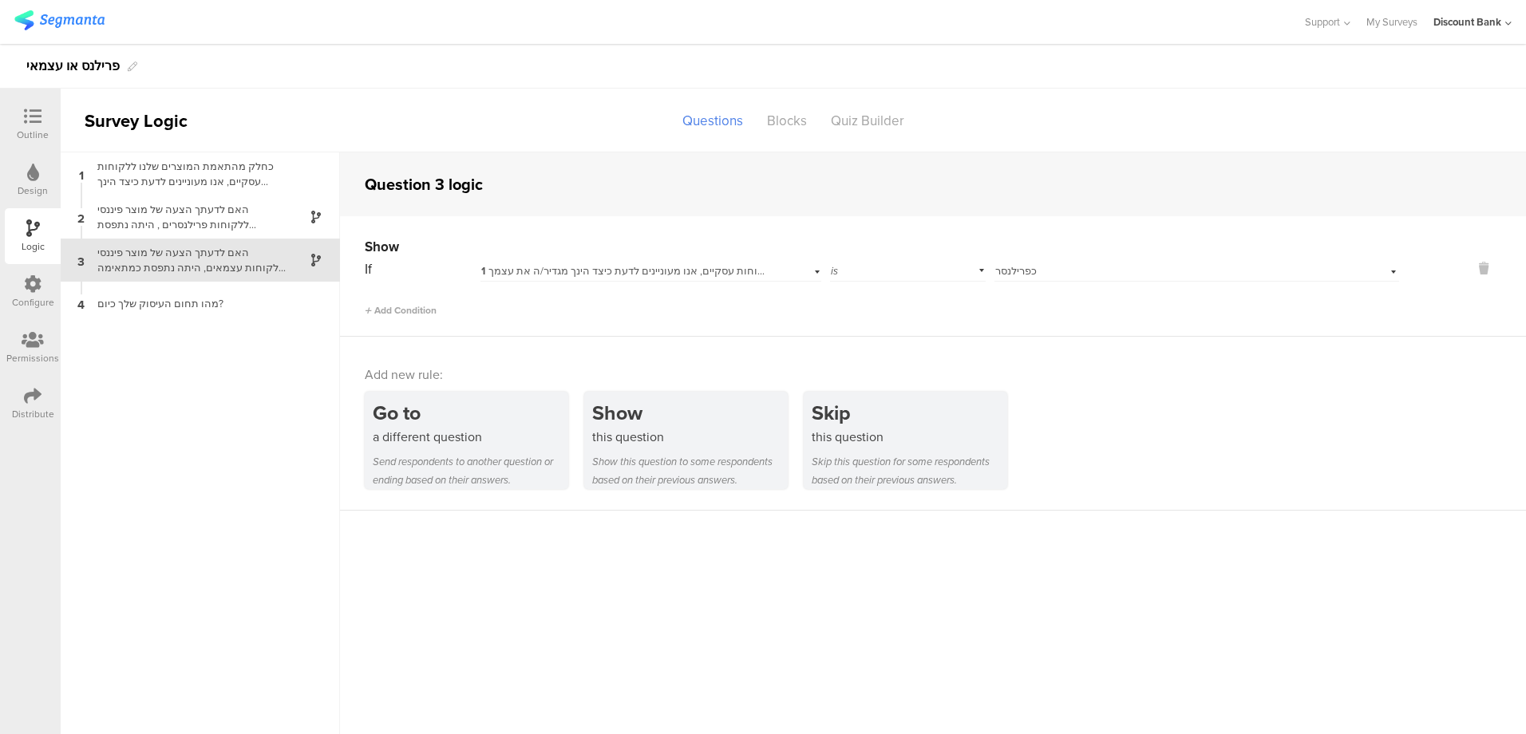
click at [31, 124] on icon at bounding box center [33, 117] width 18 height 18
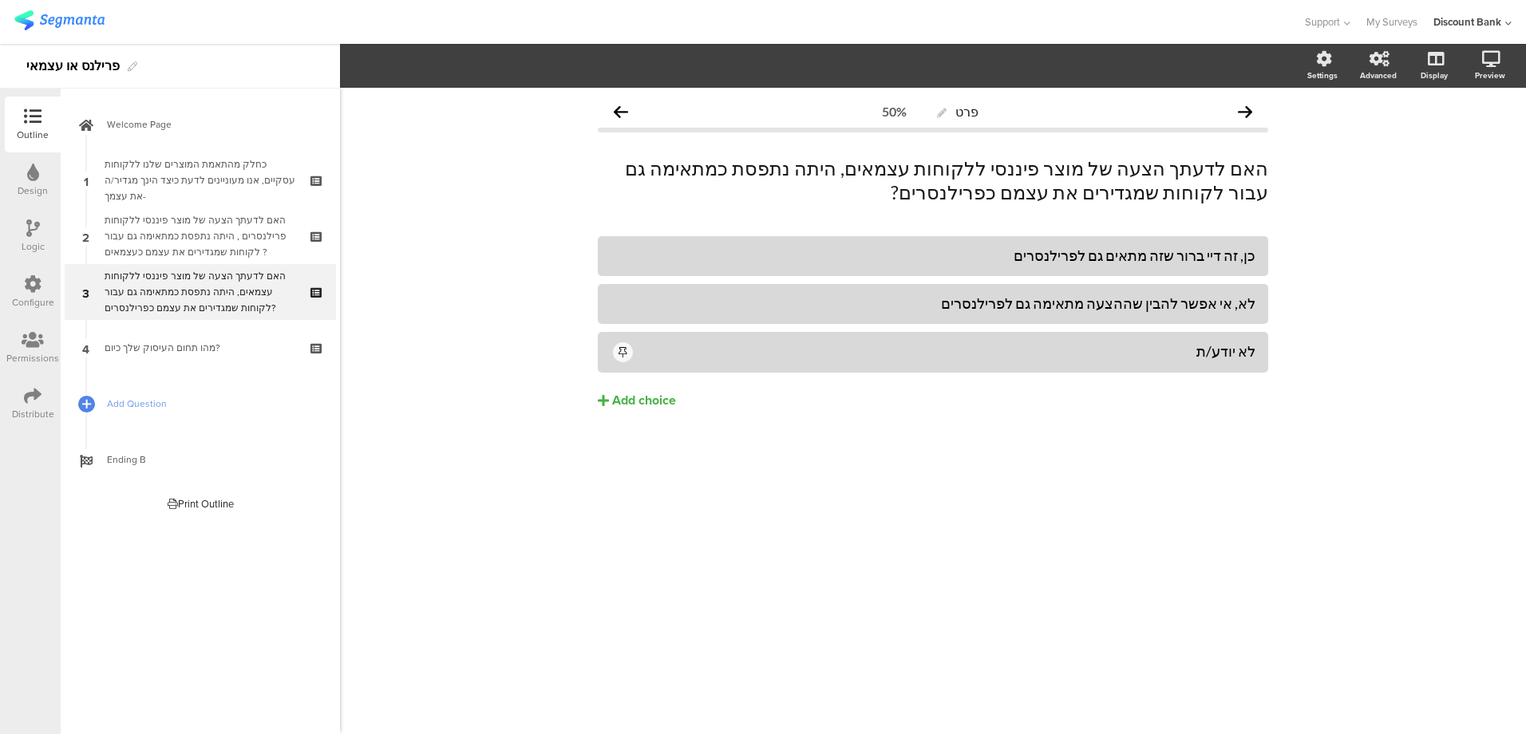
click at [172, 131] on span "Welcome Page" at bounding box center [209, 124] width 204 height 16
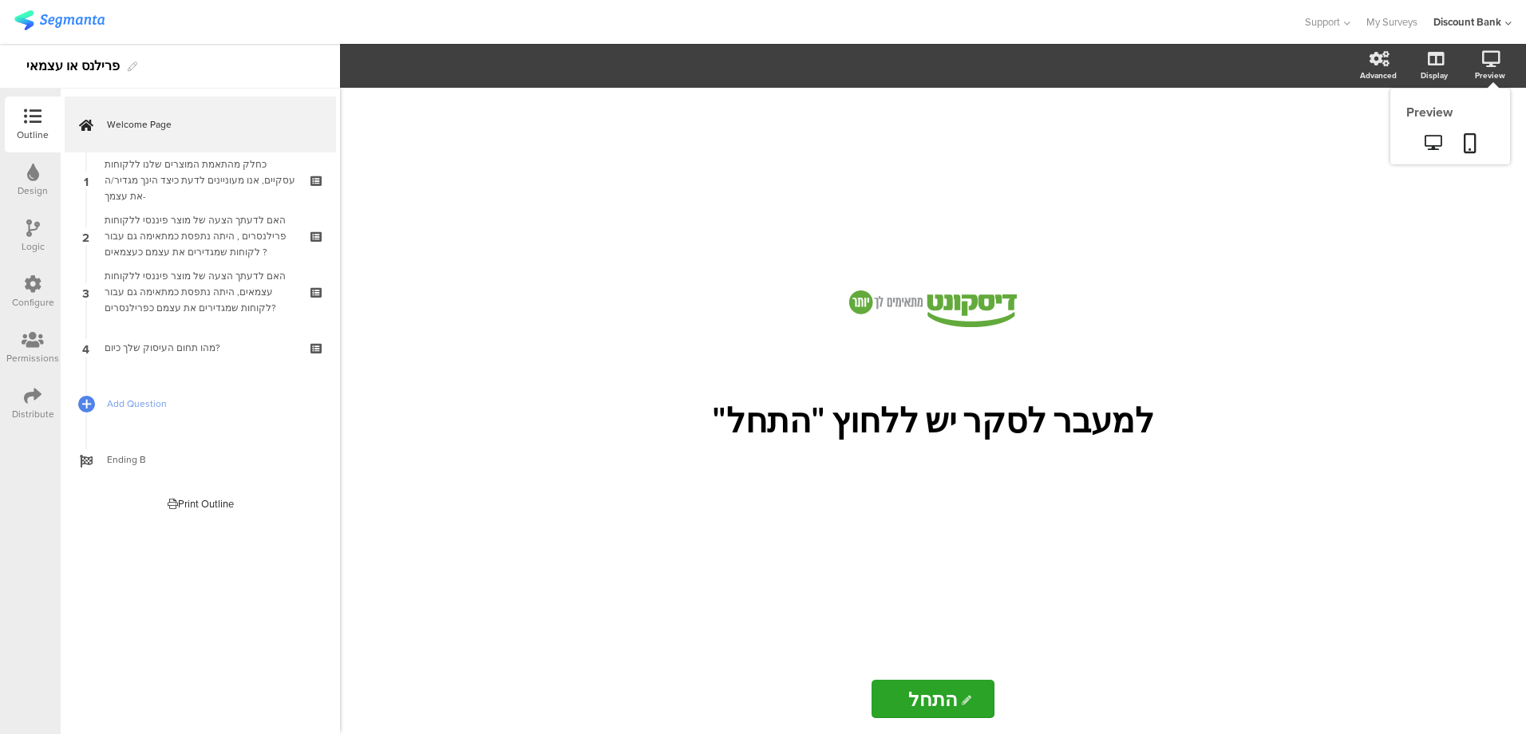
click at [1466, 148] on icon at bounding box center [1469, 143] width 13 height 20
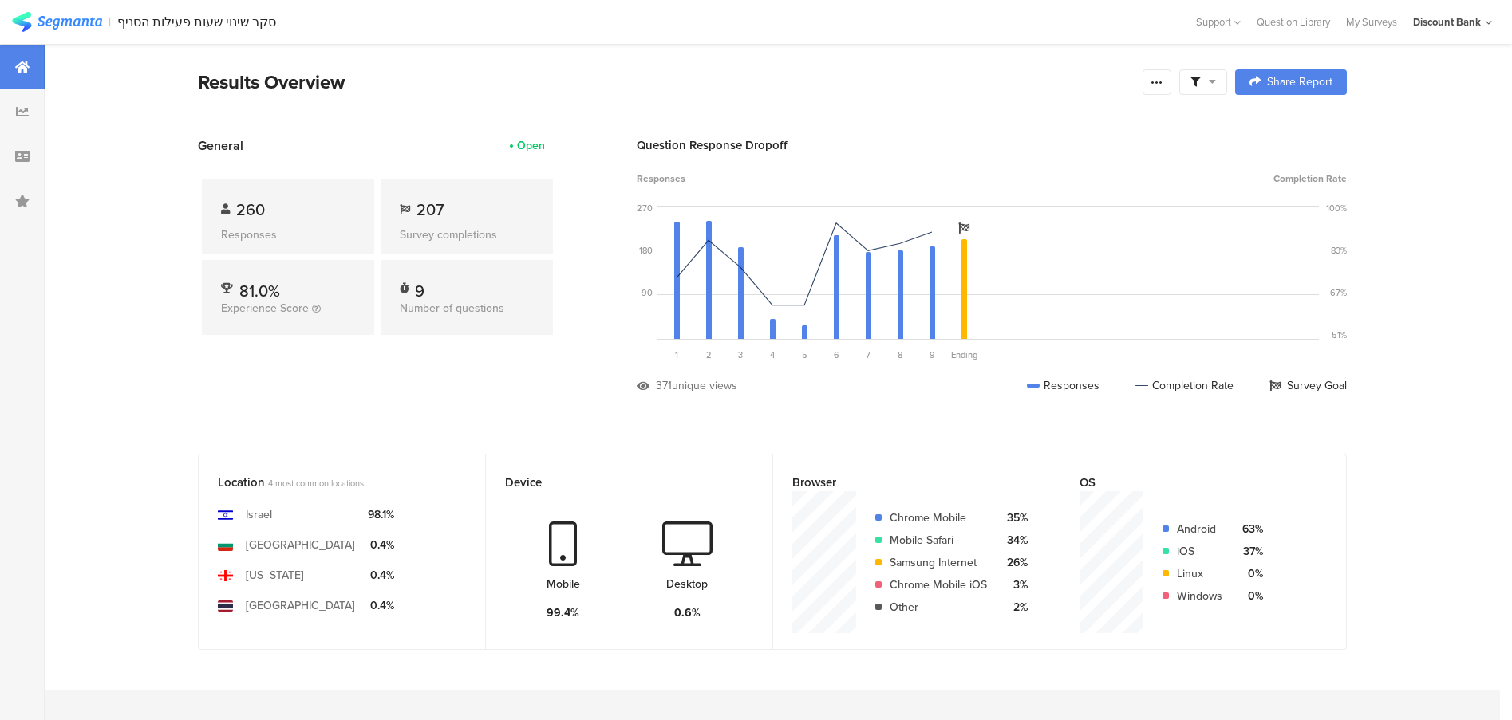
click at [1363, 25] on div "My Surveys" at bounding box center [1371, 21] width 67 height 15
